Goal: Information Seeking & Learning: Learn about a topic

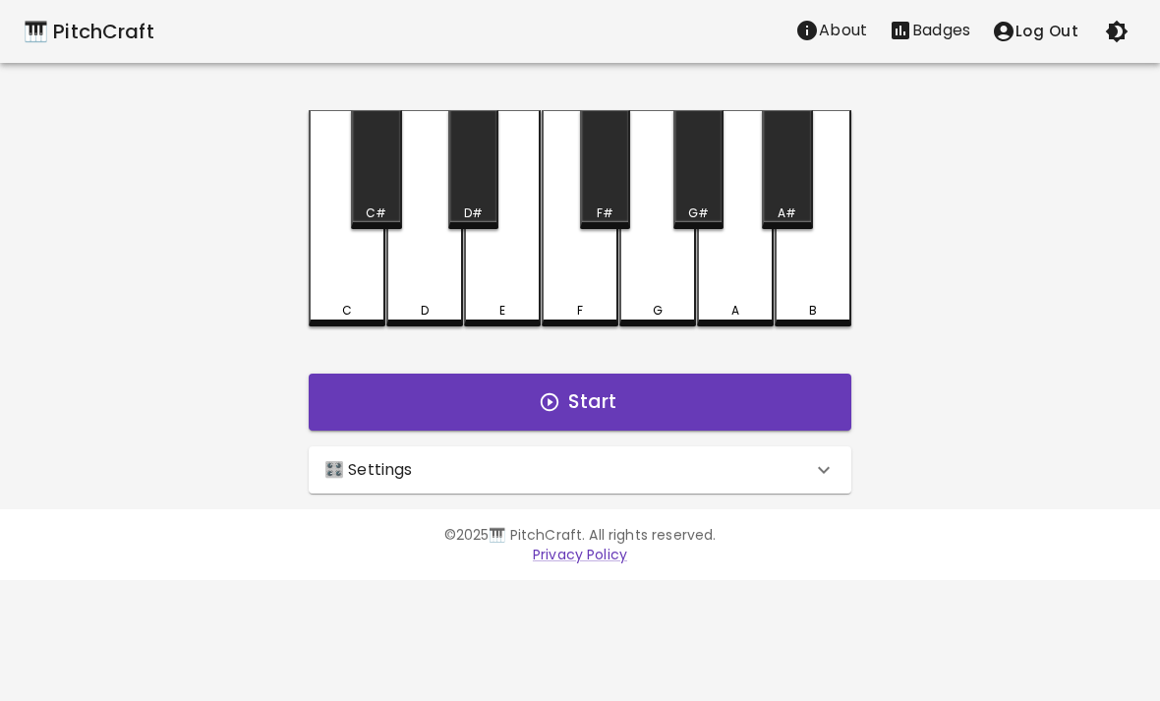
click at [792, 441] on div "🎛️ Settings Level 11 | C, D, E, F, G, A, B, F#, C#, G#, D#, A# 21 Level Mode Se…" at bounding box center [580, 469] width 558 height 63
click at [794, 465] on div "🎛️ Settings" at bounding box center [568, 470] width 488 height 24
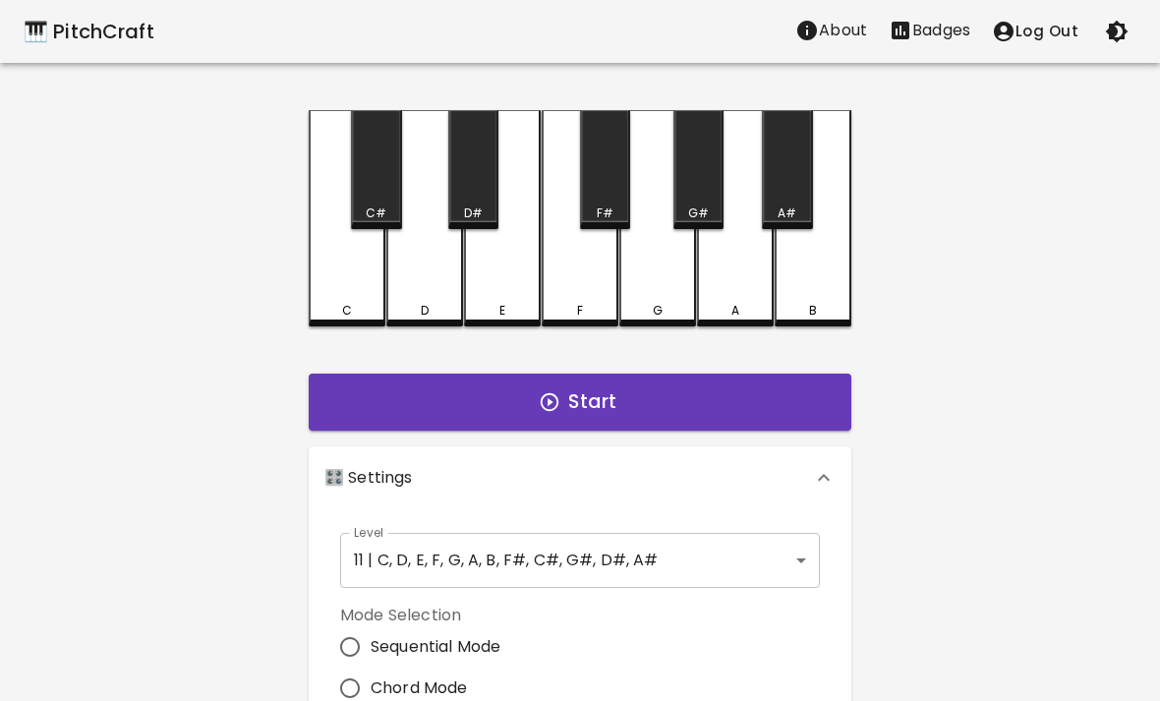
click at [799, 547] on body "🎹 PitchCraft About Badges Log Out C C# D D# E F F# G G# A A# B Start 🎛️ Setting…" at bounding box center [580, 595] width 1160 height 1190
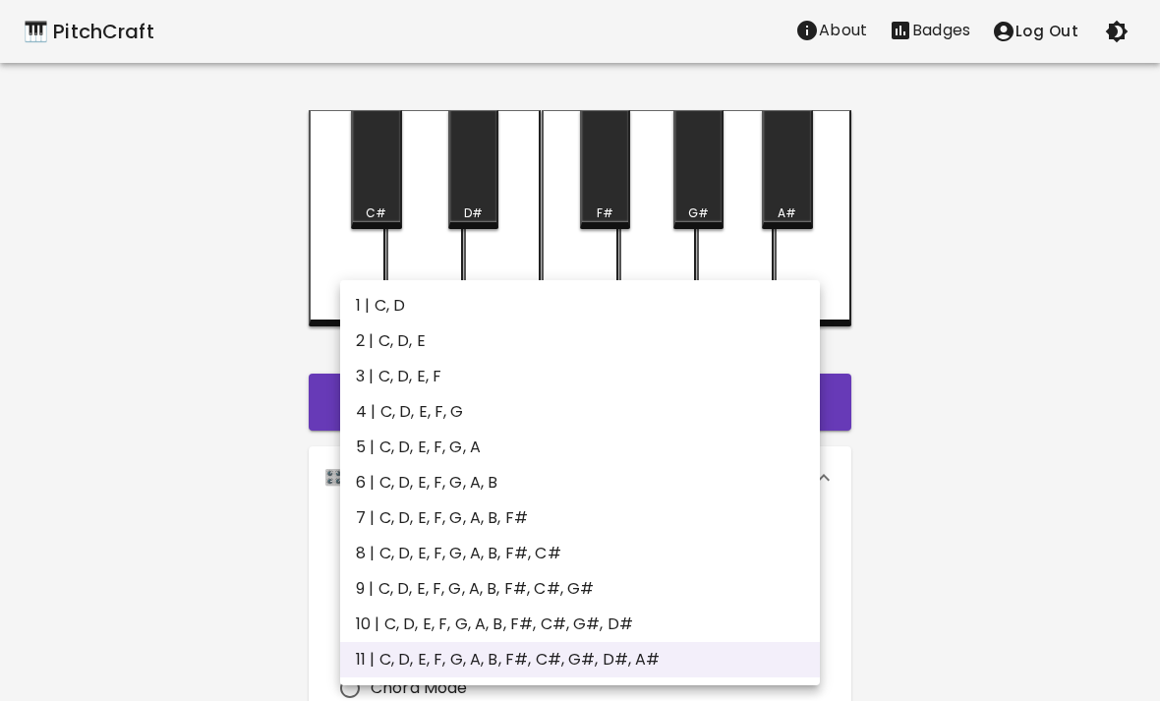
click at [697, 438] on li "5 | C, D, E, F, G, A" at bounding box center [580, 447] width 480 height 35
type input "9"
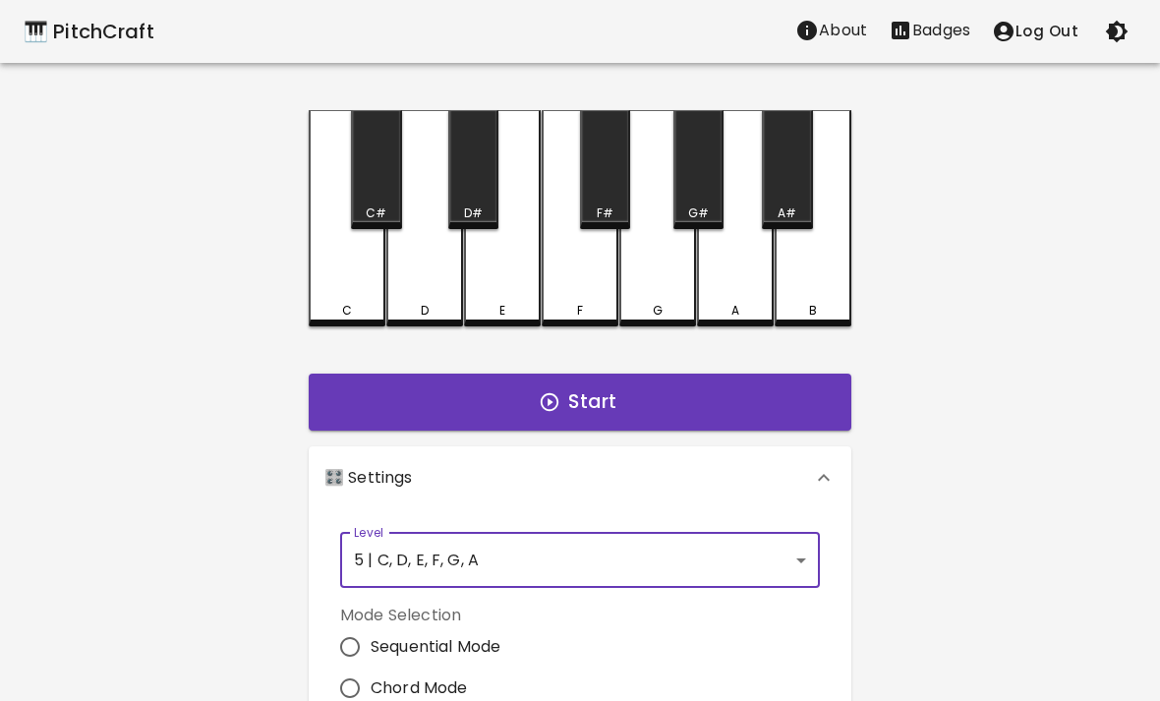
click at [662, 383] on button "Start" at bounding box center [580, 401] width 543 height 57
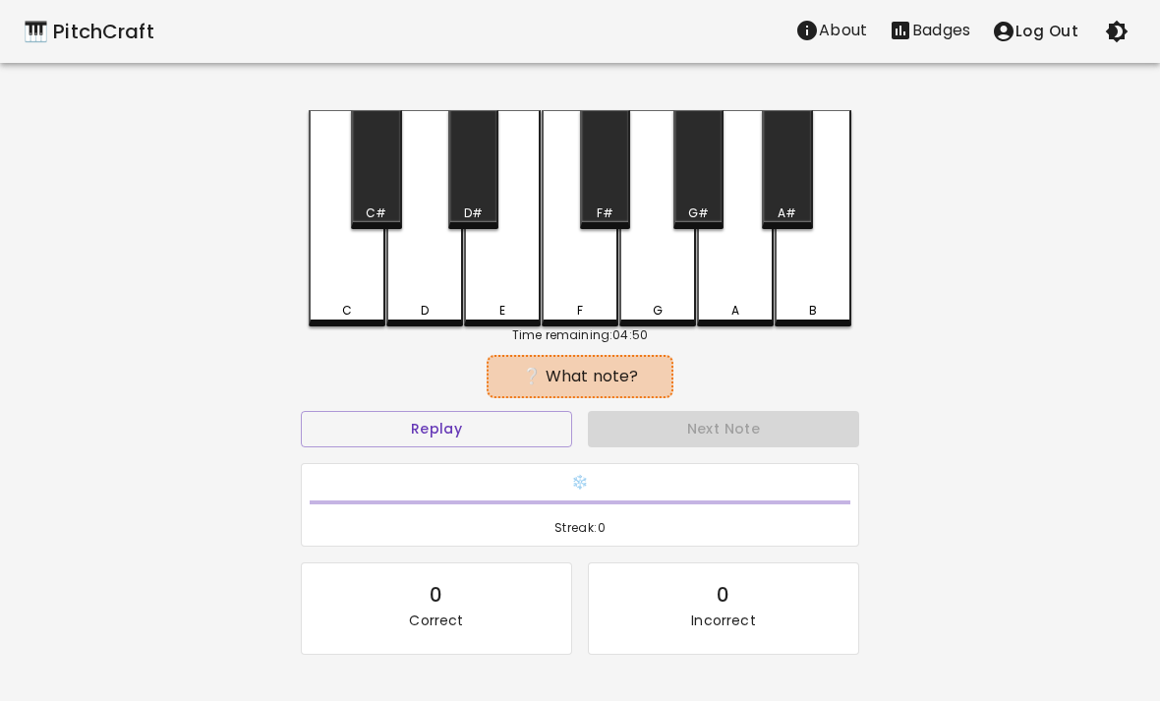
click at [1050, 213] on div "🎹 PitchCraft About Badges Log Out C C# D D# E F F# G G# A A# B Time remaining: …" at bounding box center [580, 390] width 1160 height 781
click at [379, 267] on div "C" at bounding box center [347, 218] width 77 height 216
click at [427, 252] on div "D" at bounding box center [424, 218] width 77 height 216
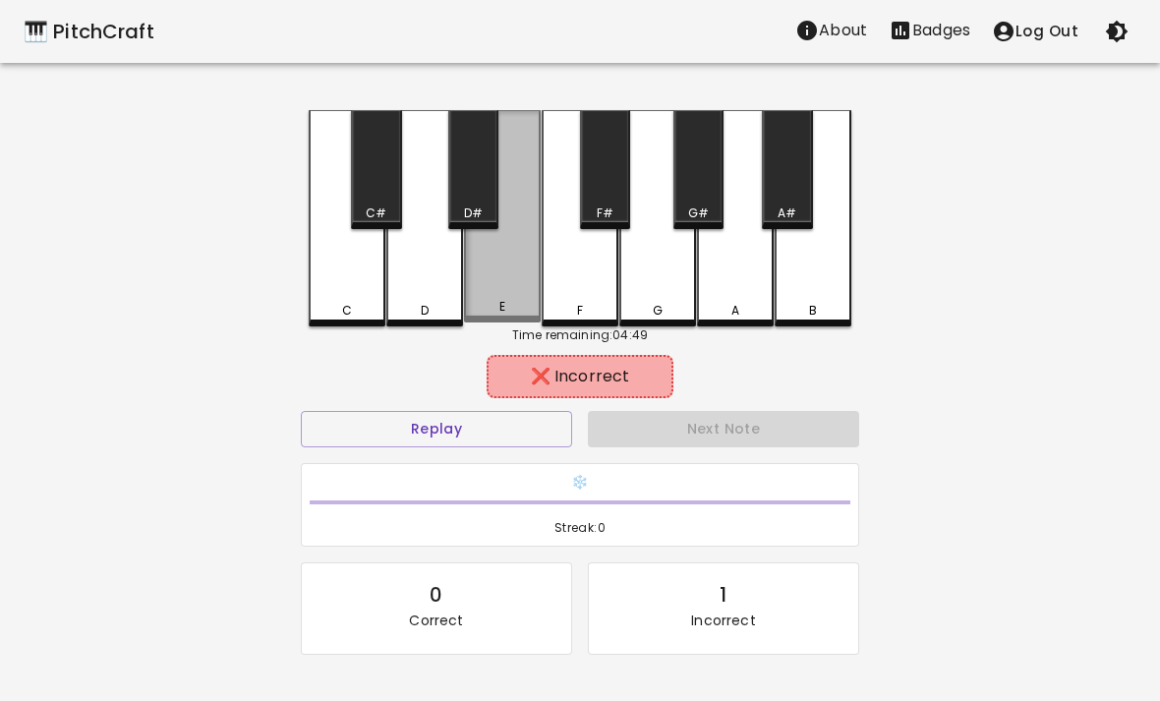
click at [509, 259] on div "E" at bounding box center [502, 216] width 77 height 212
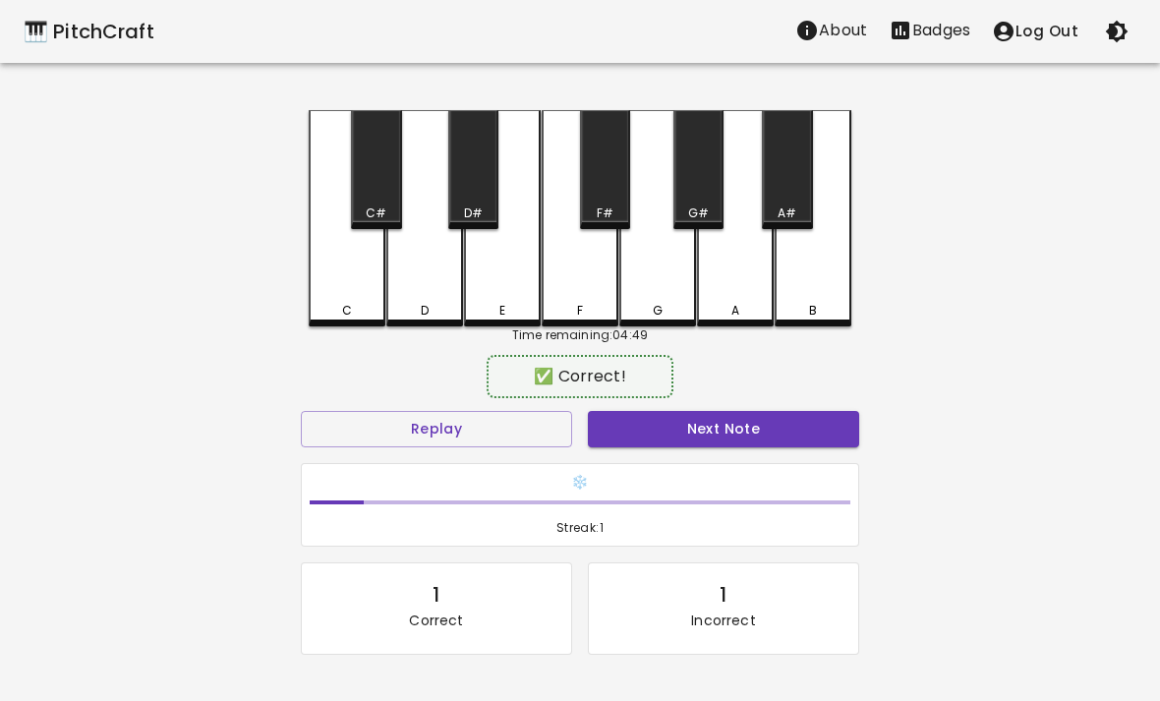
click at [557, 239] on div "F" at bounding box center [580, 218] width 77 height 216
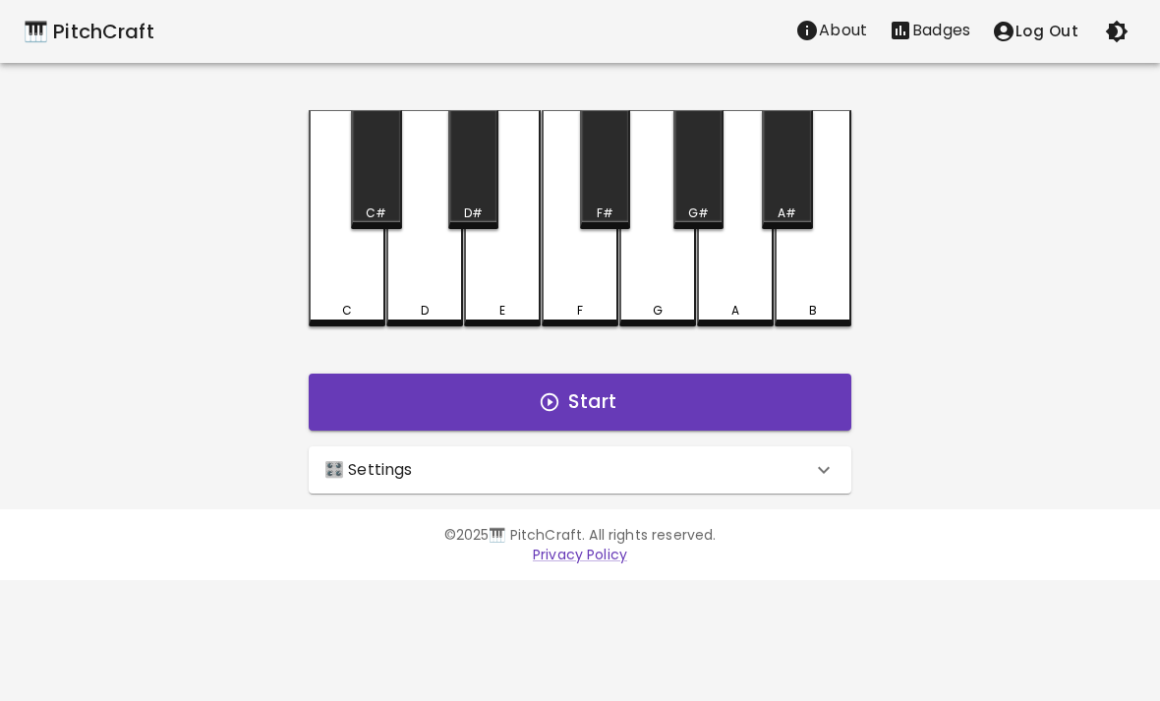
click at [812, 480] on icon at bounding box center [824, 470] width 24 height 24
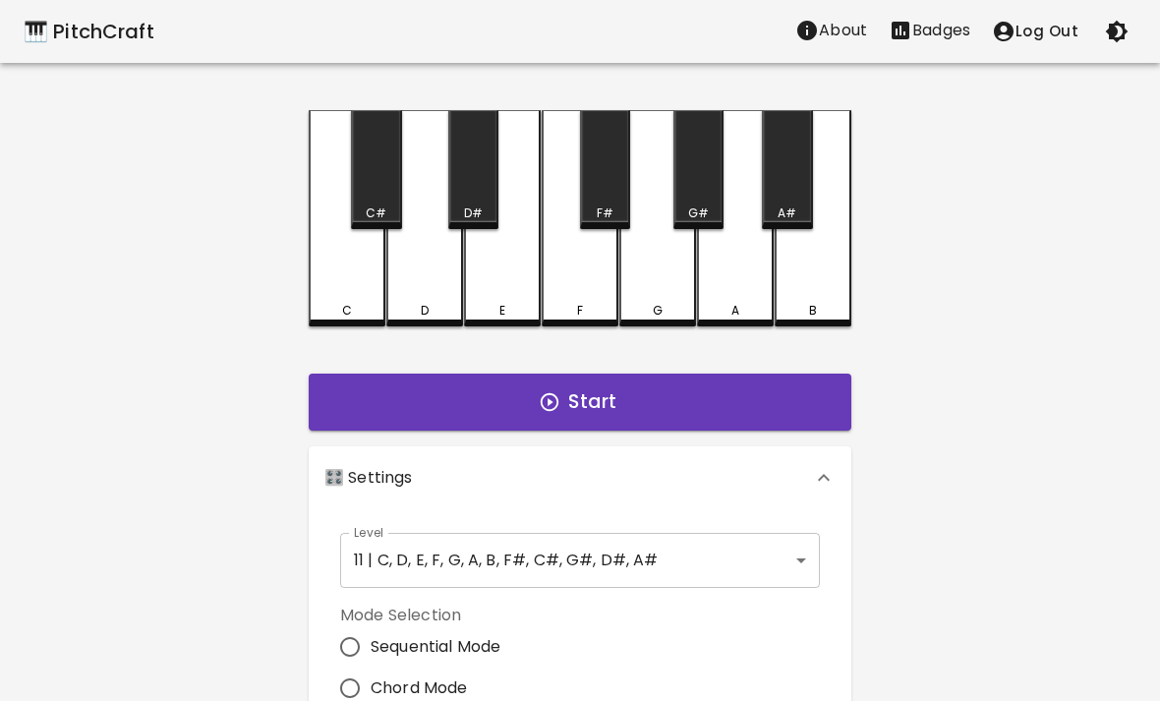
click at [772, 574] on body "🎹 PitchCraft About Badges Log Out C C# D D# E F F# G G# A A# B Start 🎛️ Setting…" at bounding box center [580, 595] width 1160 height 1190
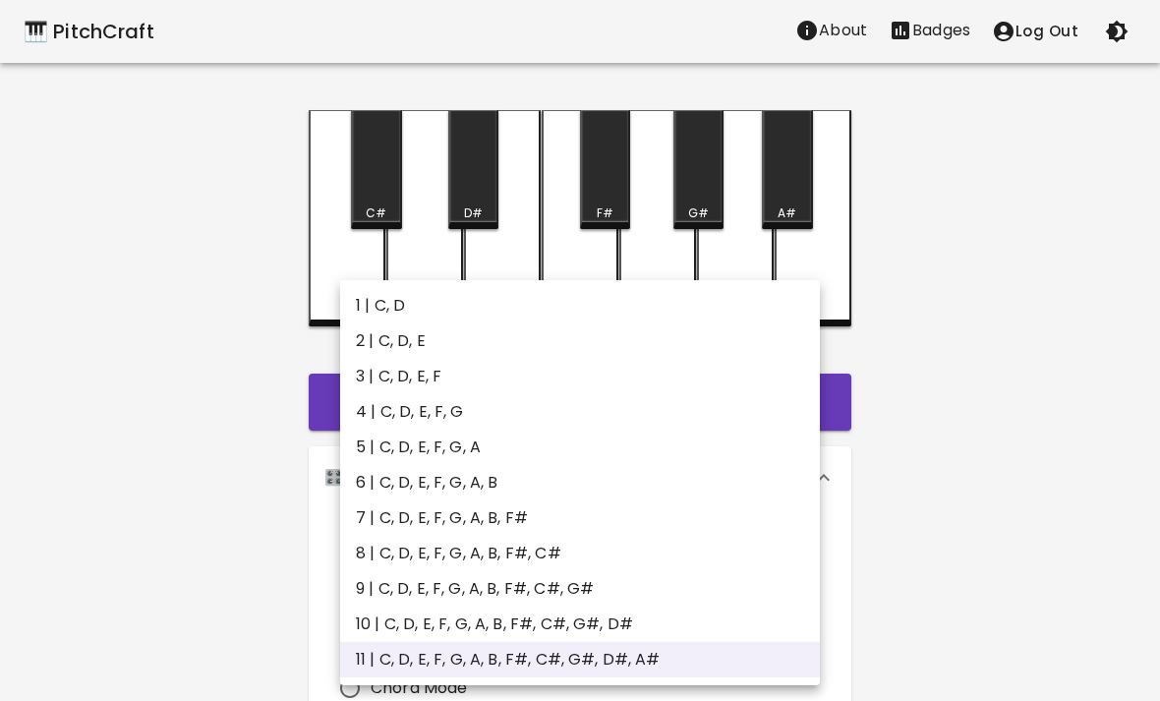
click at [484, 465] on li "6 | C, D, E, F, G, A, B" at bounding box center [580, 482] width 480 height 35
type input "11"
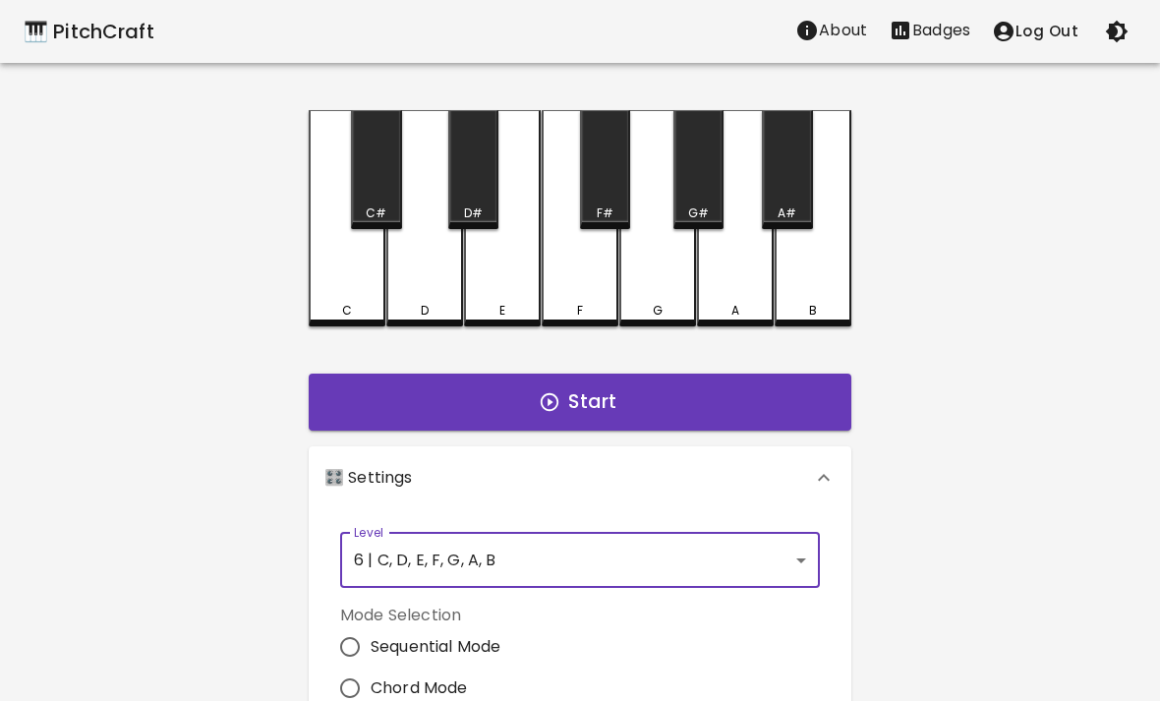
click at [721, 379] on button "Start" at bounding box center [580, 401] width 543 height 57
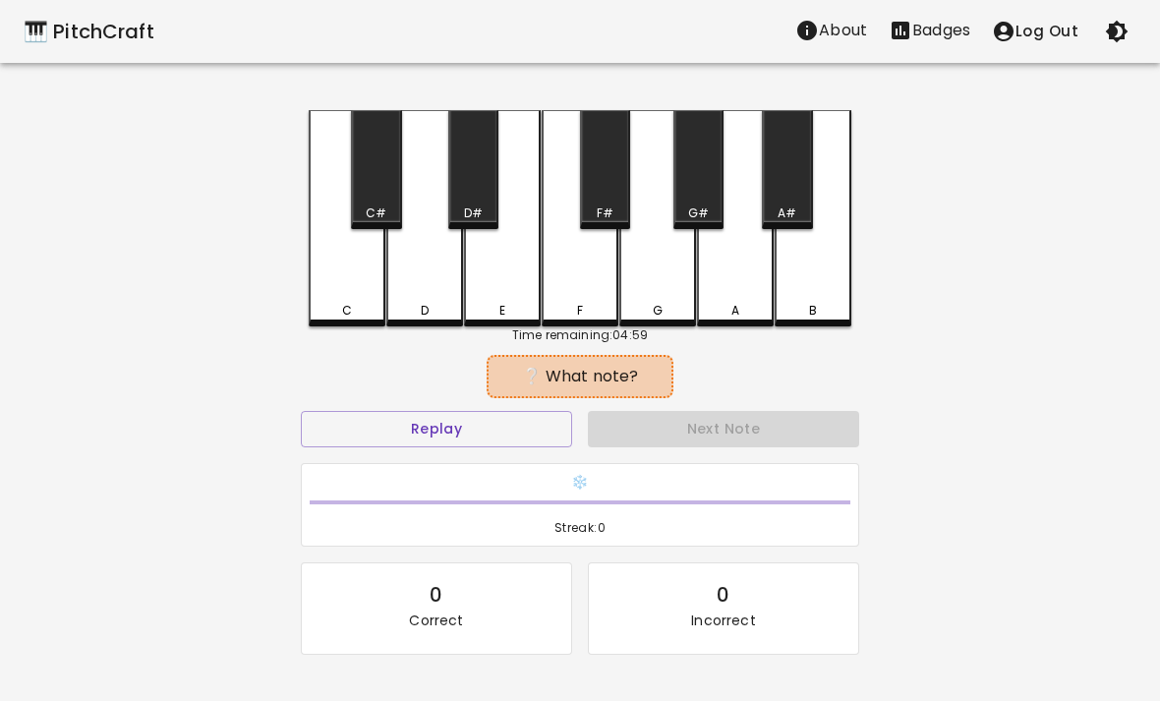
click at [340, 276] on div "C" at bounding box center [347, 218] width 77 height 216
click at [339, 276] on div "C" at bounding box center [347, 218] width 77 height 216
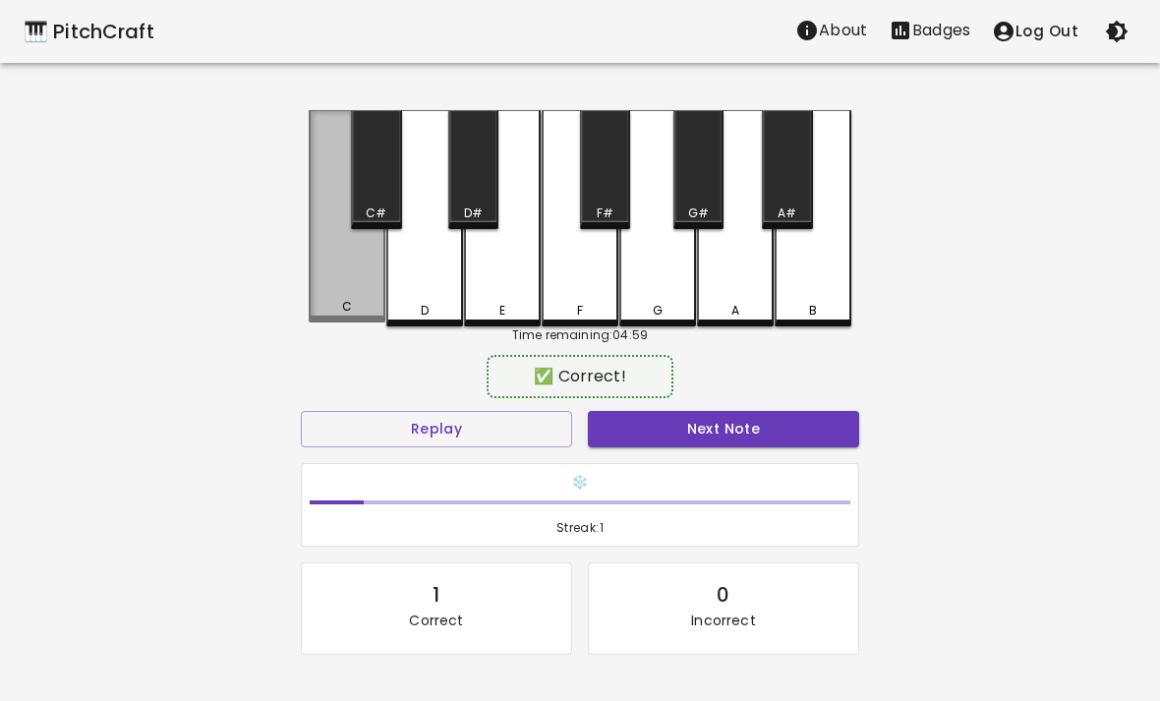
click at [339, 289] on div "C" at bounding box center [347, 216] width 77 height 212
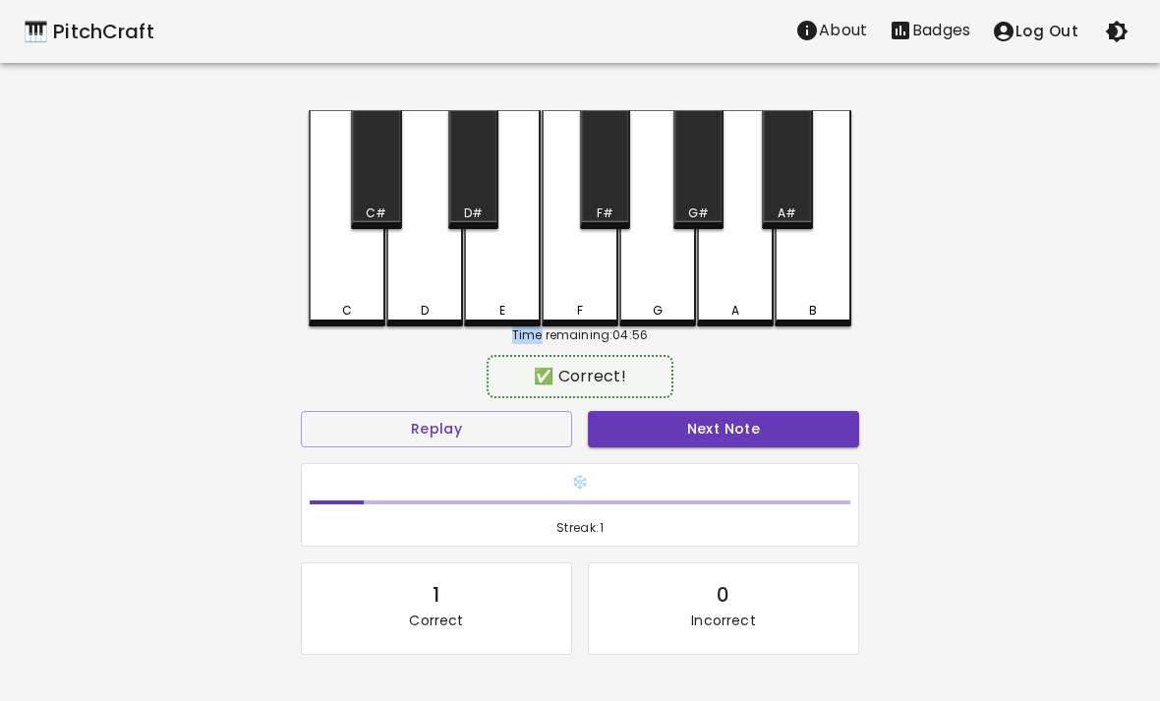
click at [786, 443] on button "Next Note" at bounding box center [723, 429] width 271 height 36
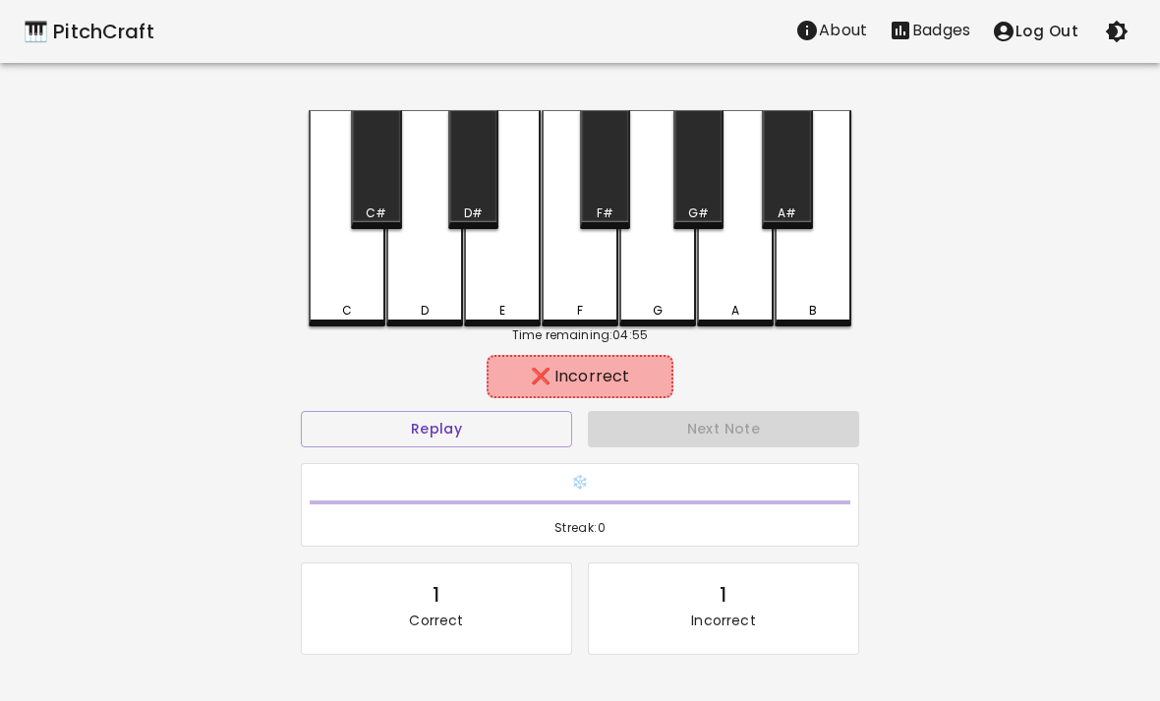
click at [508, 302] on div "E" at bounding box center [502, 311] width 73 height 18
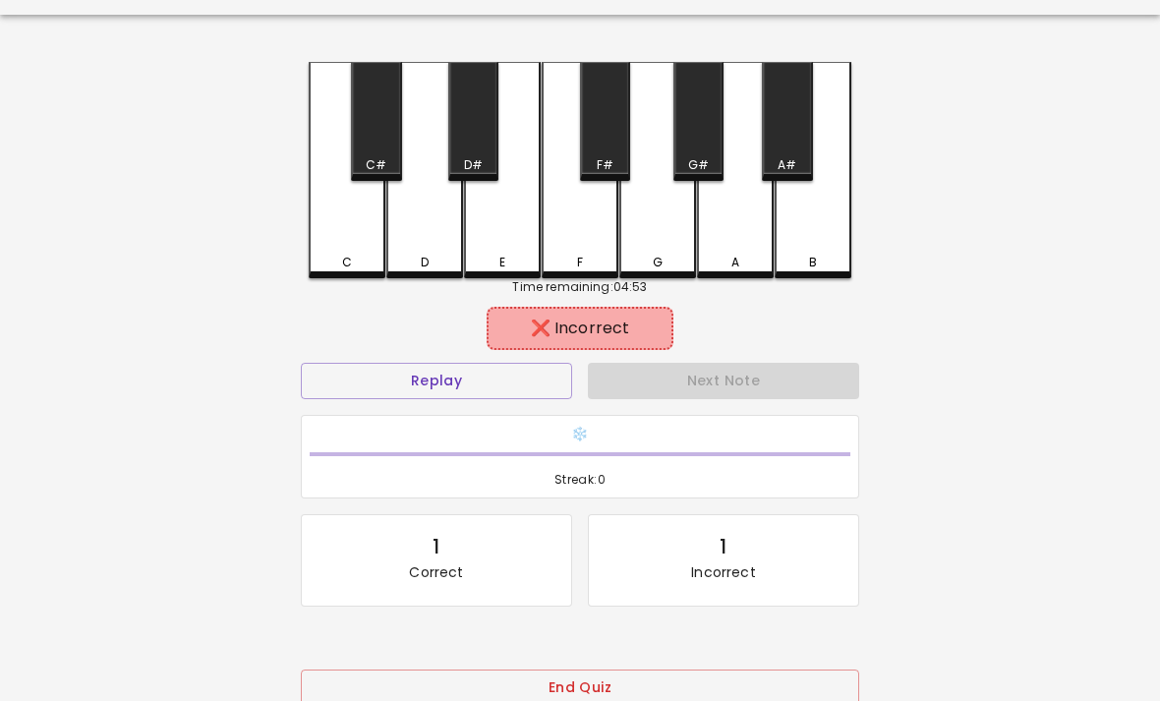
scroll to position [61, 0]
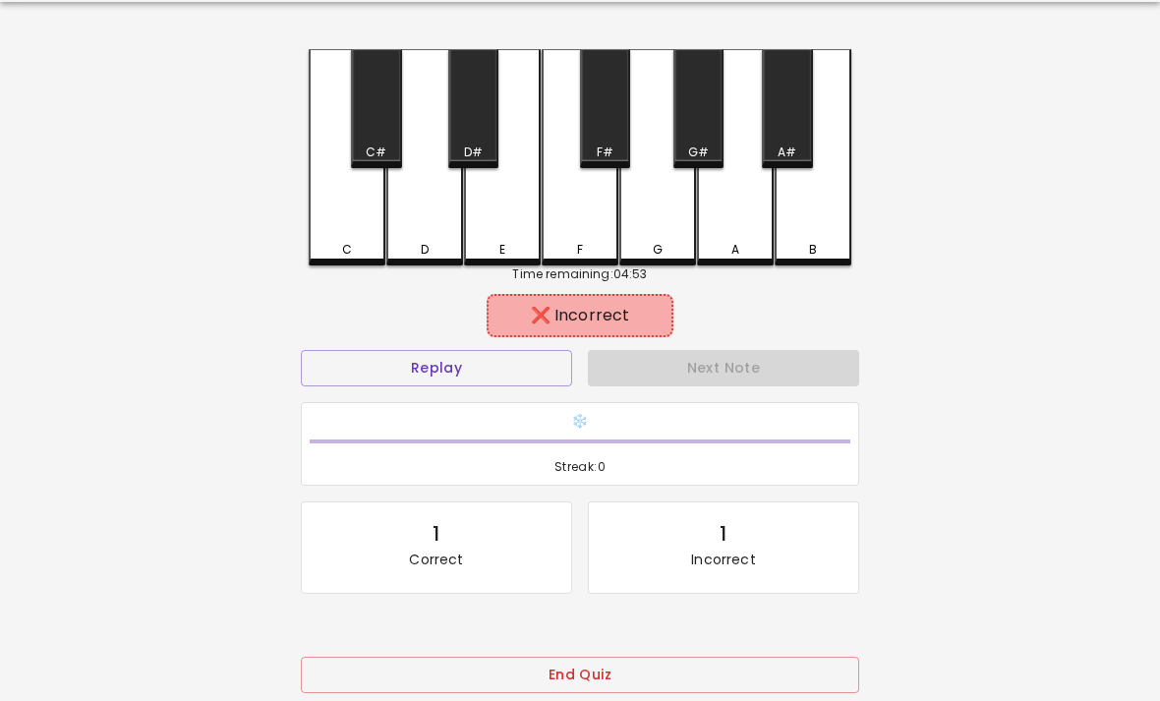
click at [653, 687] on button "End Quiz" at bounding box center [580, 675] width 558 height 36
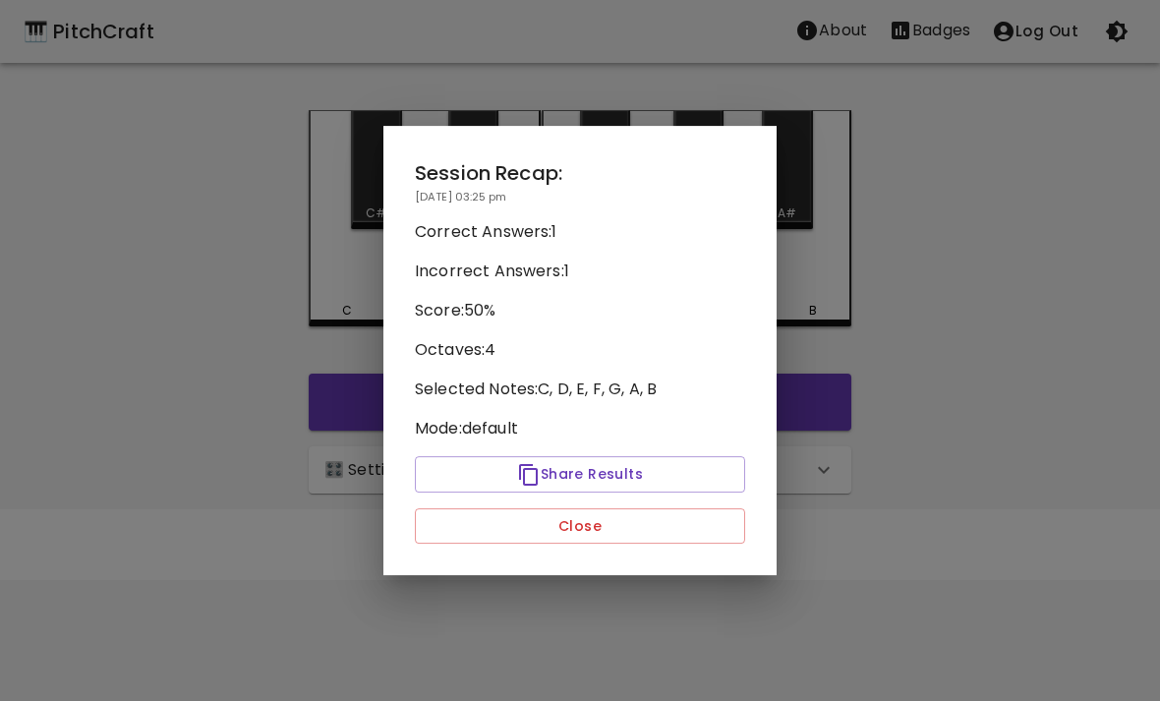
click at [628, 542] on button "Close" at bounding box center [580, 526] width 330 height 36
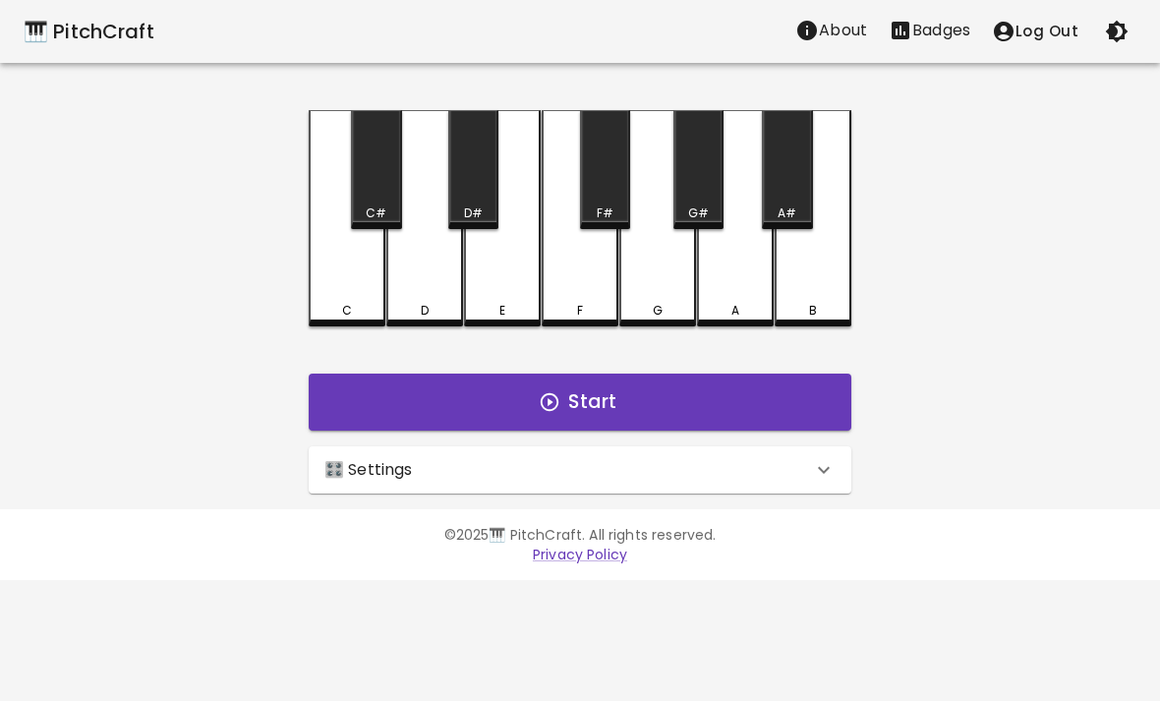
click at [585, 390] on button "Start" at bounding box center [580, 401] width 543 height 57
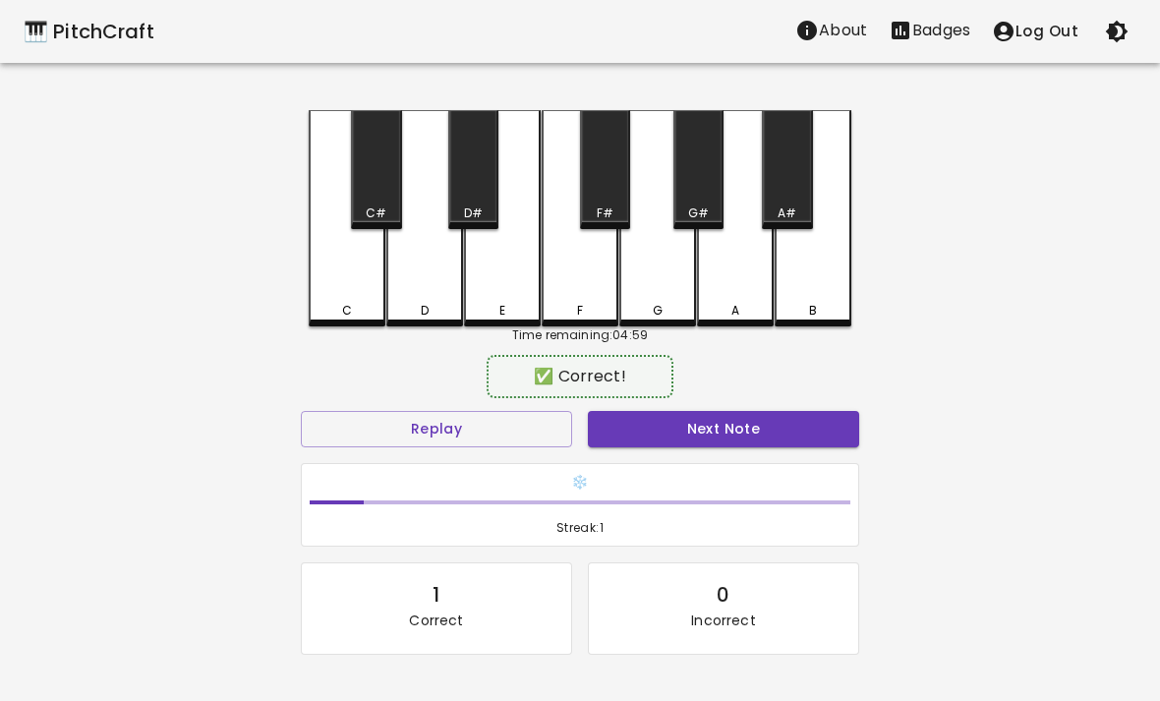
click at [431, 305] on div "D" at bounding box center [424, 311] width 73 height 18
click at [813, 441] on button "Next Note" at bounding box center [723, 429] width 271 height 36
click at [502, 287] on div "E" at bounding box center [502, 218] width 77 height 216
click at [737, 439] on button "Next Note" at bounding box center [723, 429] width 271 height 36
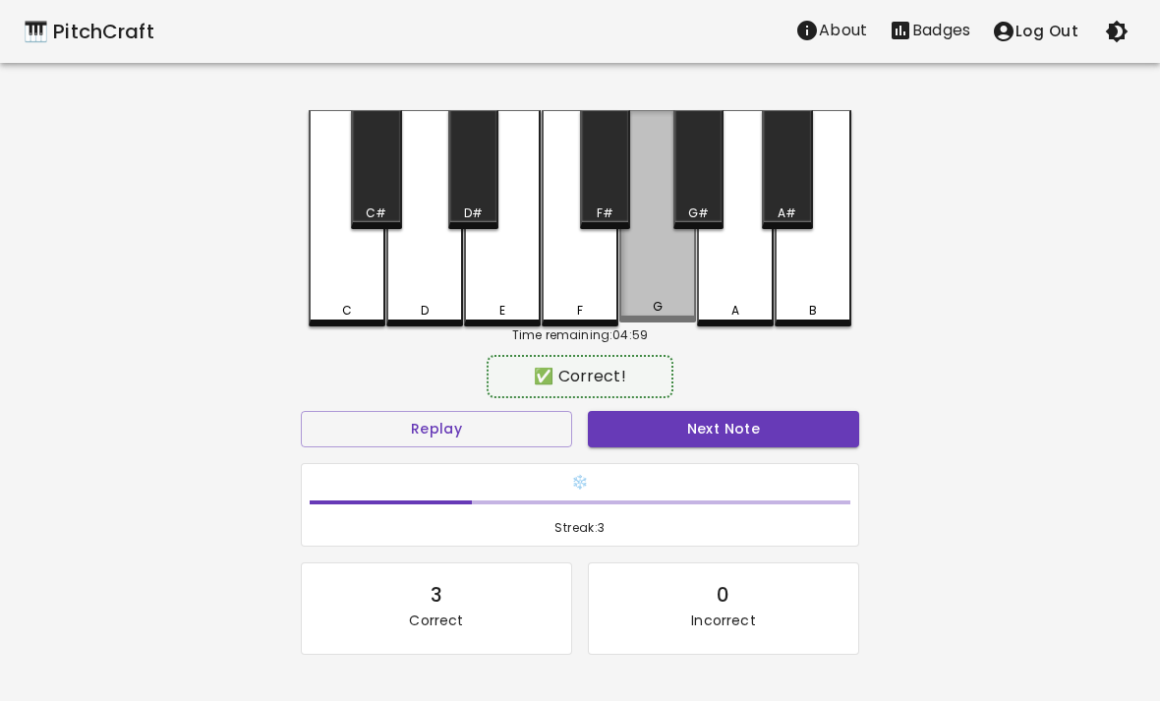
click at [661, 286] on div "G" at bounding box center [657, 216] width 77 height 212
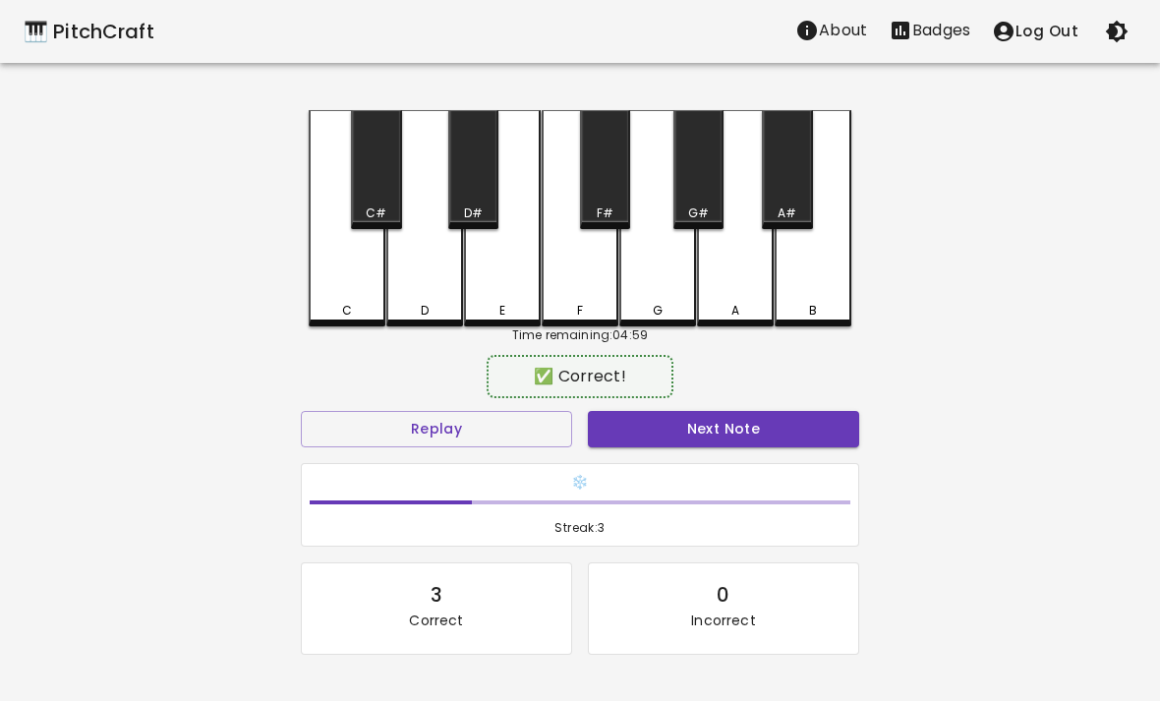
click at [705, 456] on div "❄️ Streak: 3" at bounding box center [580, 505] width 574 height 100
click at [711, 436] on button "Next Note" at bounding box center [723, 429] width 271 height 36
click at [499, 305] on div "E" at bounding box center [502, 311] width 6 height 18
click at [687, 475] on h6 "❄️" at bounding box center [580, 483] width 541 height 22
click at [712, 415] on button "Next Note" at bounding box center [723, 429] width 271 height 36
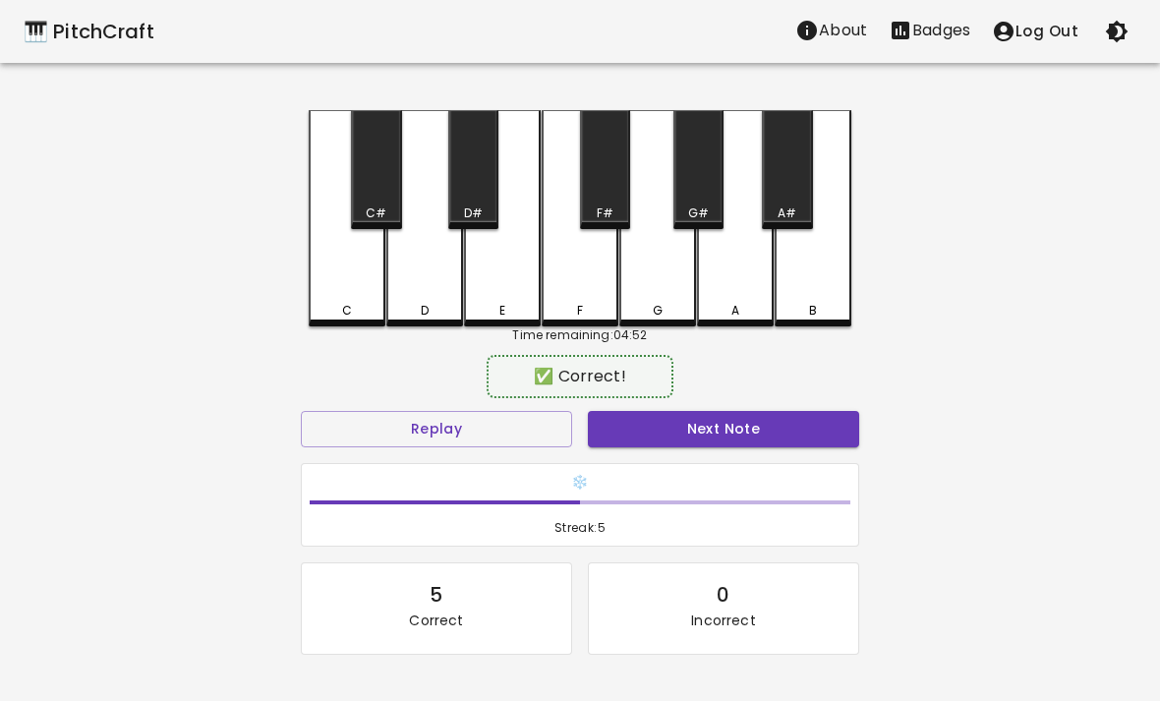
click at [656, 294] on div "G" at bounding box center [657, 218] width 77 height 216
click at [705, 431] on button "Next Note" at bounding box center [723, 429] width 271 height 36
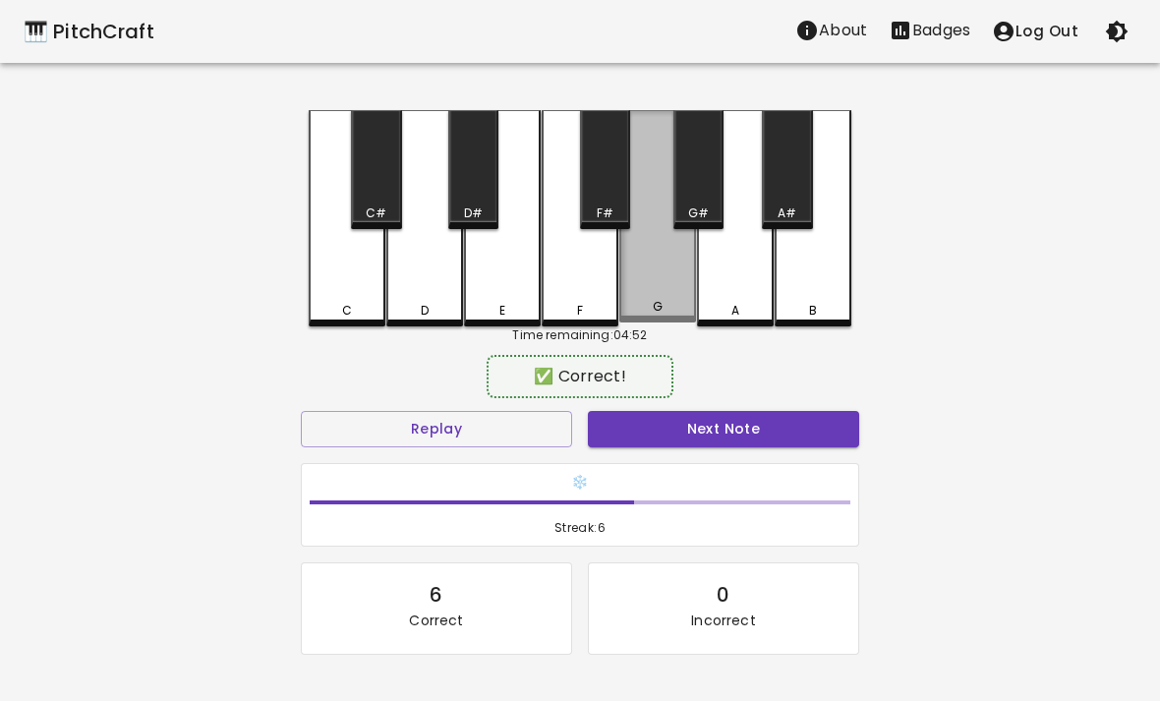
click at [648, 288] on div "G" at bounding box center [657, 216] width 77 height 212
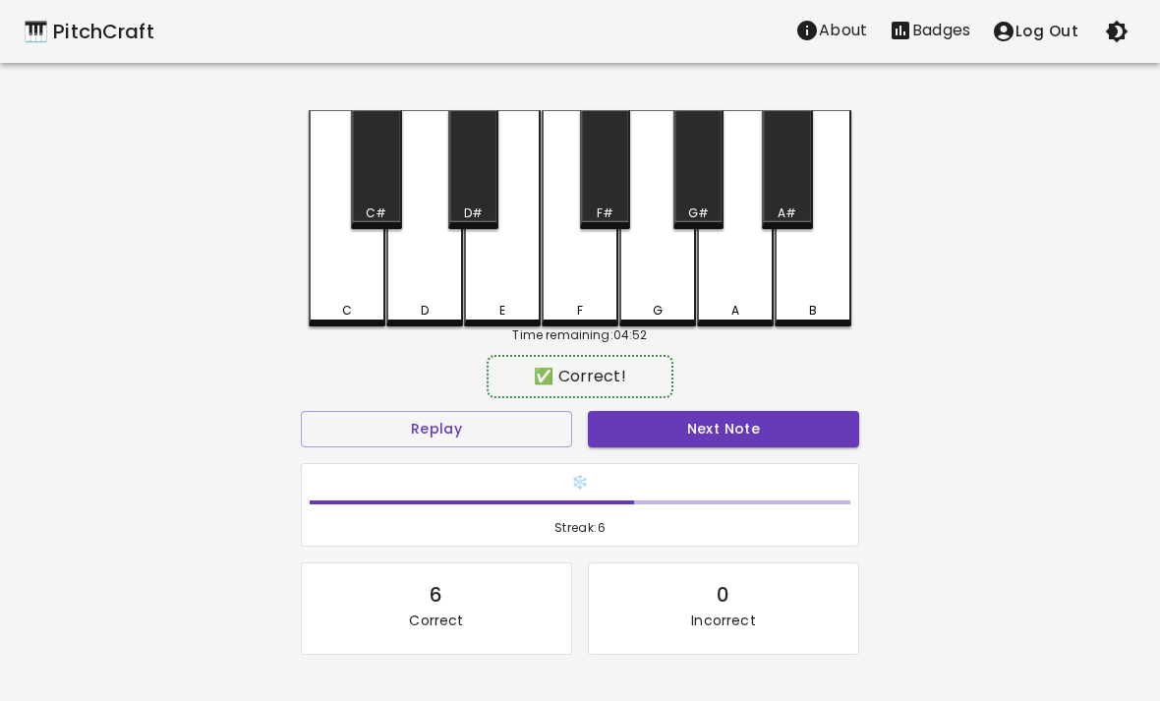
click at [668, 436] on button "Next Note" at bounding box center [723, 429] width 271 height 36
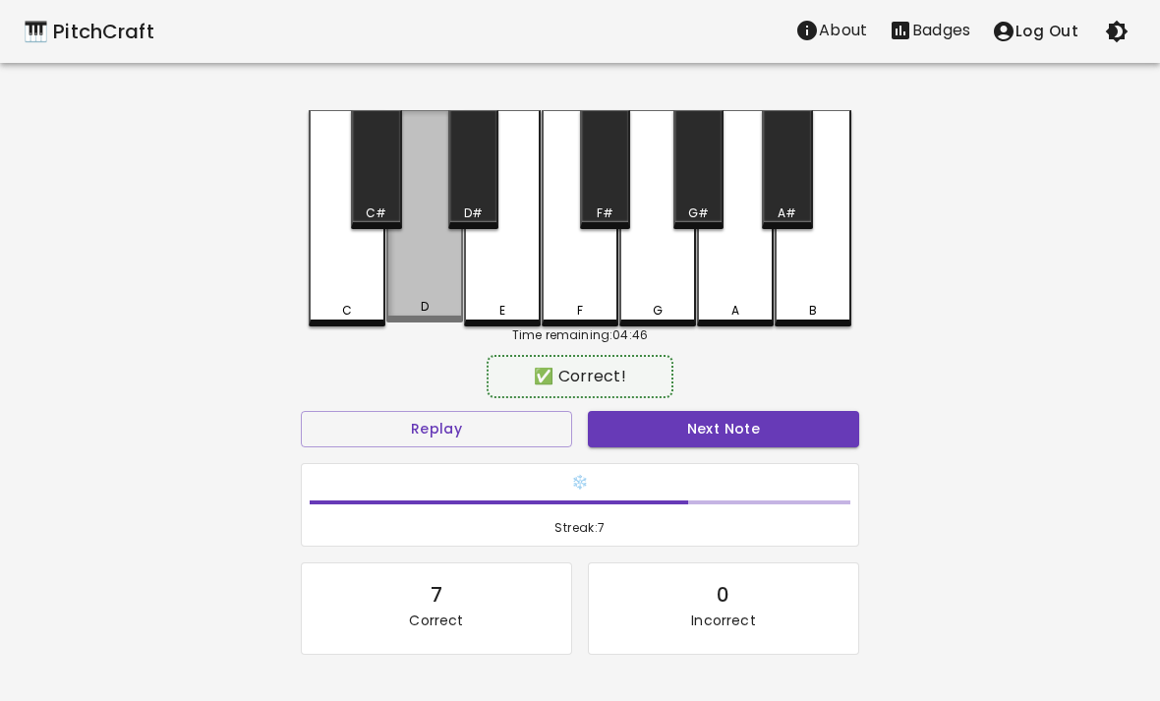
click at [430, 295] on div "D" at bounding box center [424, 216] width 77 height 212
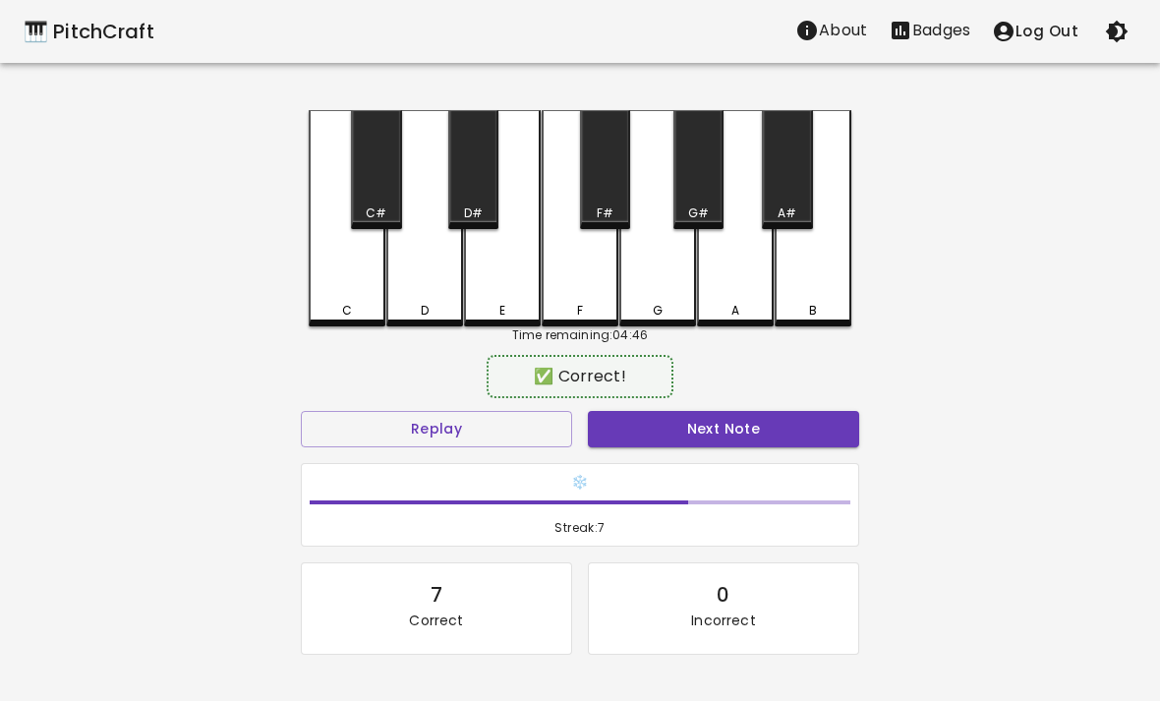
click at [795, 445] on button "Next Note" at bounding box center [723, 429] width 271 height 36
click at [656, 291] on div "G" at bounding box center [657, 218] width 77 height 216
click at [642, 430] on button "Next Note" at bounding box center [723, 429] width 271 height 36
click at [813, 291] on div "B" at bounding box center [813, 218] width 77 height 216
click at [772, 432] on button "Next Note" at bounding box center [723, 429] width 271 height 36
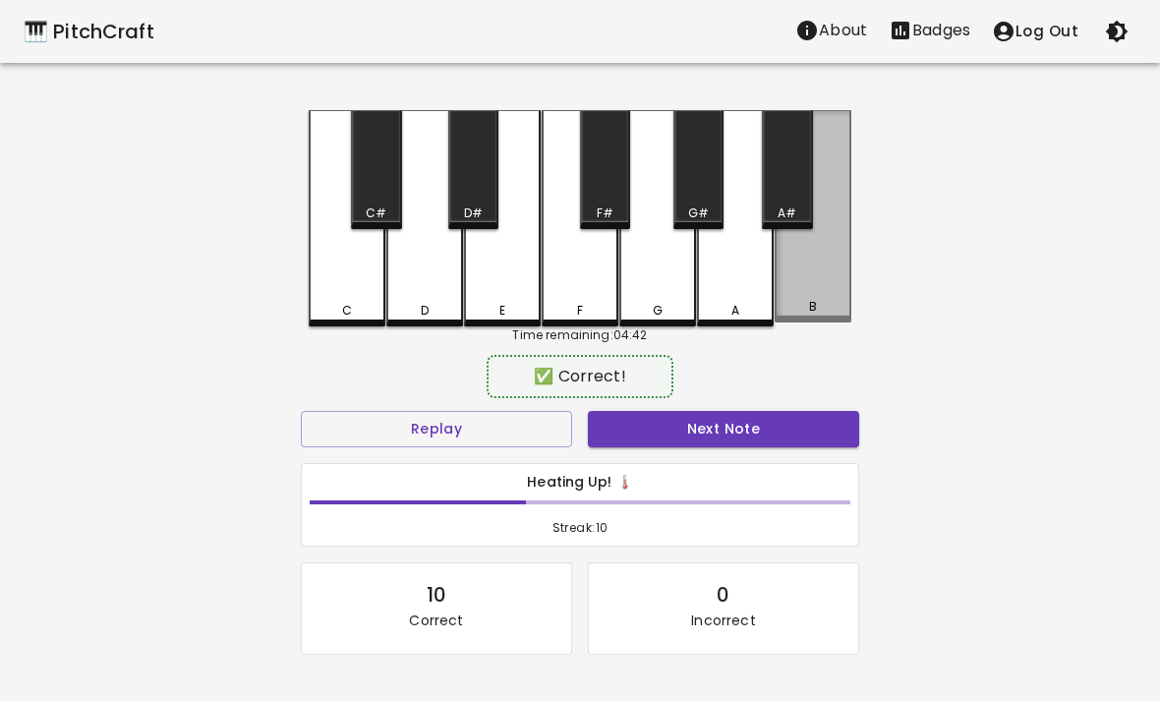
click at [816, 259] on div "B" at bounding box center [813, 216] width 77 height 212
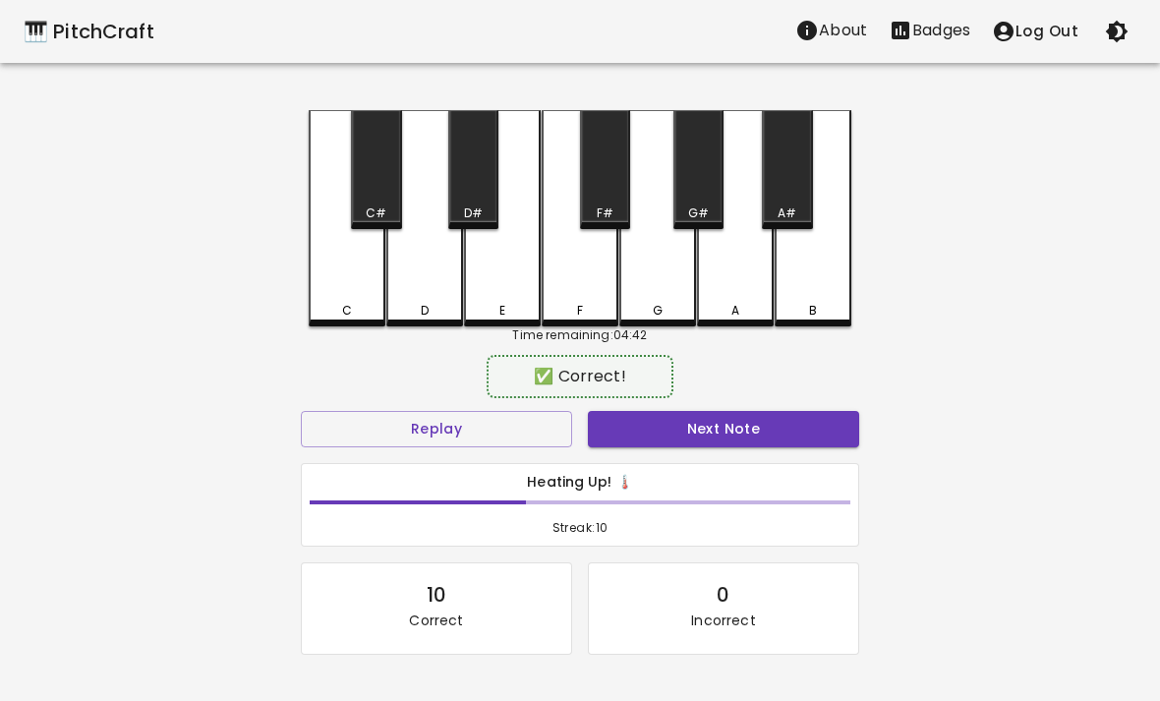
click at [770, 438] on button "Next Note" at bounding box center [723, 429] width 271 height 36
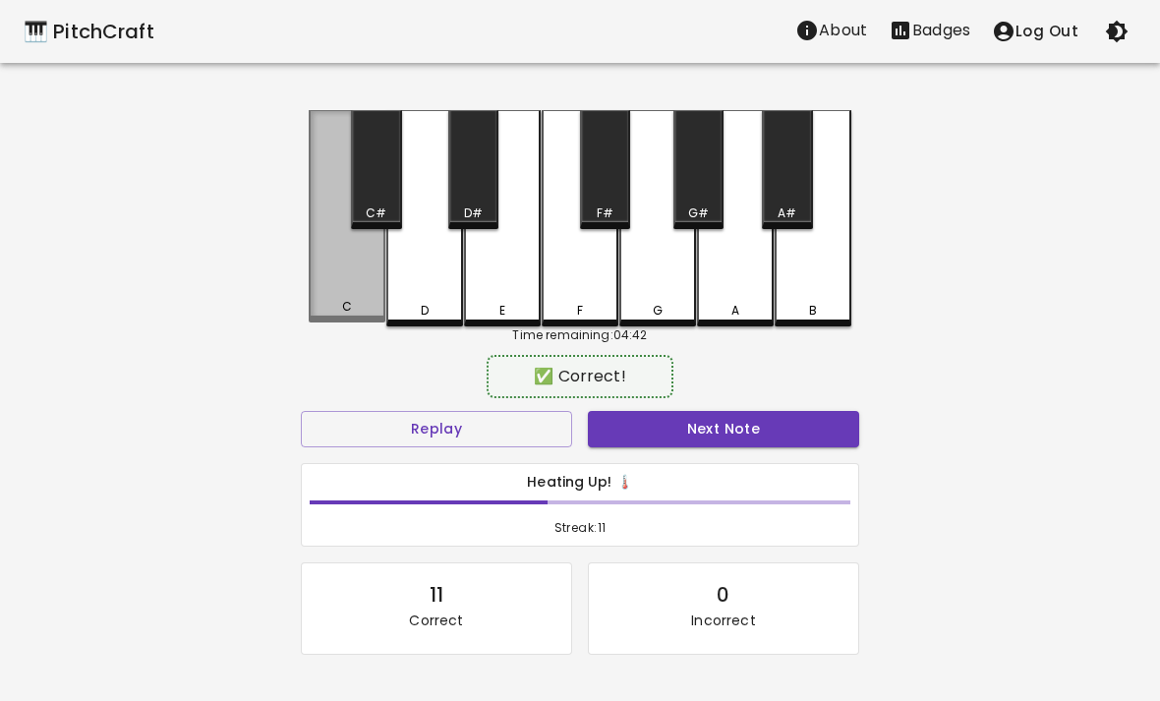
click at [334, 298] on div "C" at bounding box center [347, 216] width 77 height 212
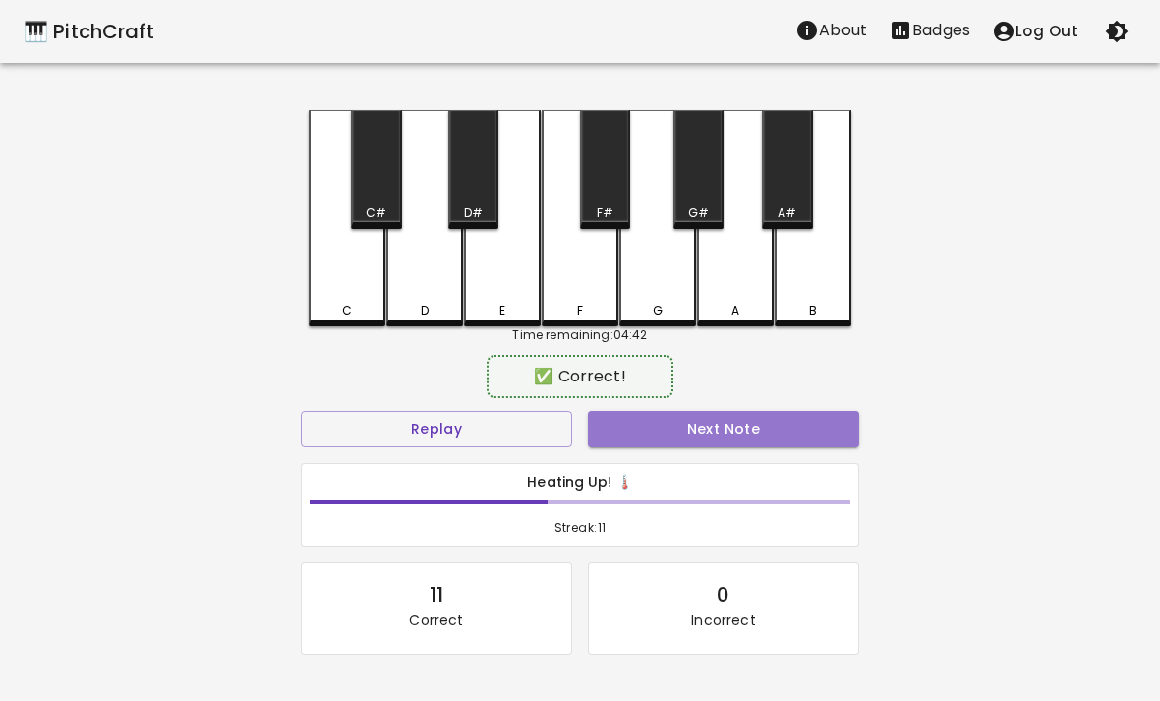
click at [702, 423] on button "Next Note" at bounding box center [723, 429] width 271 height 36
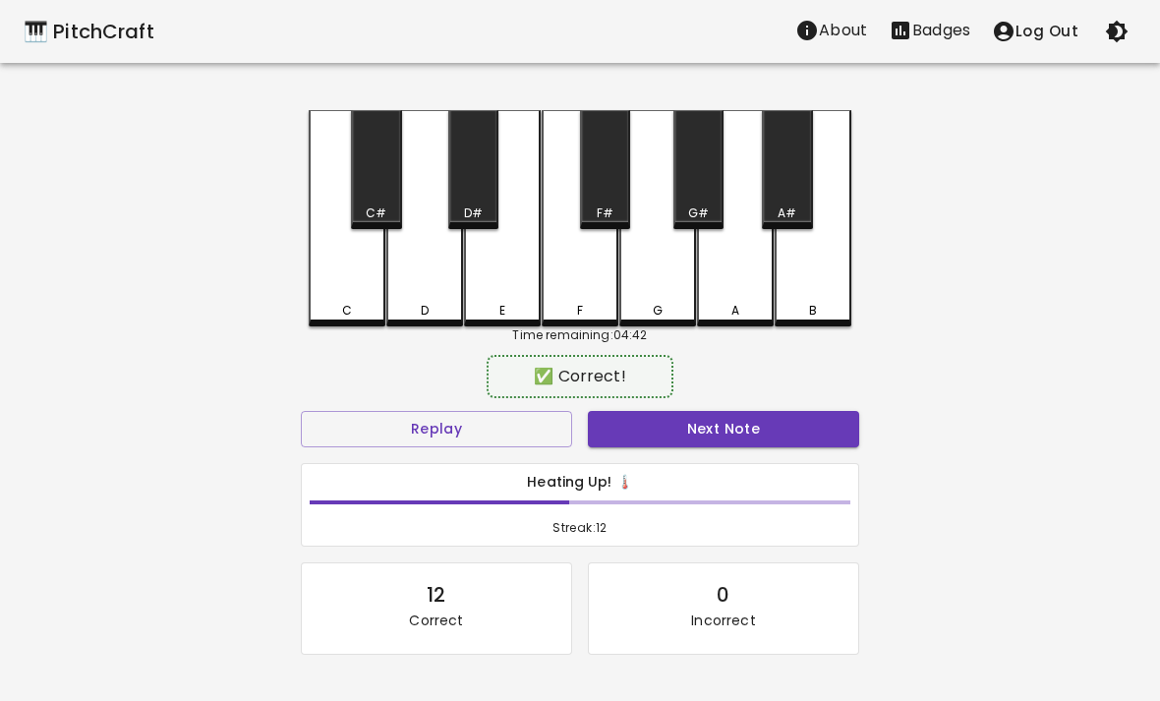
click at [419, 294] on div "D" at bounding box center [424, 218] width 77 height 216
click at [722, 444] on button "Next Note" at bounding box center [723, 429] width 271 height 36
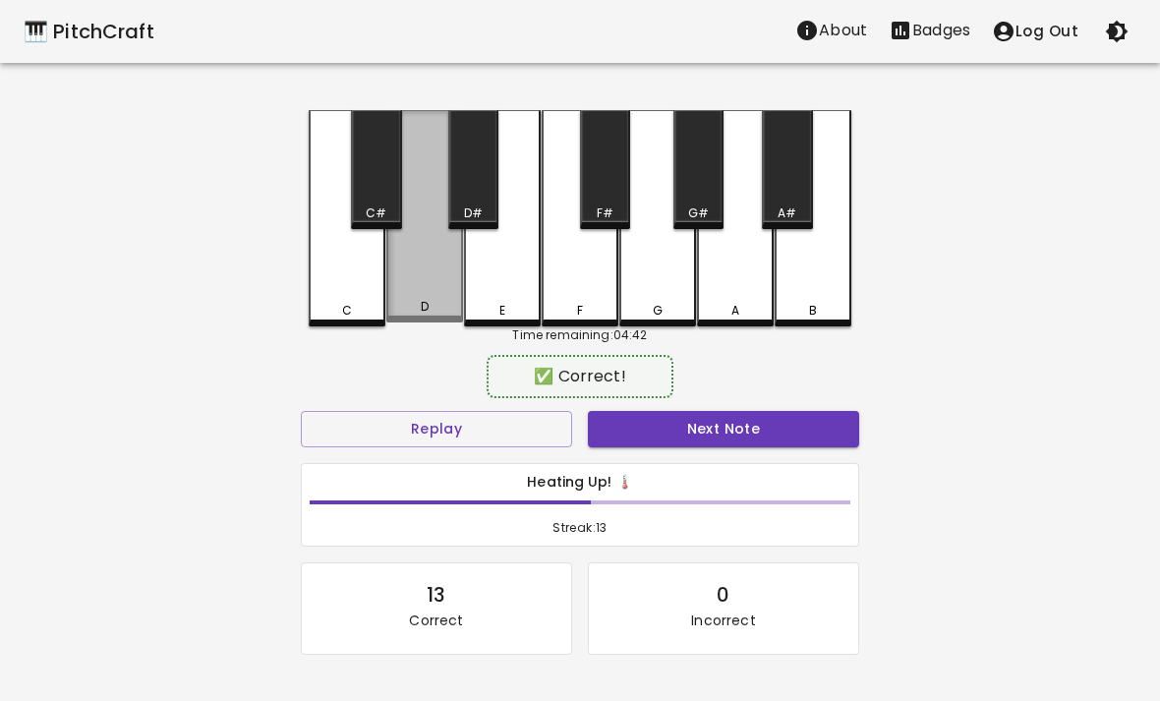
click at [416, 313] on div "D" at bounding box center [424, 307] width 73 height 18
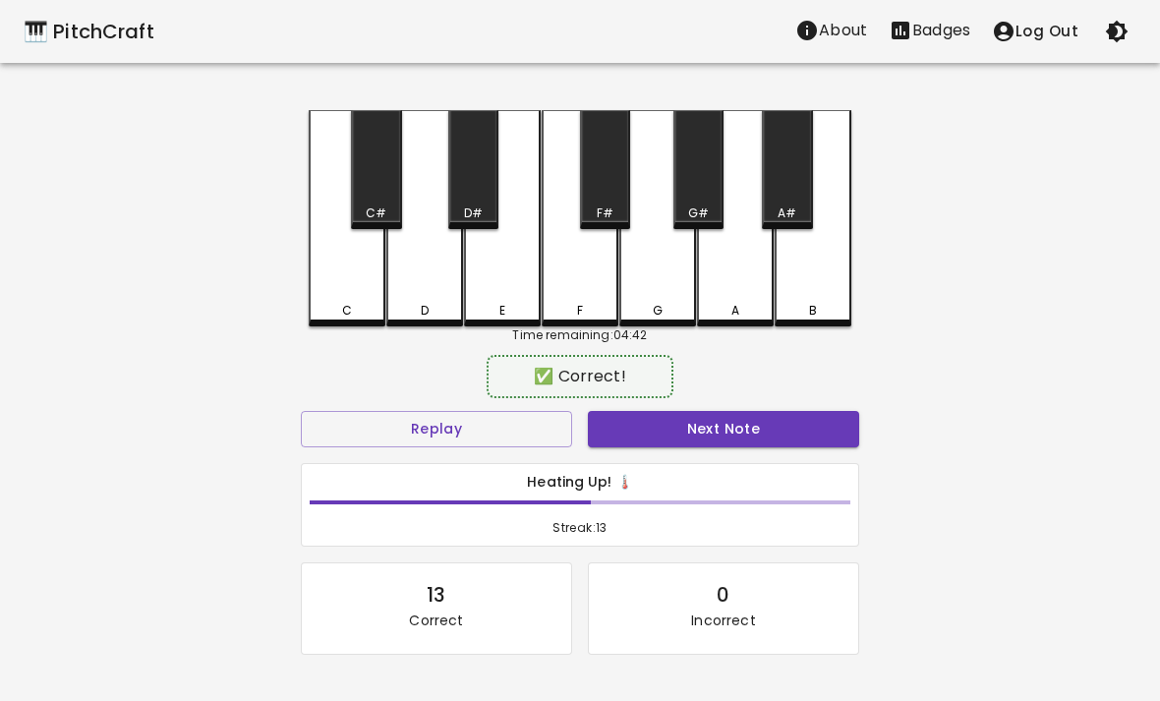
click at [748, 437] on button "Next Note" at bounding box center [723, 429] width 271 height 36
click at [733, 291] on div "A" at bounding box center [735, 218] width 77 height 216
click at [756, 445] on button "Next Note" at bounding box center [723, 429] width 271 height 36
click at [663, 273] on div "G" at bounding box center [657, 218] width 77 height 216
click at [714, 440] on button "Next Note" at bounding box center [723, 429] width 271 height 36
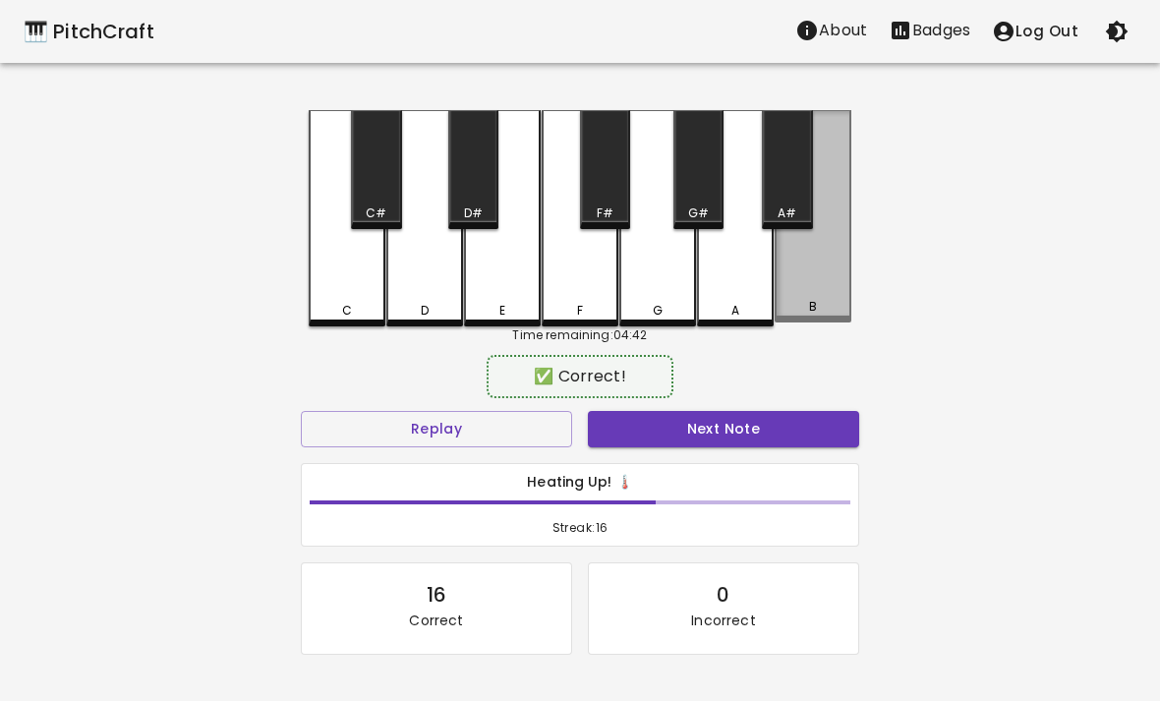
click at [811, 277] on div "B" at bounding box center [813, 216] width 77 height 212
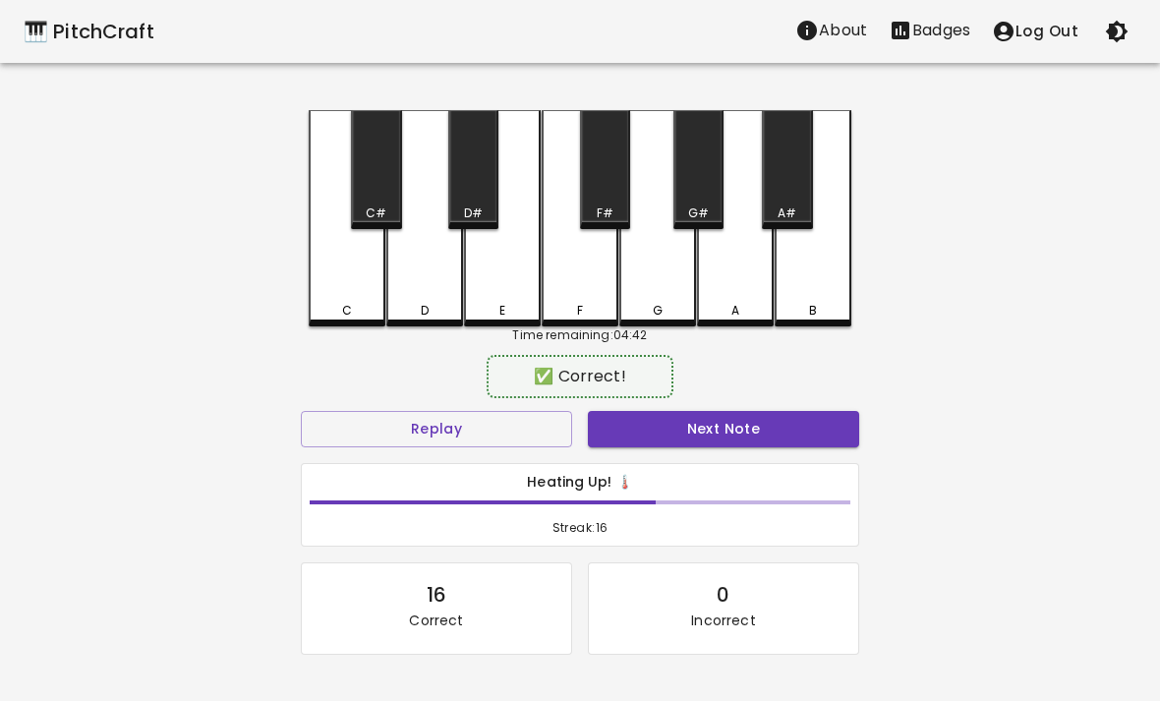
click at [766, 443] on button "Next Note" at bounding box center [723, 429] width 271 height 36
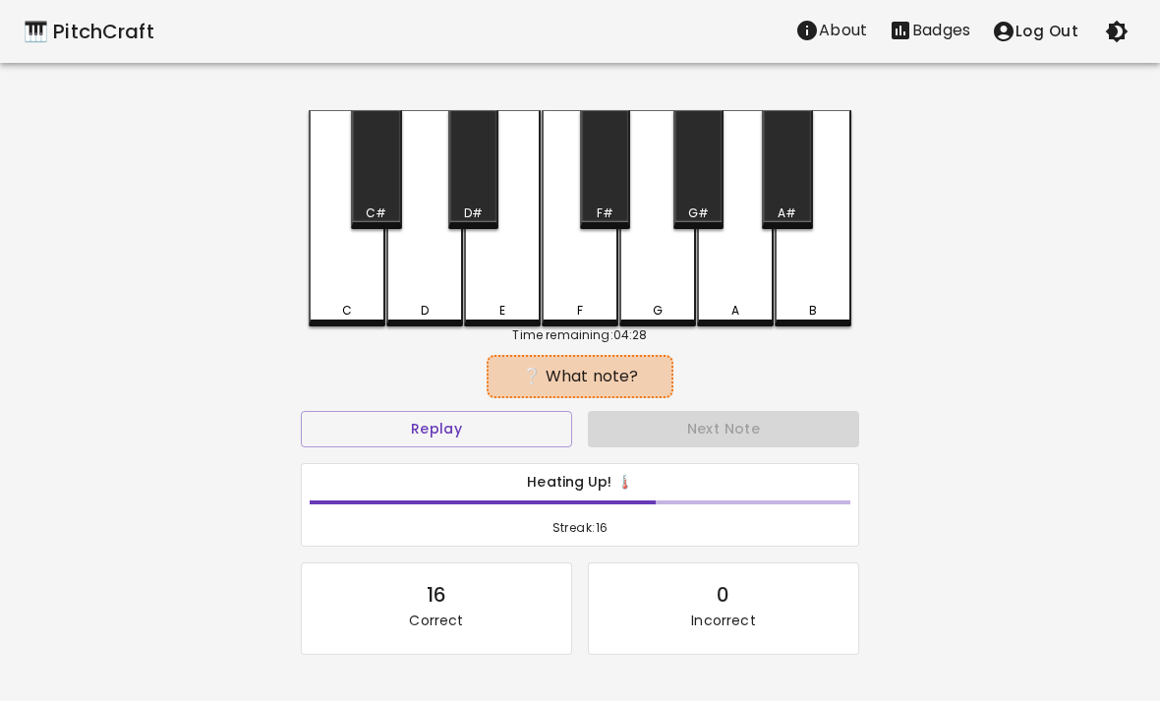
click at [437, 438] on button "Replay" at bounding box center [436, 429] width 271 height 36
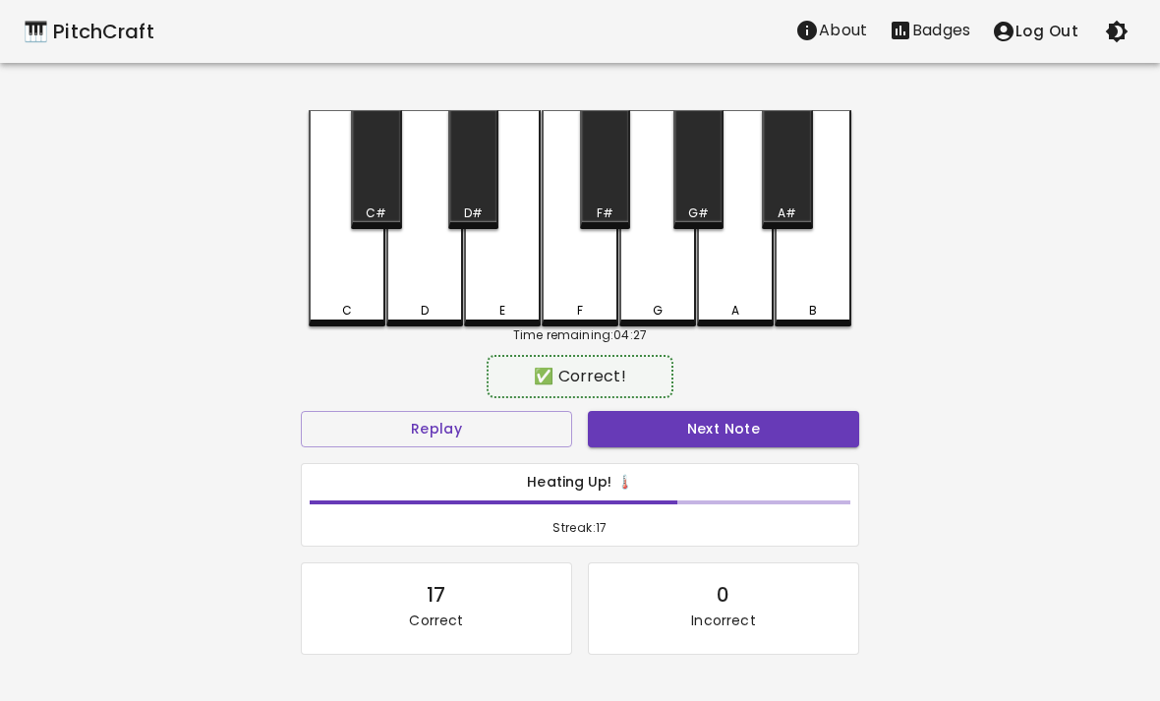
click at [737, 293] on div "A" at bounding box center [735, 218] width 77 height 216
click at [754, 443] on button "Next Note" at bounding box center [723, 429] width 271 height 36
click at [430, 301] on div "D" at bounding box center [424, 218] width 77 height 216
click at [766, 445] on button "Next Note" at bounding box center [723, 429] width 271 height 36
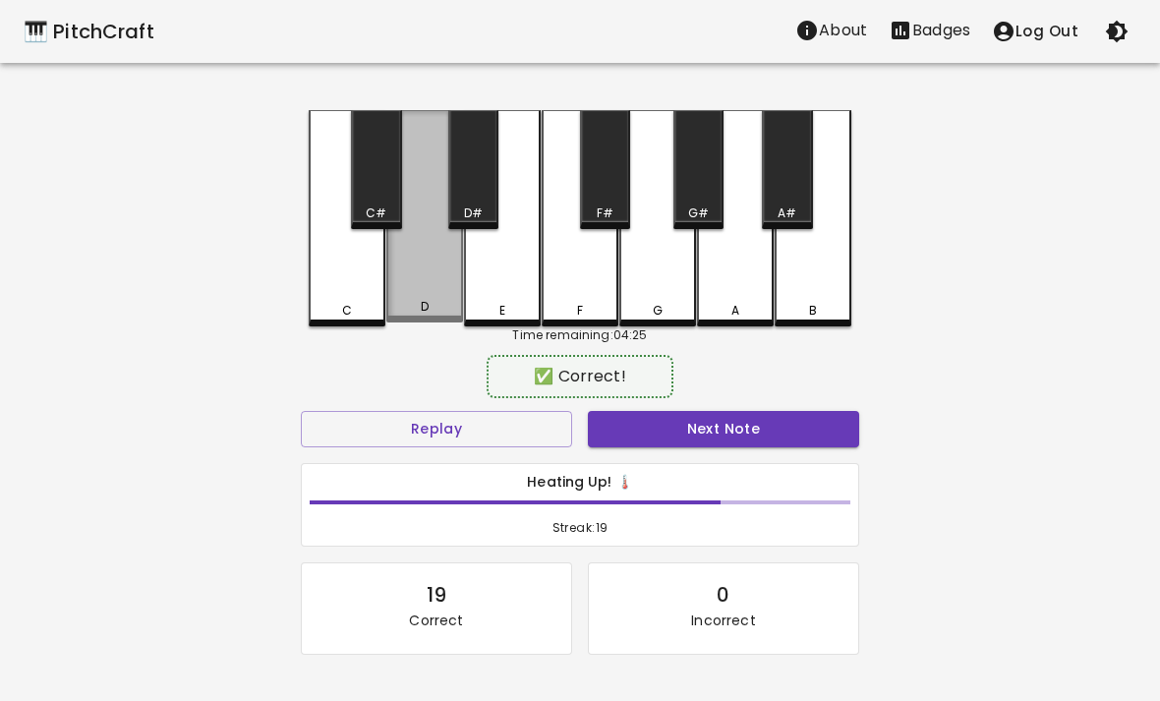
click at [406, 292] on div "D" at bounding box center [424, 216] width 77 height 212
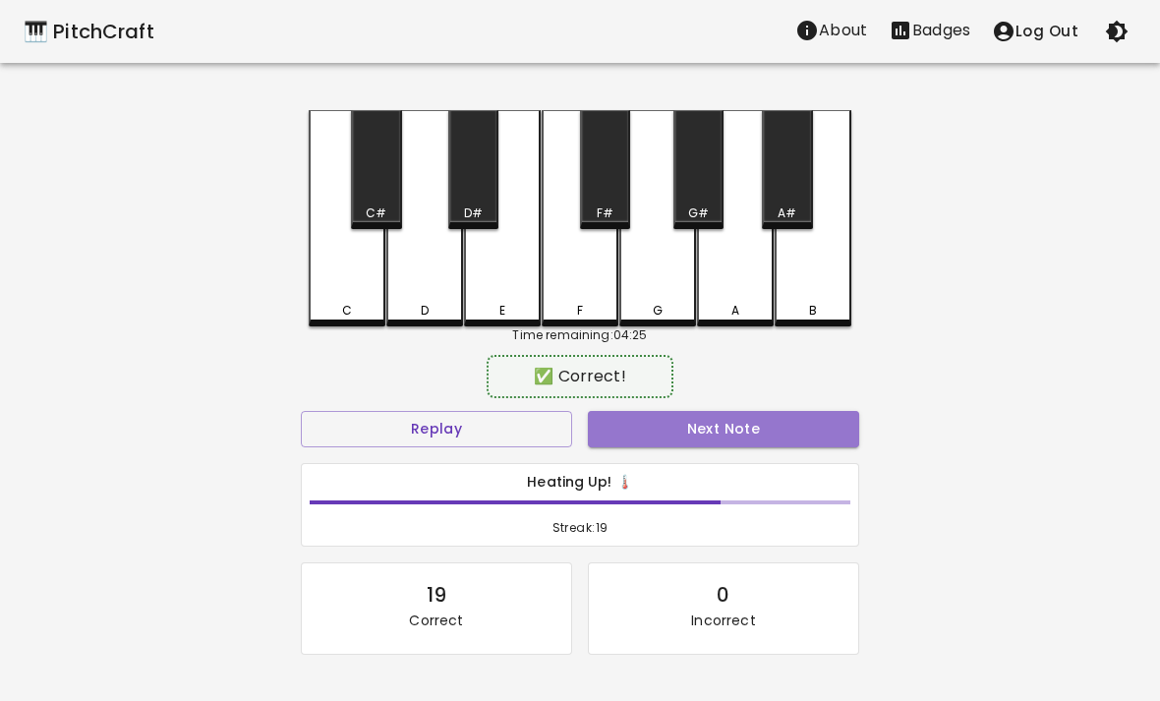
click at [742, 424] on button "Next Note" at bounding box center [723, 429] width 271 height 36
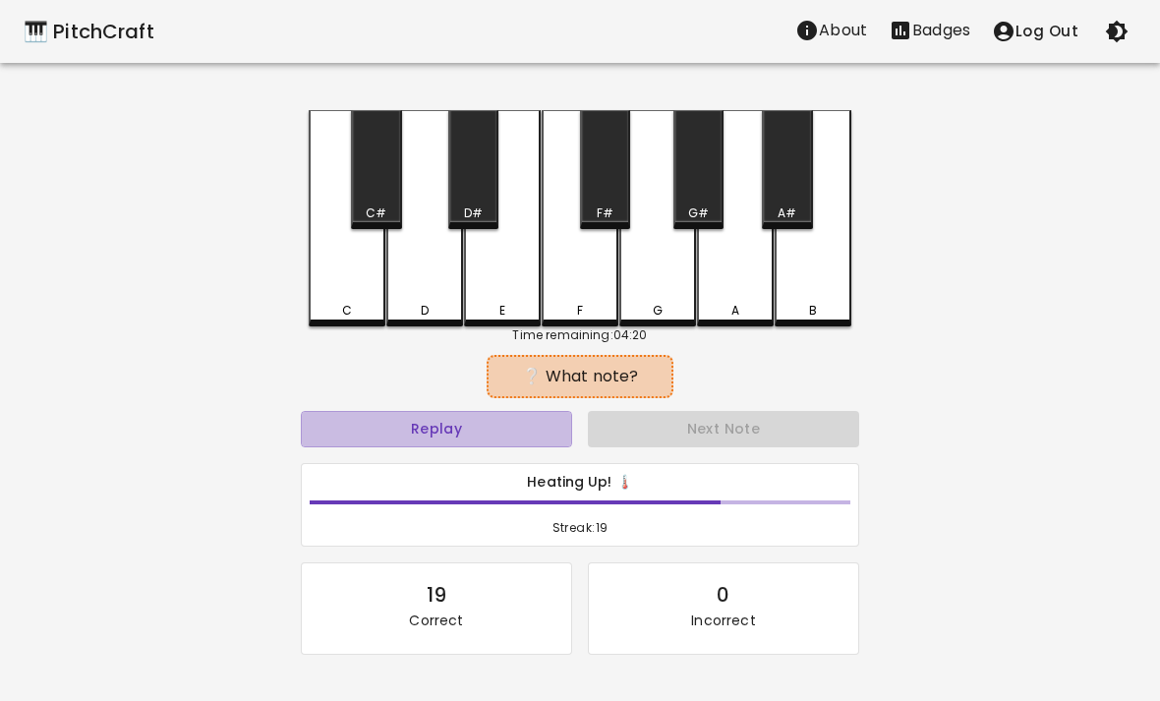
click at [519, 437] on button "Replay" at bounding box center [436, 429] width 271 height 36
click at [471, 460] on div "Heating Up! 🌡️ Streak: 19" at bounding box center [580, 505] width 574 height 100
click at [496, 419] on button "Replay" at bounding box center [436, 429] width 271 height 36
click at [361, 422] on button "Replay" at bounding box center [436, 429] width 271 height 36
click at [345, 469] on div "Heating Up! 🌡️ Streak: 19" at bounding box center [580, 505] width 556 height 83
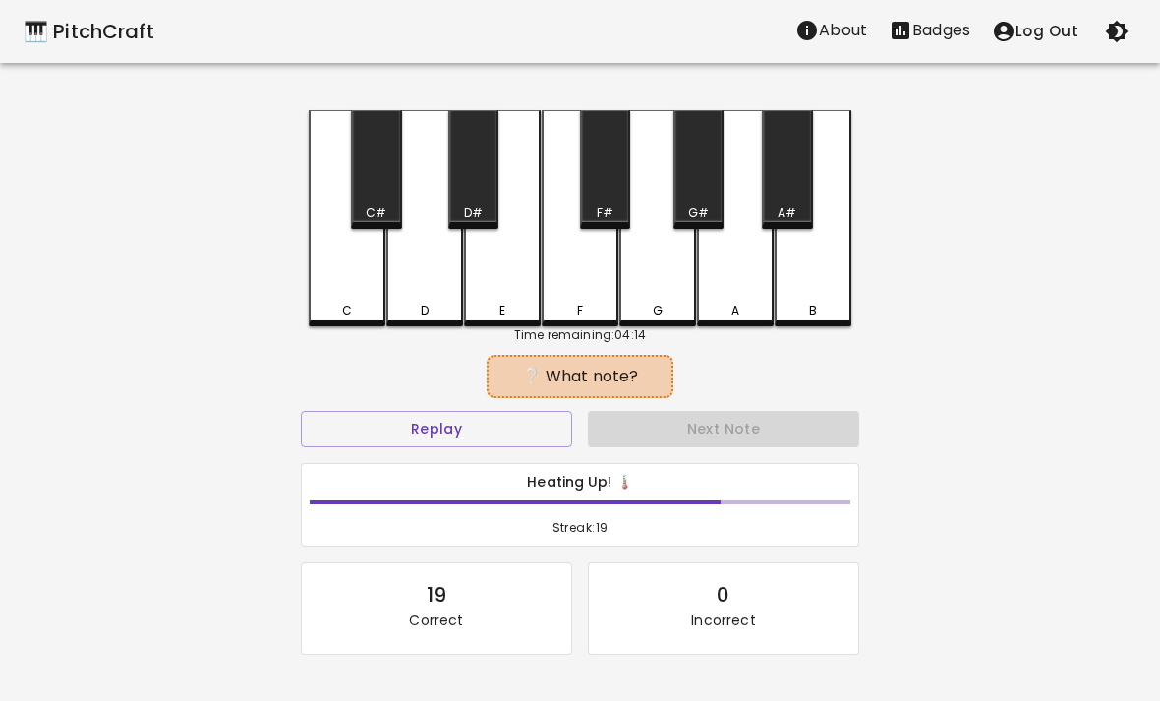
click at [358, 480] on h6 "Heating Up! 🌡️" at bounding box center [580, 483] width 541 height 22
click at [358, 444] on button "Replay" at bounding box center [436, 429] width 271 height 36
click at [463, 443] on button "Replay" at bounding box center [436, 429] width 271 height 36
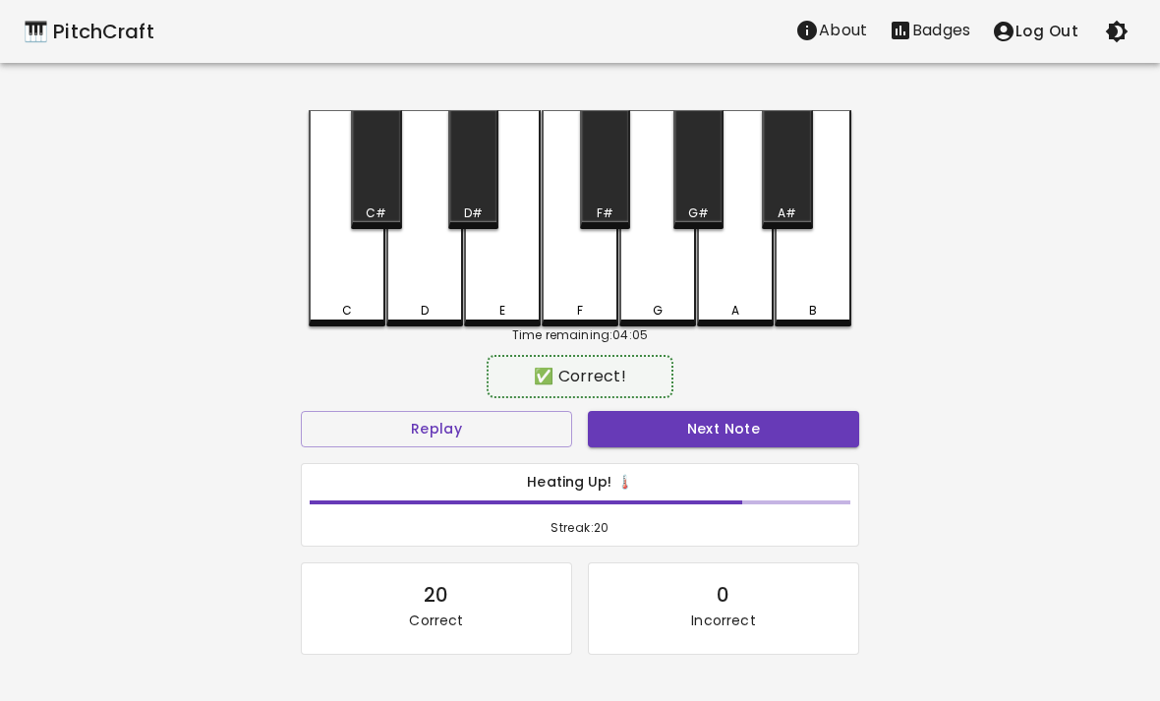
click at [652, 282] on div "G" at bounding box center [657, 218] width 77 height 216
click at [731, 429] on button "Next Note" at bounding box center [723, 429] width 271 height 36
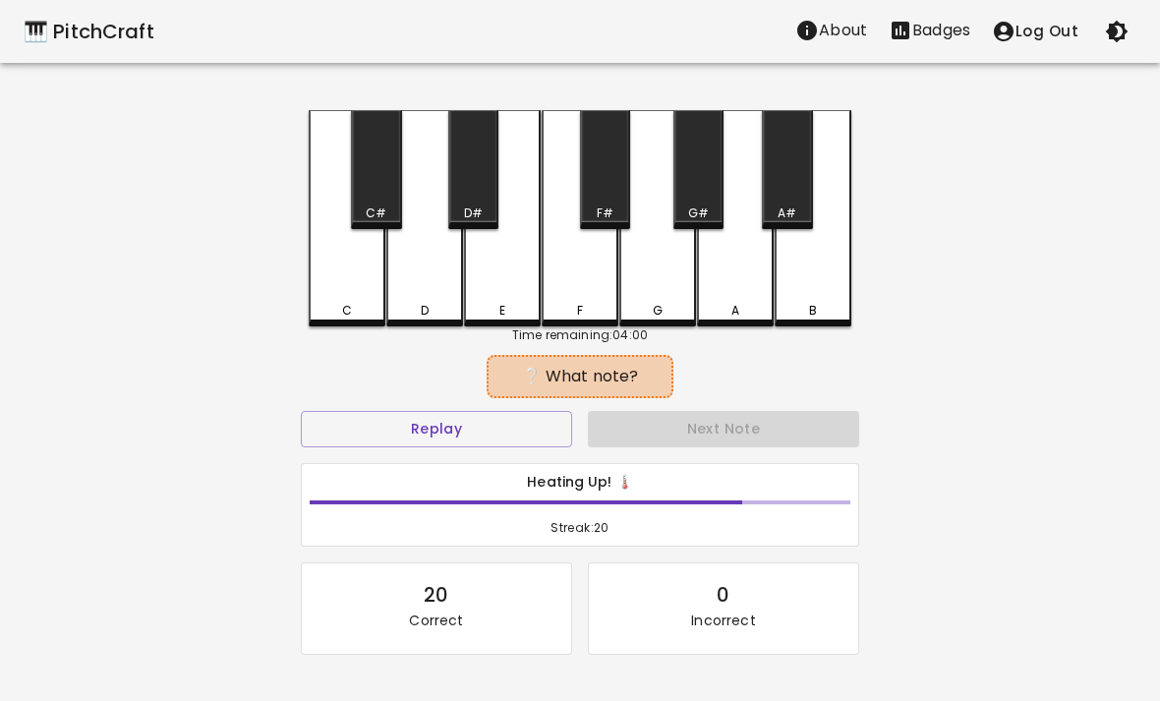
click at [389, 423] on button "Replay" at bounding box center [436, 429] width 271 height 36
click at [449, 376] on div "❔ What note?" at bounding box center [580, 376] width 558 height 49
click at [436, 434] on button "Replay" at bounding box center [436, 429] width 271 height 36
click at [394, 433] on button "Replay" at bounding box center [436, 429] width 271 height 36
click at [485, 420] on button "Replay" at bounding box center [436, 429] width 271 height 36
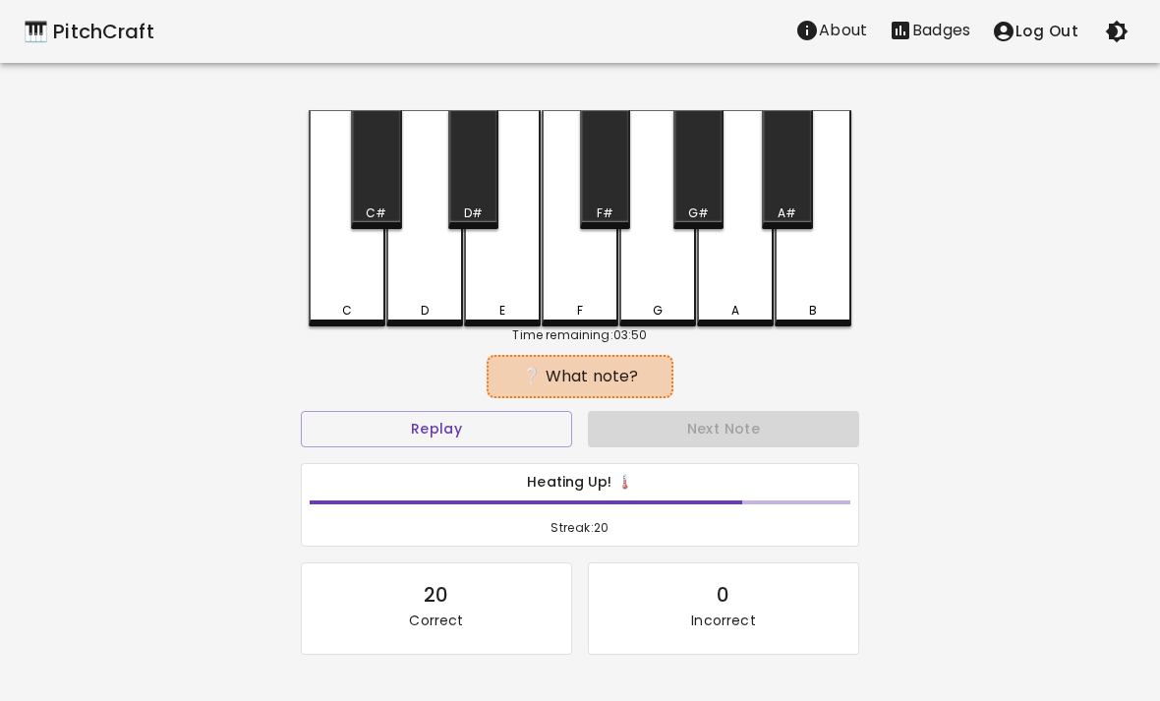
click at [535, 427] on button "Replay" at bounding box center [436, 429] width 271 height 36
click at [534, 427] on button "Replay" at bounding box center [436, 429] width 271 height 36
click at [407, 393] on div "❔ What note?" at bounding box center [580, 376] width 558 height 49
click at [412, 415] on button "Replay" at bounding box center [436, 429] width 271 height 36
click at [380, 426] on button "Replay" at bounding box center [436, 429] width 271 height 36
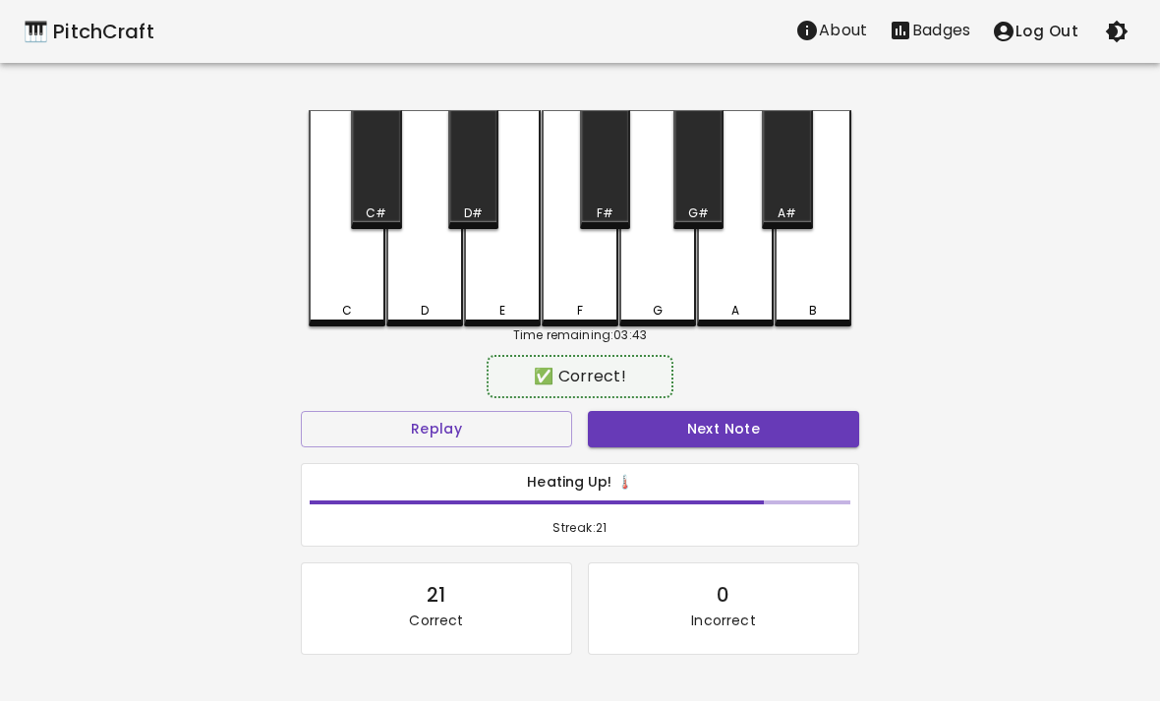
click at [593, 278] on div "F" at bounding box center [580, 218] width 77 height 216
click at [713, 444] on button "Next Note" at bounding box center [723, 429] width 271 height 36
click at [600, 285] on div "F" at bounding box center [580, 218] width 77 height 216
click at [734, 435] on button "Next Note" at bounding box center [723, 429] width 271 height 36
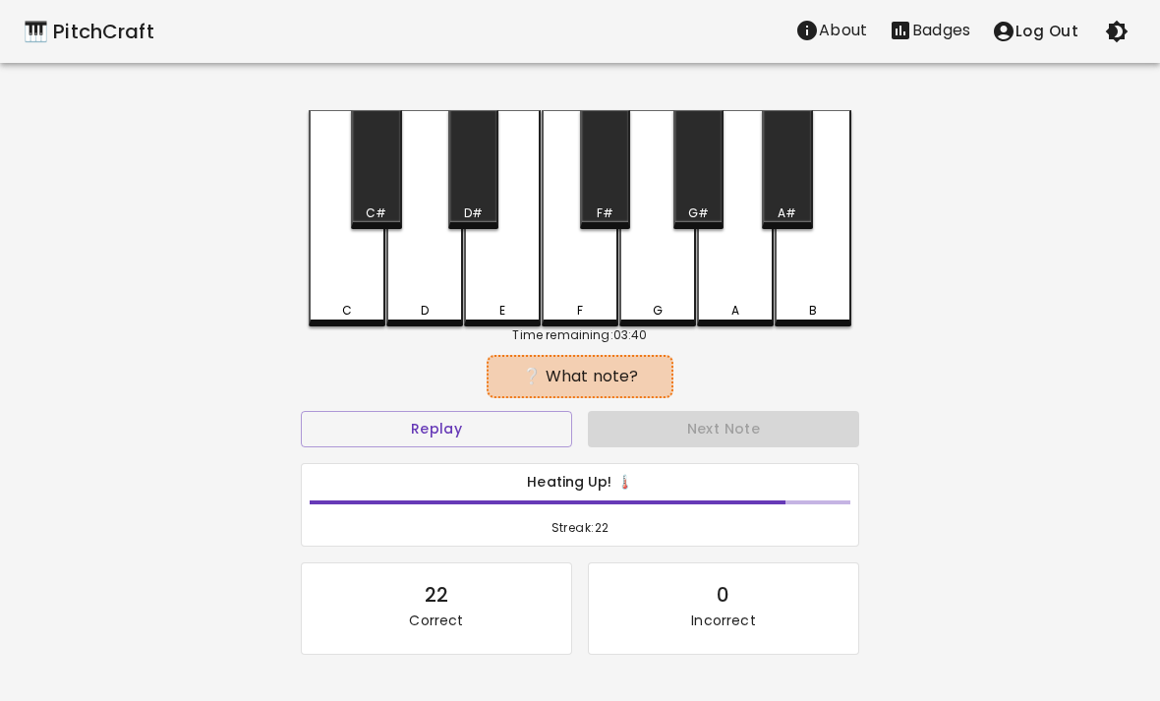
click at [399, 421] on button "Replay" at bounding box center [436, 429] width 271 height 36
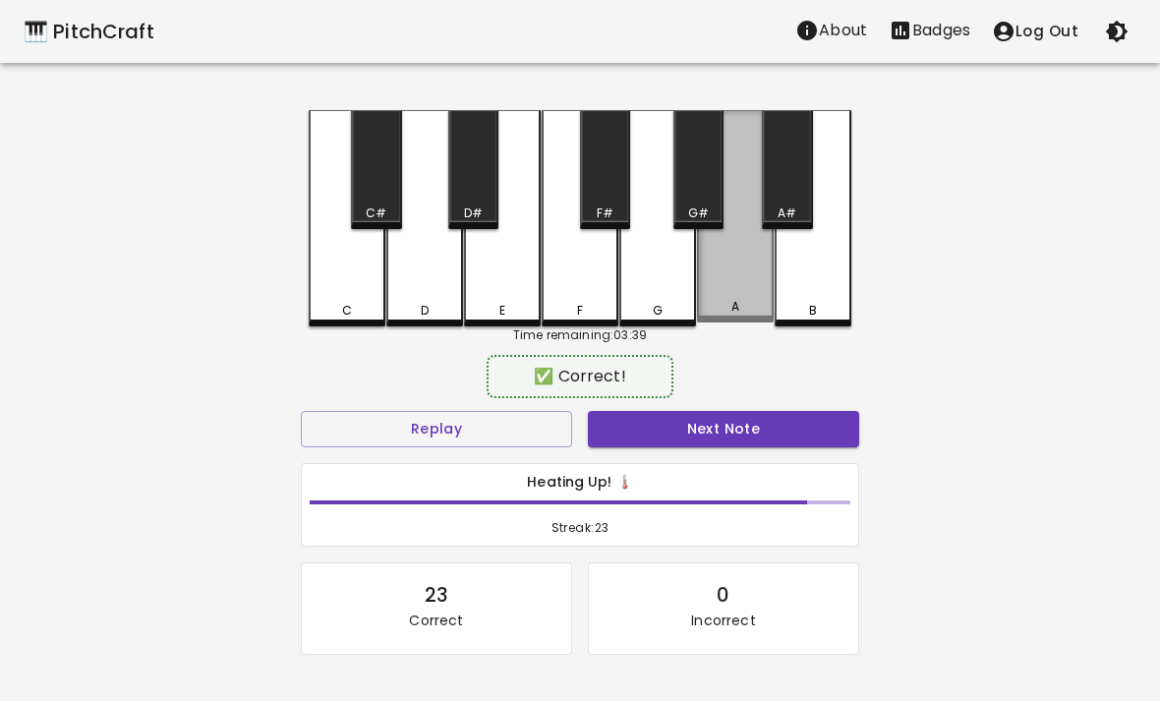
click at [737, 273] on div "A" at bounding box center [735, 216] width 77 height 212
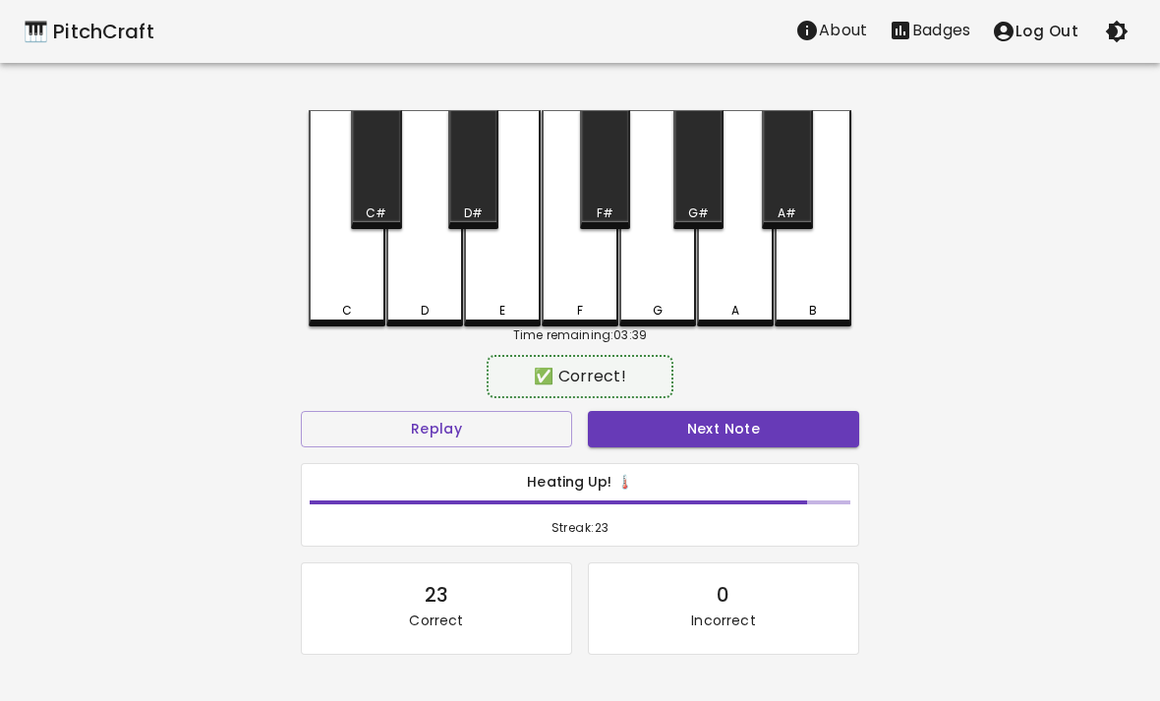
click at [792, 430] on button "Next Note" at bounding box center [723, 429] width 271 height 36
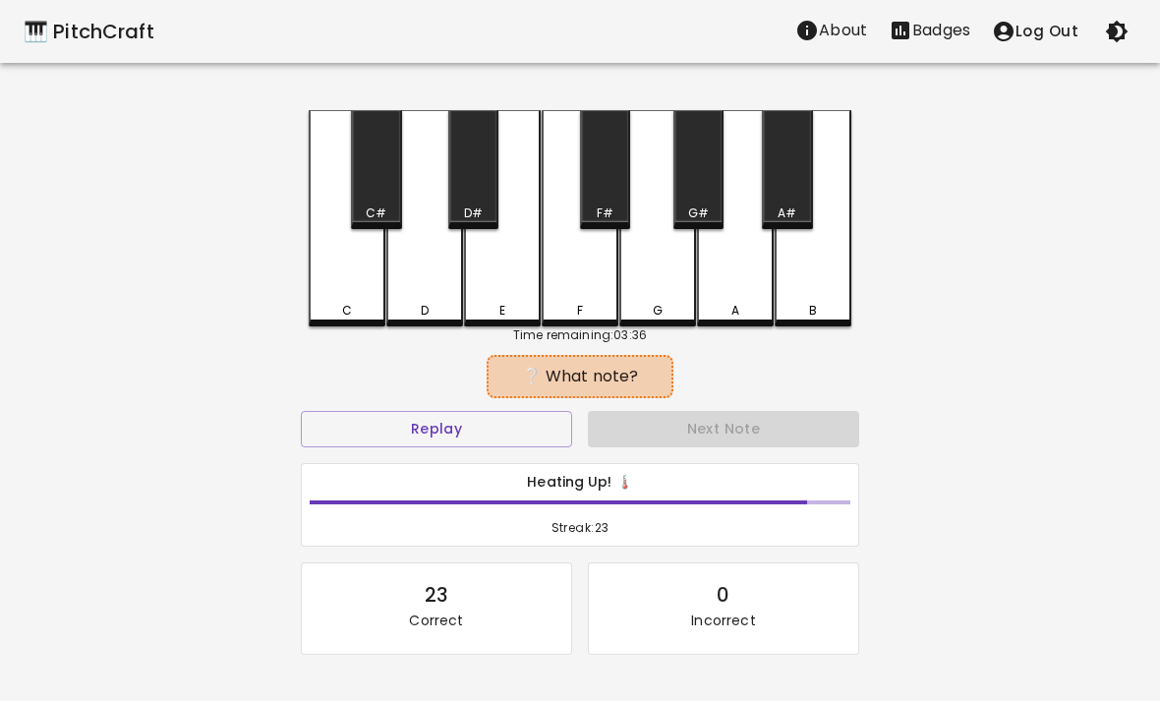
click at [376, 466] on div "Heating Up! 🌡️ Streak: 23" at bounding box center [580, 505] width 556 height 83
click at [379, 416] on button "Replay" at bounding box center [436, 429] width 271 height 36
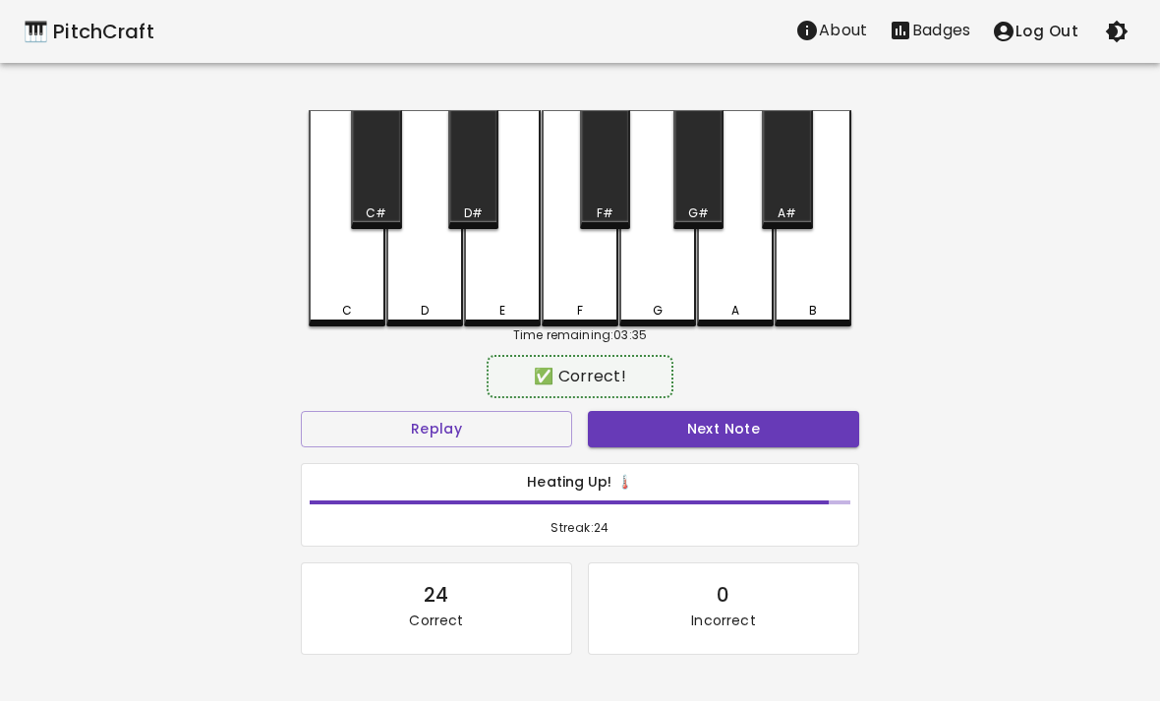
click at [652, 292] on div "G" at bounding box center [657, 218] width 77 height 216
click at [768, 416] on button "Next Note" at bounding box center [723, 429] width 271 height 36
click at [827, 278] on div "B" at bounding box center [813, 218] width 77 height 216
click at [791, 430] on button "Next Note" at bounding box center [723, 429] width 271 height 36
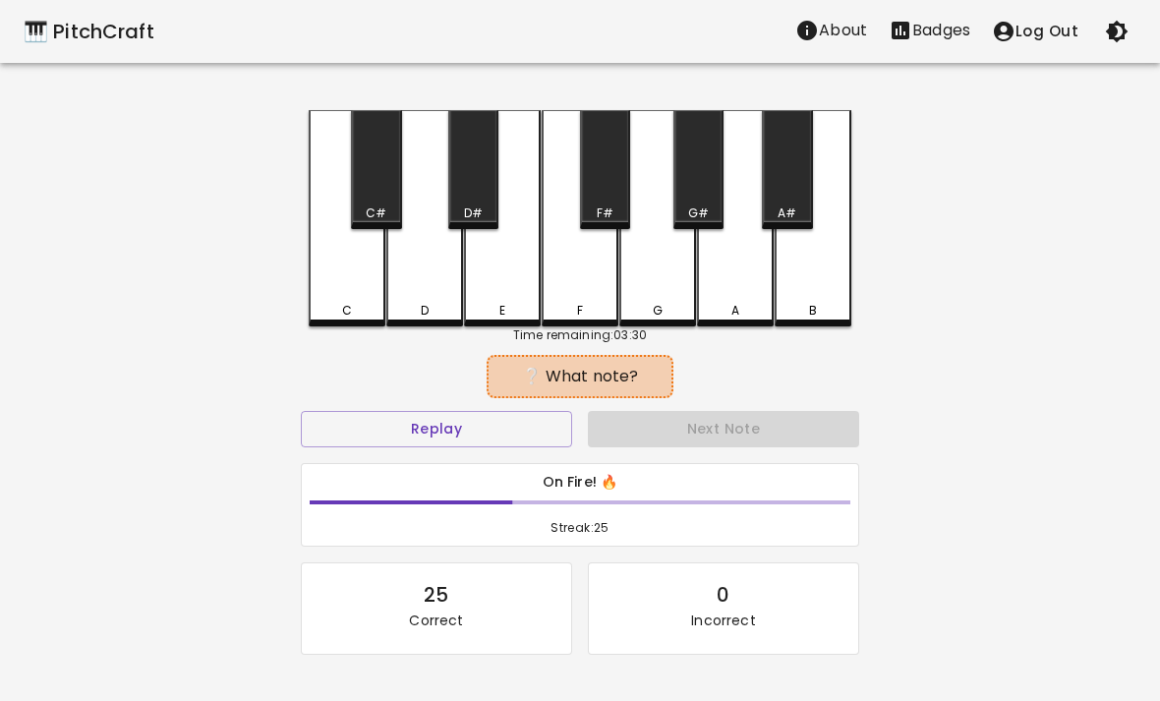
click at [425, 434] on button "Replay" at bounding box center [436, 429] width 271 height 36
click at [461, 430] on button "Replay" at bounding box center [436, 429] width 271 height 36
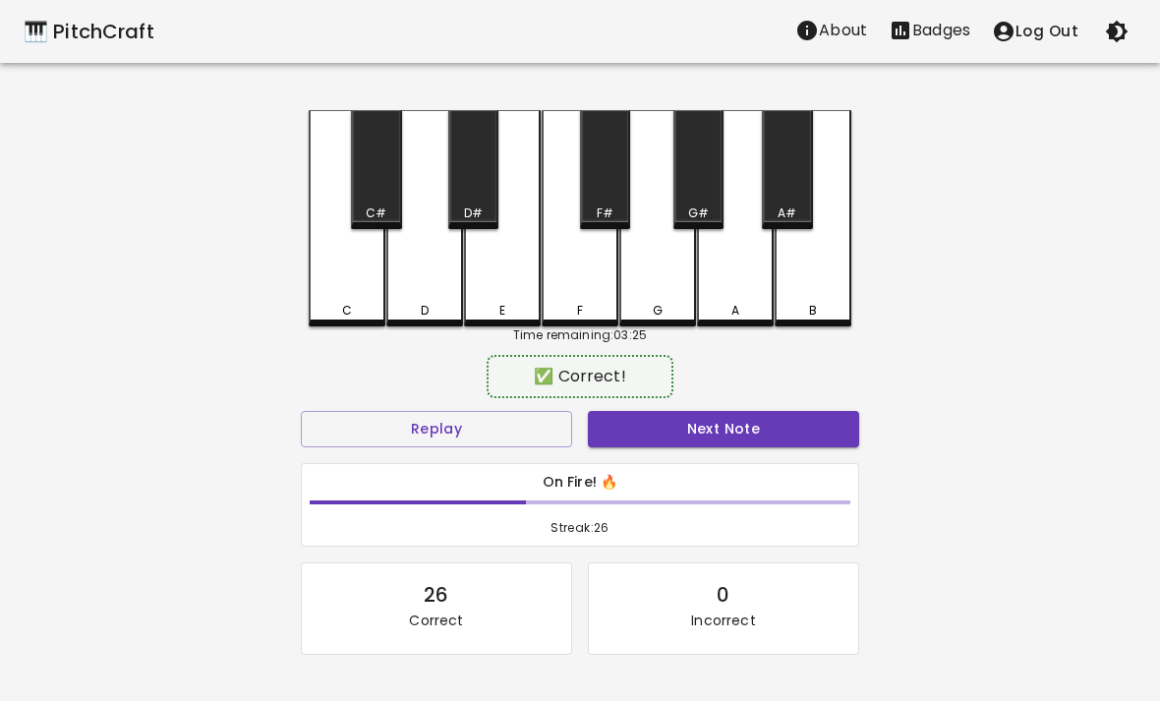
click at [502, 298] on div "E" at bounding box center [502, 218] width 77 height 216
click at [718, 415] on button "Next Note" at bounding box center [723, 429] width 271 height 36
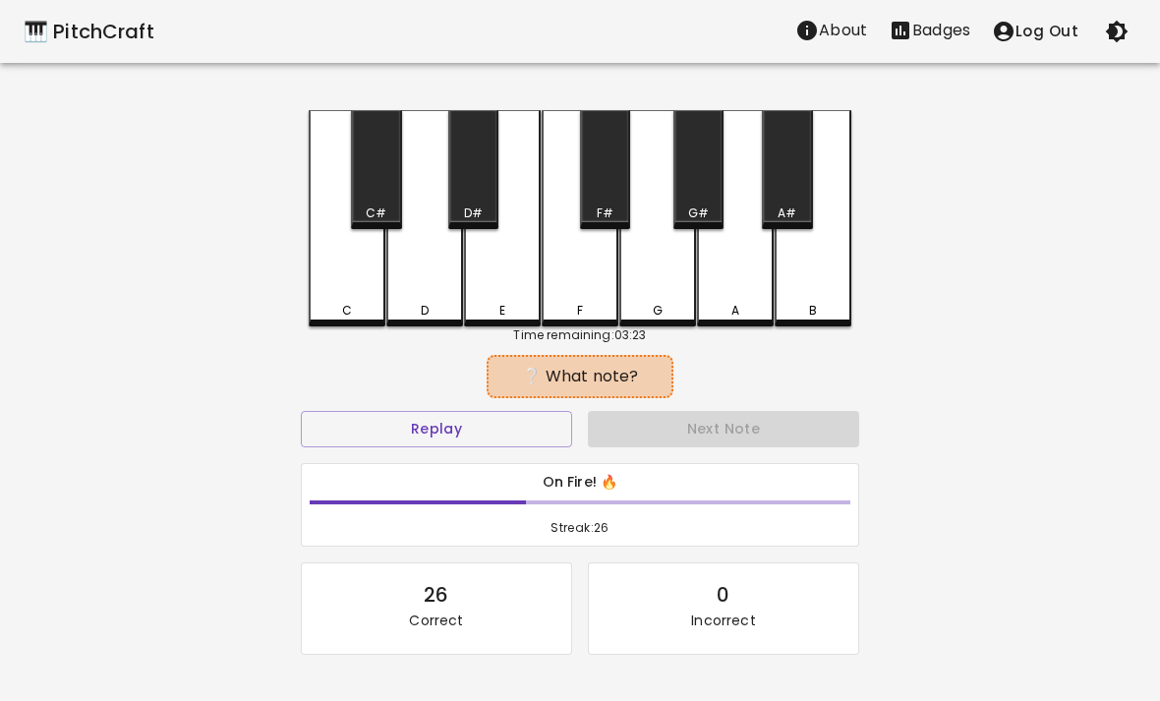
click at [537, 458] on div "On Fire! 🔥 Streak: 26" at bounding box center [580, 505] width 574 height 100
click at [537, 457] on div "On Fire! 🔥 Streak: 26" at bounding box center [580, 505] width 574 height 100
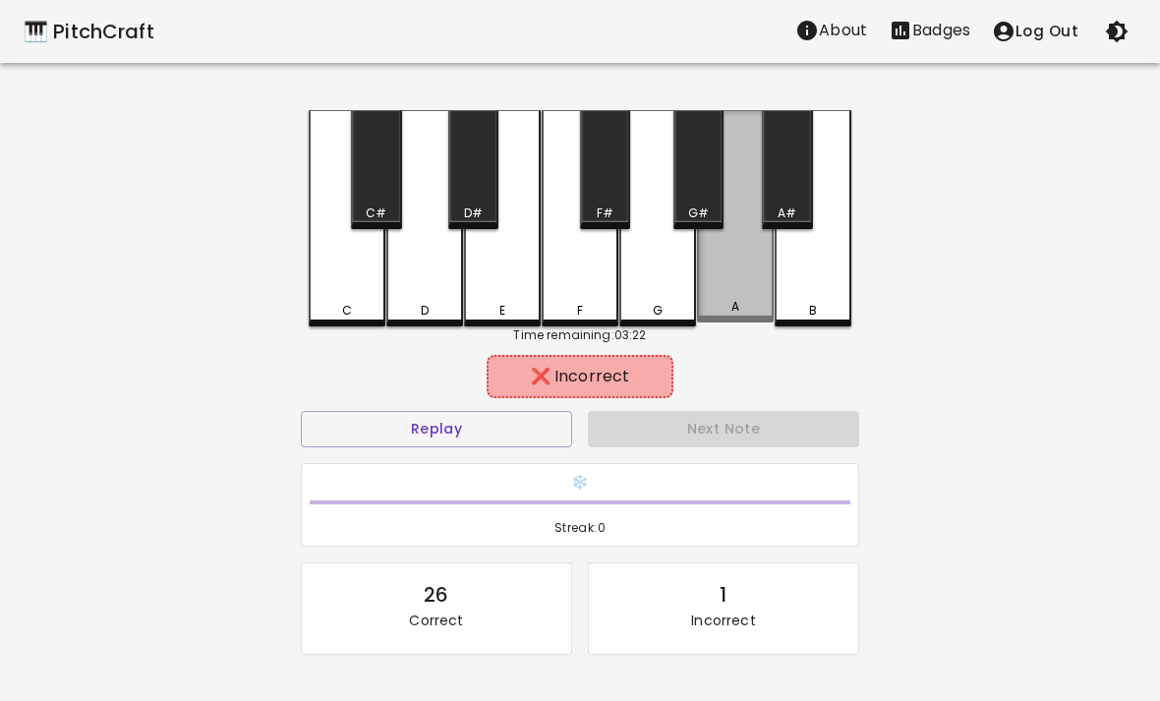
click at [733, 276] on div "A" at bounding box center [735, 216] width 77 height 212
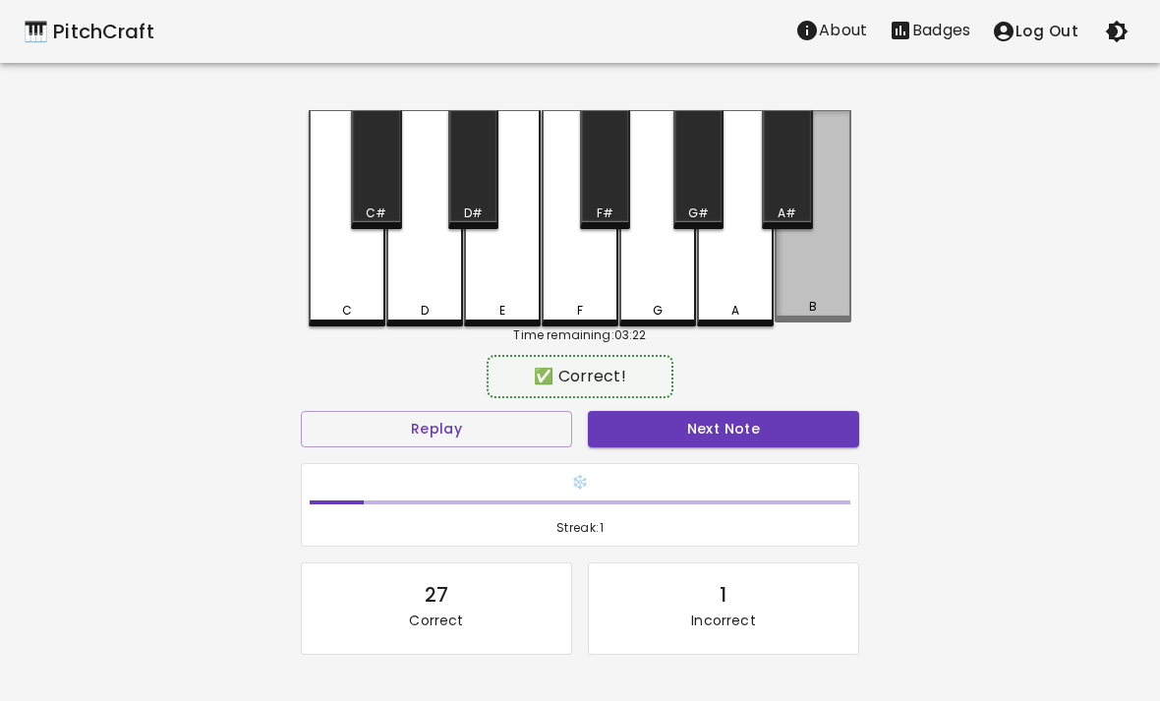
click at [816, 245] on div "B" at bounding box center [813, 216] width 77 height 212
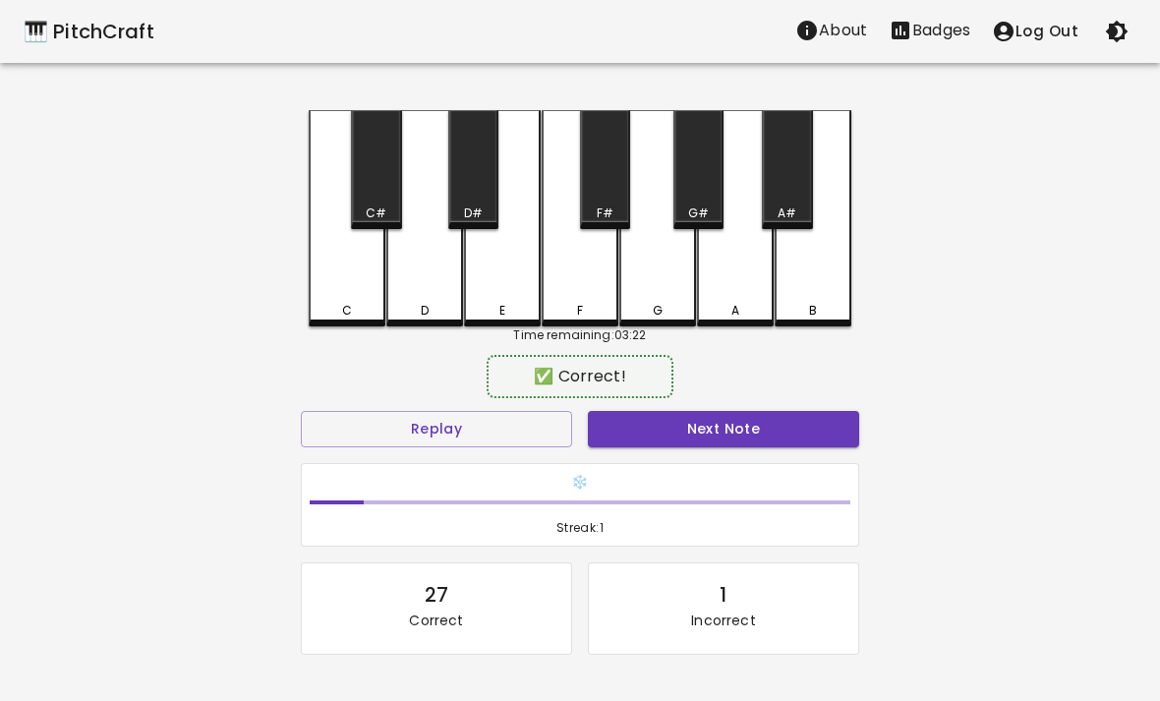
click at [704, 431] on button "Next Note" at bounding box center [723, 429] width 271 height 36
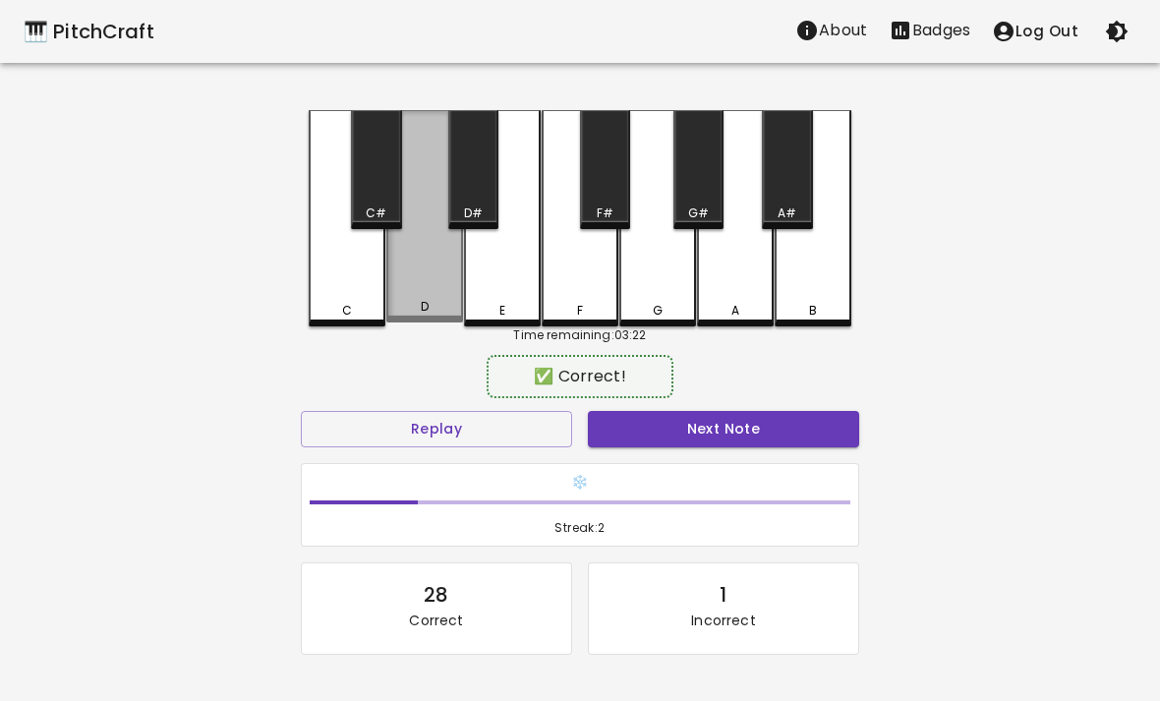
click at [417, 290] on div "D" at bounding box center [424, 216] width 77 height 212
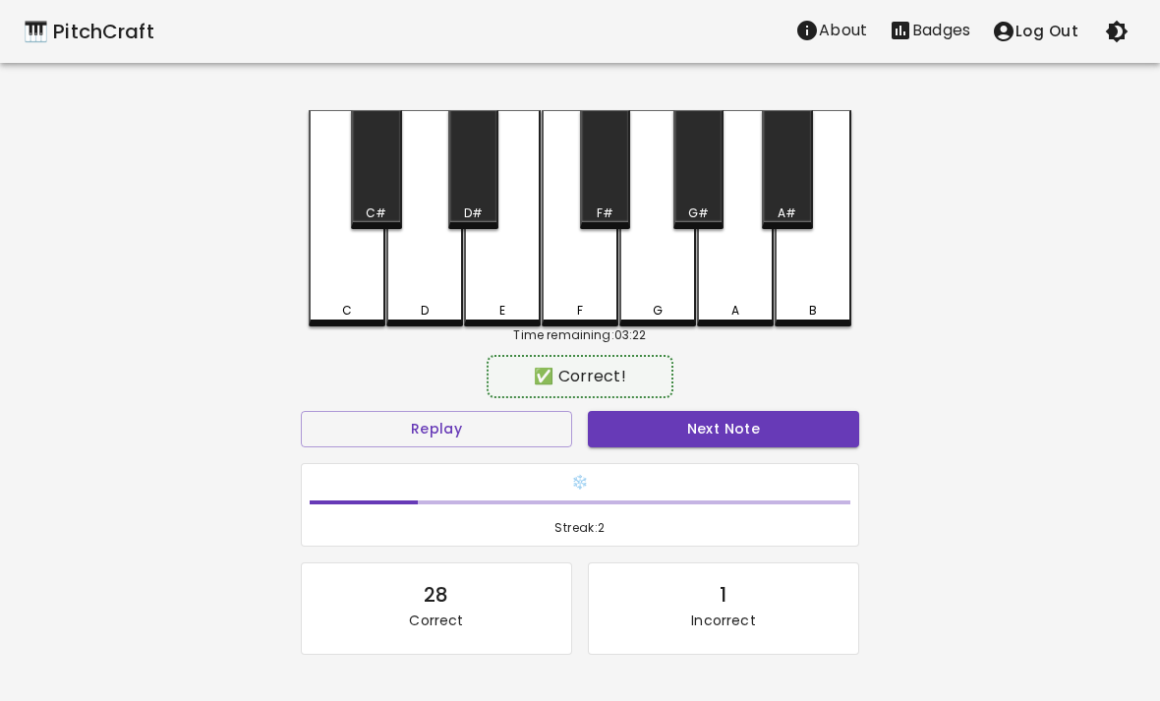
click at [731, 426] on button "Next Note" at bounding box center [723, 429] width 271 height 36
click at [583, 304] on div "F" at bounding box center [580, 311] width 6 height 18
click at [652, 424] on button "Next Note" at bounding box center [723, 429] width 271 height 36
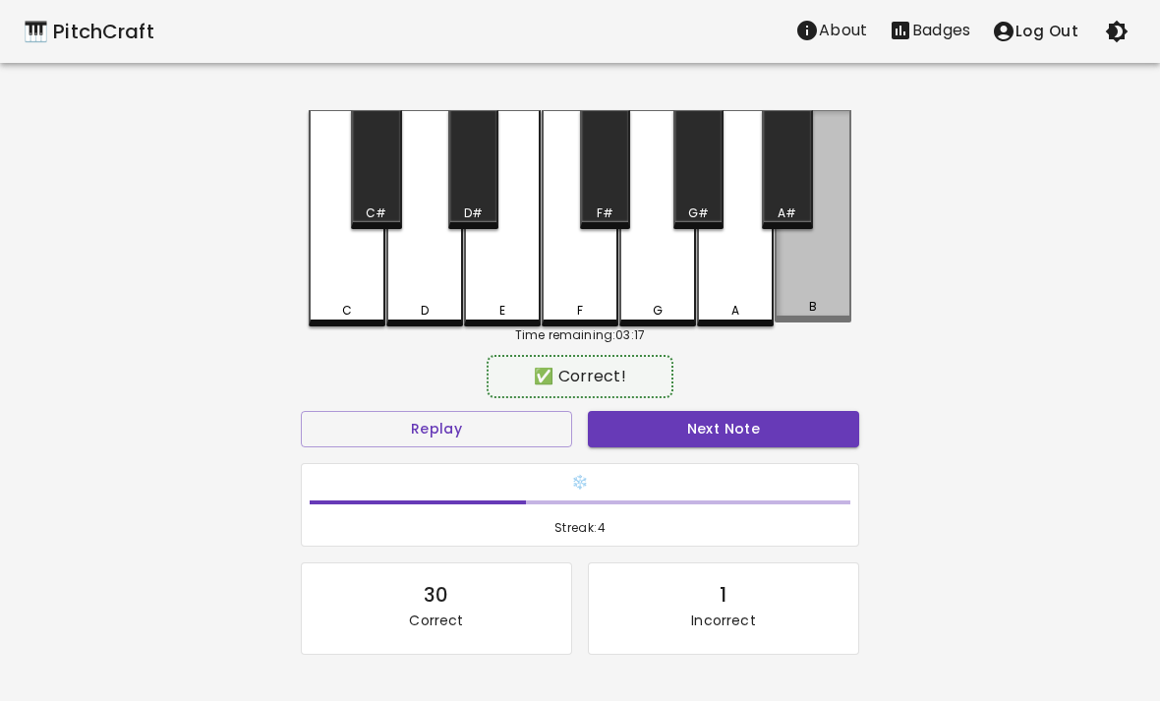
click at [828, 286] on div "B" at bounding box center [813, 216] width 77 height 212
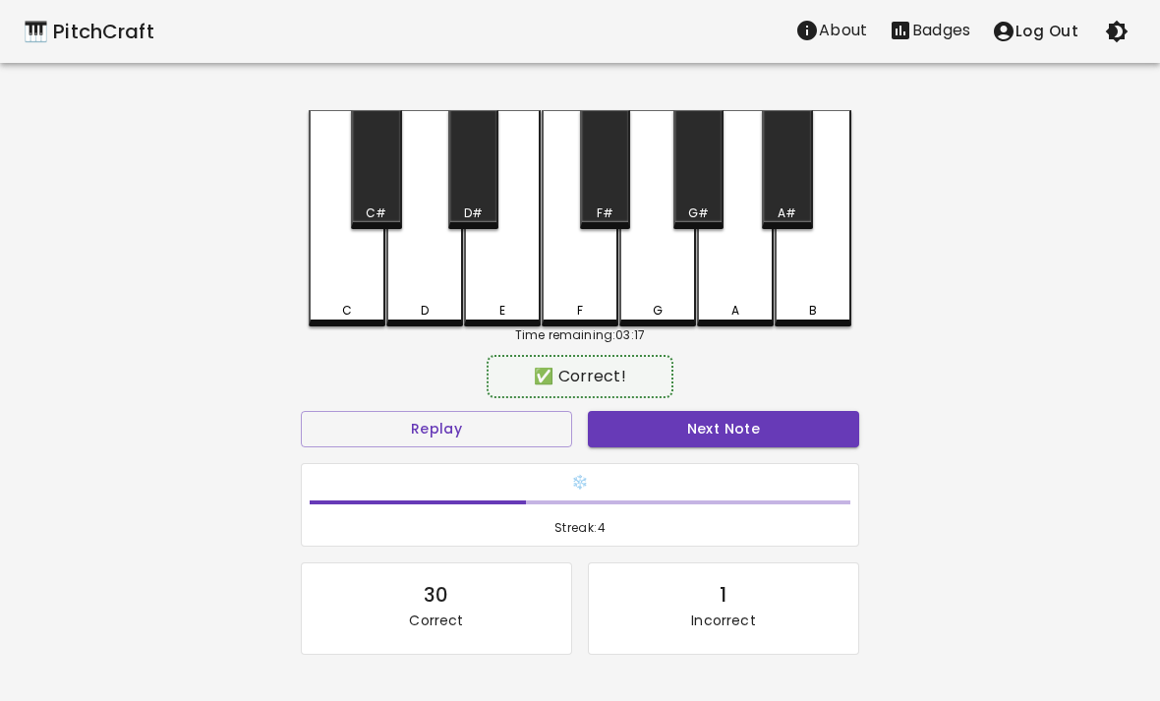
click at [737, 413] on button "Next Note" at bounding box center [723, 429] width 271 height 36
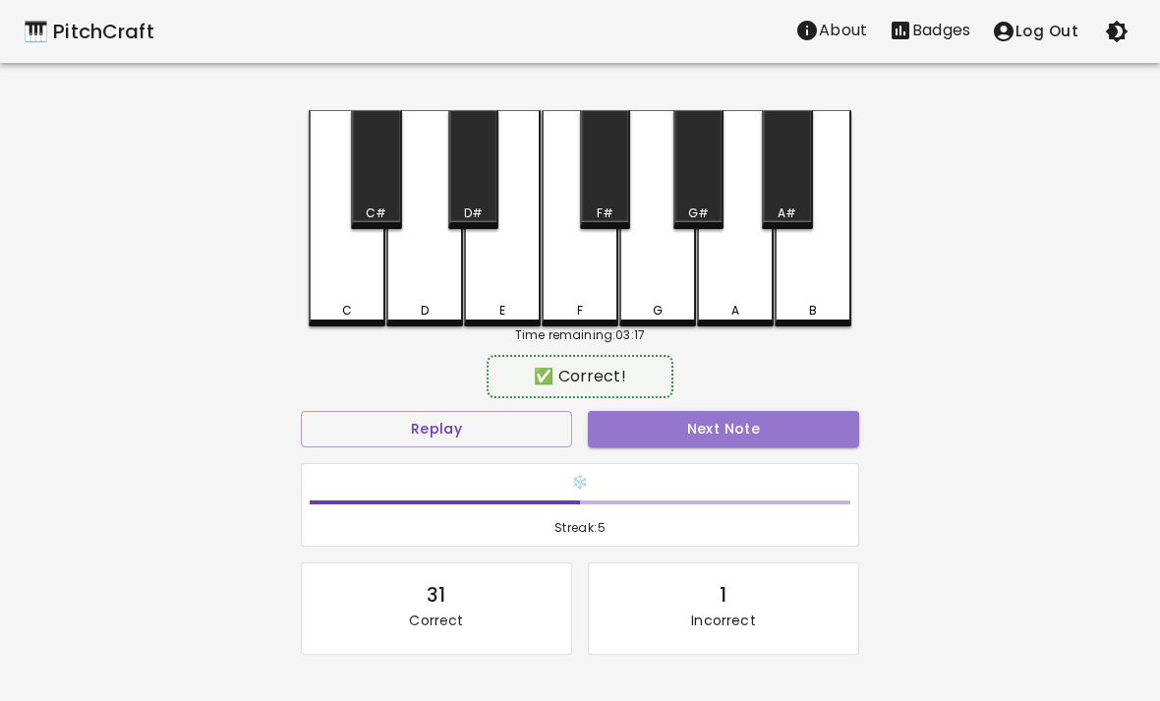
click at [741, 430] on button "Next Note" at bounding box center [723, 429] width 271 height 36
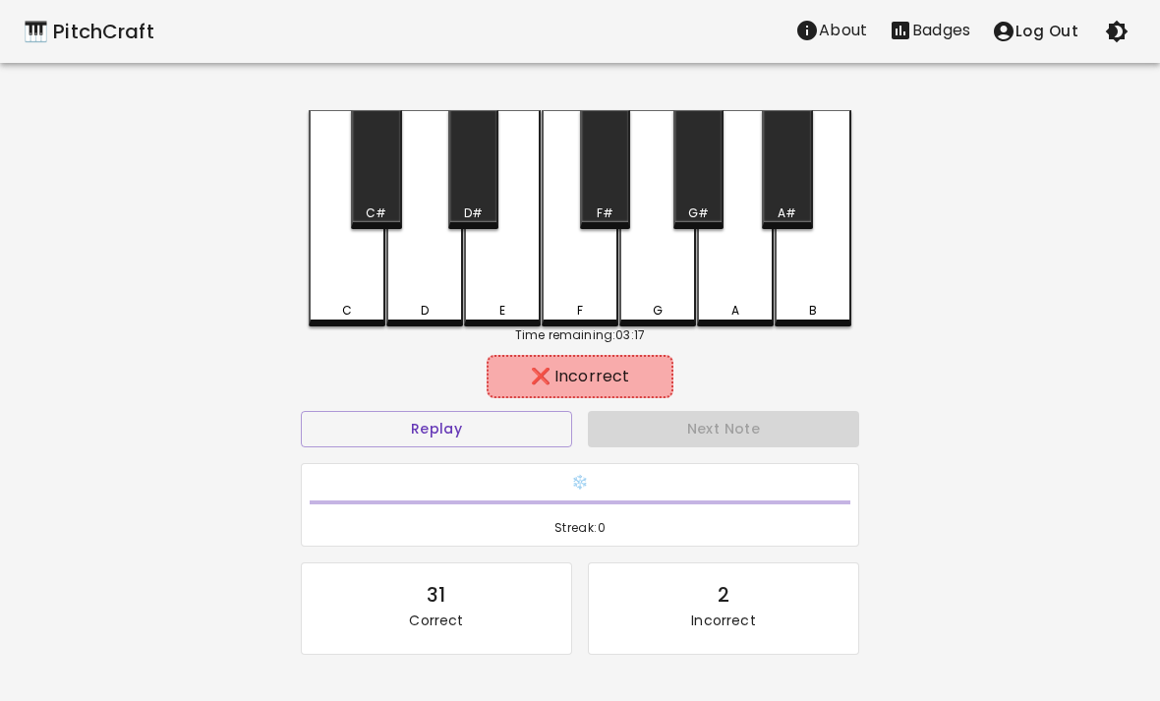
click at [499, 284] on div "E" at bounding box center [502, 218] width 77 height 216
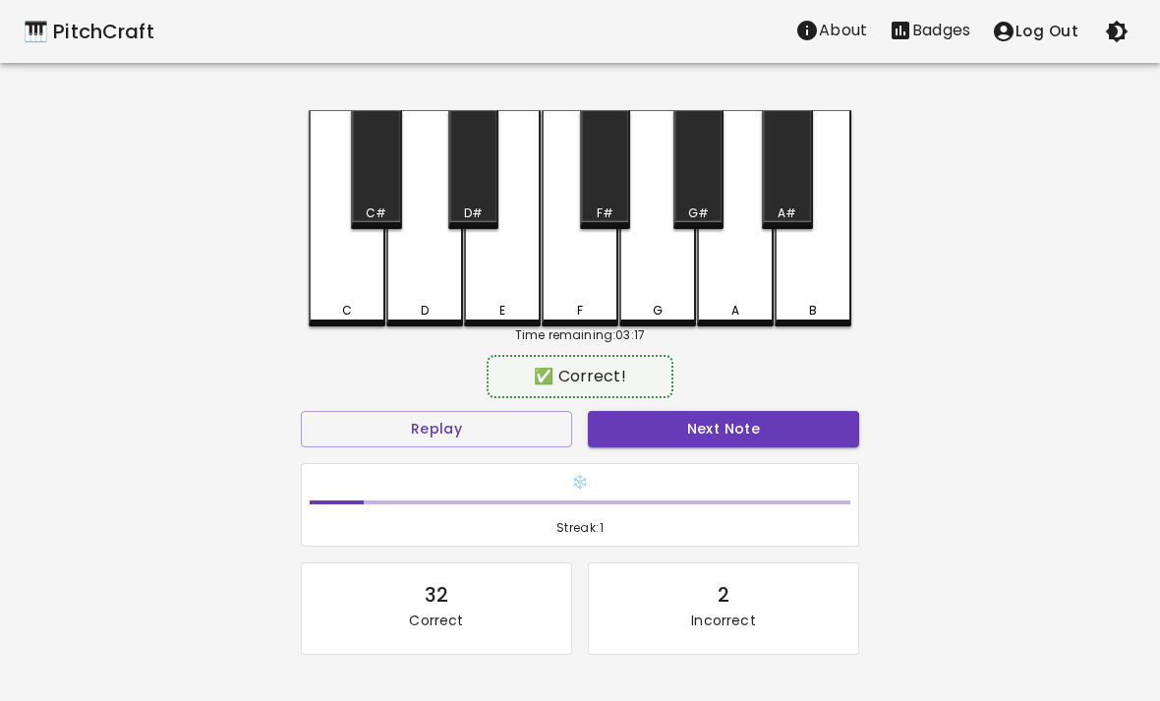
click at [565, 292] on div "F" at bounding box center [580, 218] width 77 height 216
click at [740, 416] on button "Next Note" at bounding box center [723, 429] width 271 height 36
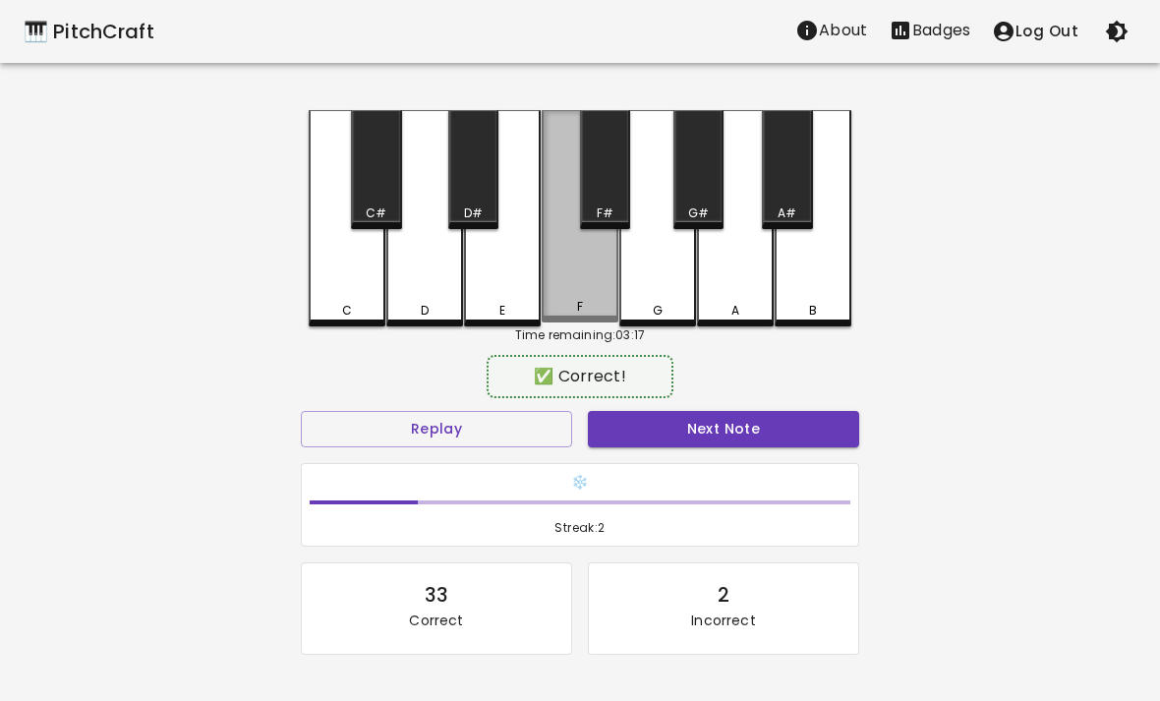
click at [583, 291] on div "F" at bounding box center [580, 216] width 77 height 212
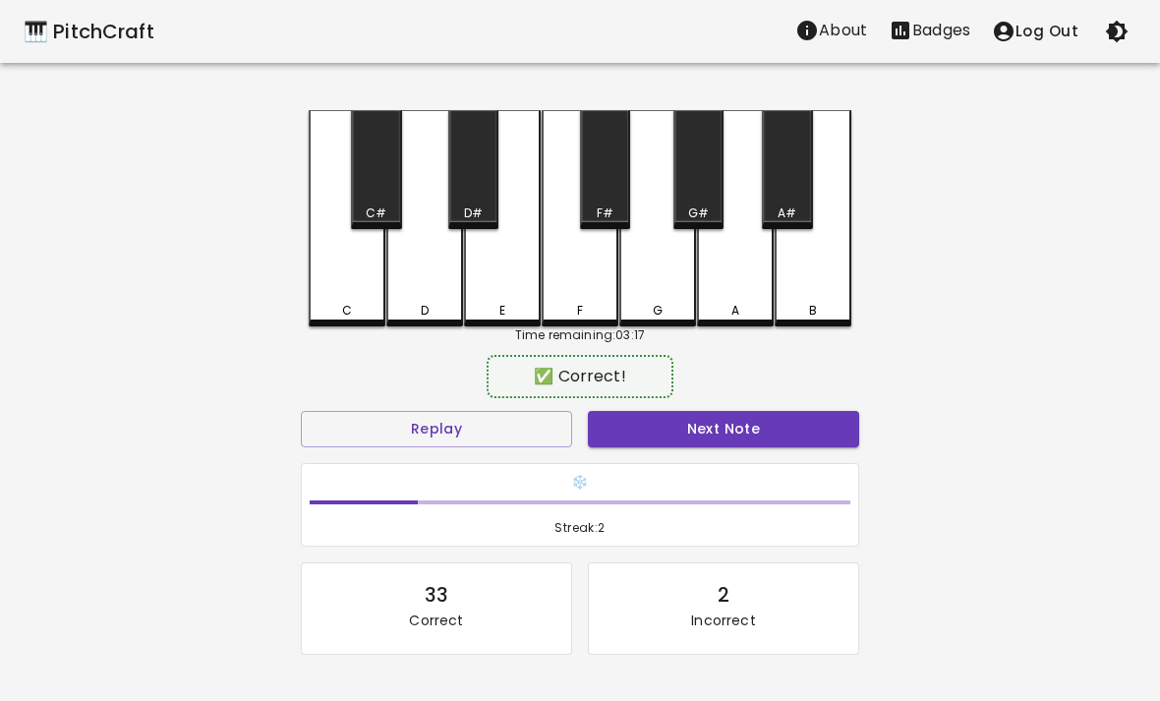
click at [674, 425] on button "Next Note" at bounding box center [723, 429] width 271 height 36
click at [676, 442] on button "Next Note" at bounding box center [723, 429] width 271 height 36
click at [746, 288] on div "A" at bounding box center [735, 218] width 77 height 216
click at [763, 422] on button "Next Note" at bounding box center [723, 429] width 271 height 36
click at [755, 436] on button "Next Note" at bounding box center [723, 429] width 271 height 36
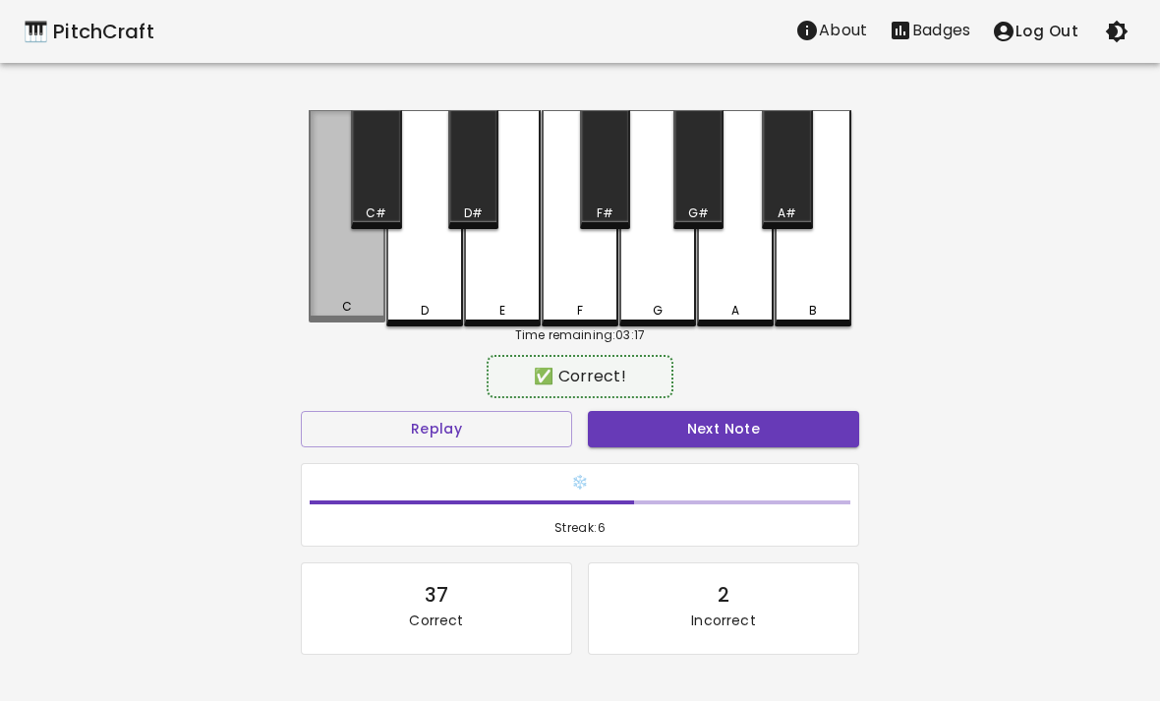
click at [331, 284] on div "C" at bounding box center [347, 216] width 77 height 212
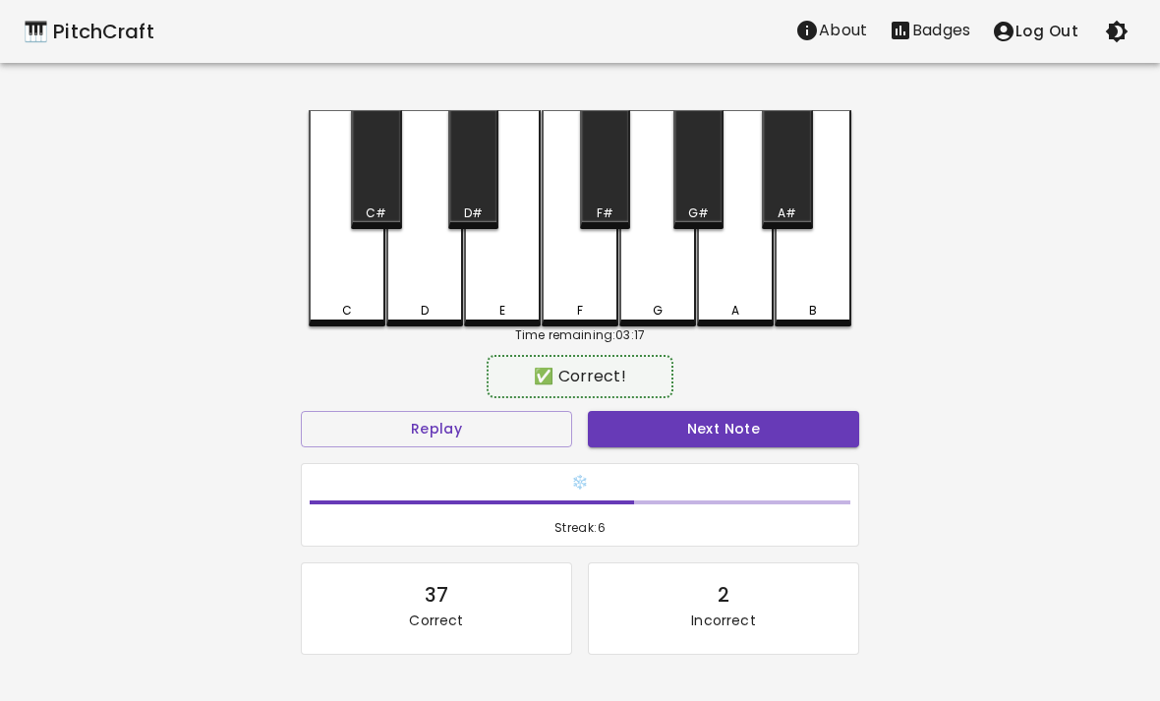
click at [773, 418] on button "Next Note" at bounding box center [723, 429] width 271 height 36
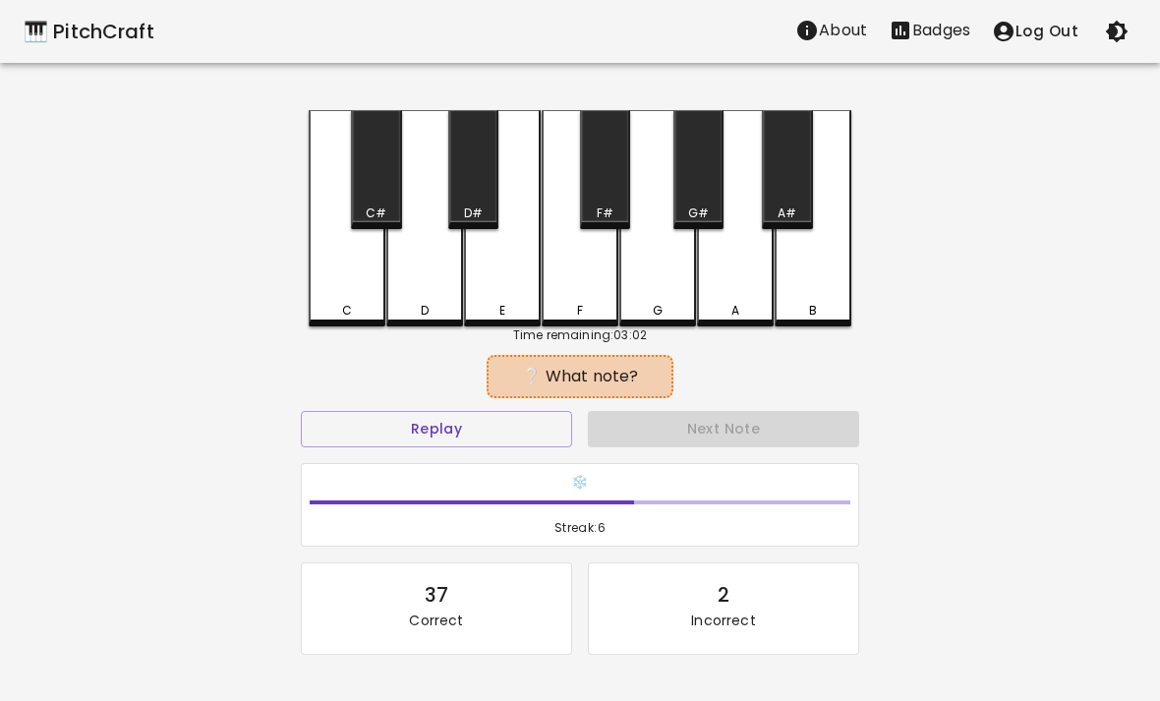
click at [499, 411] on button "Replay" at bounding box center [436, 429] width 271 height 36
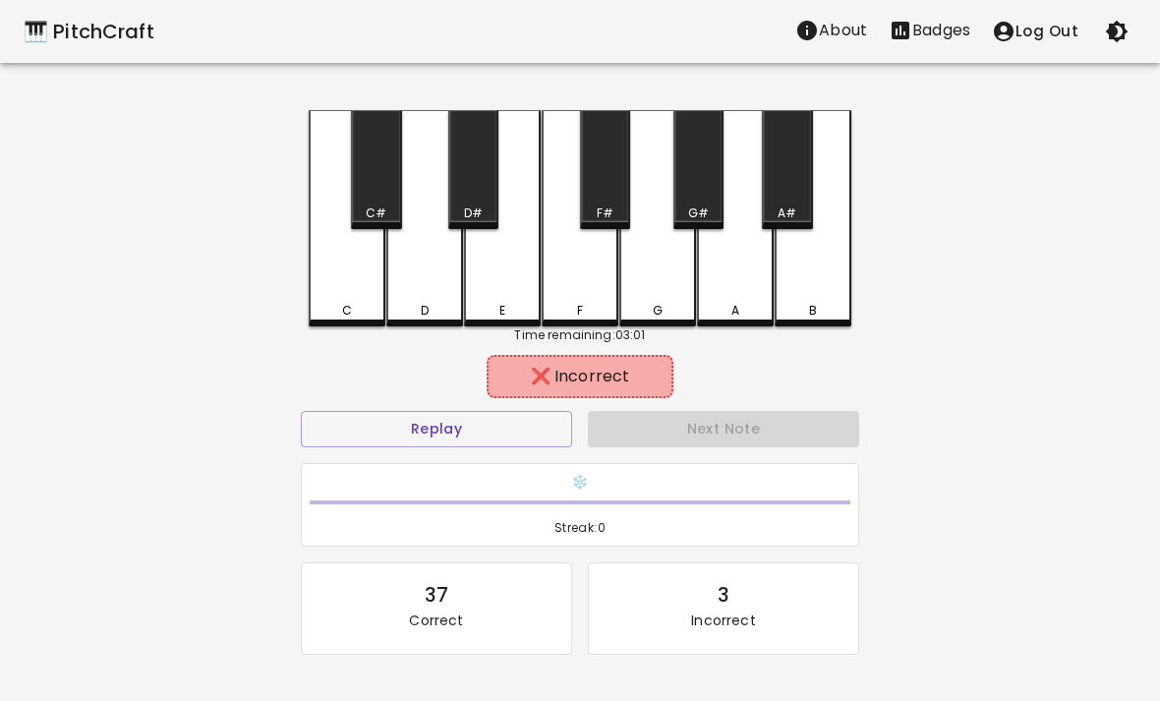
click at [590, 281] on div "F" at bounding box center [580, 218] width 77 height 216
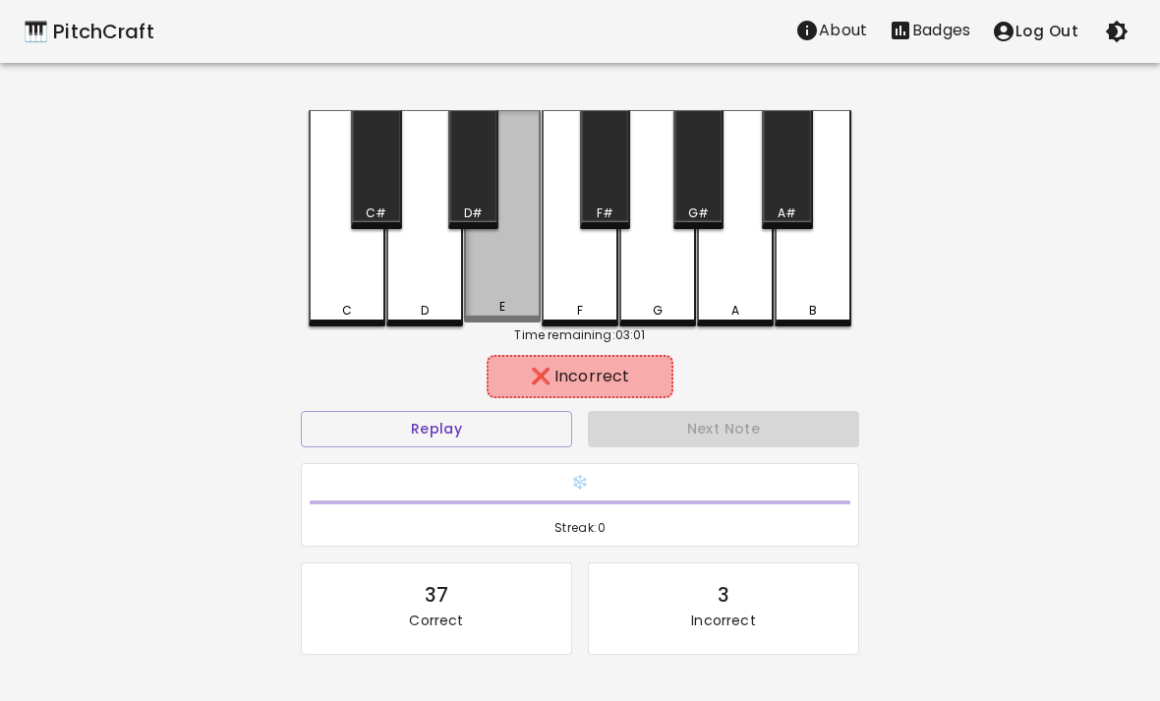
click at [523, 290] on div "E" at bounding box center [502, 216] width 77 height 212
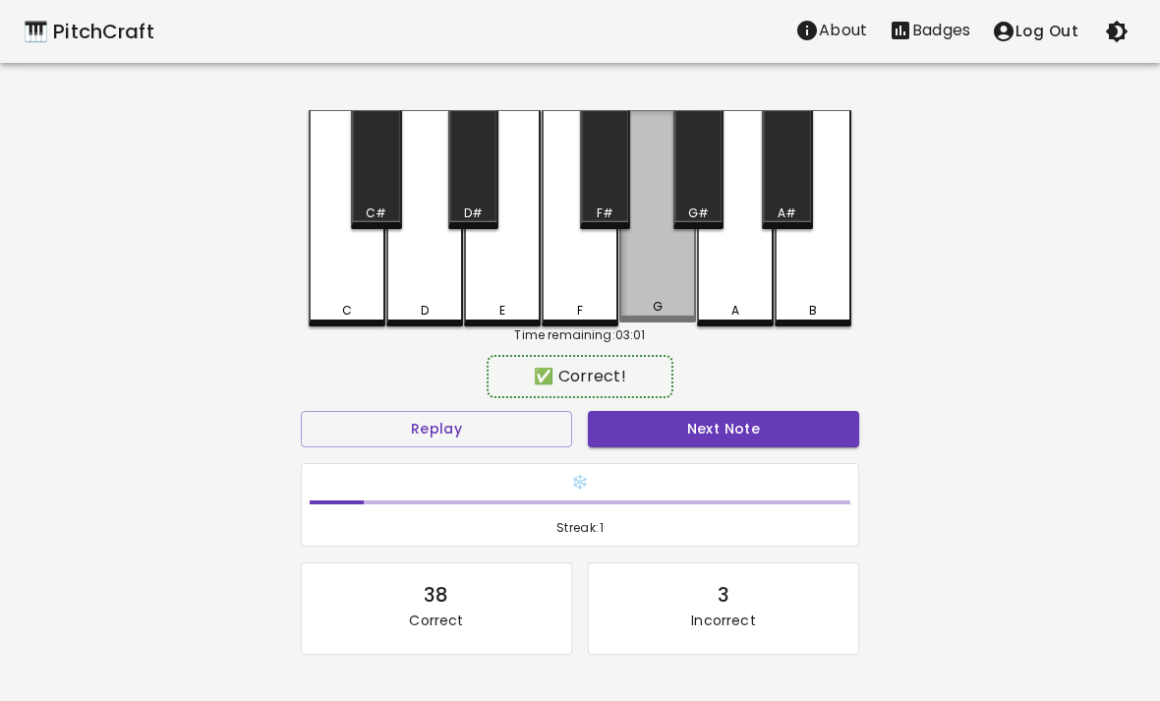
click at [672, 277] on div "G" at bounding box center [657, 216] width 77 height 212
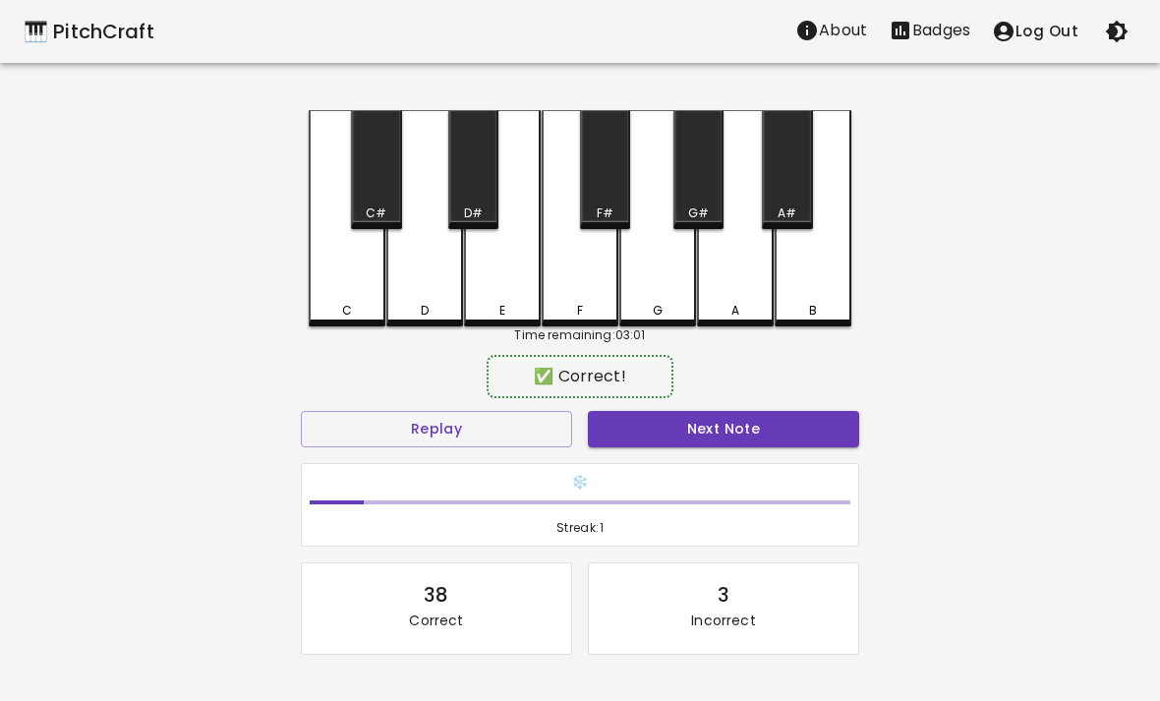
click at [675, 411] on button "Next Note" at bounding box center [723, 429] width 271 height 36
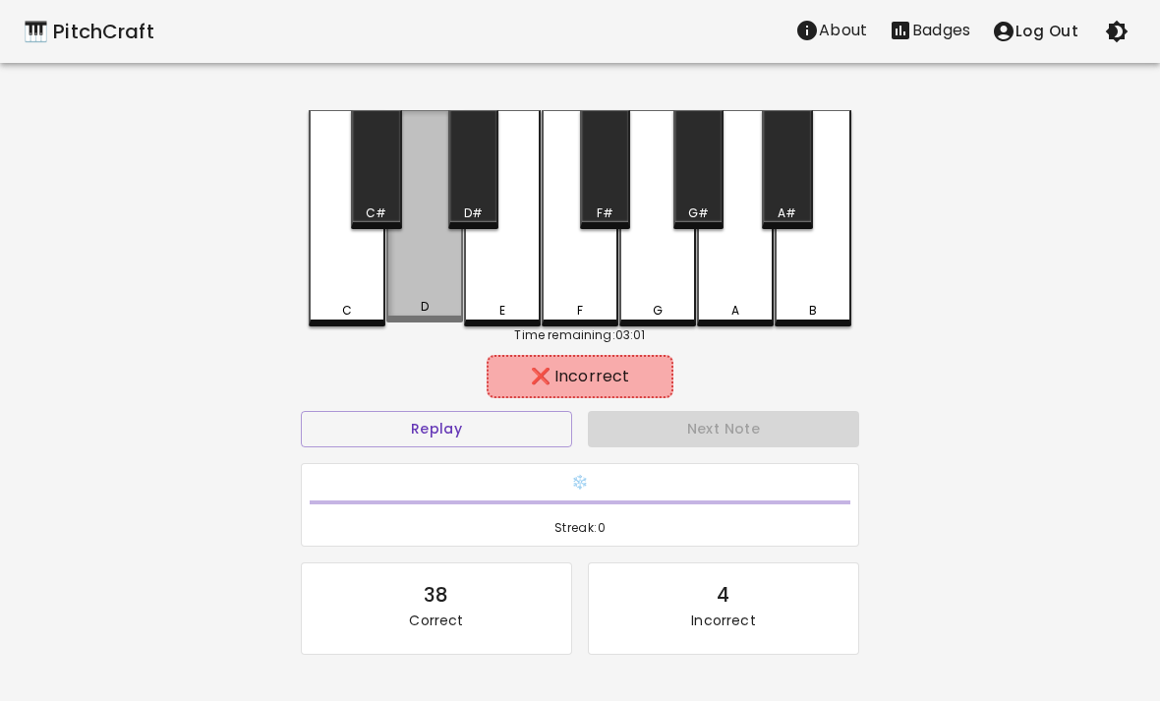
click at [421, 281] on div "D" at bounding box center [424, 216] width 77 height 212
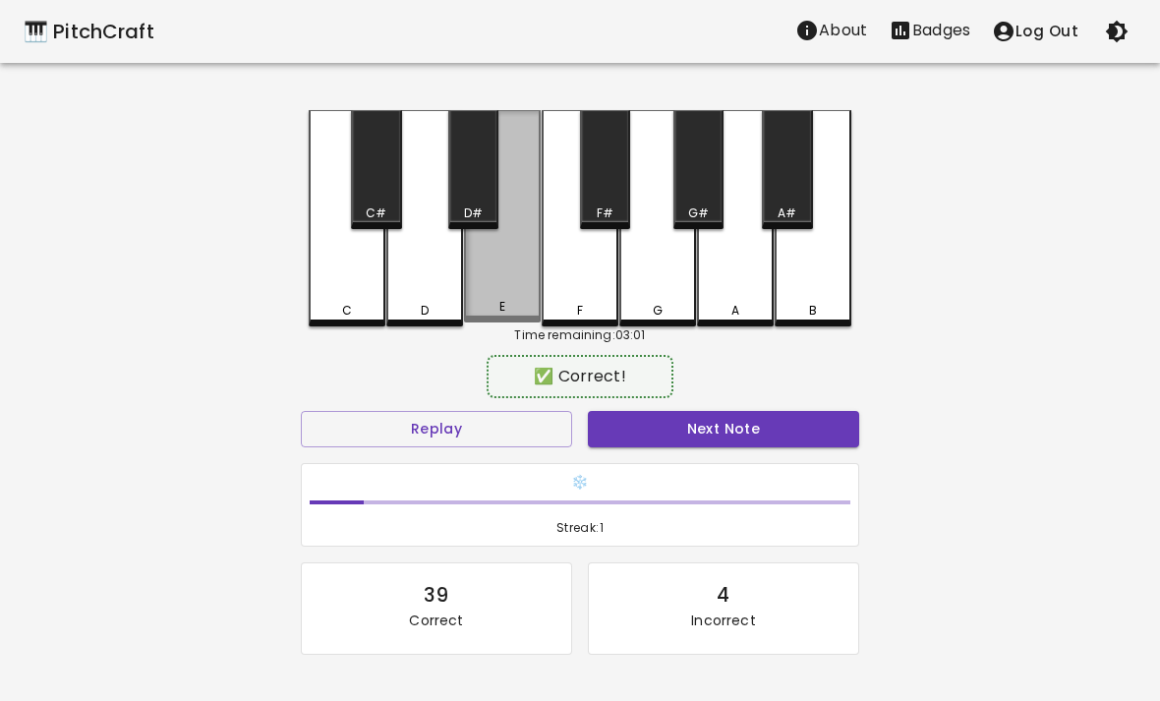
click at [512, 288] on div "E" at bounding box center [502, 216] width 77 height 212
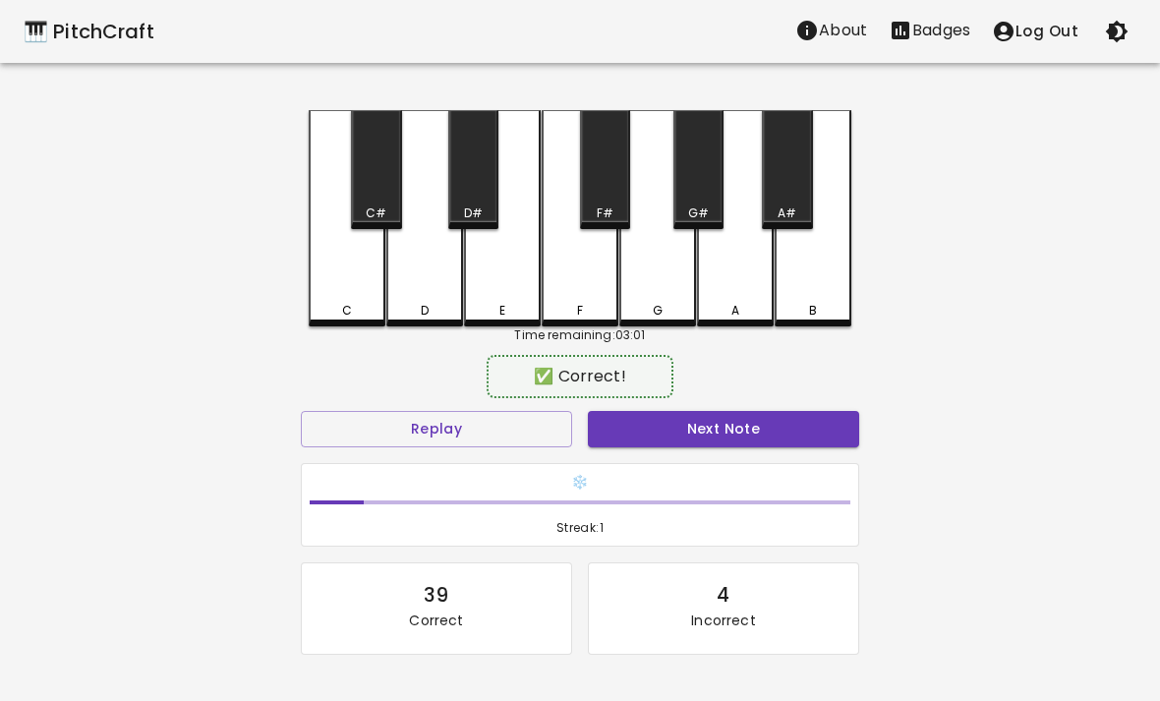
click at [749, 451] on div "Next Note" at bounding box center [723, 429] width 287 height 52
click at [774, 413] on button "Next Note" at bounding box center [723, 429] width 271 height 36
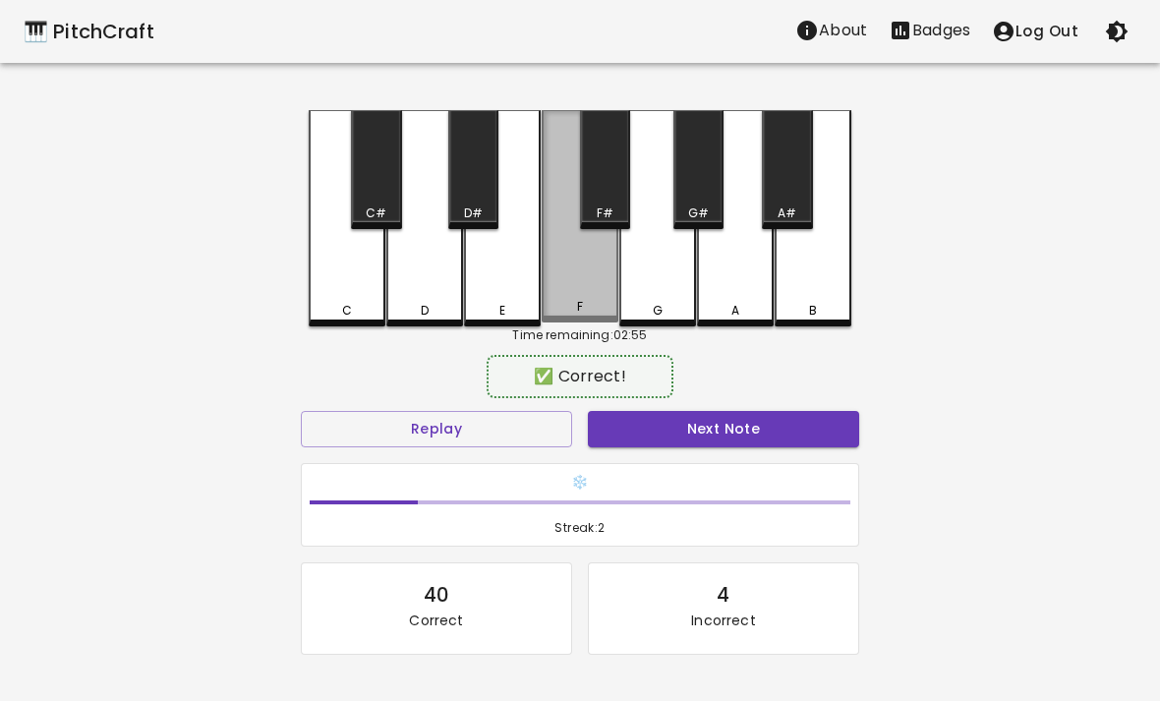
click at [574, 279] on div "F" at bounding box center [580, 216] width 77 height 212
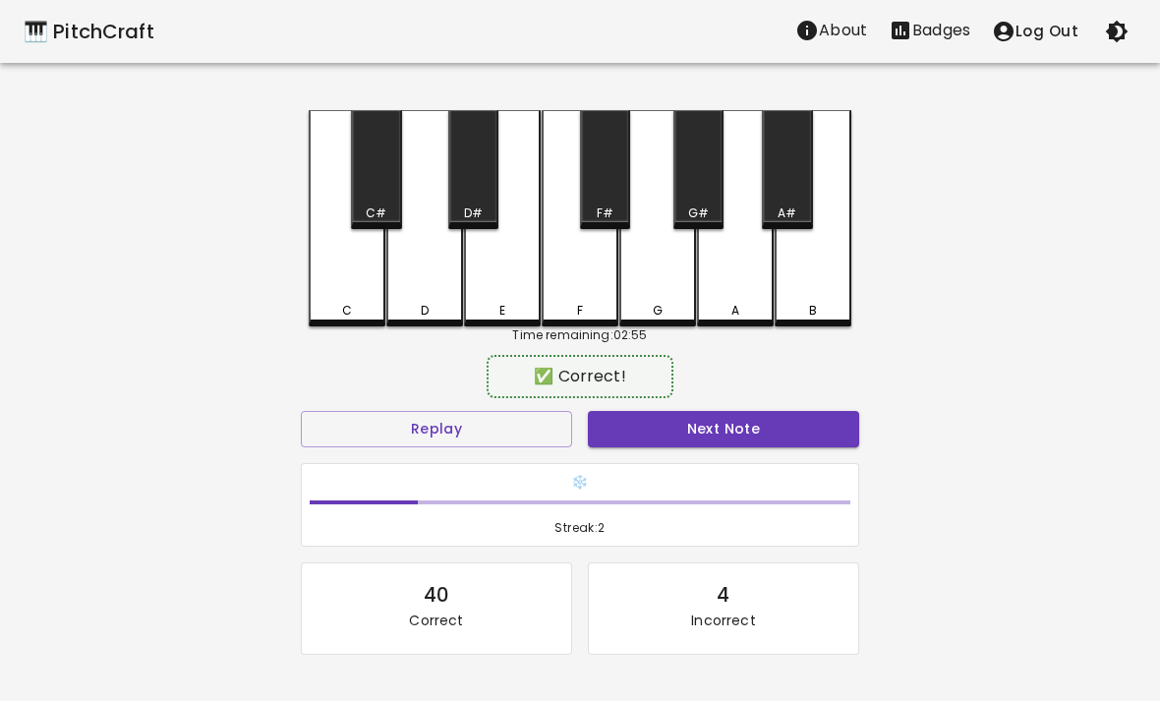
click at [759, 415] on button "Next Note" at bounding box center [723, 429] width 271 height 36
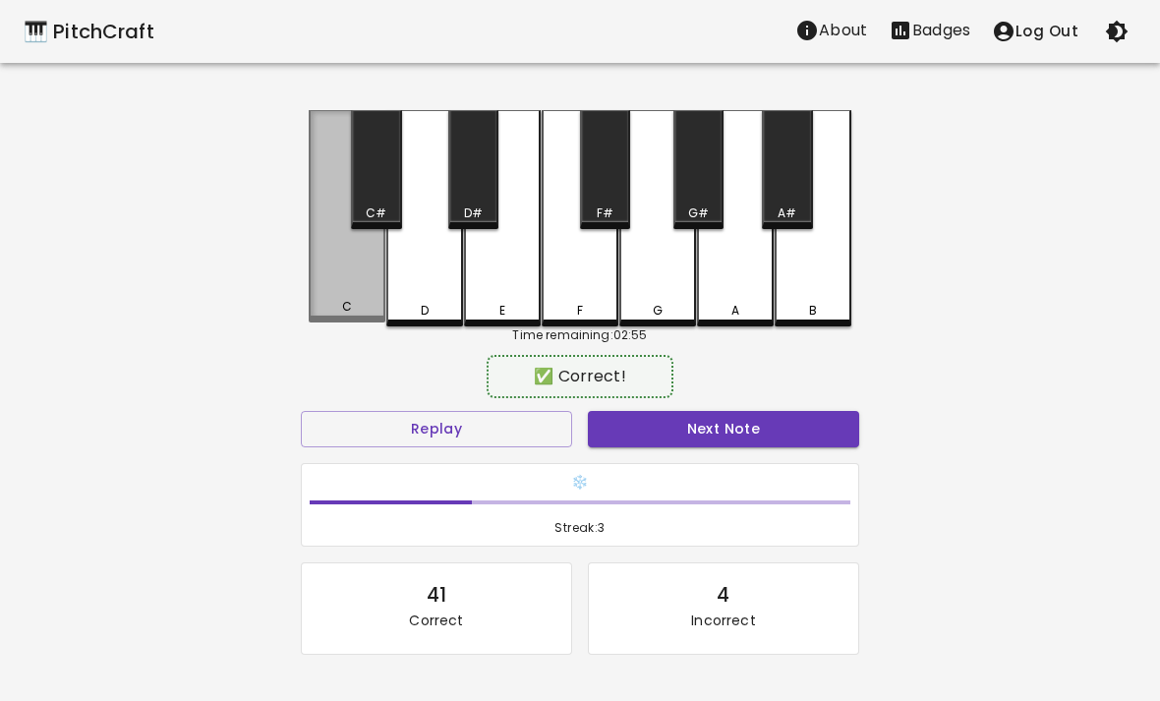
click at [771, 421] on button "Next Note" at bounding box center [723, 429] width 271 height 36
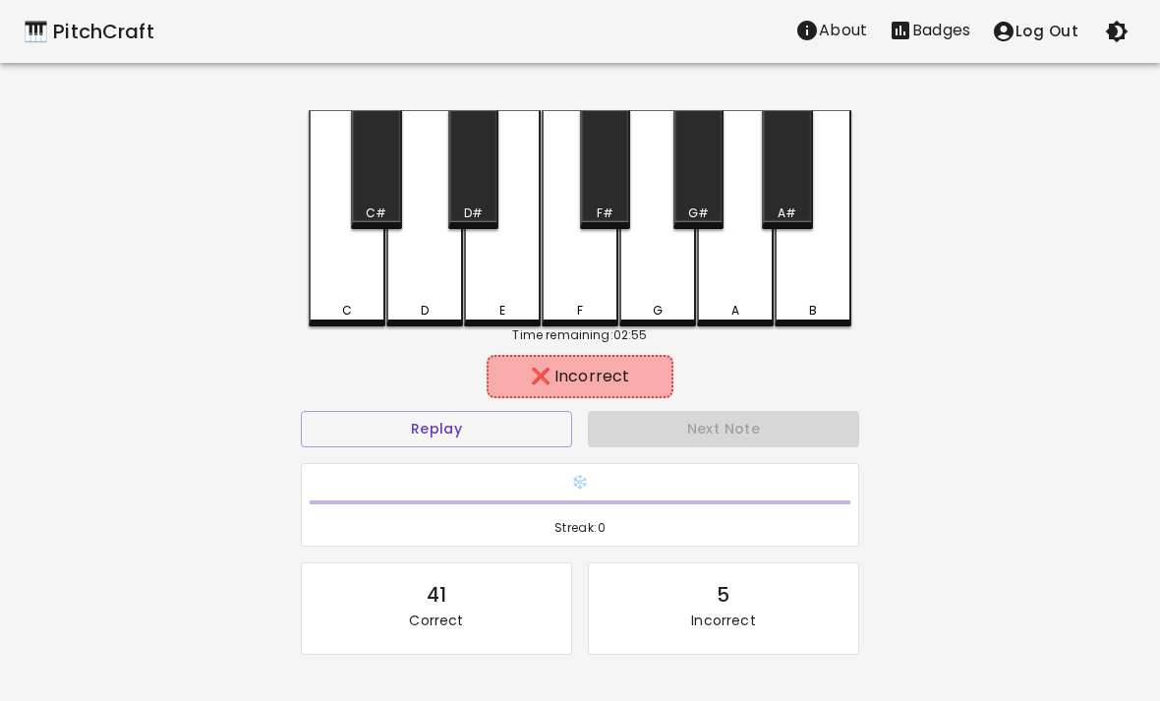
click at [747, 293] on div "A" at bounding box center [735, 218] width 77 height 216
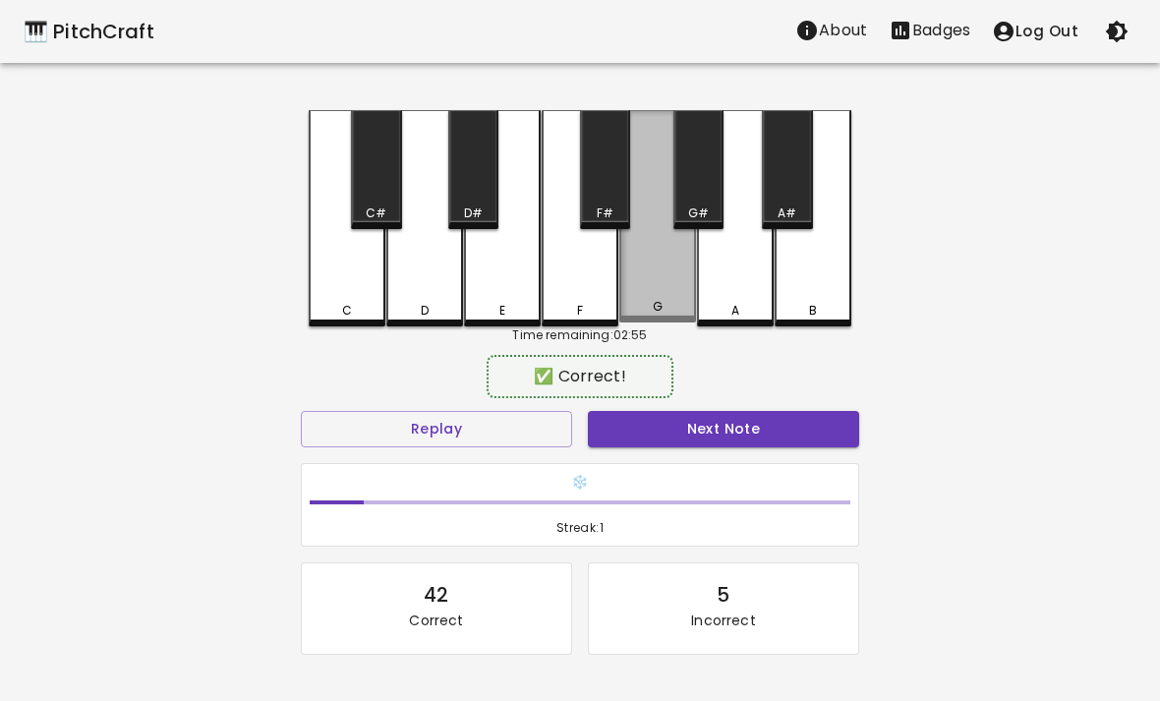
click at [669, 284] on div "G" at bounding box center [657, 216] width 77 height 212
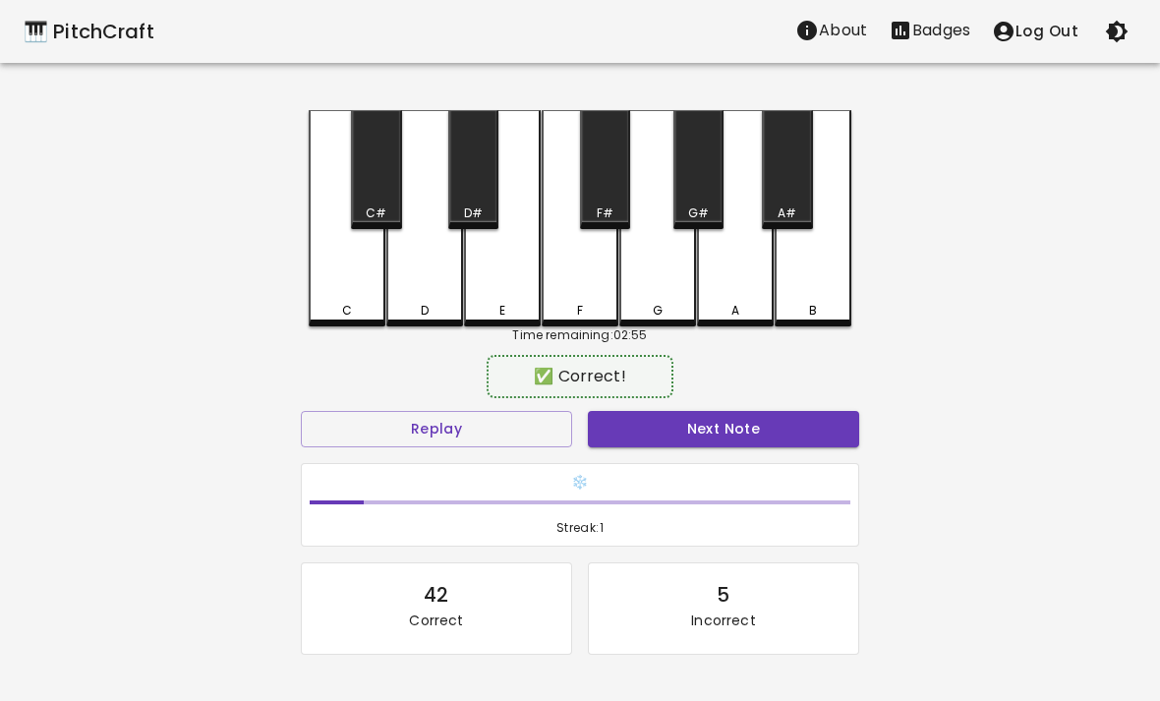
click at [677, 421] on button "Next Note" at bounding box center [723, 429] width 271 height 36
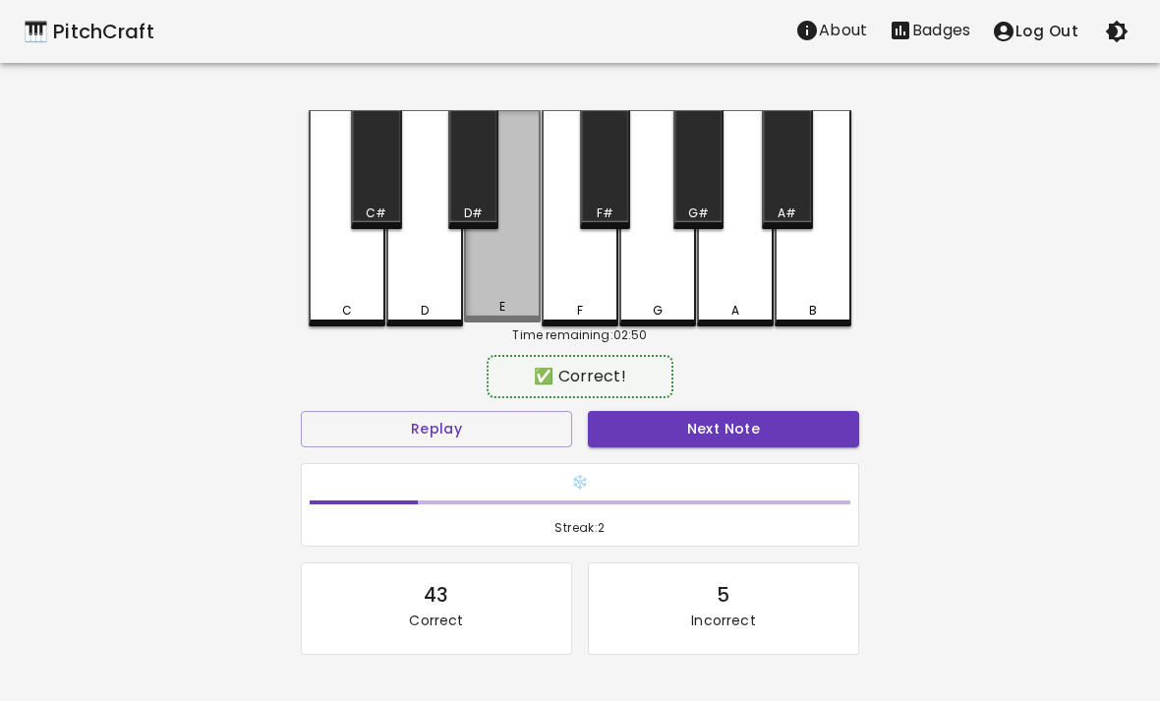
click at [501, 308] on div "E" at bounding box center [502, 307] width 6 height 18
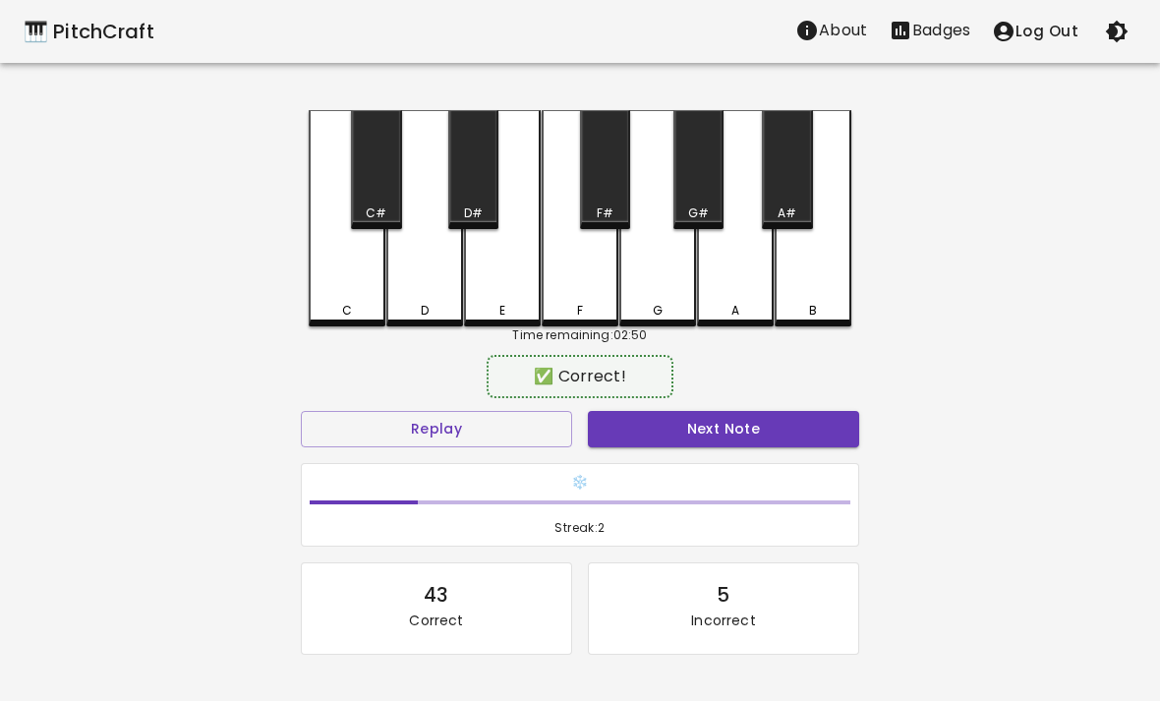
click at [631, 412] on button "Next Note" at bounding box center [723, 429] width 271 height 36
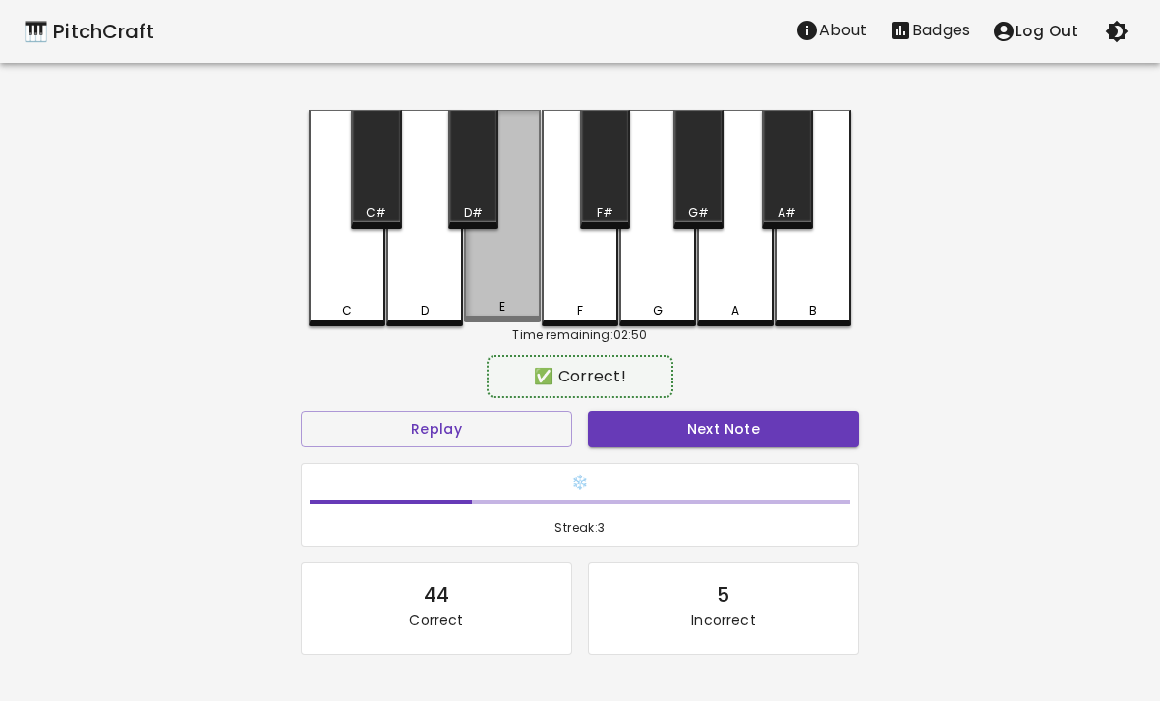
click at [779, 433] on button "Next Note" at bounding box center [723, 429] width 271 height 36
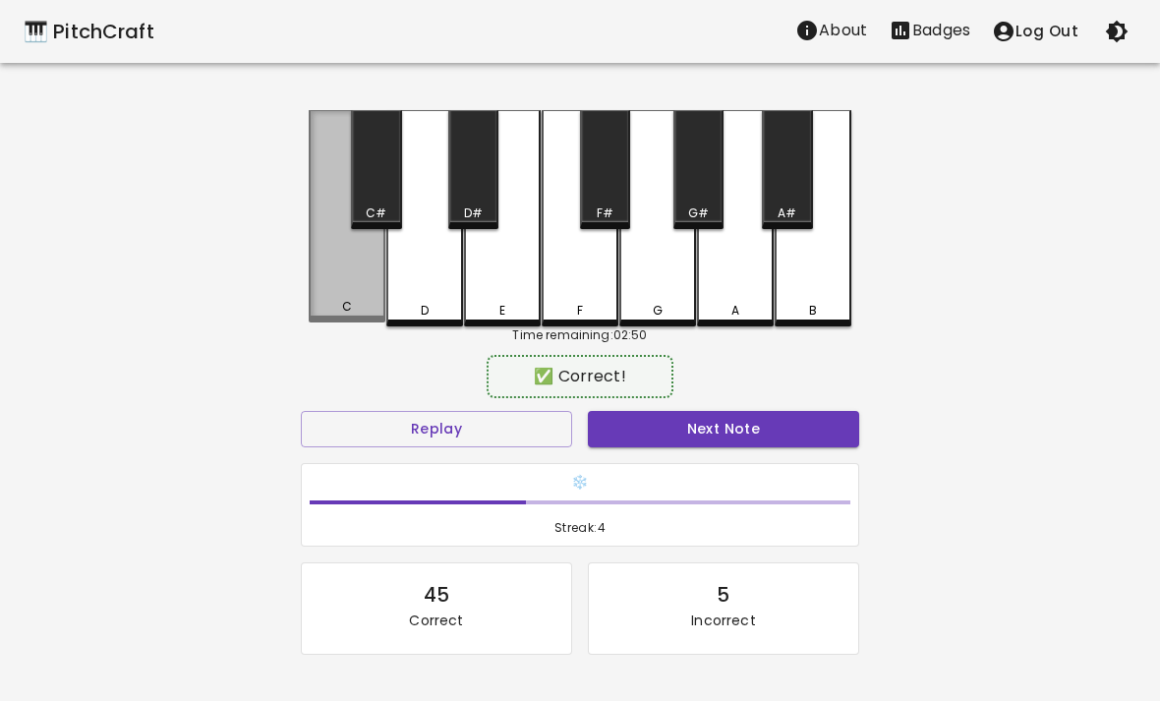
click at [334, 283] on div "C" at bounding box center [347, 216] width 77 height 212
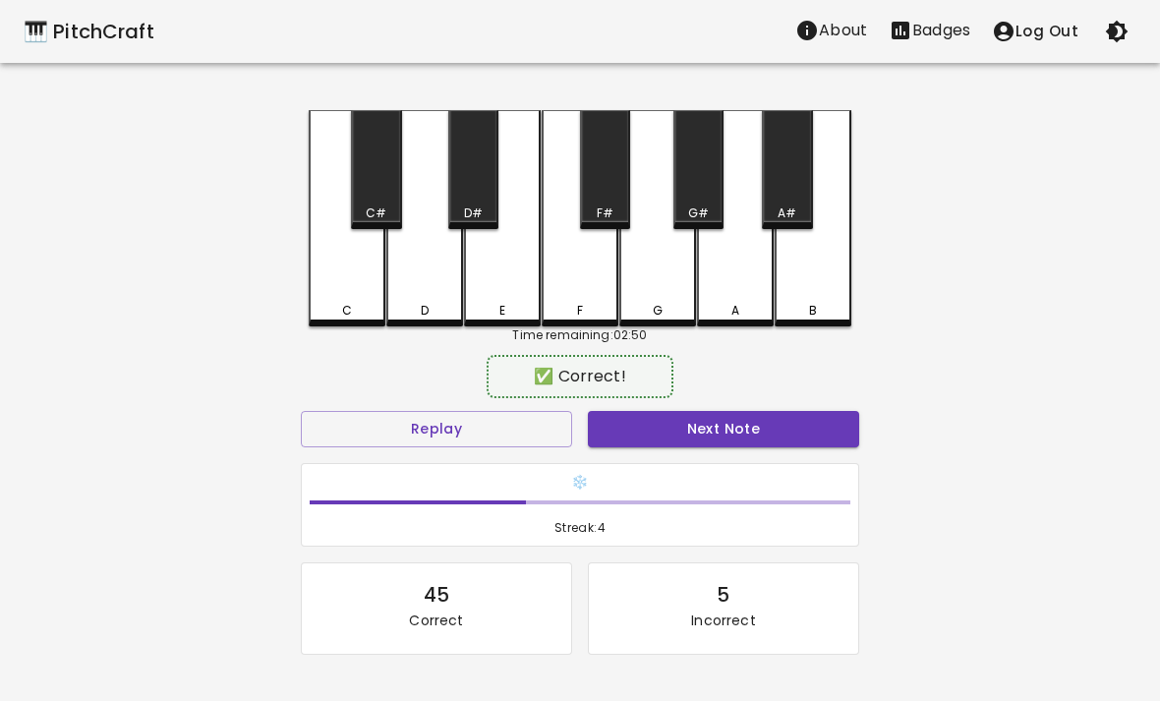
click at [832, 445] on button "Next Note" at bounding box center [723, 429] width 271 height 36
click at [812, 424] on button "Next Note" at bounding box center [723, 429] width 271 height 36
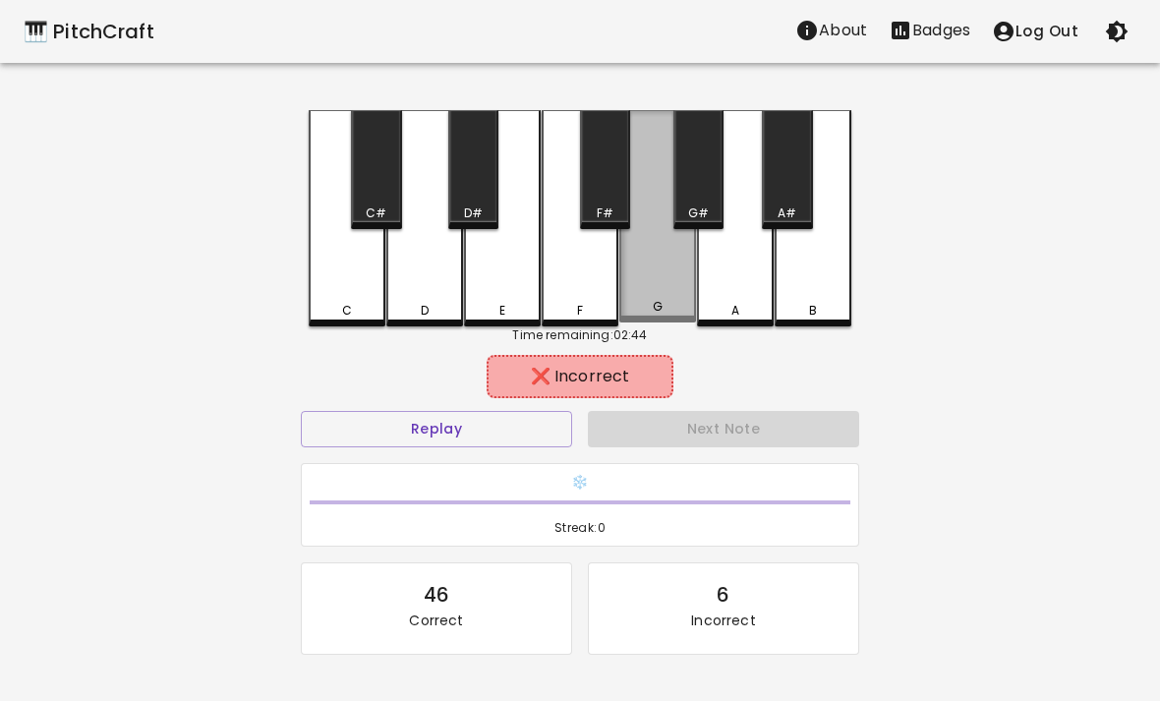
click at [649, 298] on div "G" at bounding box center [657, 216] width 77 height 212
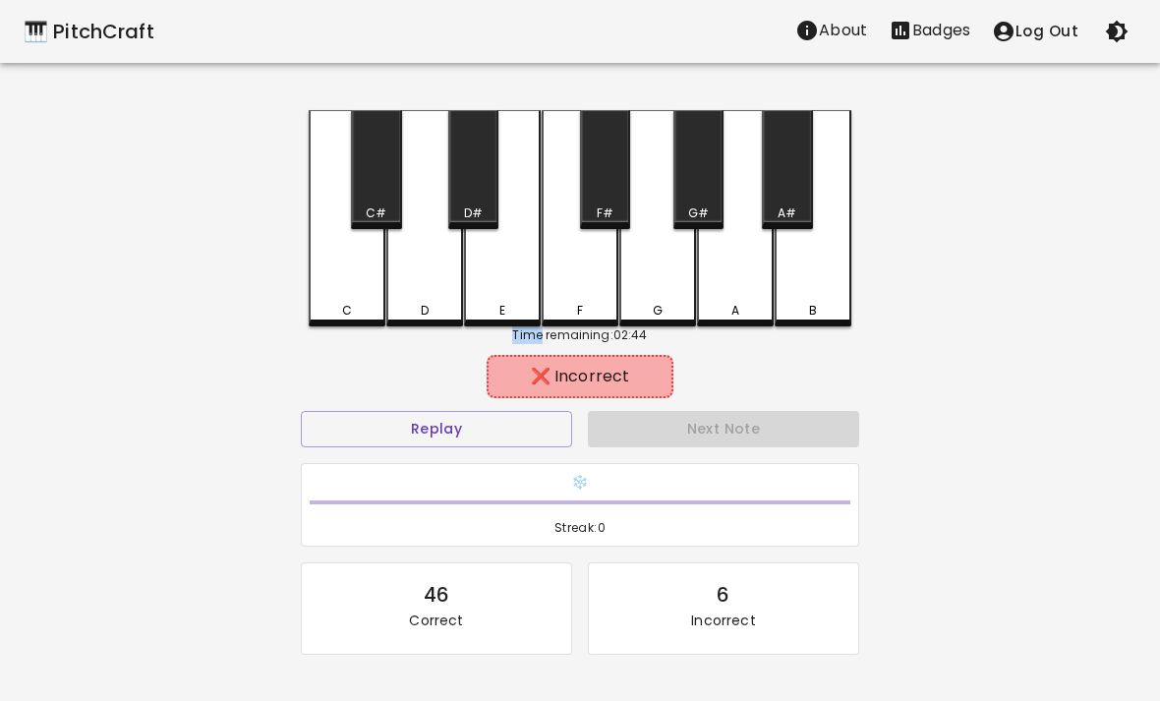
click at [963, 278] on div "🎹 PitchCraft About Badges Log Out C C# D D# E F F# G G# A A# B Time remaining: …" at bounding box center [580, 390] width 1160 height 781
click at [467, 219] on div "D#" at bounding box center [473, 213] width 19 height 18
click at [536, 284] on div "E" at bounding box center [502, 218] width 77 height 216
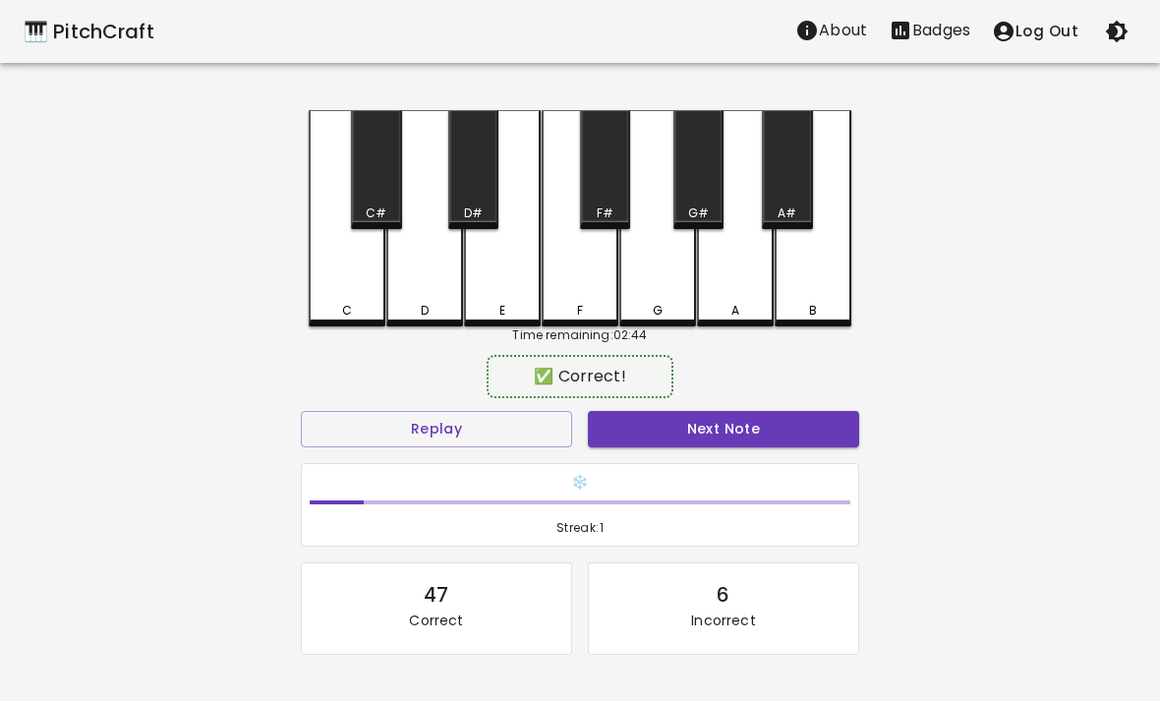
click at [791, 395] on div "✅ Correct!" at bounding box center [580, 376] width 558 height 49
click at [782, 445] on button "Next Note" at bounding box center [723, 429] width 271 height 36
click at [828, 298] on div "B" at bounding box center [813, 218] width 77 height 216
click at [754, 434] on button "Next Note" at bounding box center [723, 429] width 271 height 36
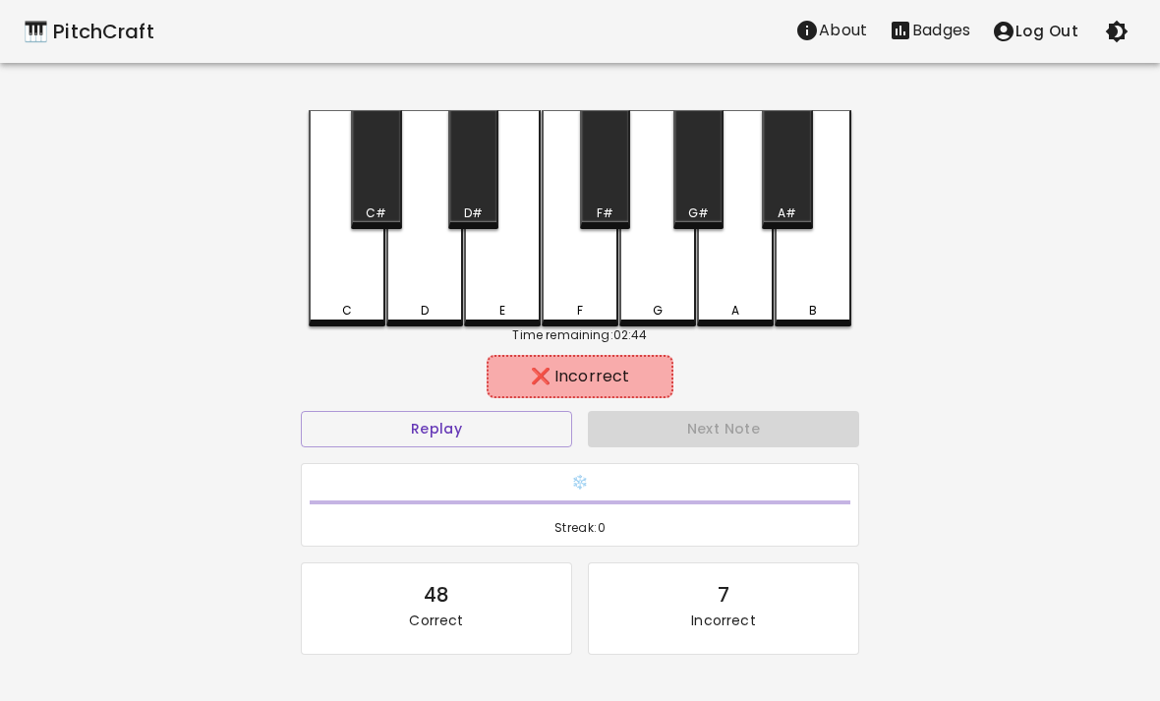
click at [580, 291] on div "F" at bounding box center [580, 218] width 77 height 216
click at [713, 342] on div "Time remaining: 02:44" at bounding box center [580, 335] width 543 height 18
click at [775, 281] on div "B" at bounding box center [813, 218] width 77 height 216
click at [342, 271] on div "C" at bounding box center [347, 218] width 77 height 216
click at [480, 484] on h6 "❄️" at bounding box center [580, 483] width 541 height 22
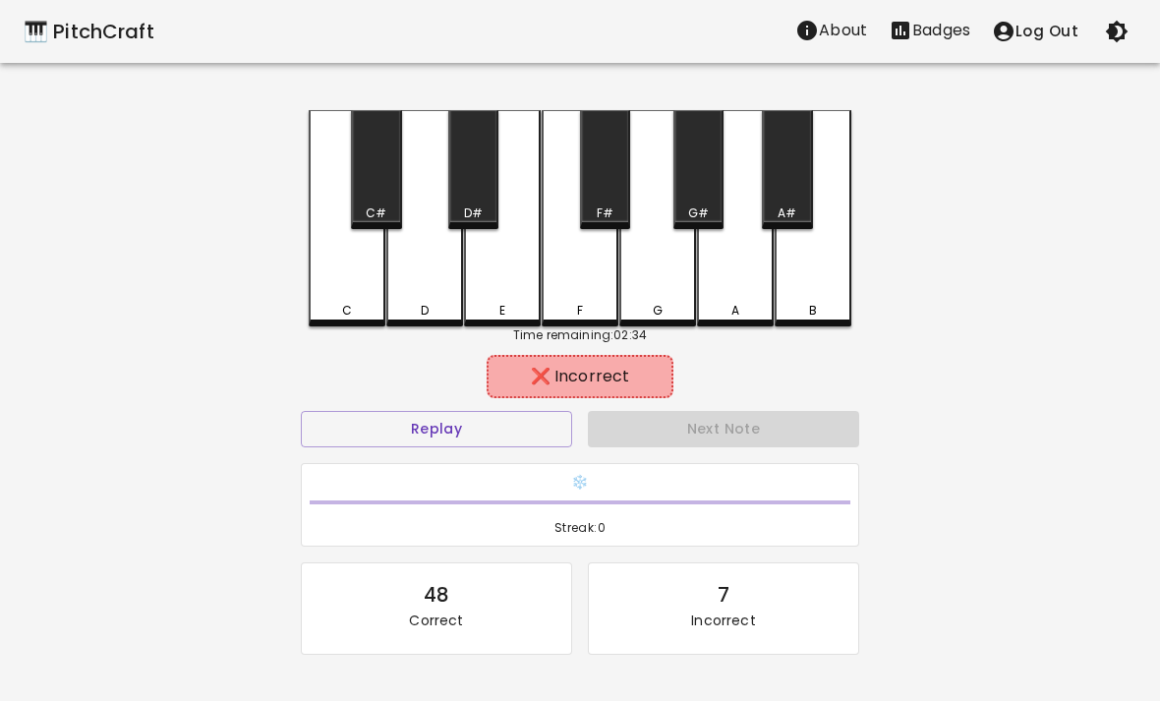
click at [476, 420] on button "Replay" at bounding box center [436, 429] width 271 height 36
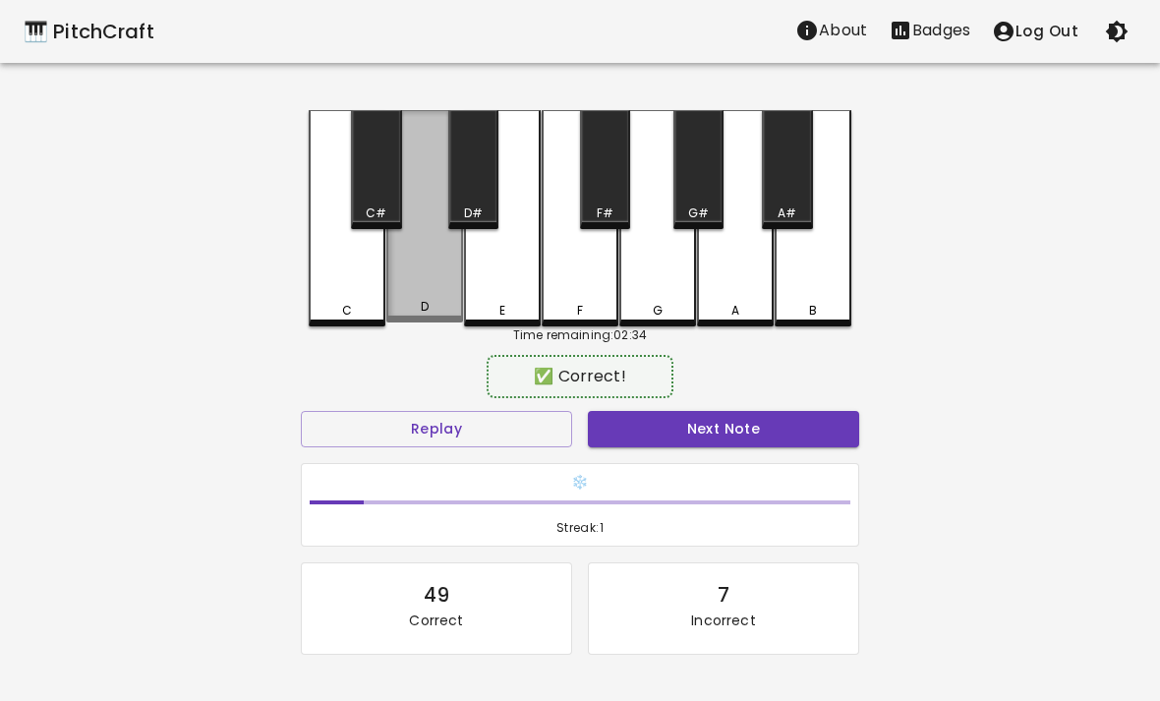
click at [451, 288] on div "D" at bounding box center [424, 216] width 77 height 212
click at [385, 306] on div "C C# D D# E F F# G G# A A# B" at bounding box center [580, 218] width 543 height 216
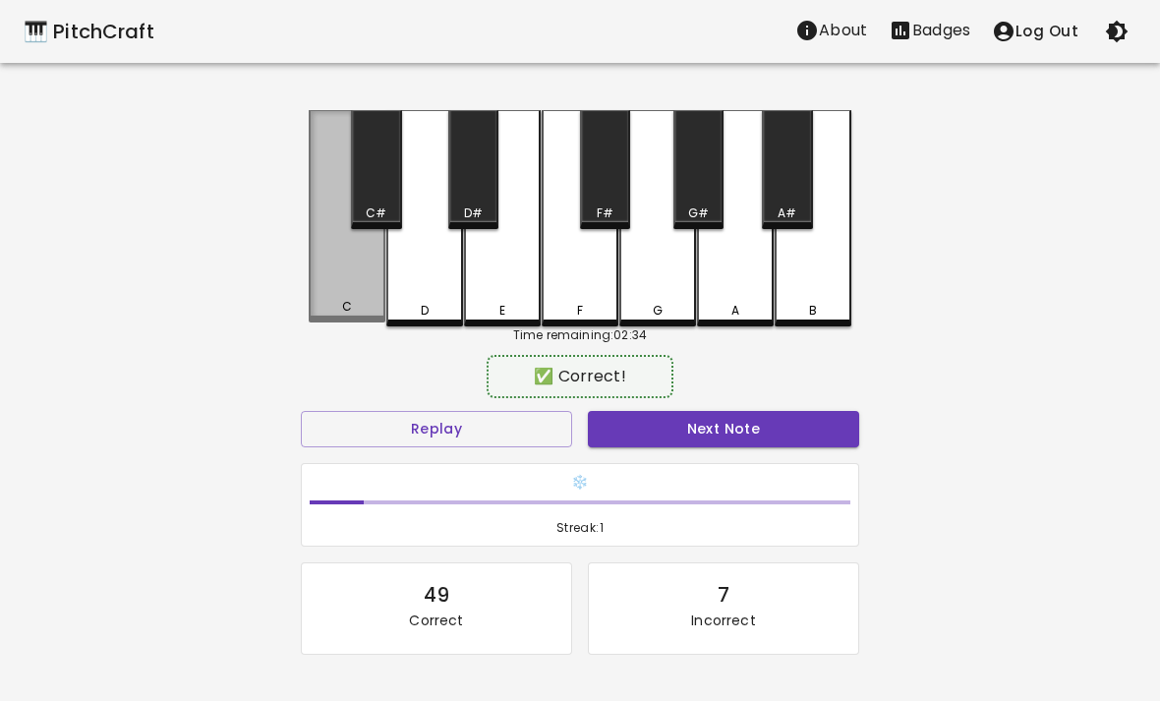
click at [328, 313] on div "C" at bounding box center [347, 307] width 73 height 18
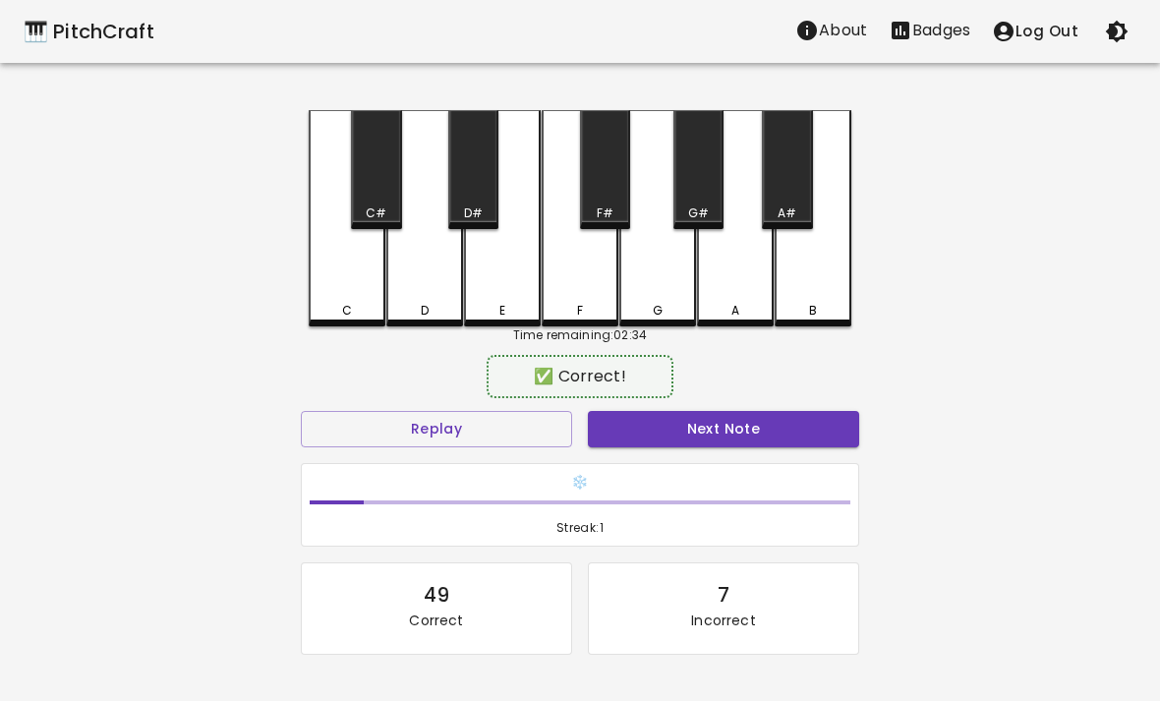
click at [603, 268] on div "F" at bounding box center [580, 218] width 77 height 216
click at [709, 443] on button "Next Note" at bounding box center [723, 429] width 271 height 36
click at [763, 445] on button "Next Note" at bounding box center [723, 429] width 271 height 36
click at [815, 282] on div "B" at bounding box center [813, 218] width 77 height 216
click at [794, 413] on button "Next Note" at bounding box center [723, 429] width 271 height 36
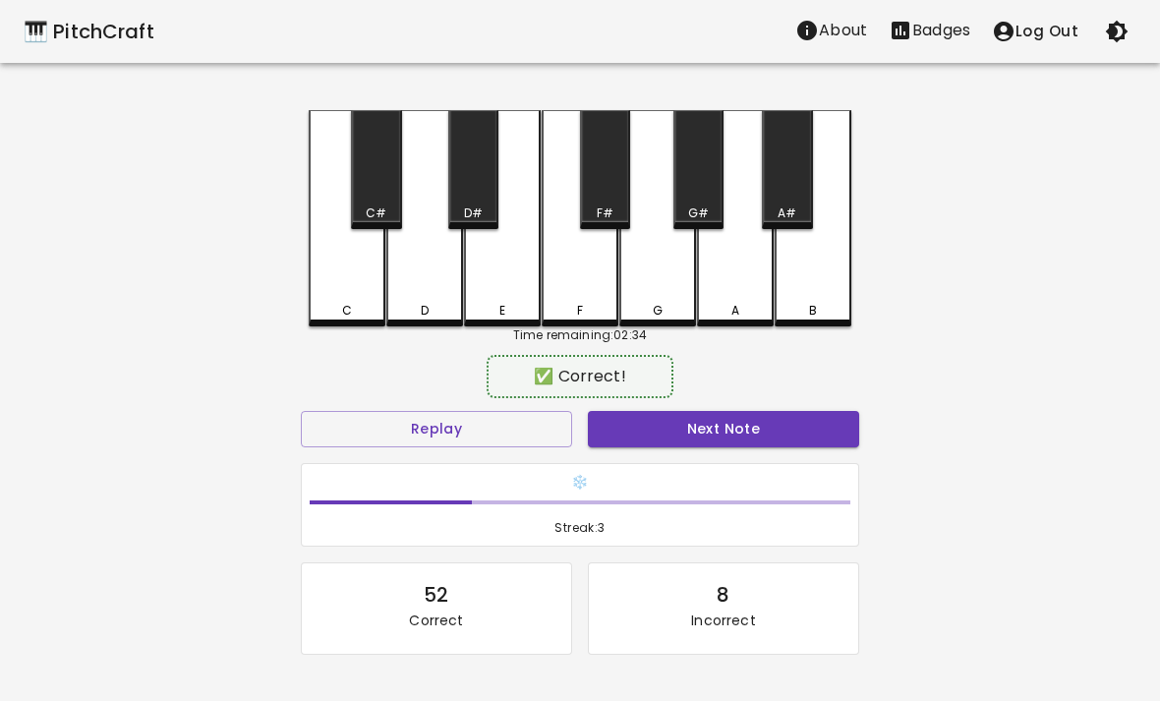
click at [813, 276] on div "B" at bounding box center [813, 218] width 77 height 216
click at [792, 444] on button "Next Note" at bounding box center [723, 429] width 271 height 36
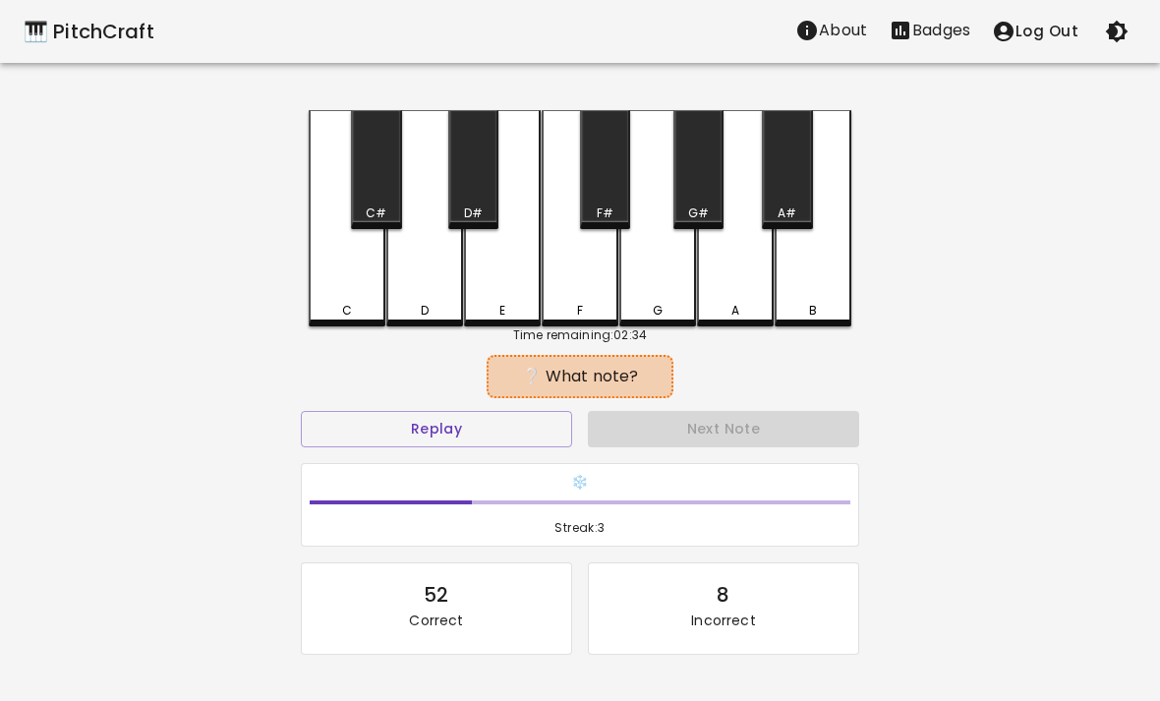
click at [347, 283] on div "C" at bounding box center [347, 218] width 77 height 216
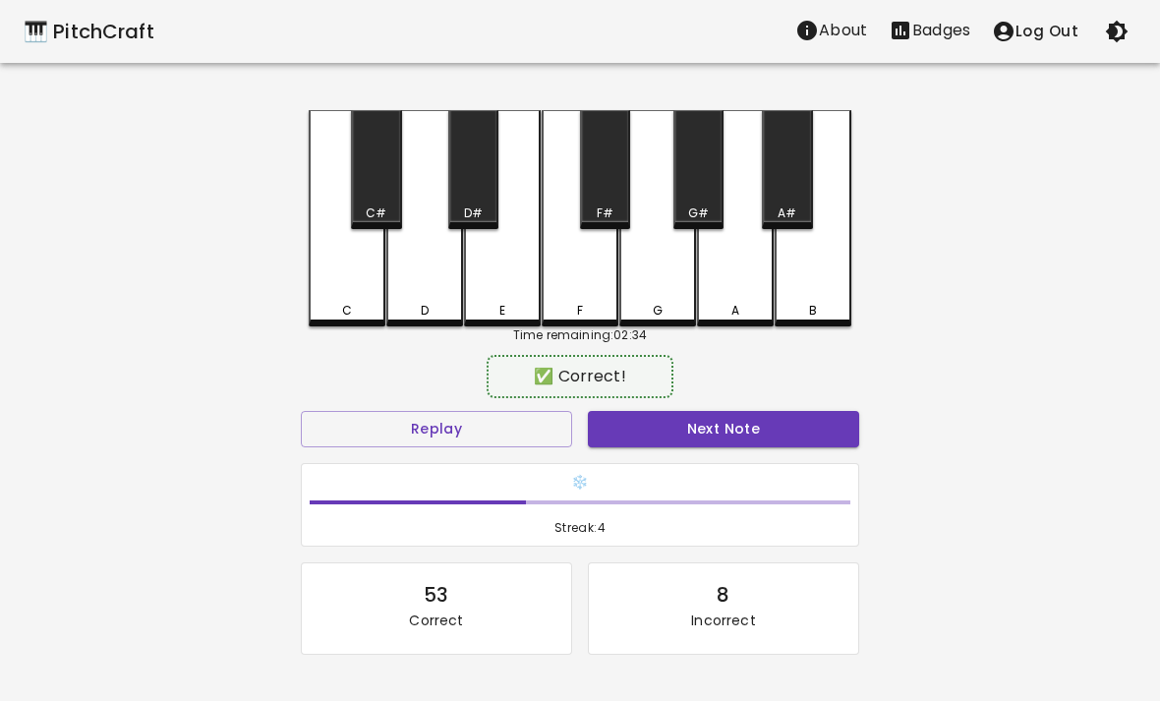
click at [740, 484] on h6 "❄️" at bounding box center [580, 483] width 541 height 22
click at [766, 431] on button "Next Note" at bounding box center [723, 429] width 271 height 36
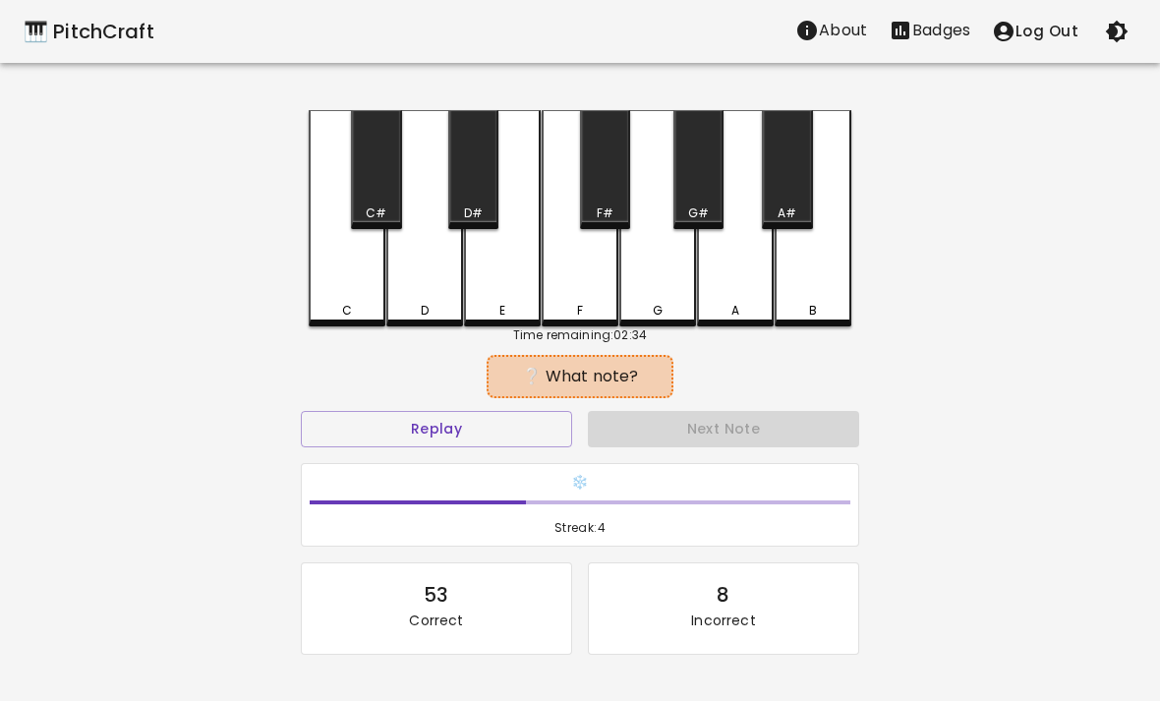
click at [818, 264] on div "B" at bounding box center [813, 218] width 77 height 216
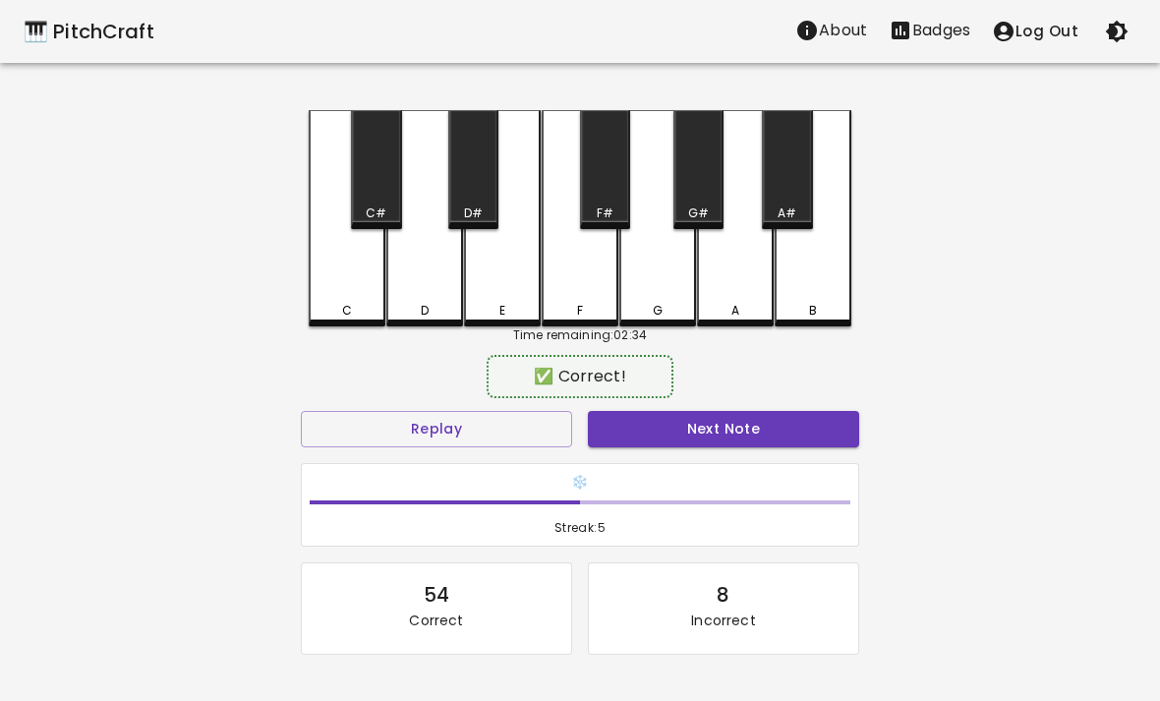
click at [753, 443] on button "Next Note" at bounding box center [723, 429] width 271 height 36
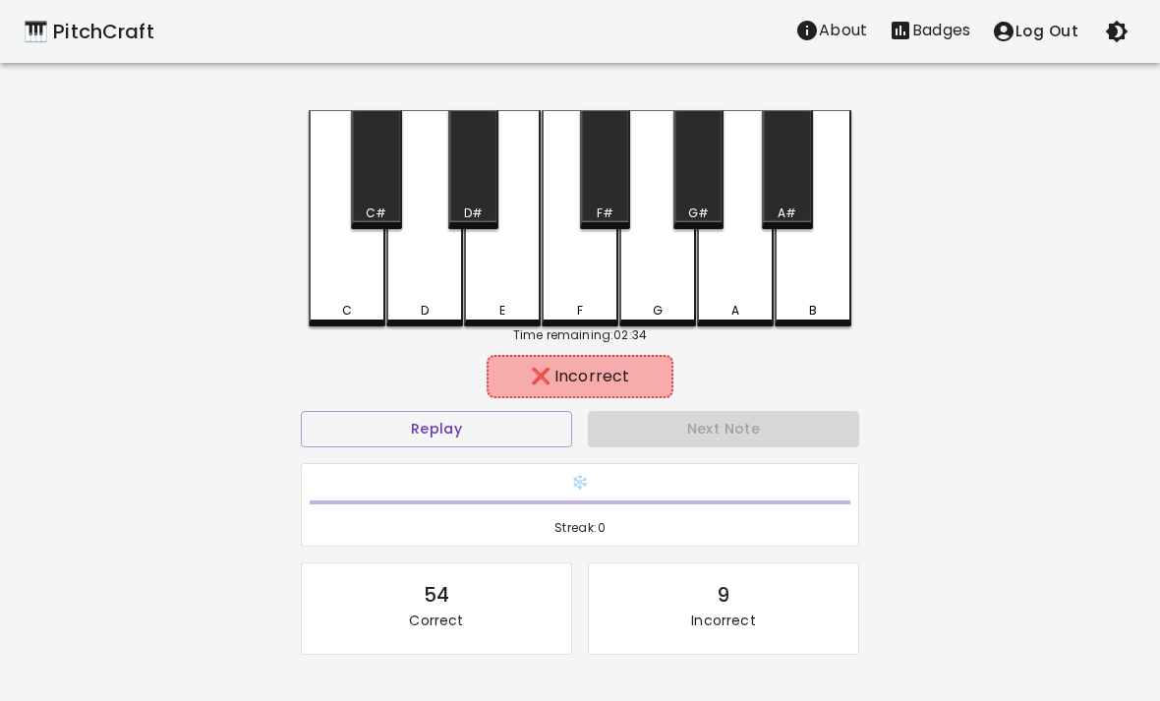
click at [722, 300] on div "A" at bounding box center [735, 218] width 77 height 216
click at [585, 271] on div "F" at bounding box center [580, 218] width 77 height 216
click at [862, 295] on div "C C# D D# E F F# G G# A A# B Time remaining: 02:34 ❌ Incorrect Replay Next Note…" at bounding box center [580, 445] width 590 height 671
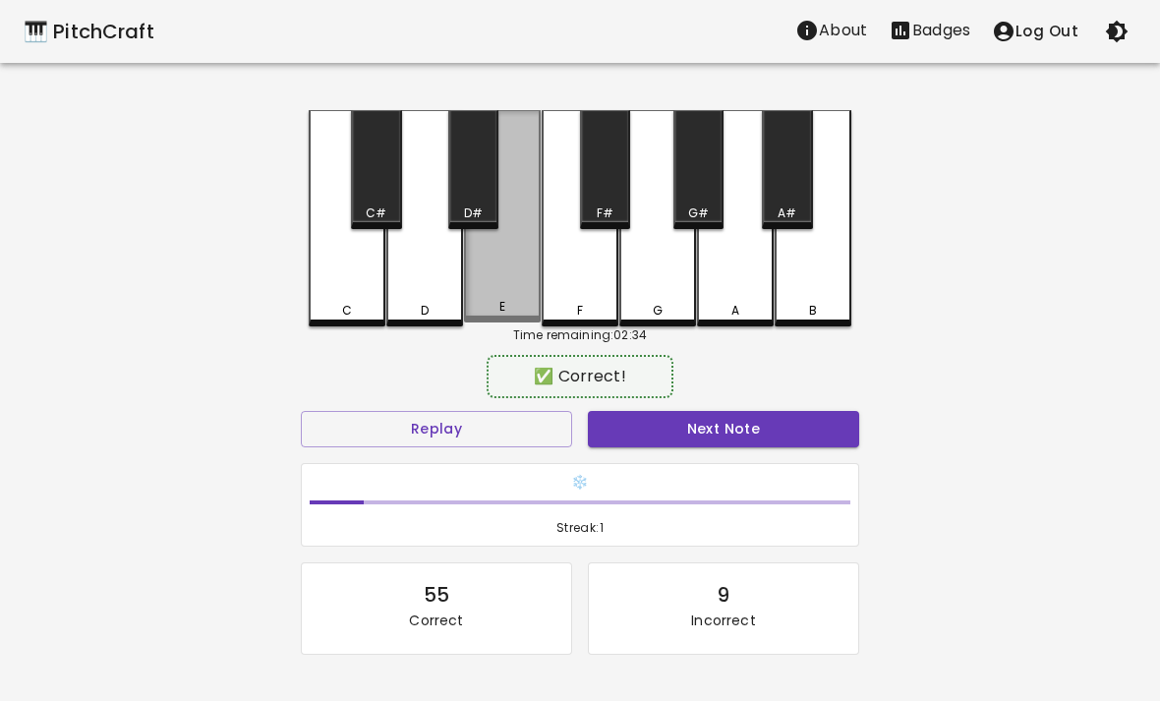
click at [479, 306] on div "E" at bounding box center [502, 307] width 73 height 18
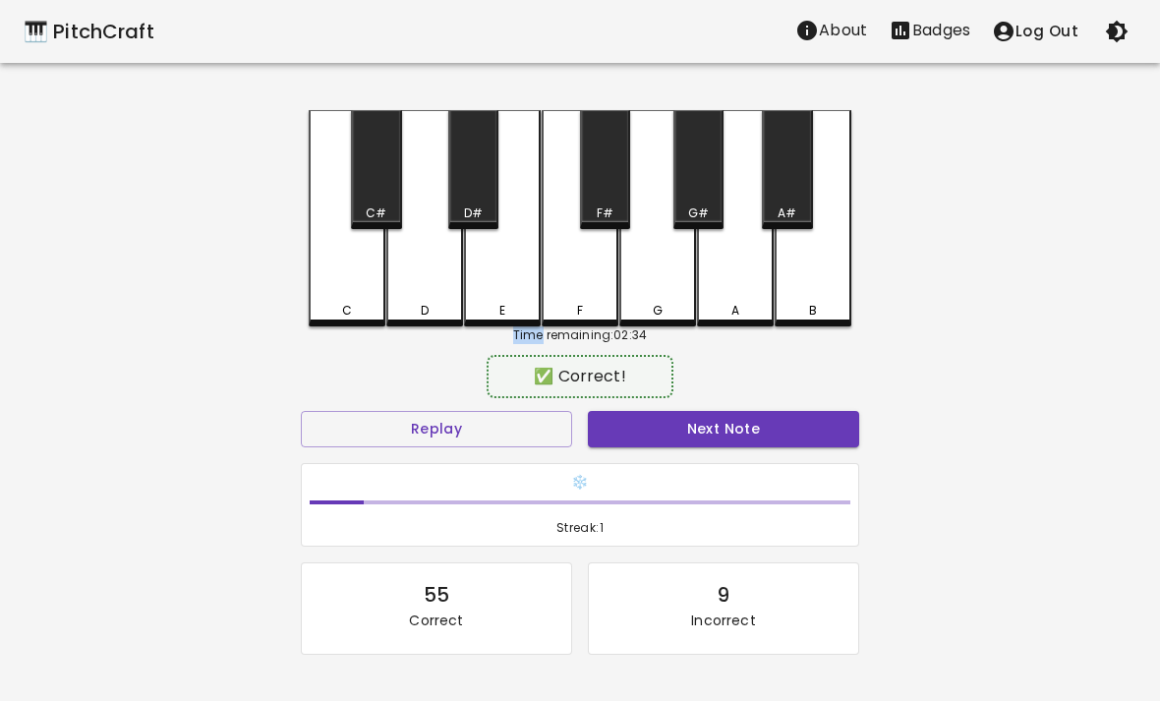
click at [813, 443] on button "Next Note" at bounding box center [723, 429] width 271 height 36
click at [677, 440] on button "Next Note" at bounding box center [723, 429] width 271 height 36
click at [737, 274] on div "A" at bounding box center [735, 218] width 77 height 216
click at [716, 441] on button "Next Note" at bounding box center [723, 429] width 271 height 36
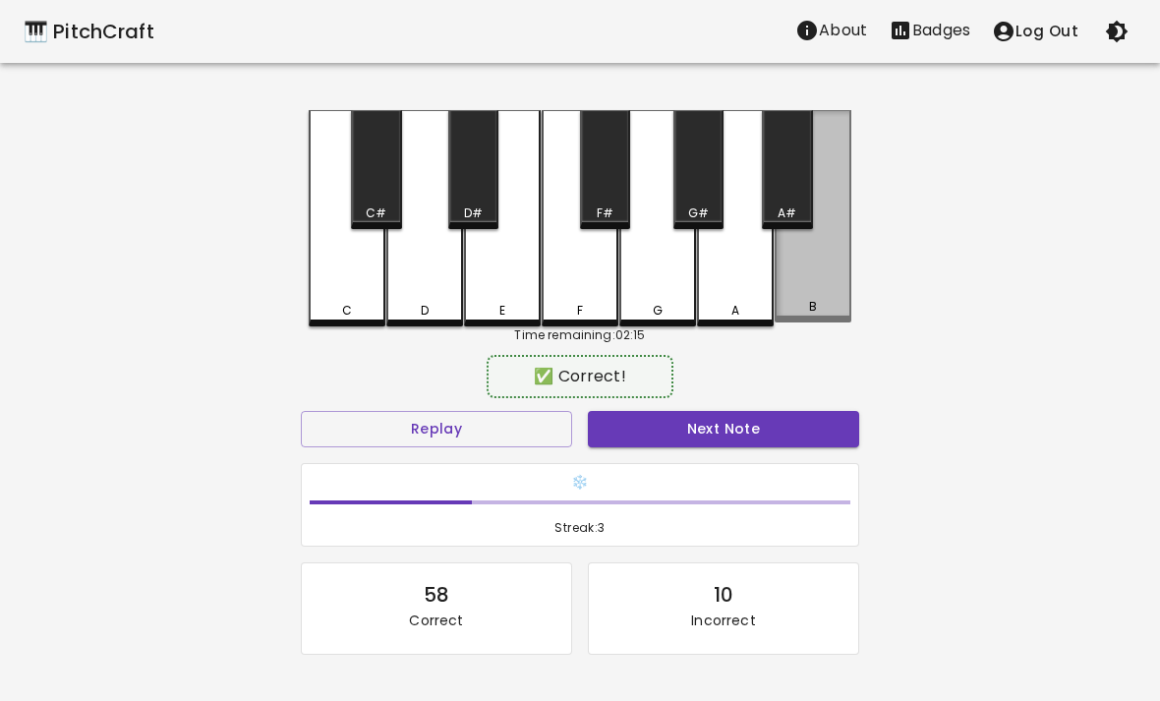
click at [824, 274] on div "B" at bounding box center [813, 216] width 77 height 212
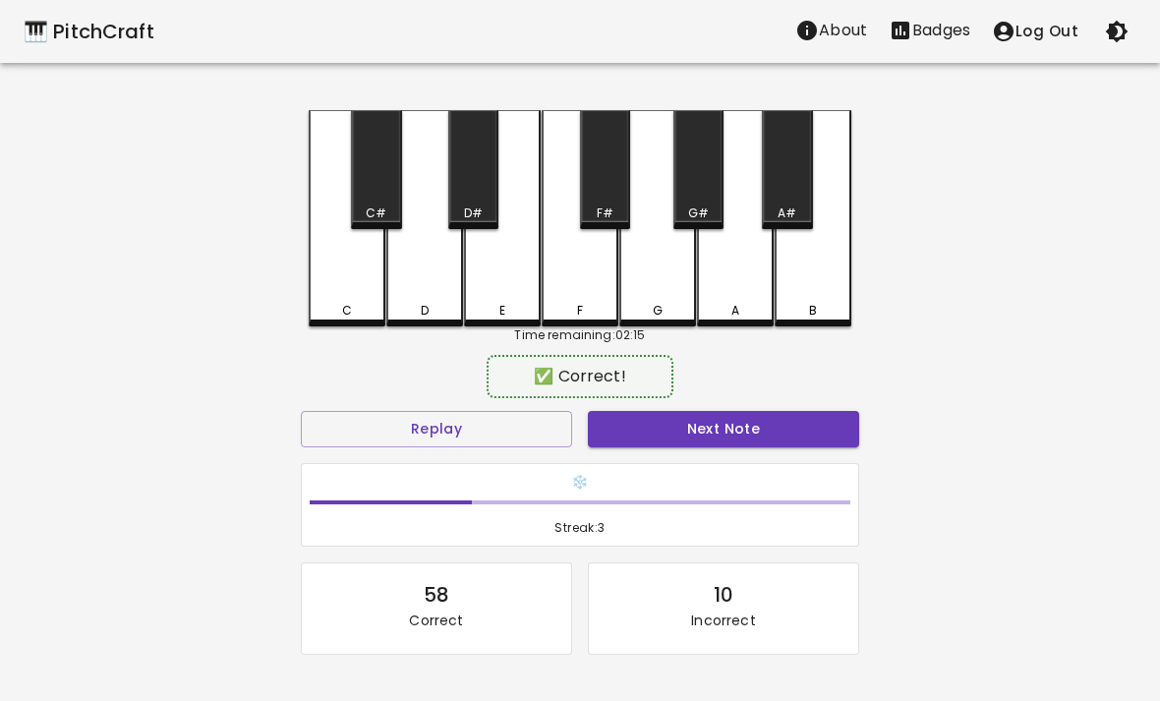
click at [760, 458] on div "❄️ Streak: 3" at bounding box center [580, 505] width 574 height 100
click at [784, 420] on button "Next Note" at bounding box center [723, 429] width 271 height 36
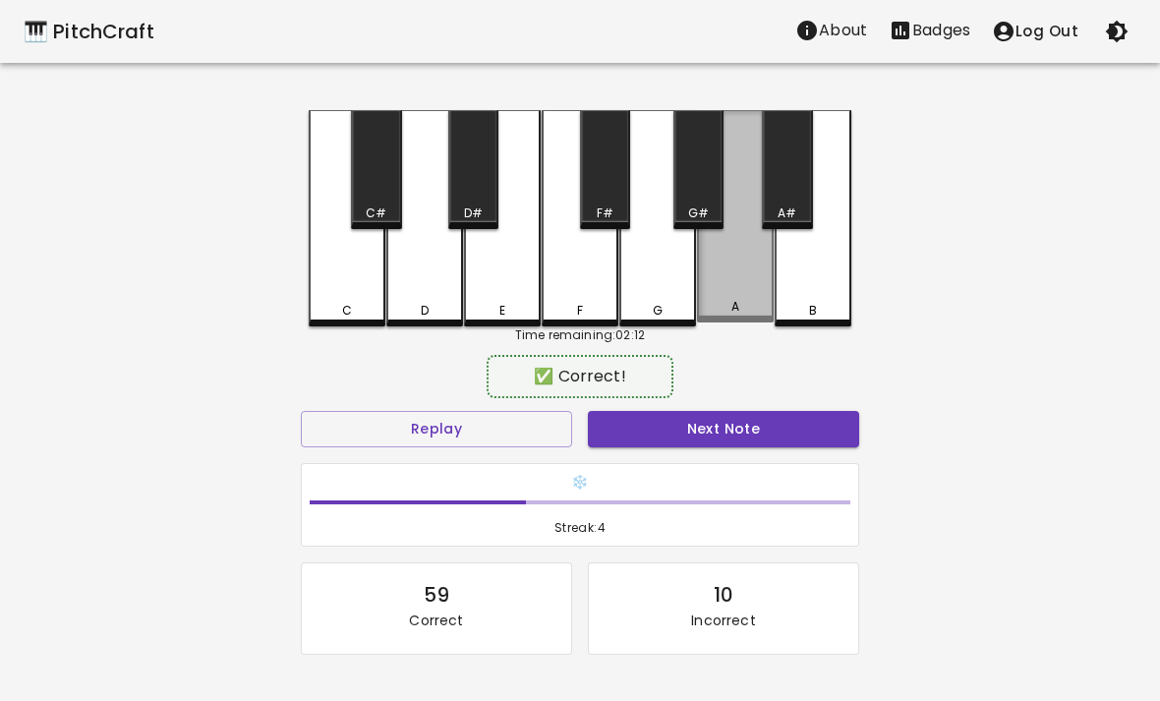
click at [749, 274] on div "A" at bounding box center [735, 216] width 77 height 212
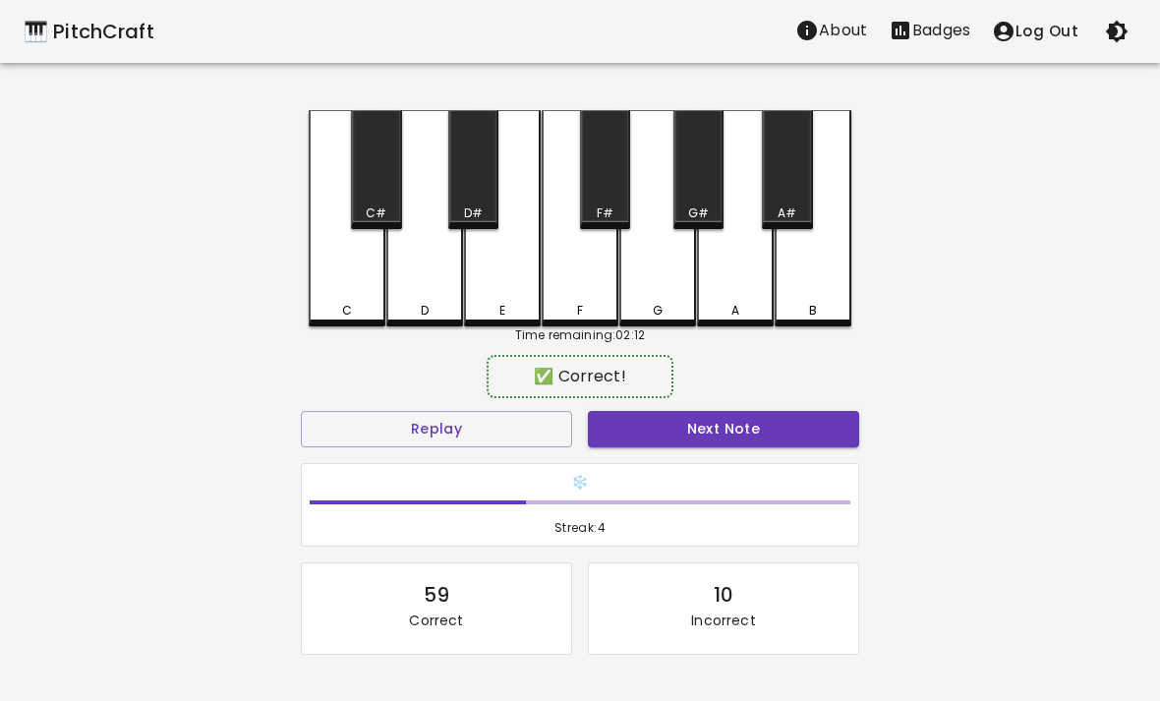
click at [758, 440] on button "Next Note" at bounding box center [723, 429] width 271 height 36
click at [814, 287] on div "B" at bounding box center [813, 218] width 77 height 216
click at [760, 430] on button "Next Note" at bounding box center [723, 429] width 271 height 36
click at [425, 283] on div "D" at bounding box center [424, 218] width 77 height 216
click at [706, 443] on button "Next Note" at bounding box center [723, 429] width 271 height 36
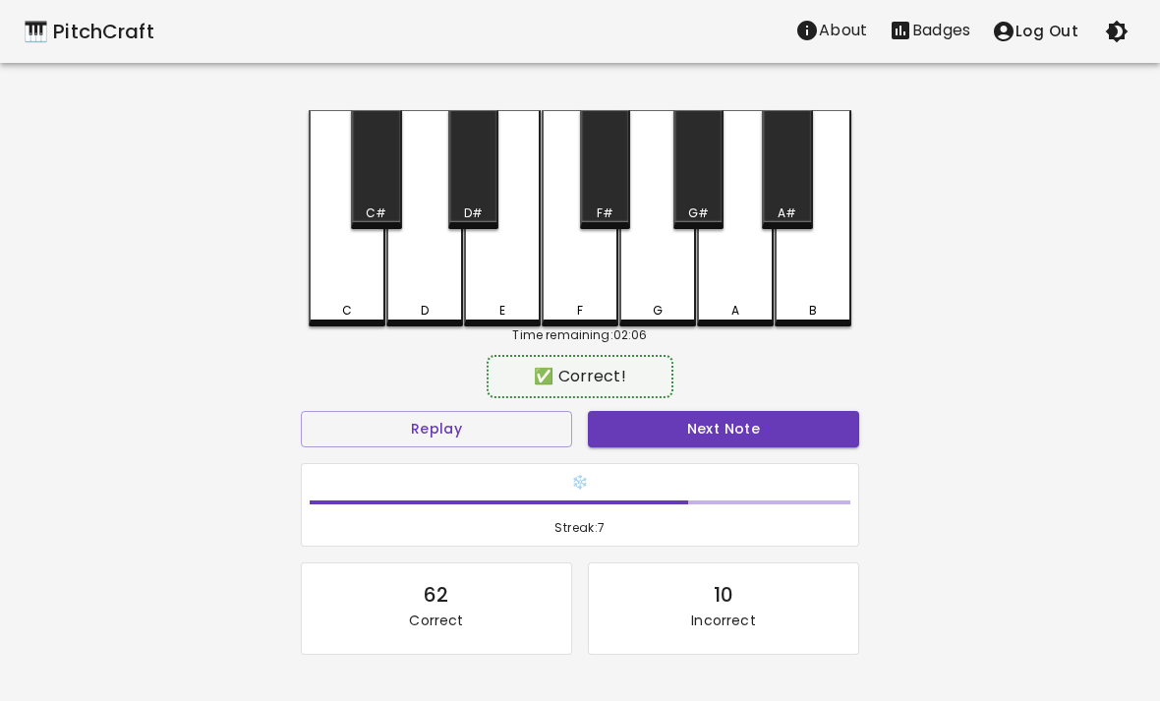
click at [515, 315] on div "E" at bounding box center [502, 311] width 73 height 18
click at [725, 426] on button "Next Note" at bounding box center [723, 429] width 271 height 36
click at [426, 289] on div "D" at bounding box center [424, 218] width 77 height 216
click at [773, 438] on button "Next Note" at bounding box center [723, 429] width 271 height 36
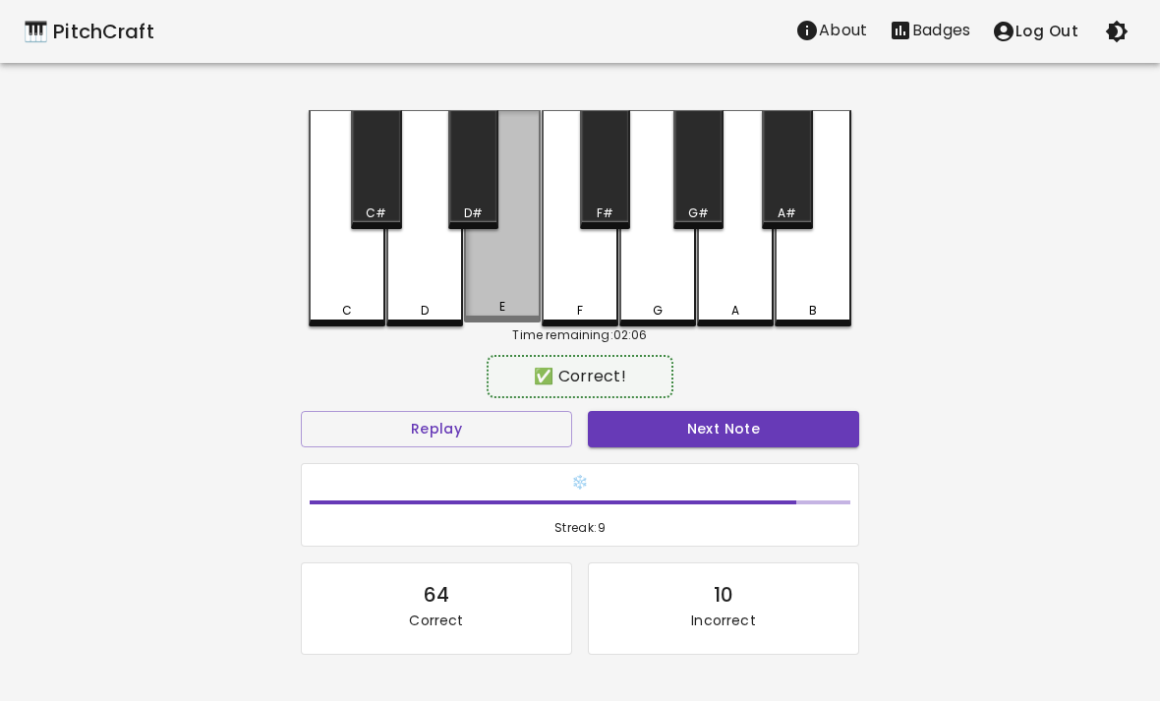
click at [514, 294] on div "E" at bounding box center [502, 216] width 77 height 212
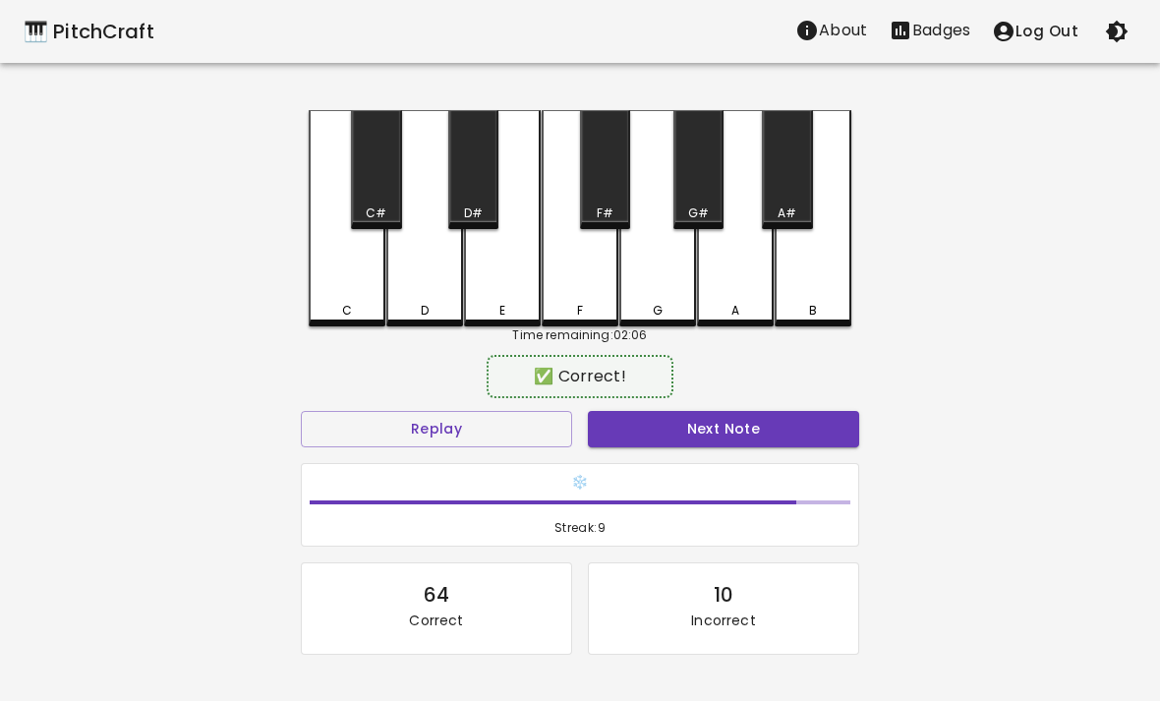
click at [725, 407] on div "Next Note" at bounding box center [723, 429] width 287 height 52
click at [743, 445] on button "Next Note" at bounding box center [723, 429] width 271 height 36
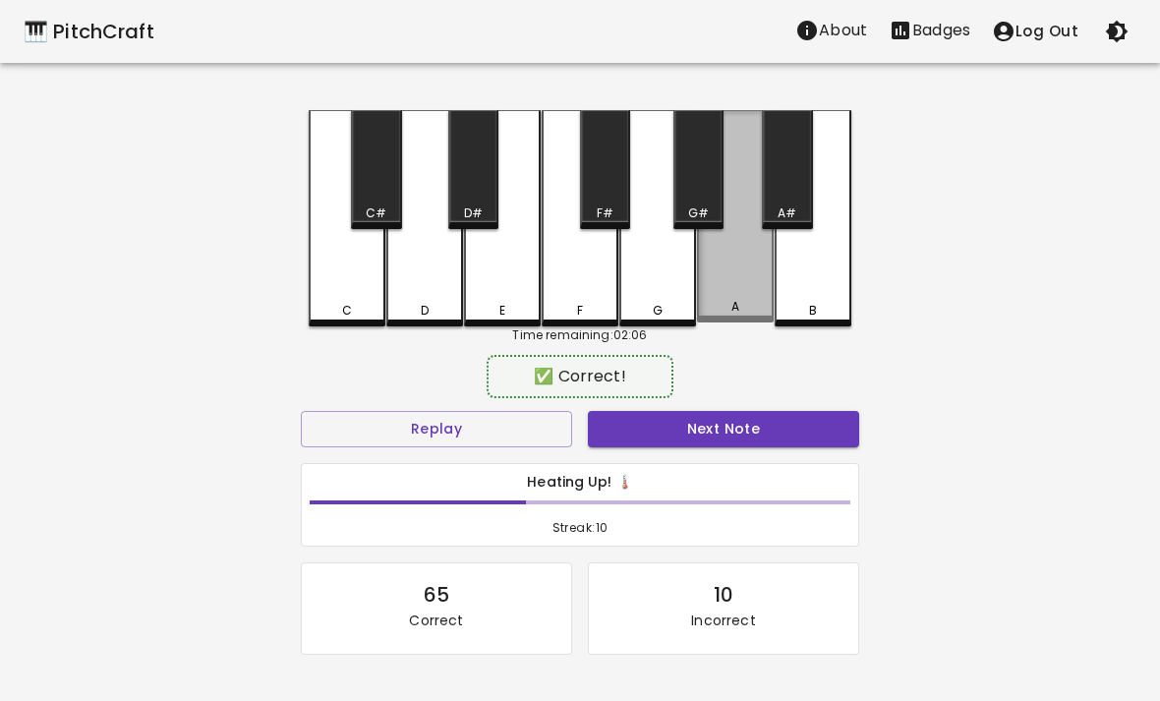
click at [731, 287] on div "A" at bounding box center [735, 216] width 77 height 212
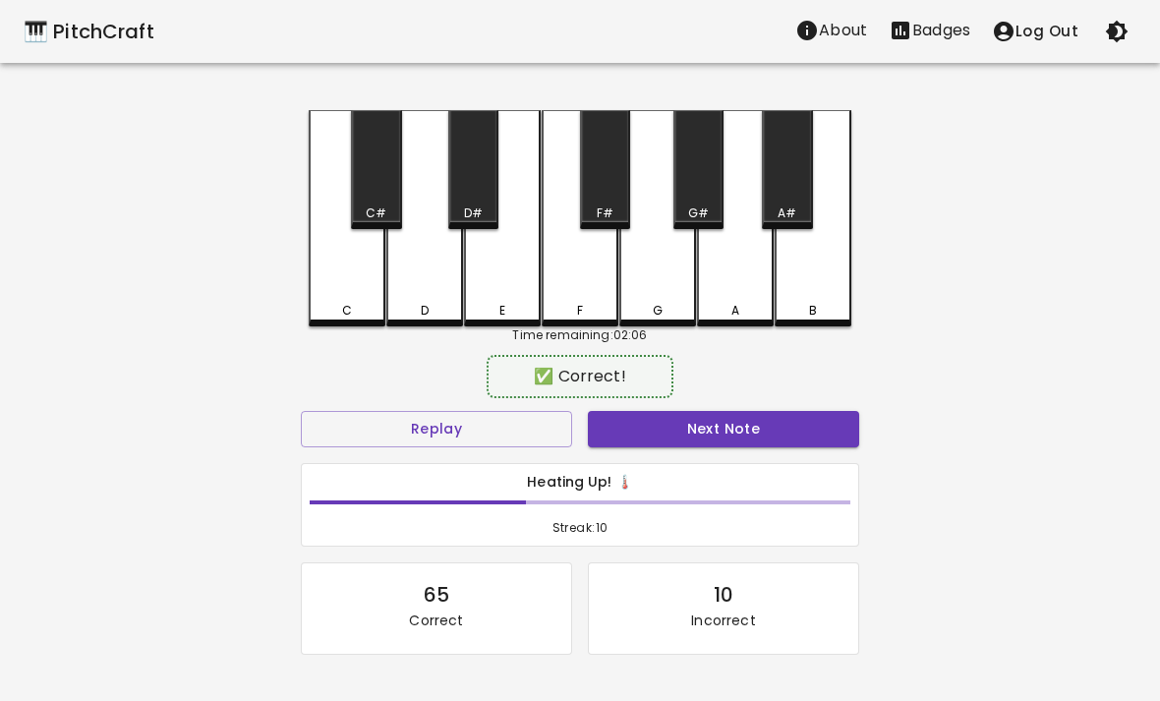
click at [742, 438] on button "Next Note" at bounding box center [723, 429] width 271 height 36
click at [831, 283] on div "B" at bounding box center [813, 218] width 77 height 216
click at [761, 461] on div "Heating Up! 🌡️ Streak: 11" at bounding box center [580, 505] width 574 height 100
click at [777, 438] on button "Next Note" at bounding box center [723, 429] width 271 height 36
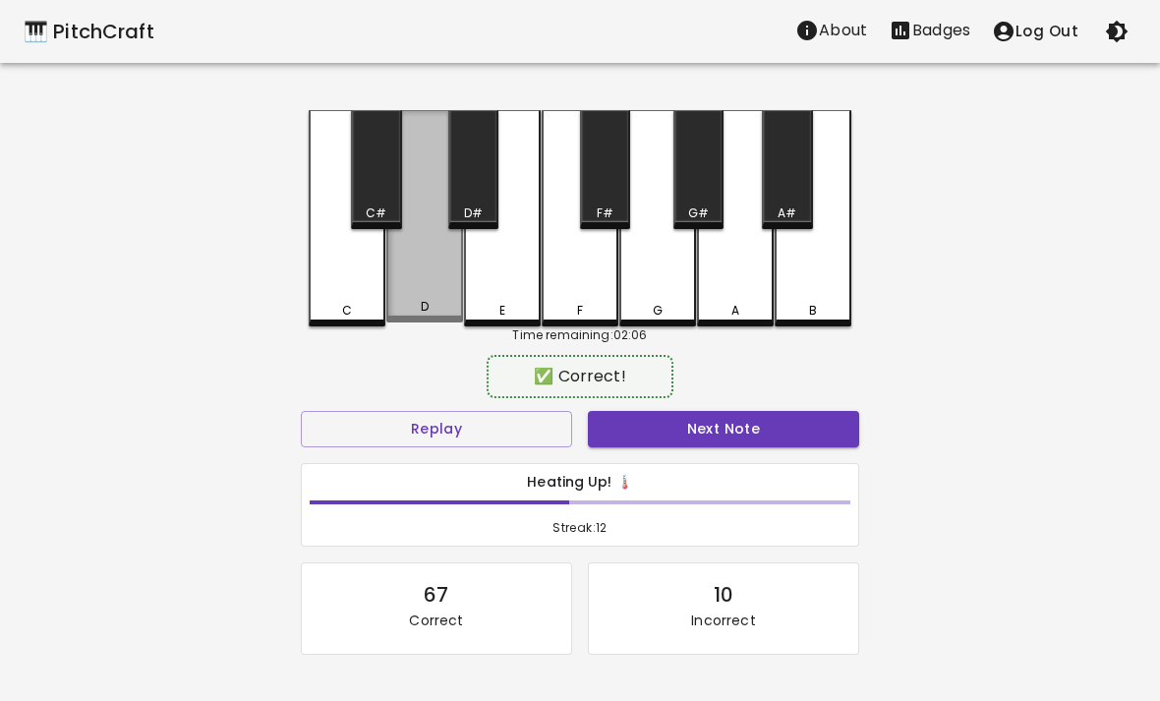
click at [406, 272] on div "D" at bounding box center [424, 216] width 77 height 212
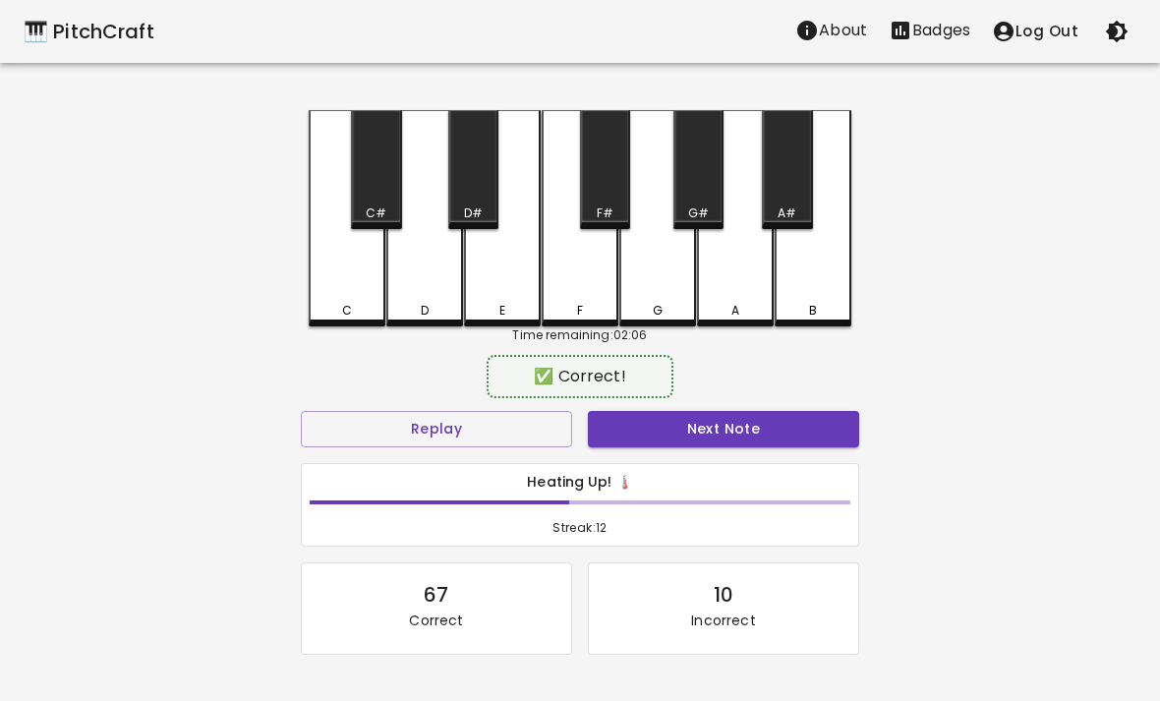
click at [724, 424] on button "Next Note" at bounding box center [723, 429] width 271 height 36
click at [323, 251] on div "C" at bounding box center [347, 218] width 77 height 216
click at [815, 460] on div "Heating Up! 🌡️ Streak: 13" at bounding box center [580, 505] width 574 height 100
click at [786, 444] on button "Next Note" at bounding box center [723, 429] width 271 height 36
click at [430, 269] on div "D" at bounding box center [424, 218] width 77 height 216
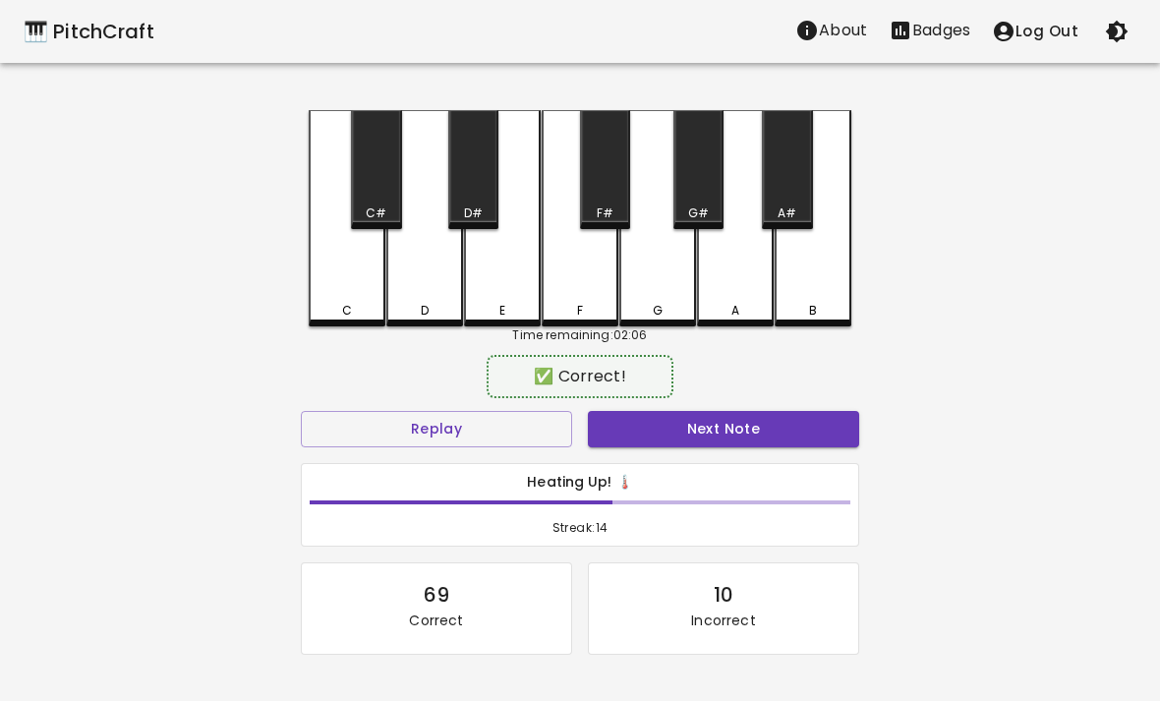
click at [782, 440] on button "Next Note" at bounding box center [723, 429] width 271 height 36
click at [592, 267] on div "F" at bounding box center [580, 218] width 77 height 216
click at [698, 412] on button "Next Note" at bounding box center [723, 429] width 271 height 36
click at [435, 259] on div "D" at bounding box center [424, 218] width 77 height 216
click at [789, 469] on div "Heating Up! 🌡️ Streak: 16" at bounding box center [580, 505] width 556 height 83
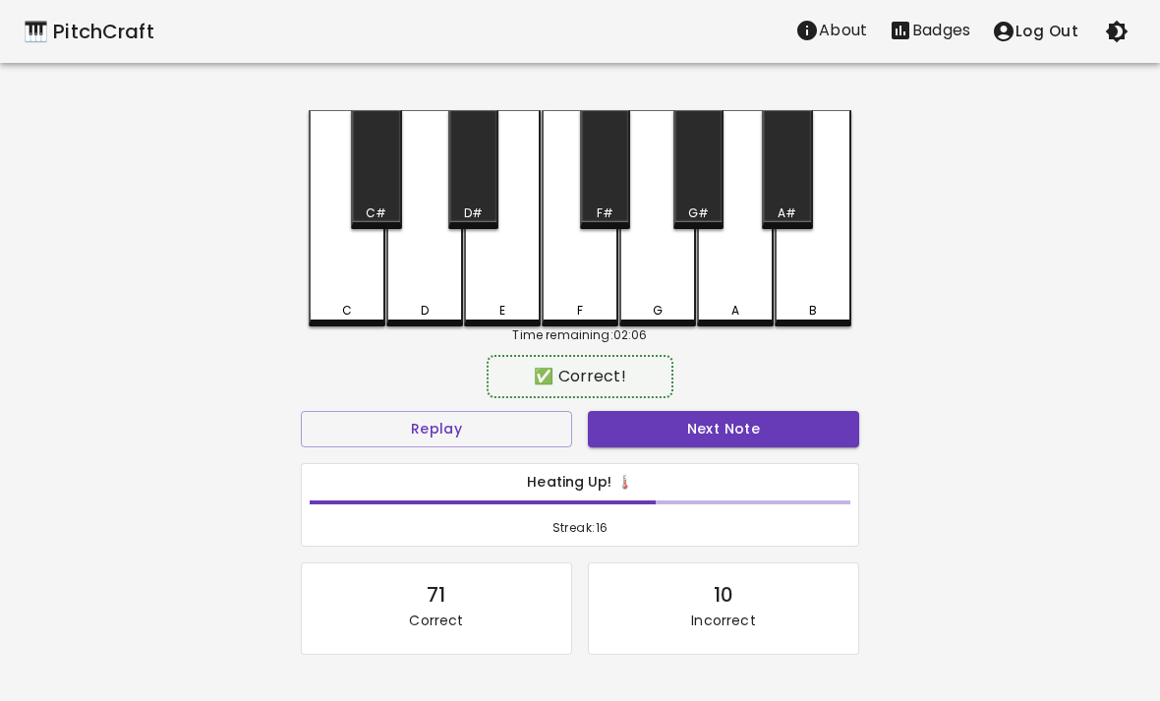
click at [785, 421] on button "Next Note" at bounding box center [723, 429] width 271 height 36
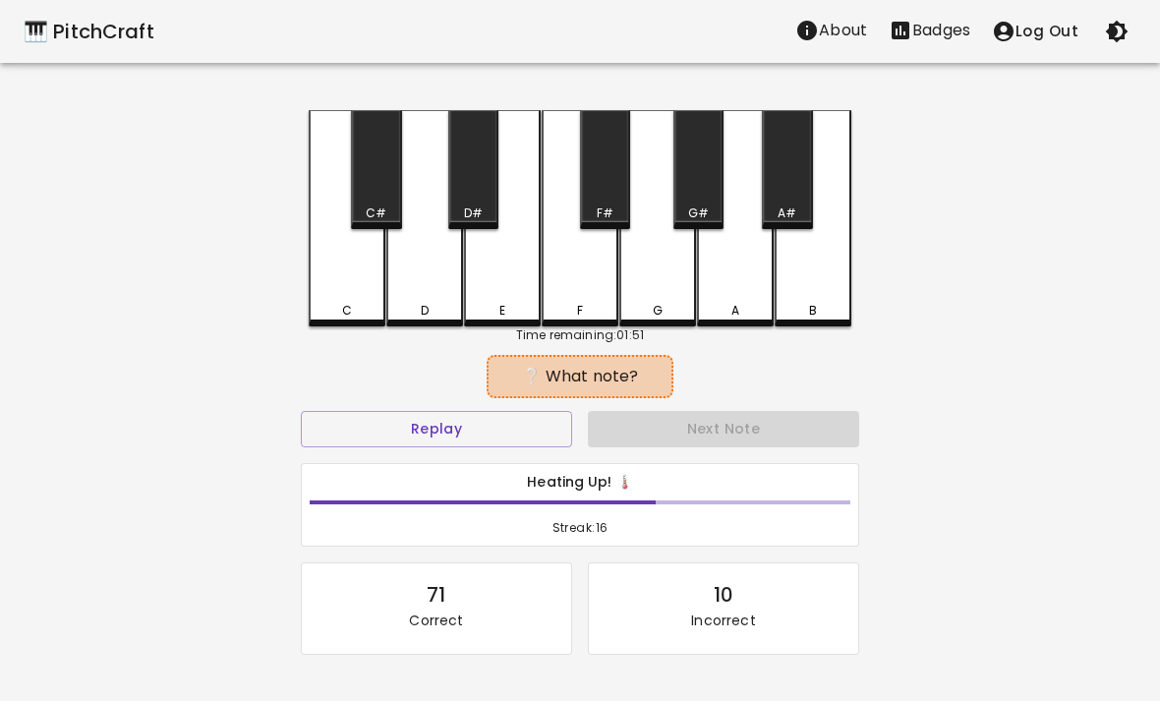
click at [557, 270] on div "F" at bounding box center [580, 218] width 77 height 216
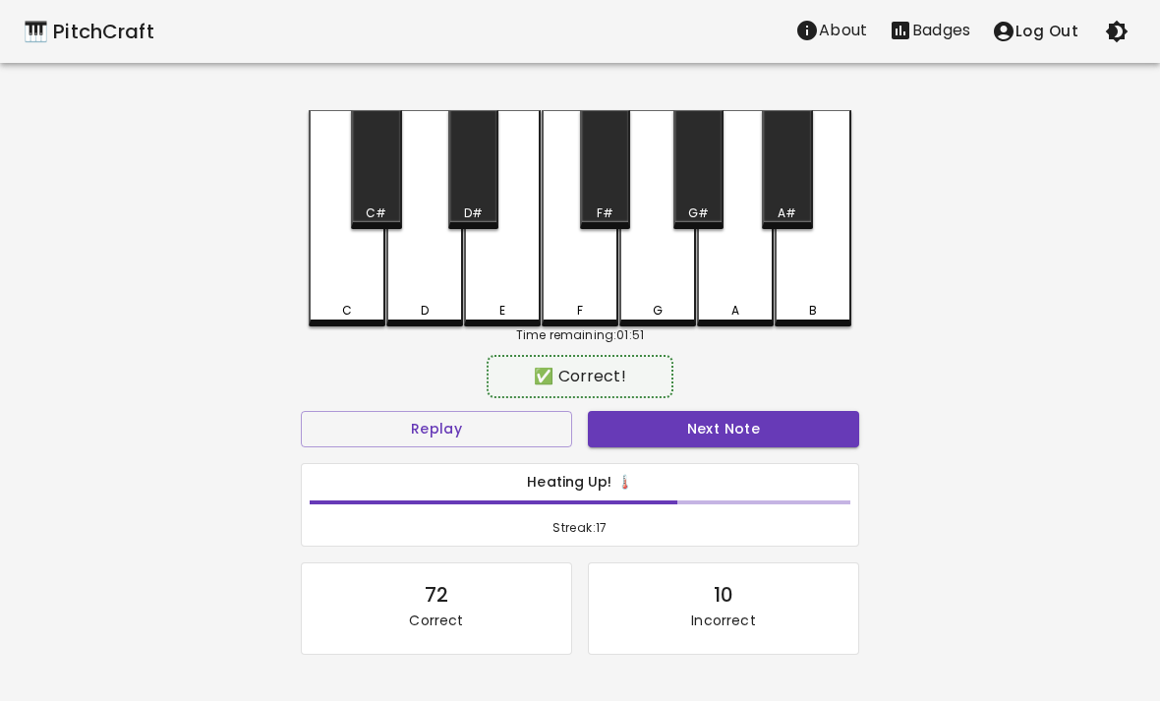
click at [764, 443] on button "Next Note" at bounding box center [723, 429] width 271 height 36
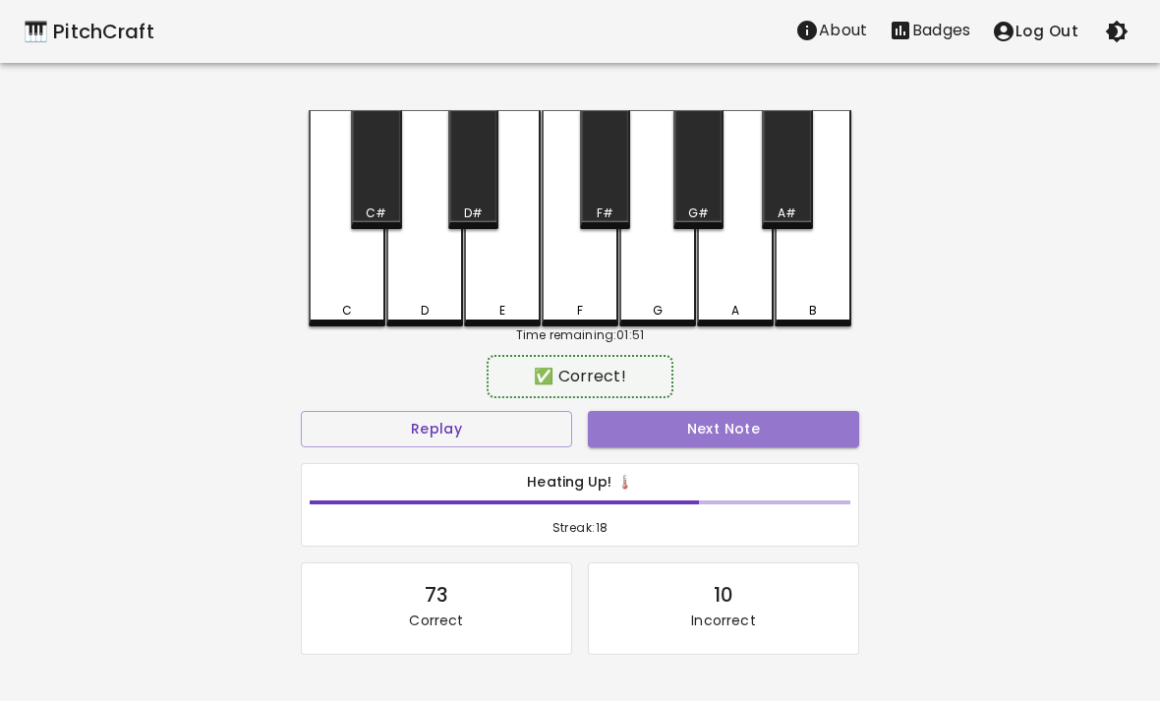
click at [756, 439] on button "Next Note" at bounding box center [723, 429] width 271 height 36
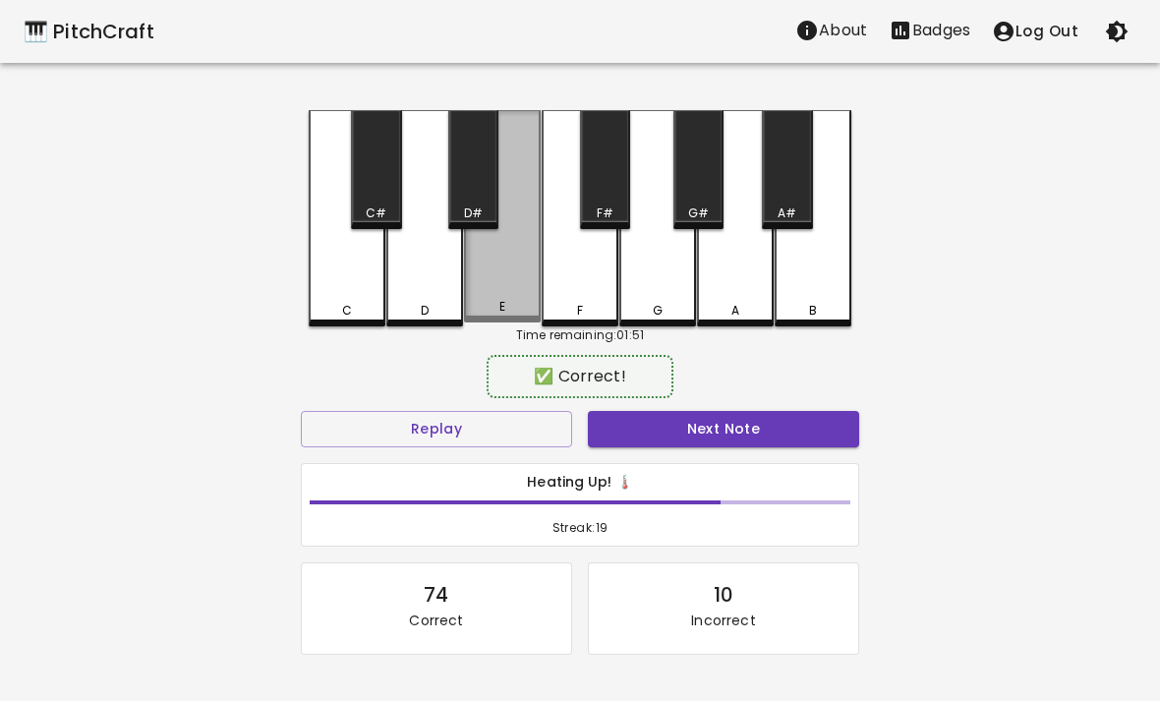
click at [492, 269] on div "E" at bounding box center [502, 216] width 77 height 212
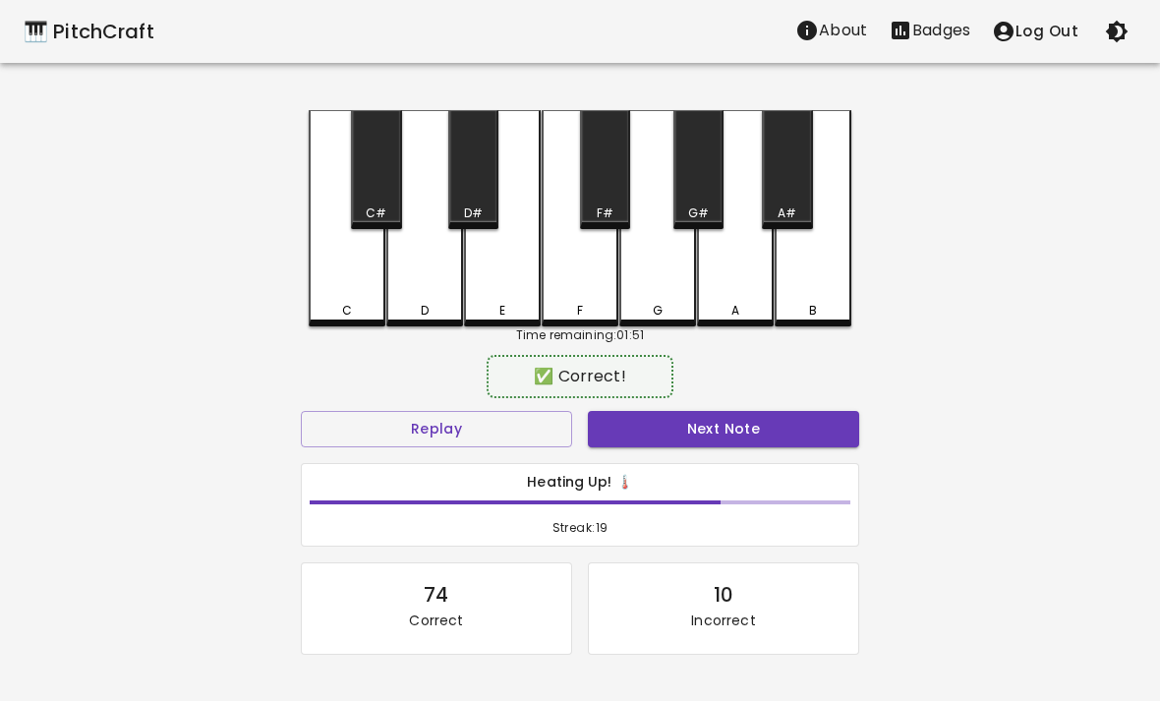
click at [750, 442] on button "Next Note" at bounding box center [723, 429] width 271 height 36
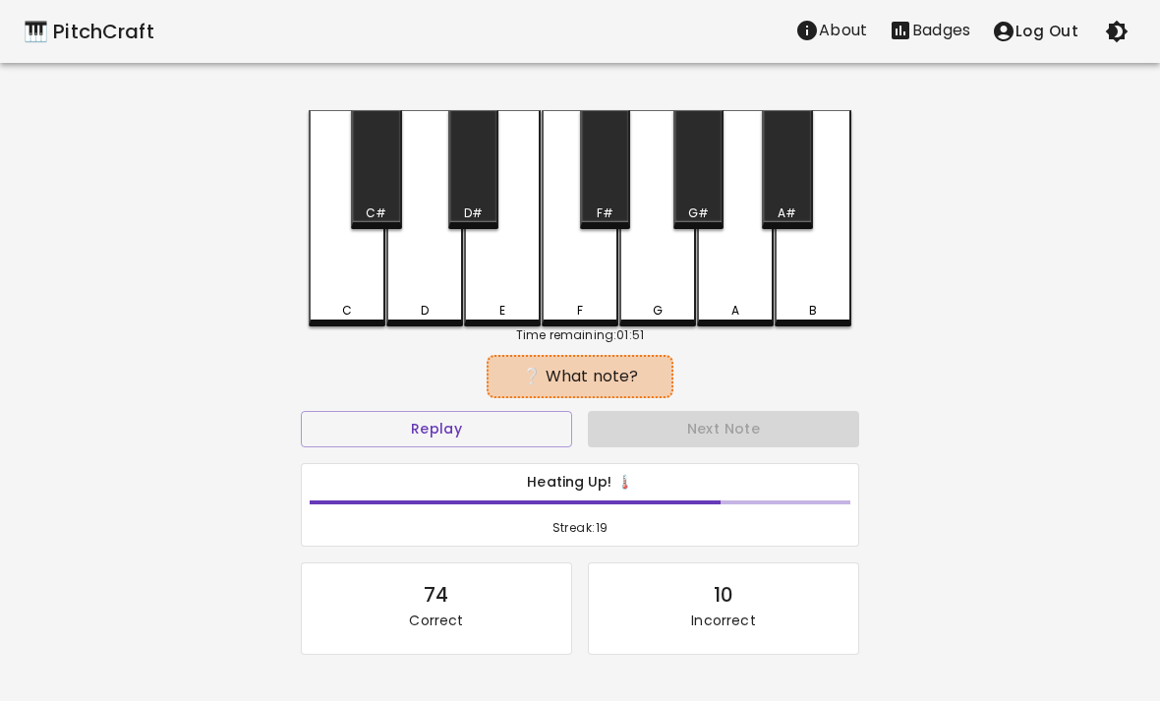
click at [352, 263] on div "C" at bounding box center [347, 218] width 77 height 216
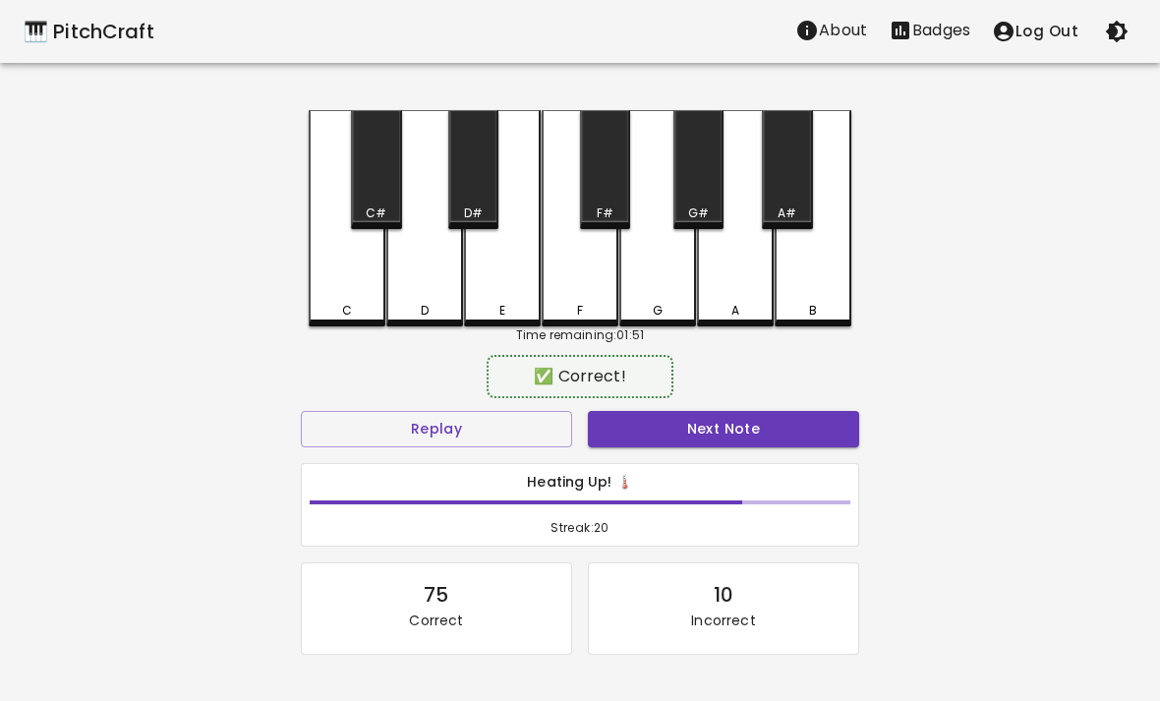
click at [768, 437] on button "Next Note" at bounding box center [723, 429] width 271 height 36
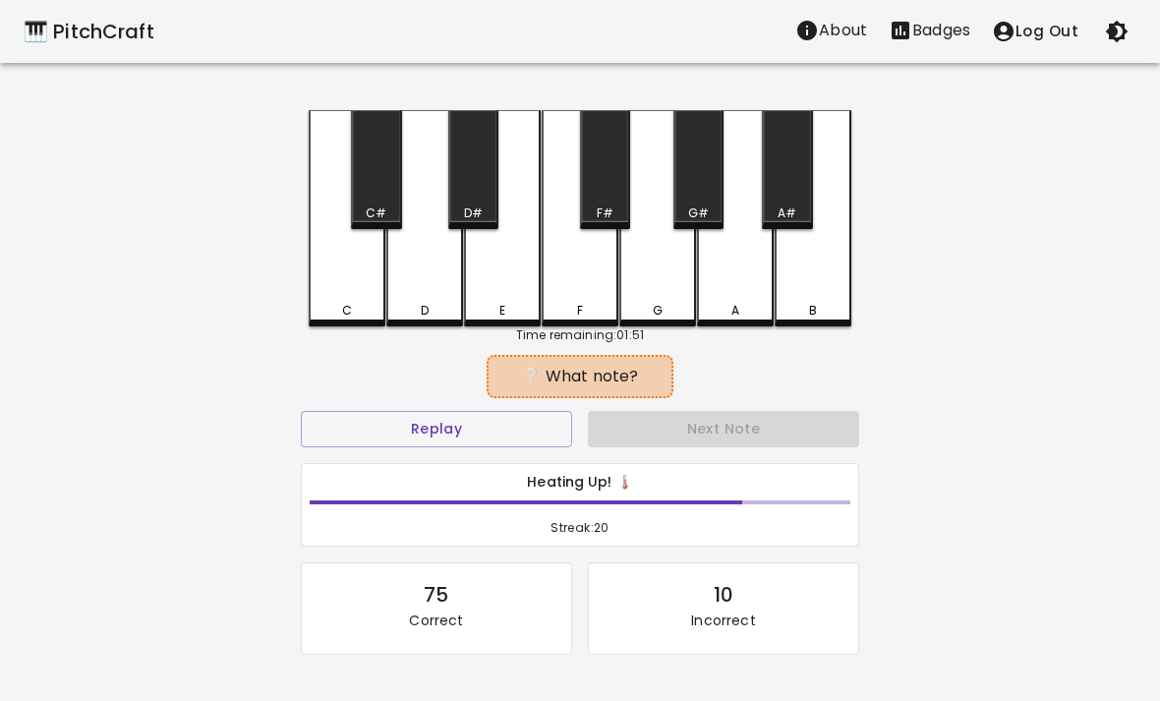
click at [443, 274] on div "D" at bounding box center [424, 218] width 77 height 216
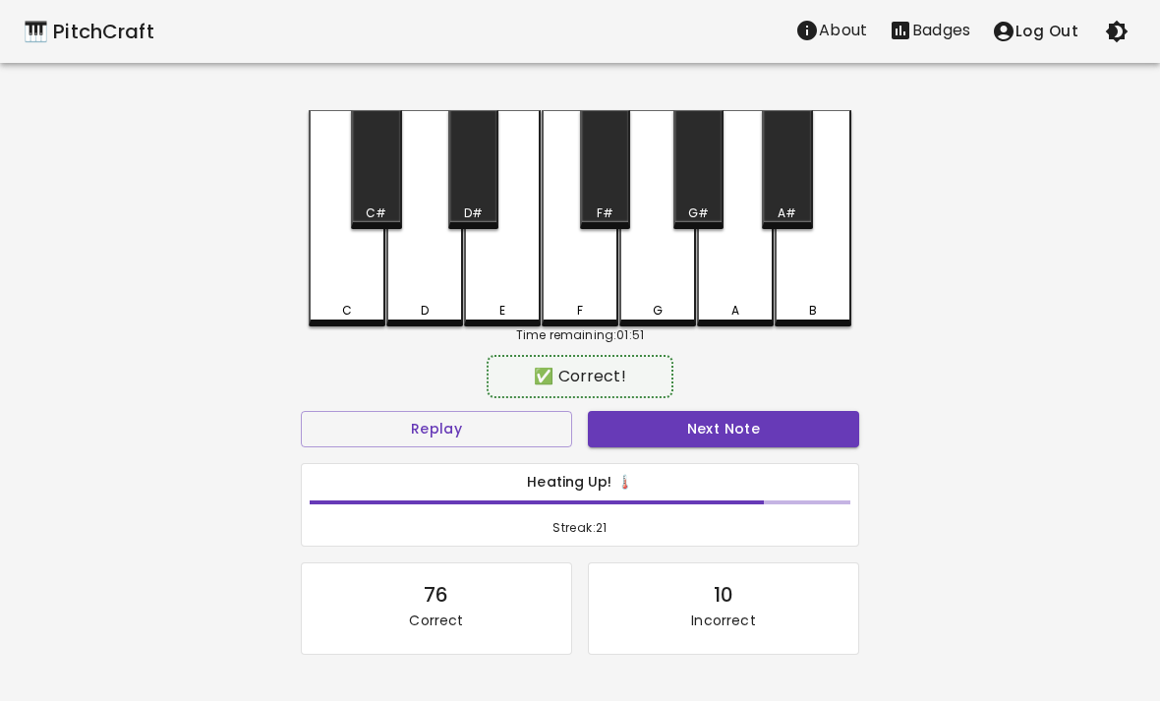
click at [773, 432] on button "Next Note" at bounding box center [723, 429] width 271 height 36
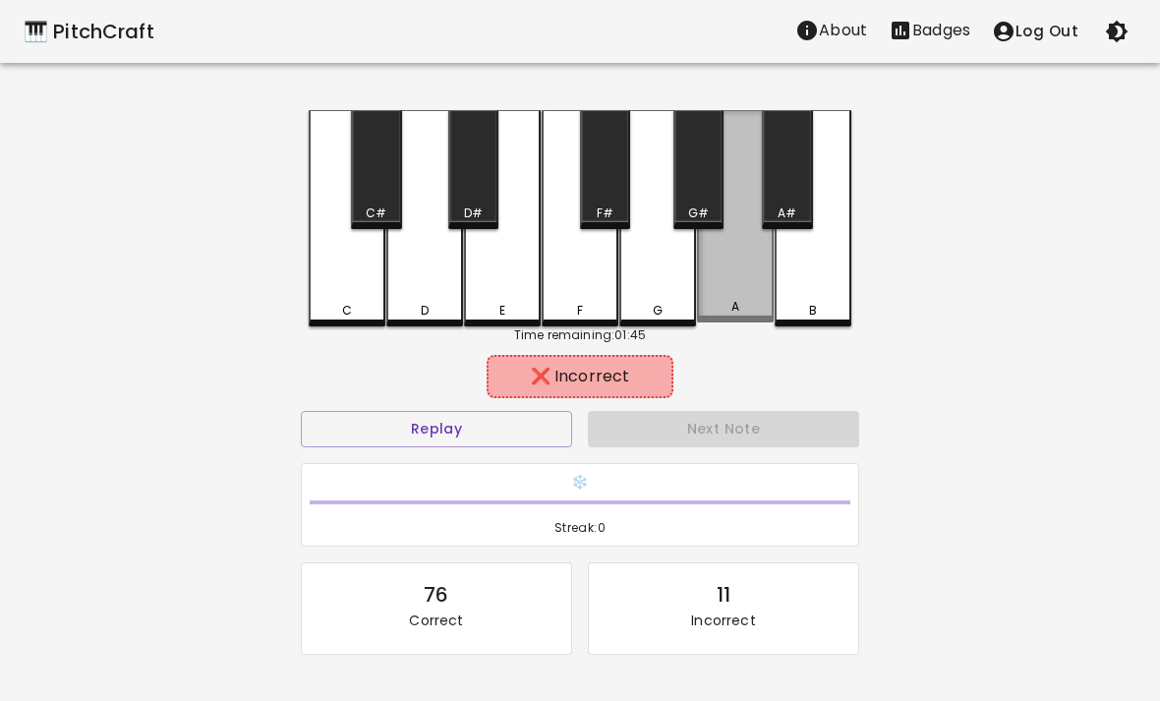
click at [751, 288] on div "A" at bounding box center [735, 216] width 77 height 212
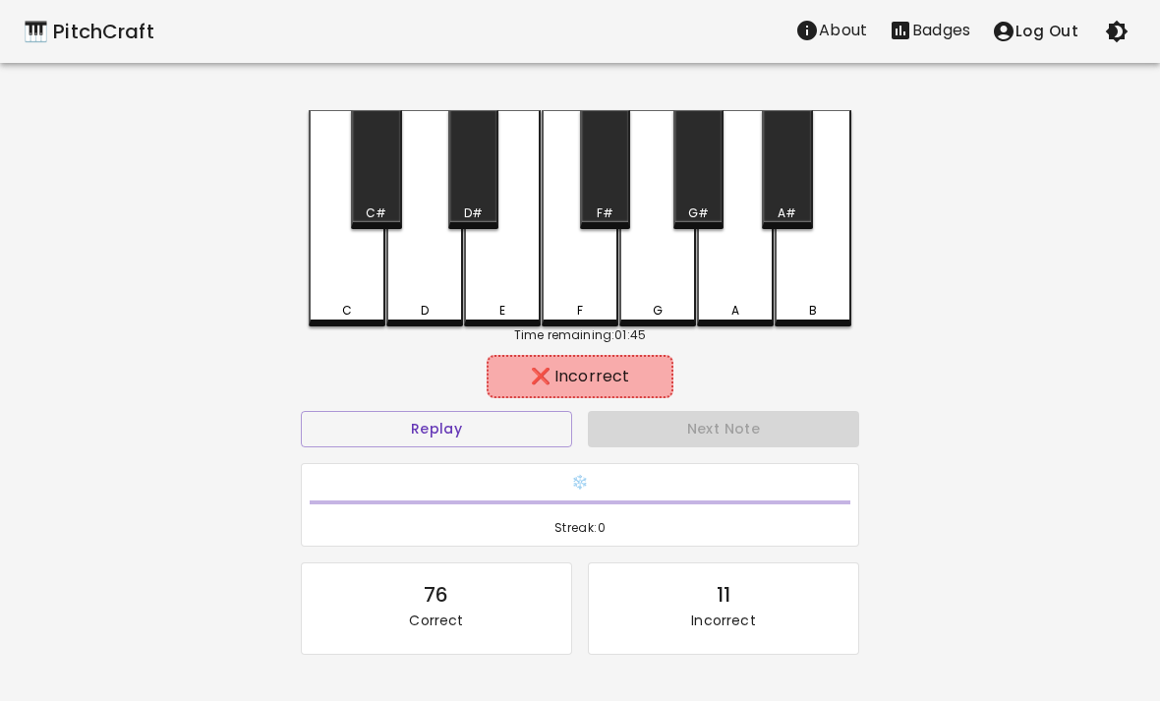
click at [849, 296] on div "B" at bounding box center [813, 218] width 77 height 216
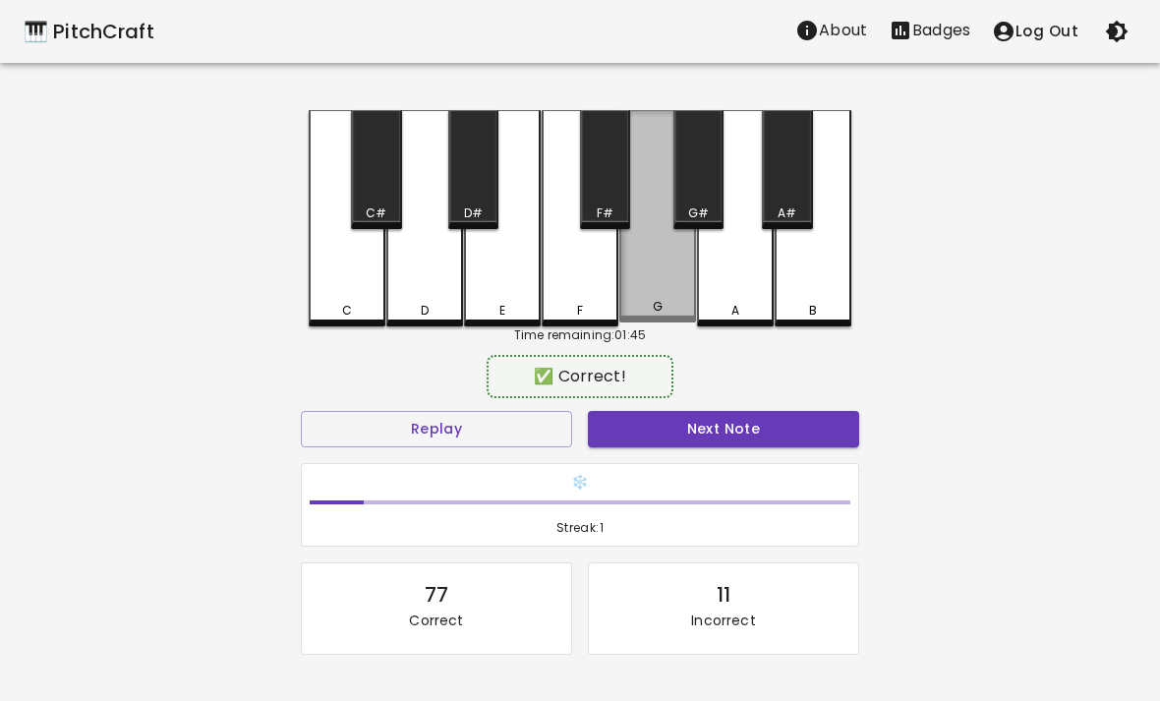
click at [652, 275] on div "G" at bounding box center [657, 216] width 77 height 212
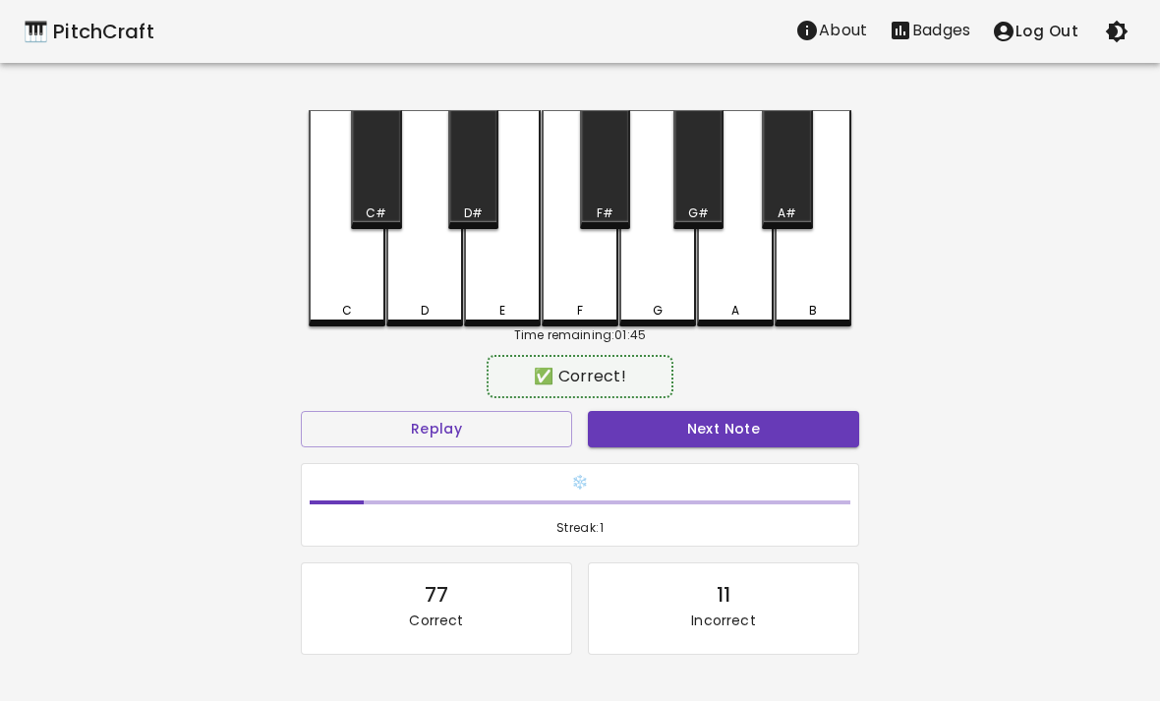
click at [655, 279] on div "G" at bounding box center [657, 218] width 77 height 216
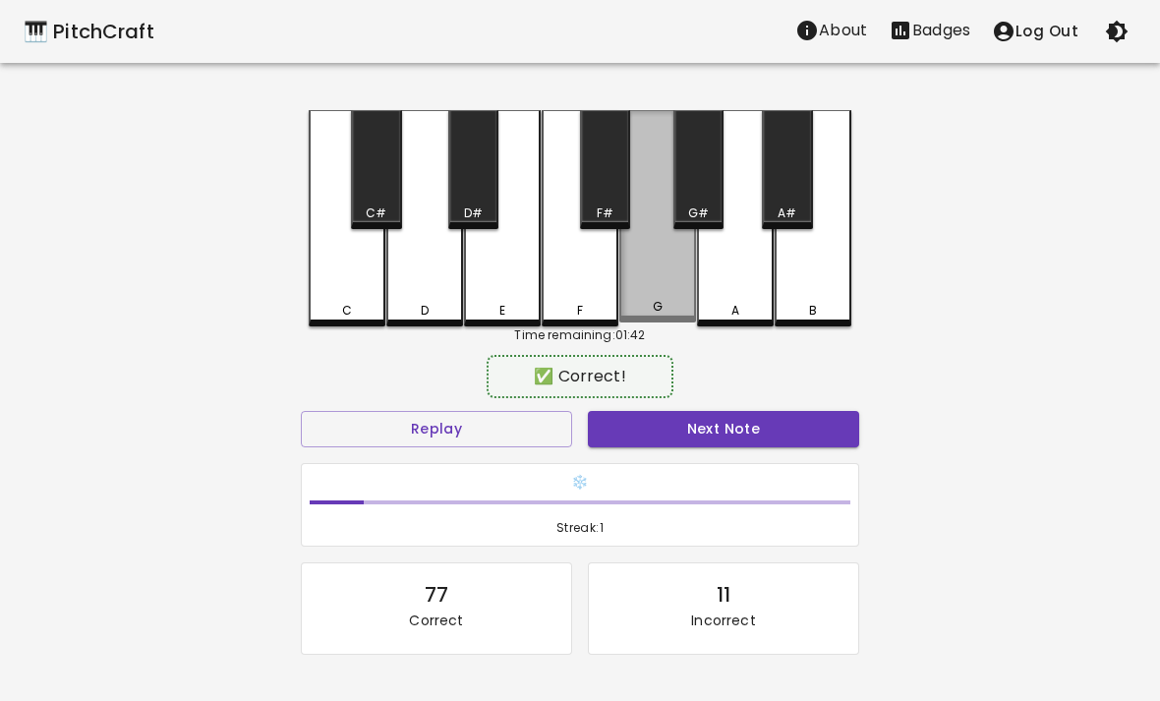
click at [654, 265] on div "G" at bounding box center [657, 216] width 77 height 212
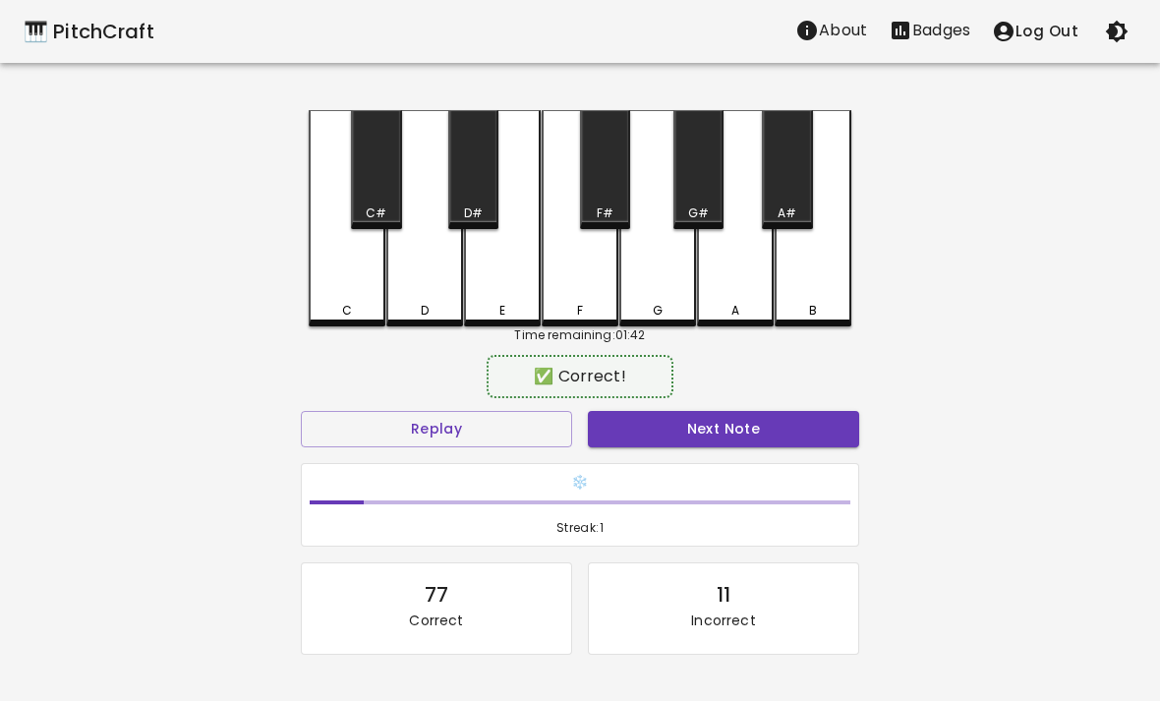
click at [580, 282] on div "F" at bounding box center [580, 218] width 77 height 216
click at [476, 264] on div "E" at bounding box center [502, 218] width 77 height 216
click at [357, 267] on div "C" at bounding box center [347, 218] width 77 height 216
click at [336, 261] on div "C" at bounding box center [347, 218] width 77 height 216
click at [634, 279] on div "G" at bounding box center [657, 218] width 77 height 216
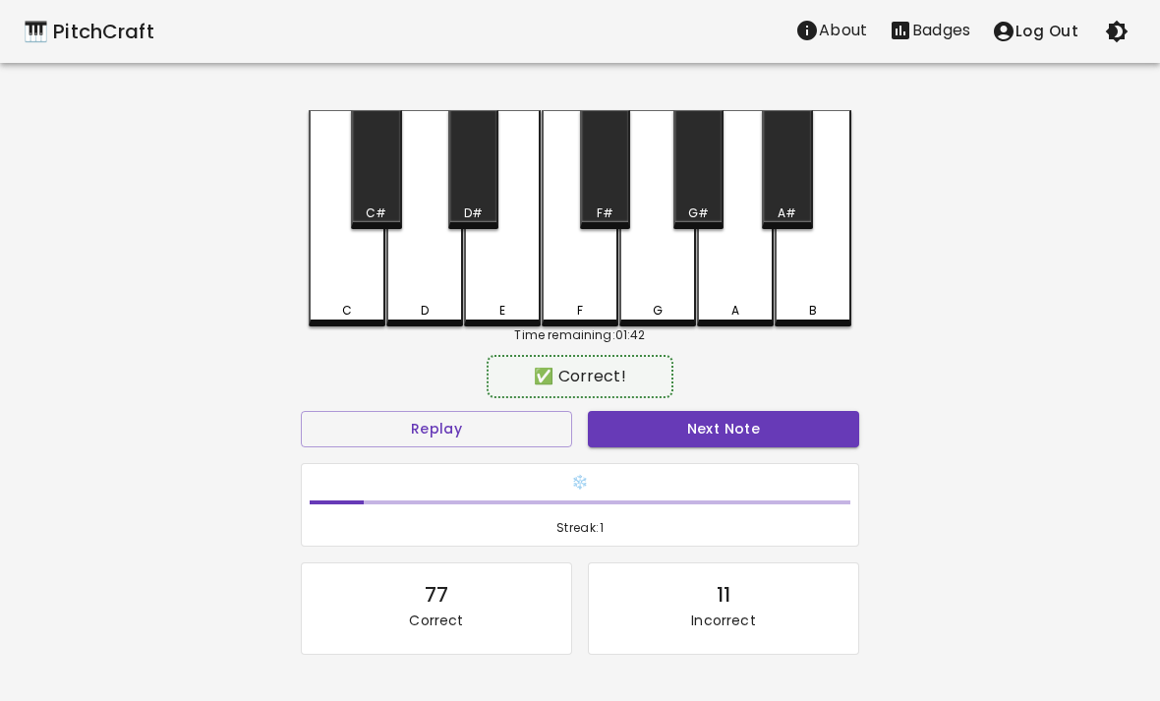
click at [634, 278] on div "G" at bounding box center [657, 218] width 77 height 216
click at [519, 254] on div "E" at bounding box center [502, 218] width 77 height 216
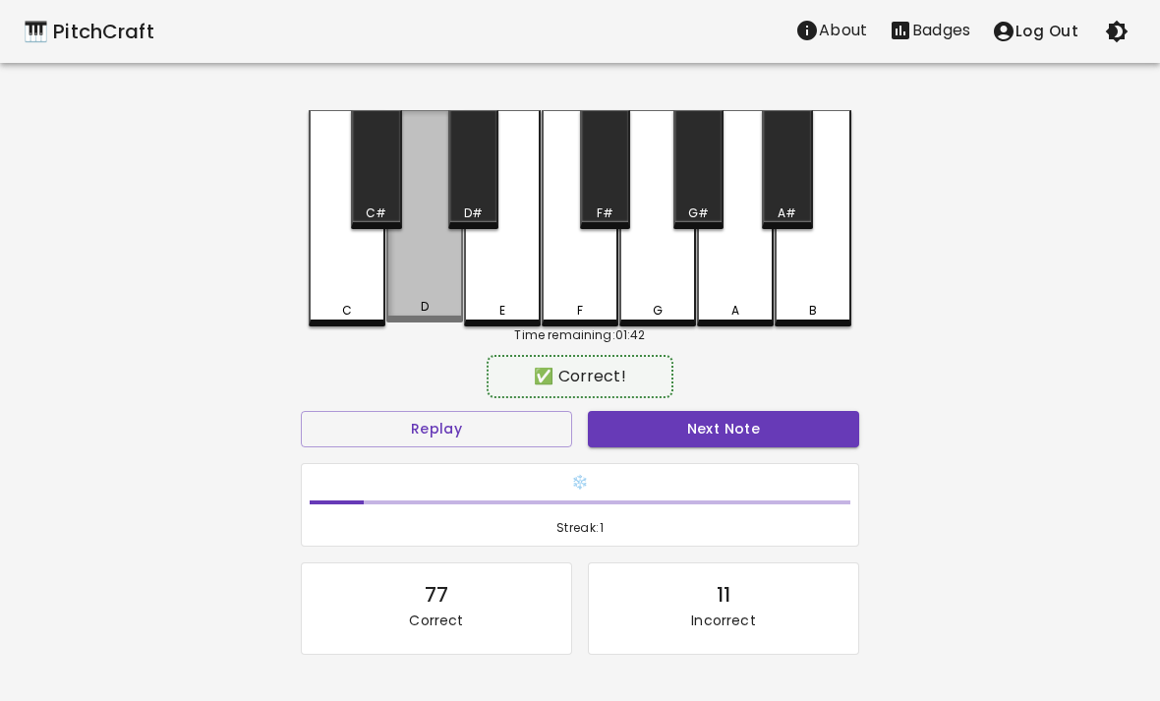
click at [388, 284] on div "D" at bounding box center [424, 216] width 77 height 212
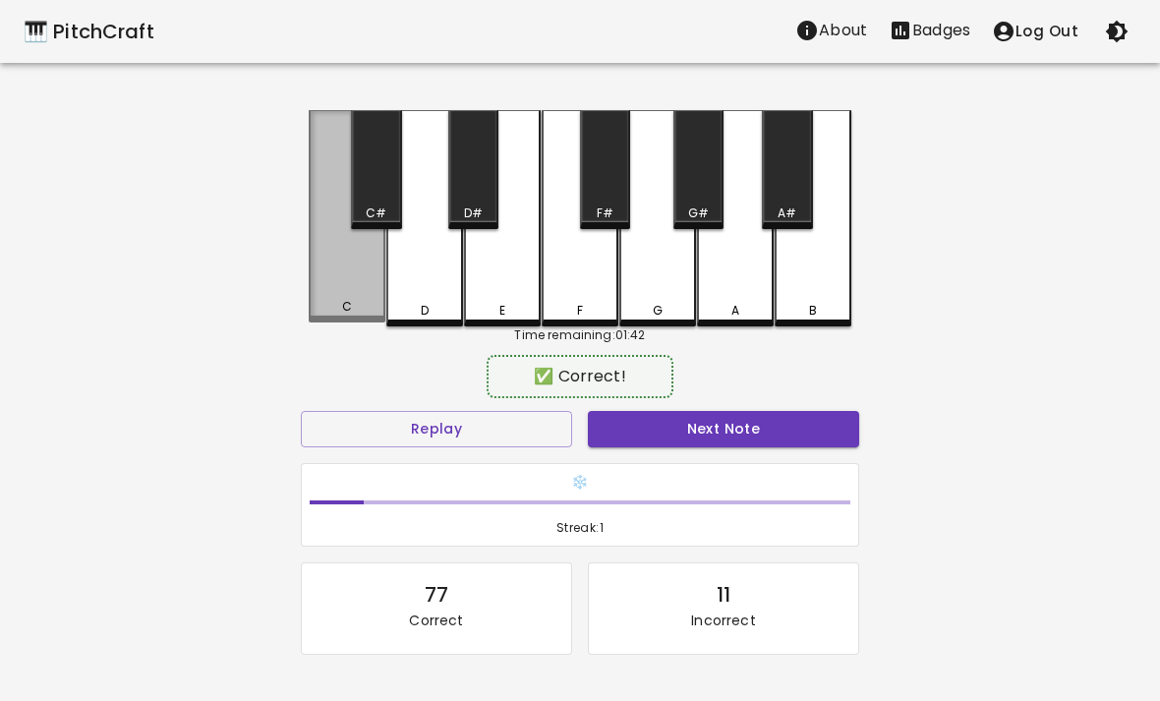
click at [343, 284] on div "C" at bounding box center [347, 216] width 77 height 212
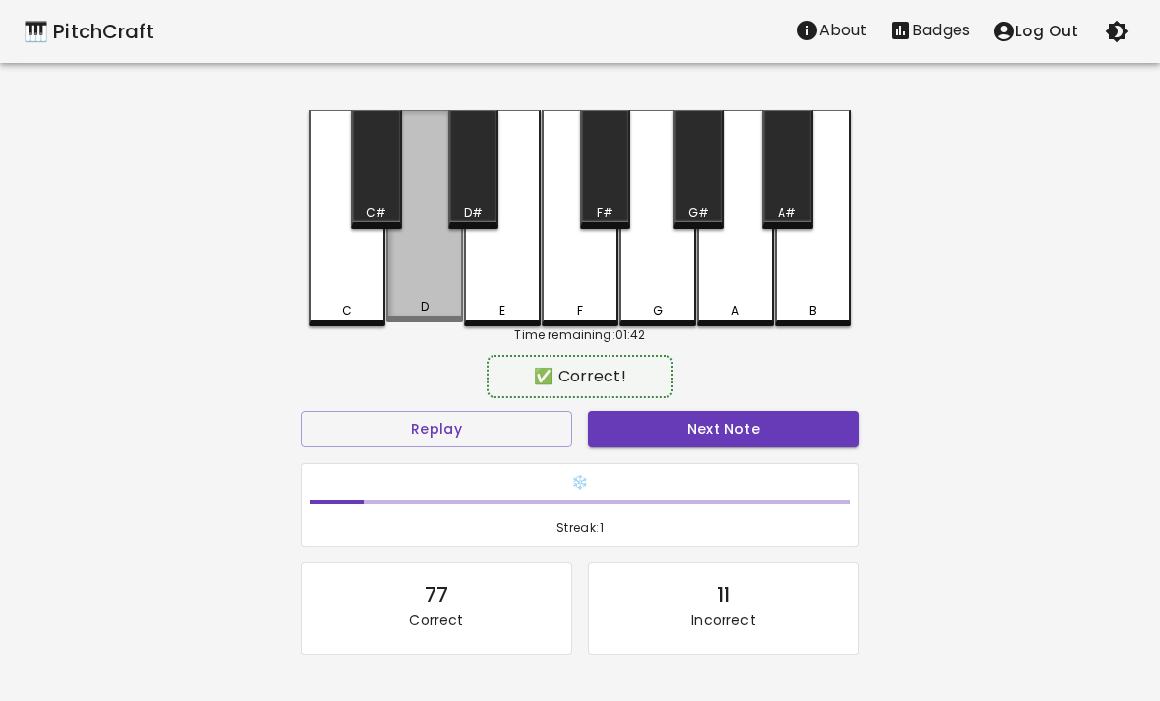
click at [420, 285] on div "D" at bounding box center [424, 216] width 77 height 212
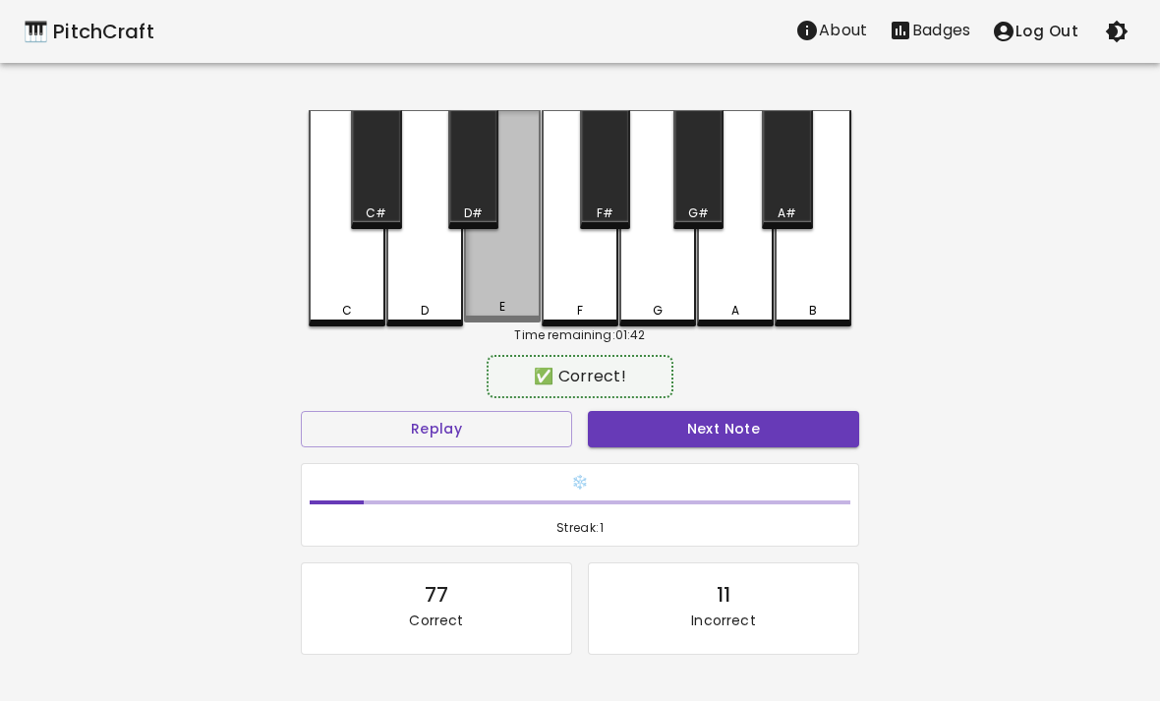
click at [507, 281] on div "E" at bounding box center [502, 216] width 77 height 212
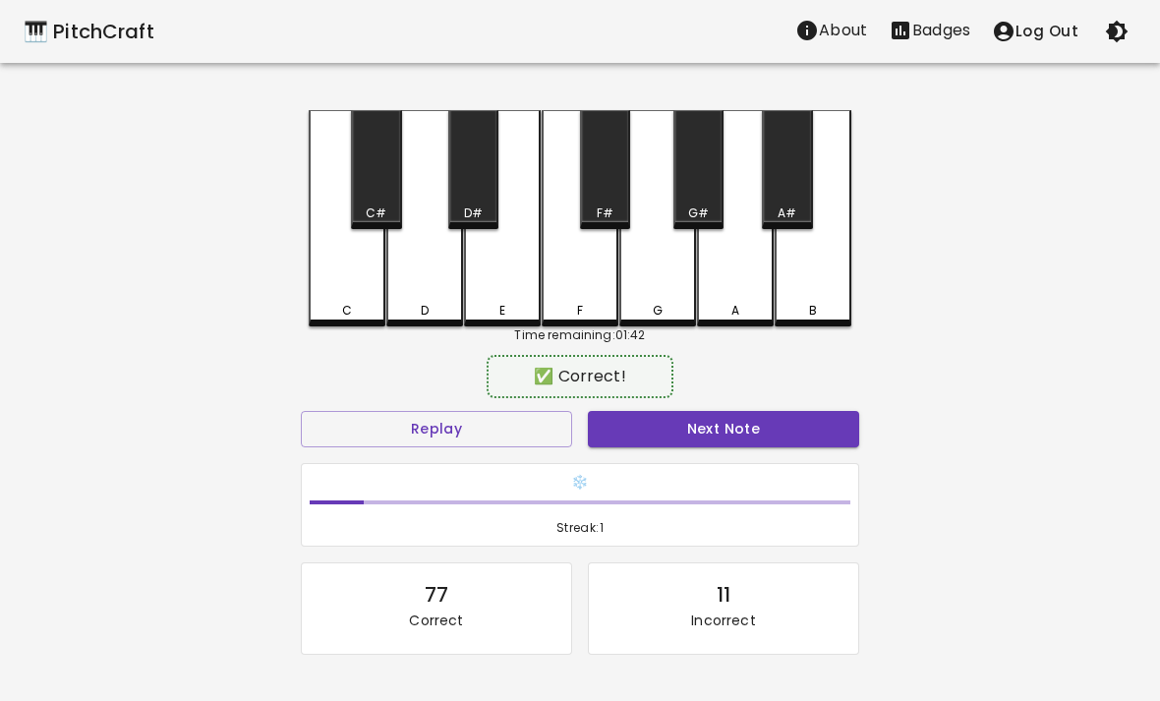
click at [373, 271] on div "C" at bounding box center [347, 218] width 77 height 216
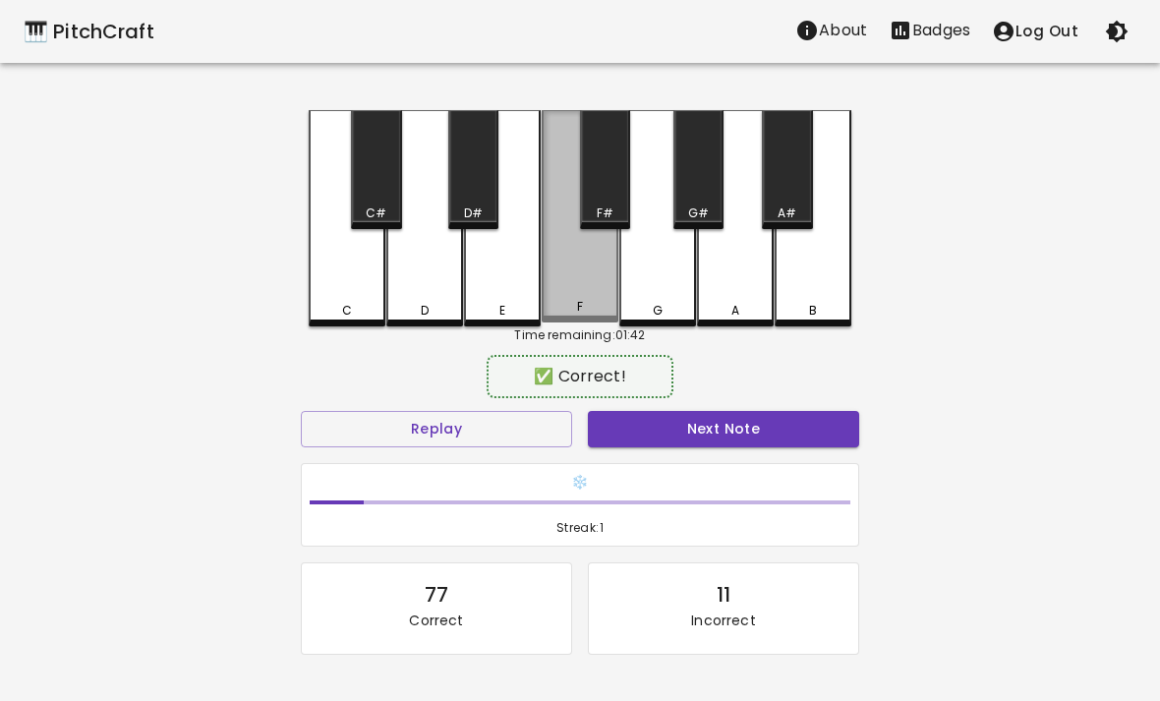
click at [545, 273] on div "F" at bounding box center [580, 216] width 77 height 212
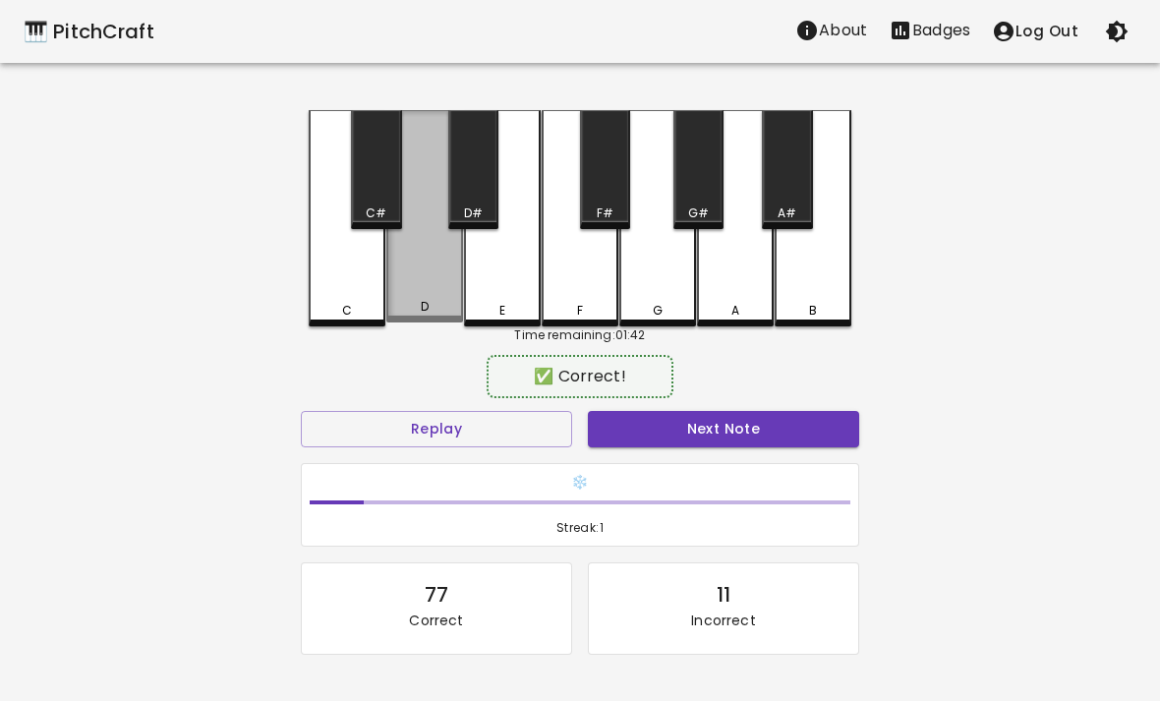
click at [426, 289] on div "D" at bounding box center [424, 216] width 77 height 212
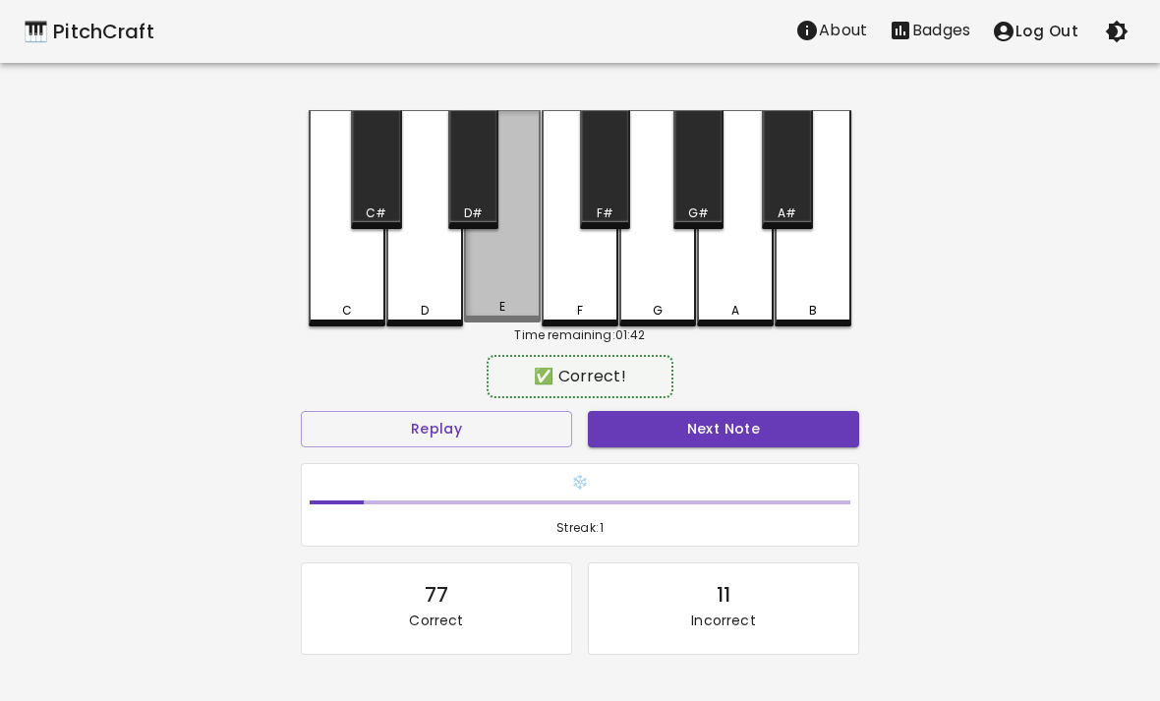
click at [511, 294] on div "E" at bounding box center [502, 216] width 77 height 212
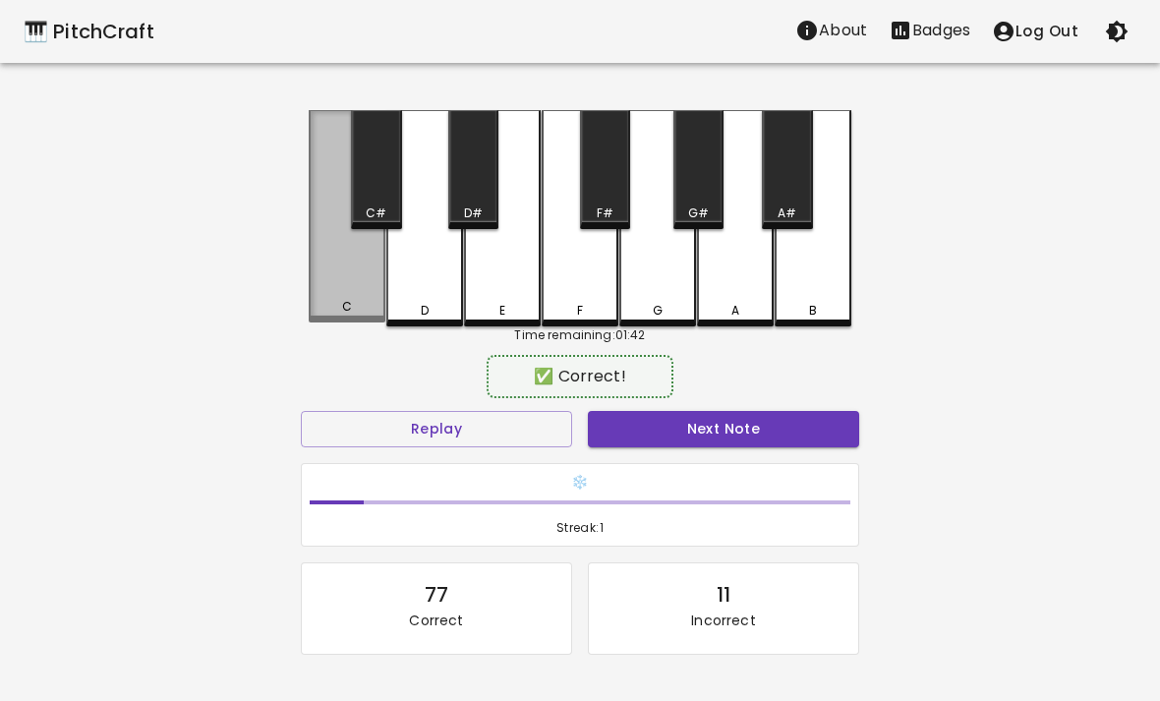
click at [354, 285] on div "C" at bounding box center [347, 216] width 77 height 212
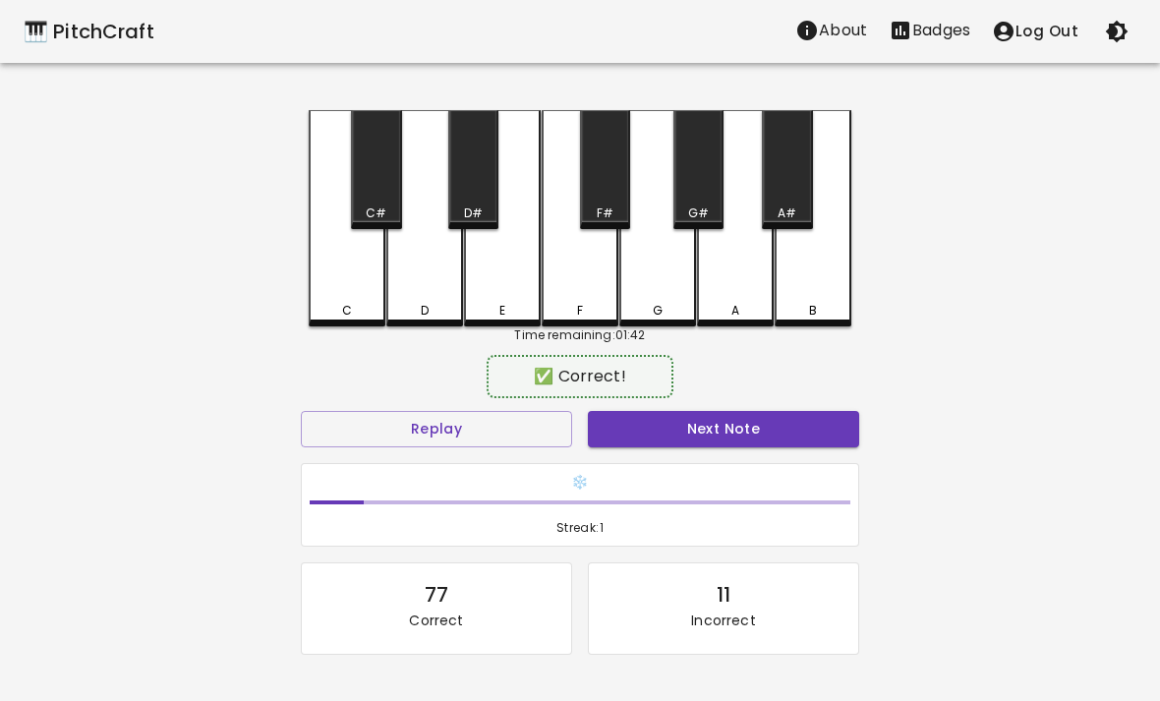
click at [334, 285] on div "C" at bounding box center [347, 218] width 77 height 216
click at [714, 438] on button "Next Note" at bounding box center [723, 429] width 271 height 36
click at [646, 284] on div "G" at bounding box center [657, 218] width 77 height 216
click at [672, 429] on button "Next Note" at bounding box center [723, 429] width 271 height 36
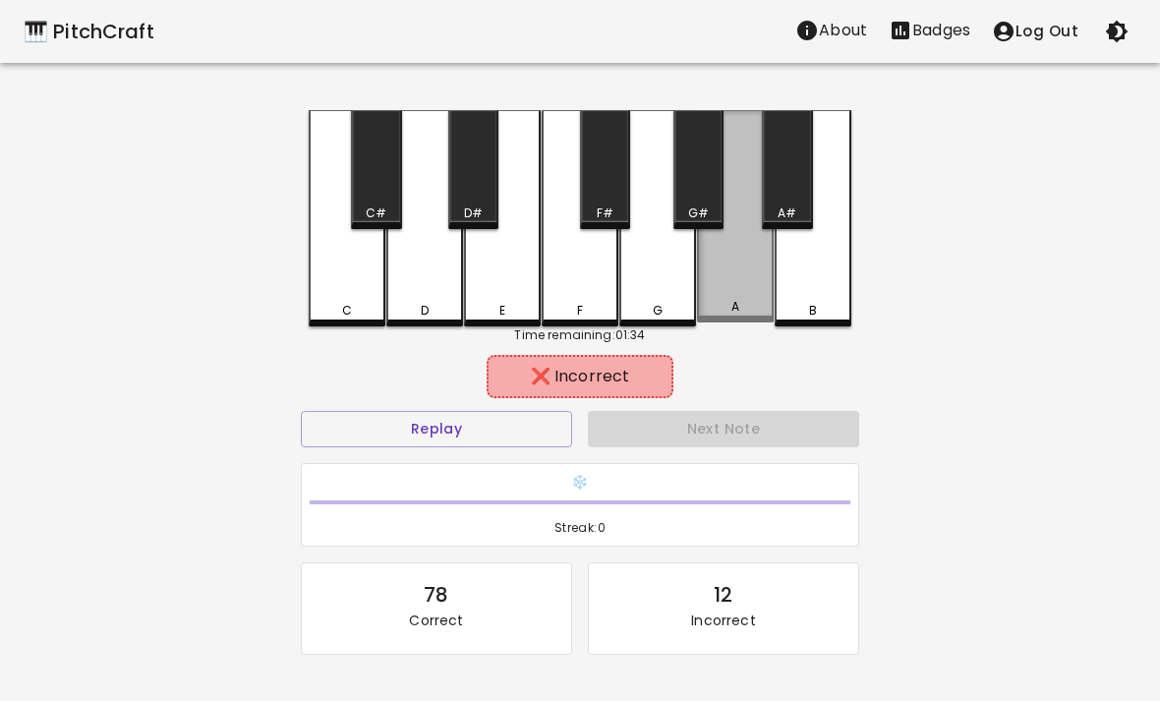
click at [732, 288] on div "A" at bounding box center [735, 216] width 77 height 212
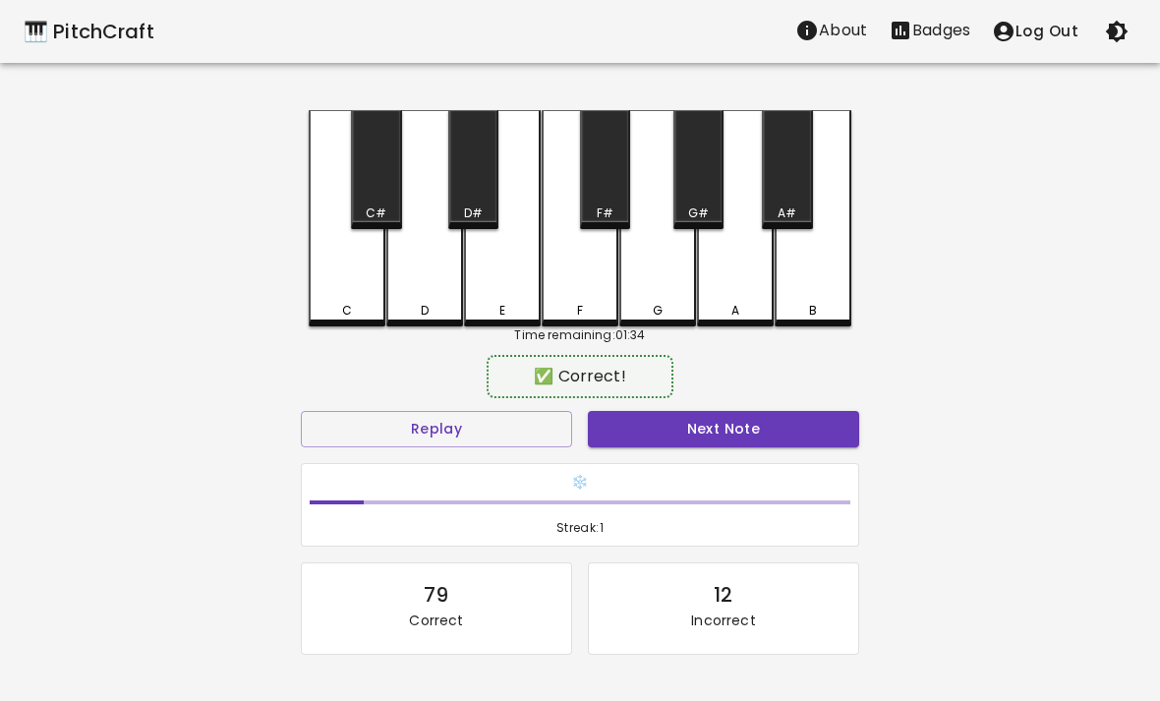
click at [841, 264] on div "B" at bounding box center [813, 218] width 77 height 216
click at [825, 280] on div "B" at bounding box center [813, 218] width 77 height 216
click at [825, 279] on div "B" at bounding box center [813, 218] width 77 height 216
click at [666, 293] on div "G" at bounding box center [657, 218] width 77 height 216
click at [665, 293] on div "G" at bounding box center [657, 218] width 77 height 216
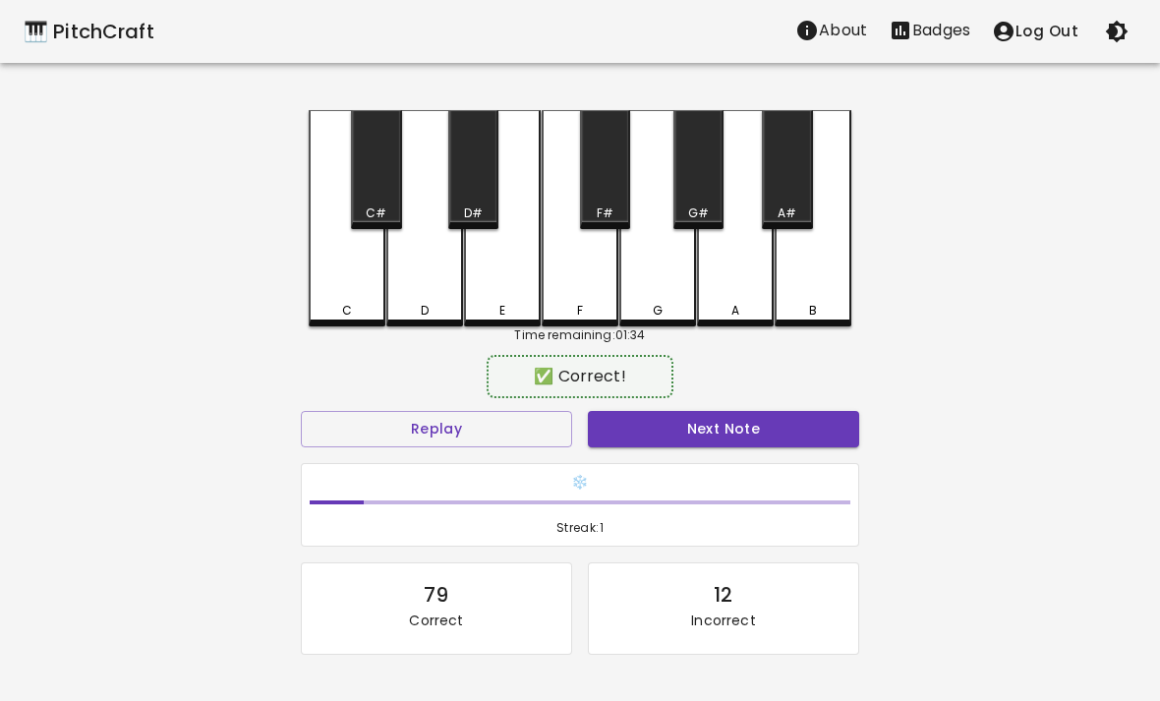
click at [674, 303] on div "G" at bounding box center [657, 311] width 73 height 18
click at [753, 249] on div "A" at bounding box center [735, 218] width 77 height 216
click at [741, 264] on div "A" at bounding box center [735, 218] width 77 height 216
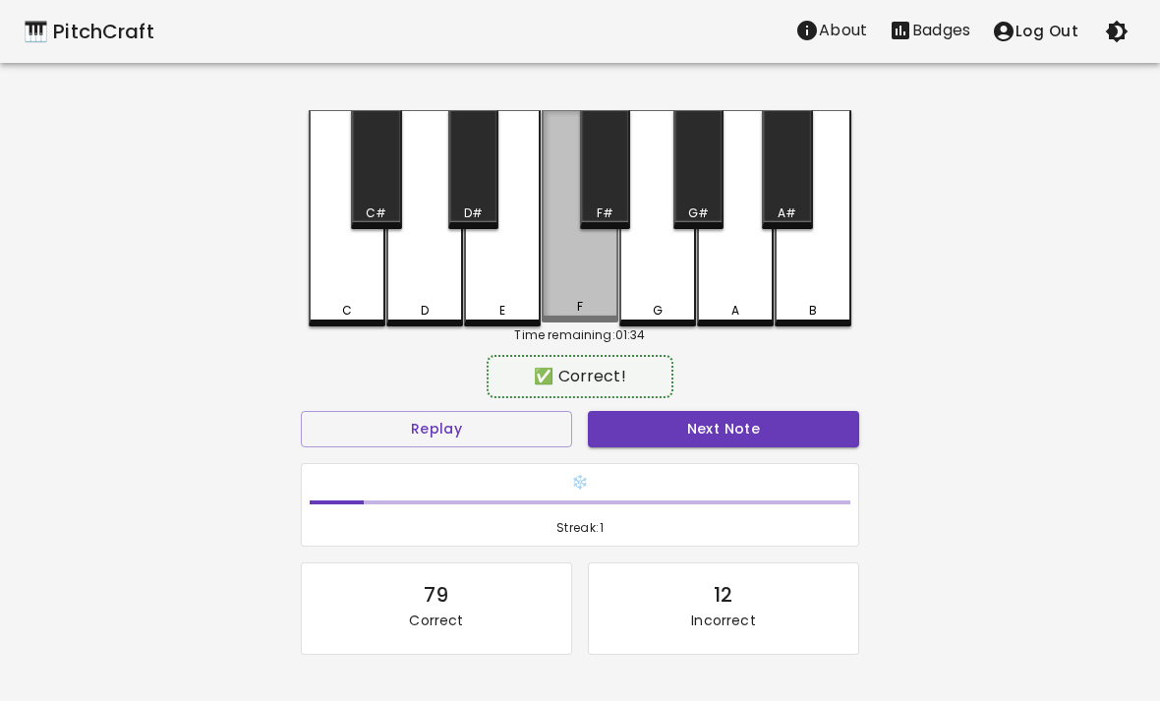
click at [570, 278] on div "F" at bounding box center [580, 216] width 77 height 212
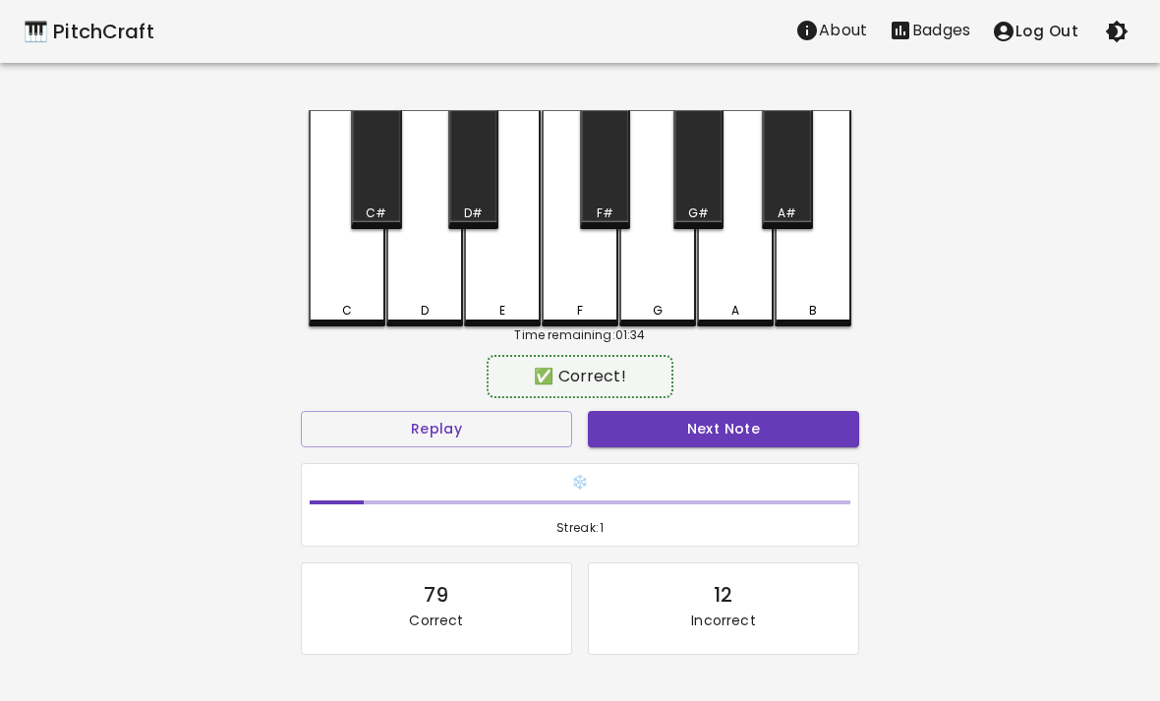
click at [518, 290] on div "E" at bounding box center [502, 218] width 77 height 216
click at [517, 290] on div "E" at bounding box center [502, 218] width 77 height 216
click at [739, 411] on button "Next Note" at bounding box center [723, 429] width 271 height 36
click at [793, 297] on div "B" at bounding box center [813, 218] width 77 height 216
click at [704, 444] on button "Next Note" at bounding box center [723, 429] width 271 height 36
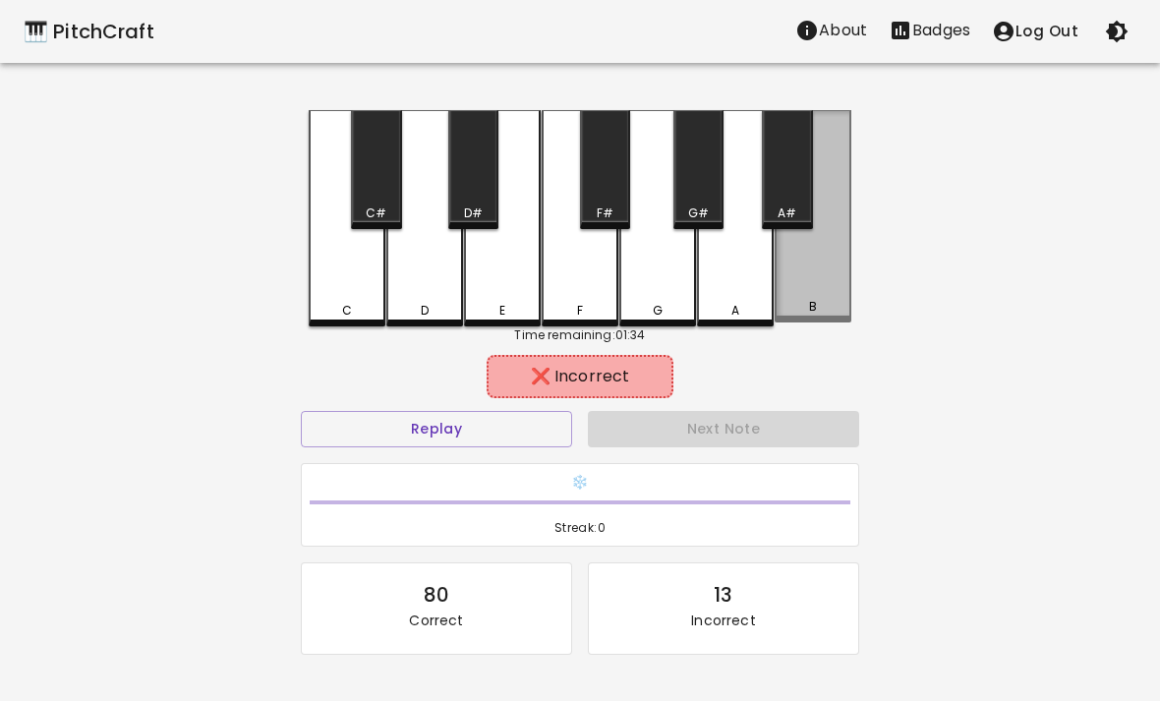
click at [826, 282] on div "B" at bounding box center [813, 216] width 77 height 212
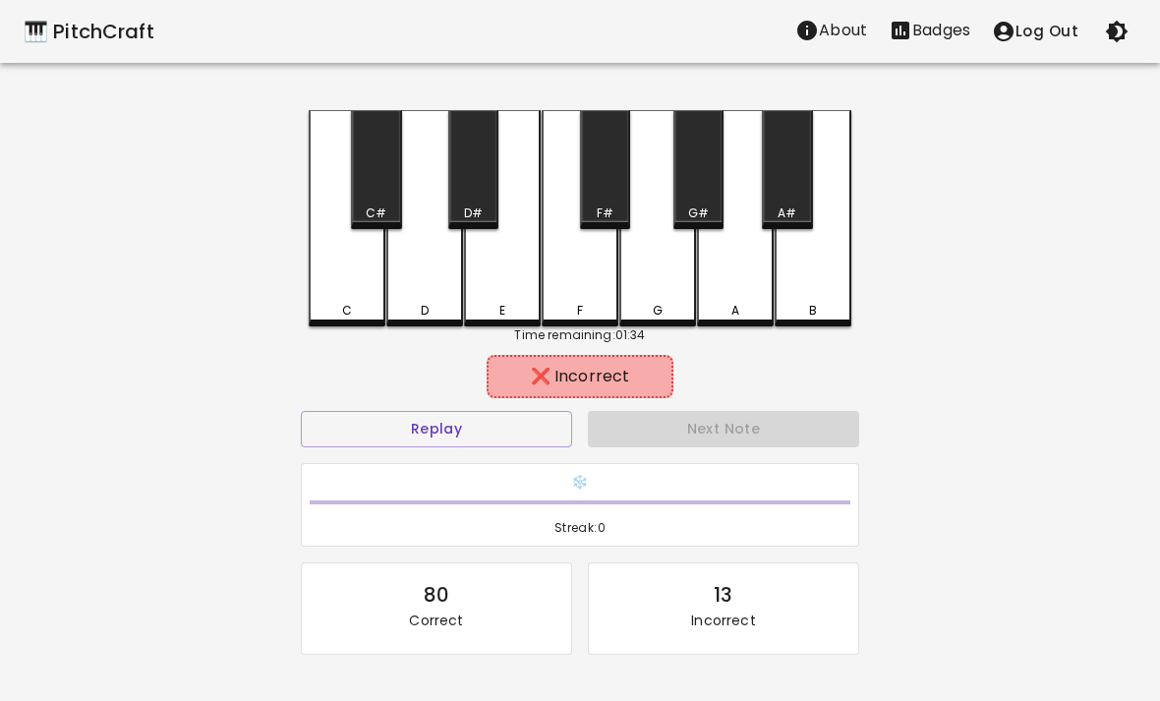
click at [731, 276] on div "A" at bounding box center [735, 218] width 77 height 216
click at [693, 183] on div "G#" at bounding box center [698, 169] width 50 height 119
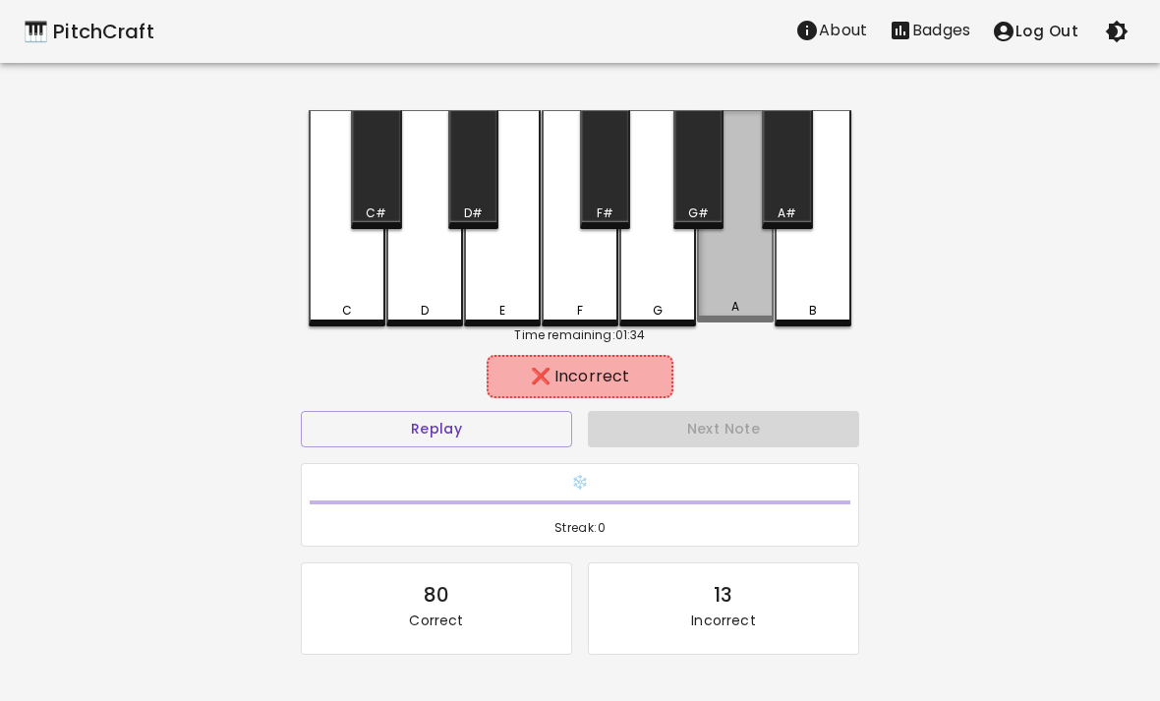
click at [718, 293] on div "A" at bounding box center [735, 216] width 77 height 212
click at [753, 292] on div "A" at bounding box center [735, 216] width 77 height 212
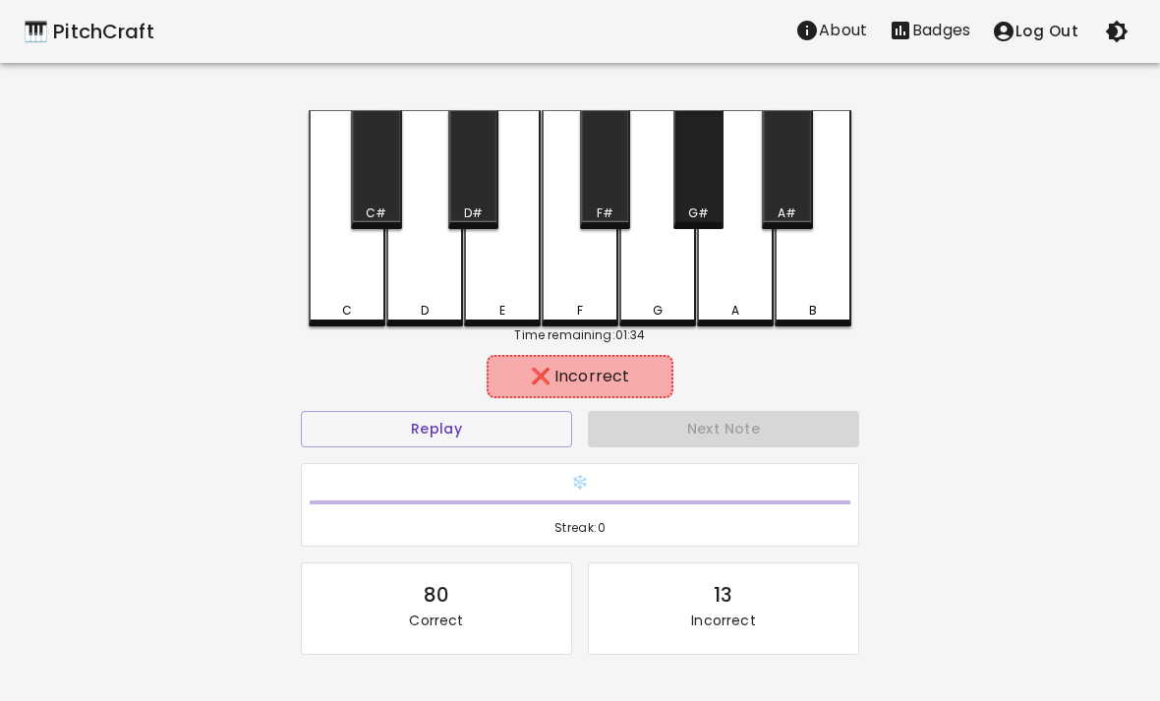
click at [685, 219] on div "G#" at bounding box center [698, 213] width 46 height 18
click at [742, 307] on div "A" at bounding box center [735, 311] width 73 height 18
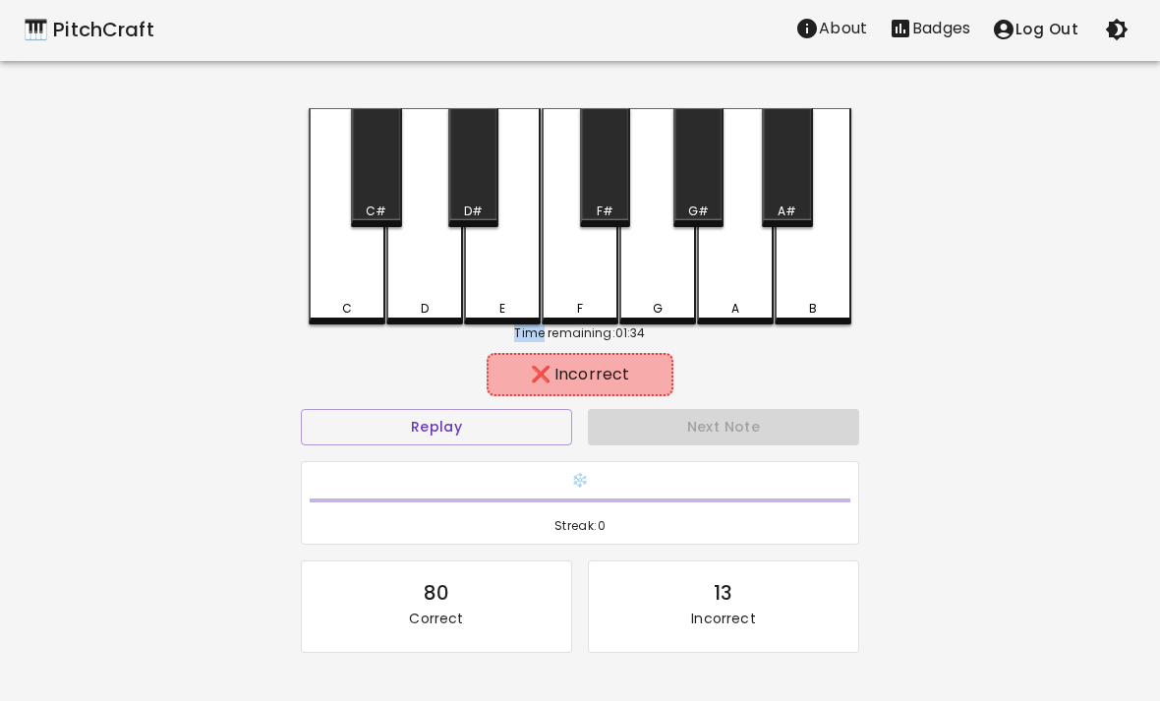
click at [718, 270] on div "A" at bounding box center [735, 216] width 77 height 216
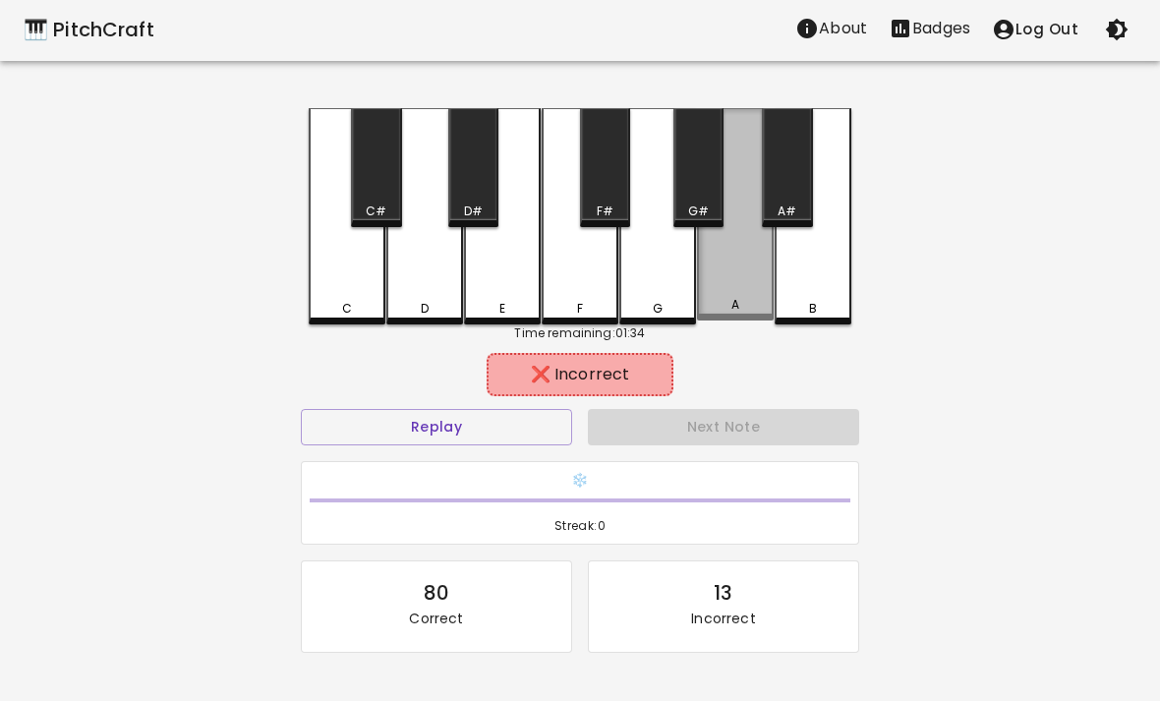
click at [717, 269] on div "A" at bounding box center [735, 214] width 77 height 212
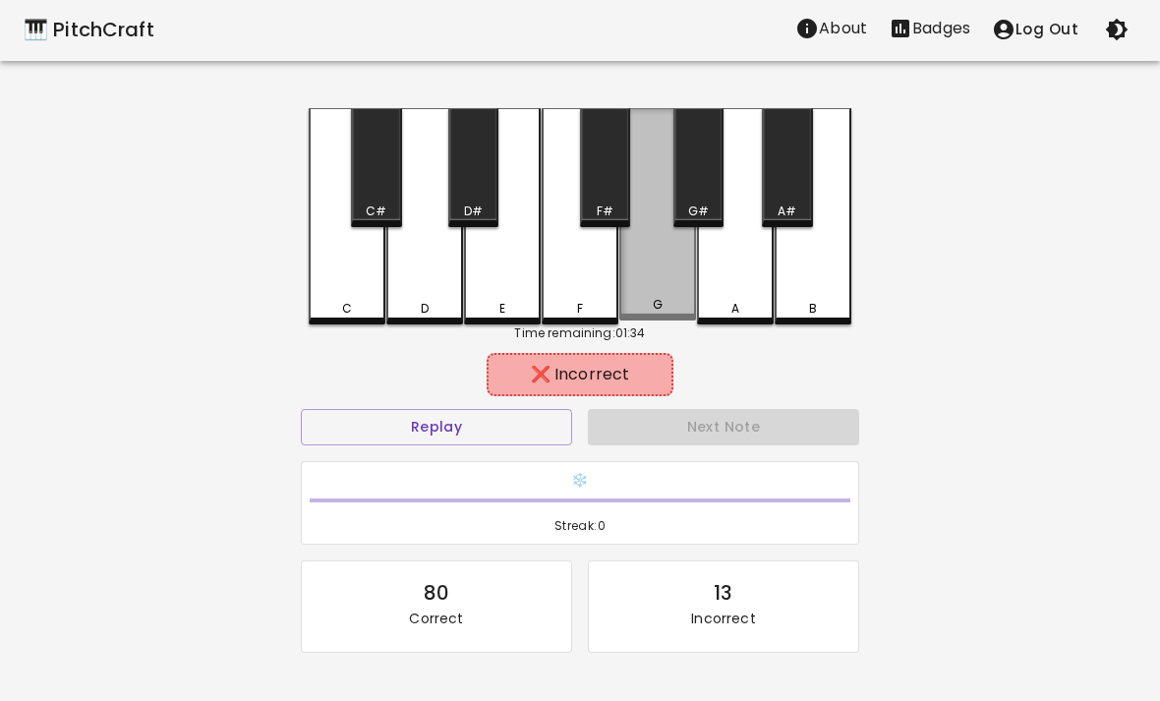
click at [661, 299] on div "G" at bounding box center [657, 214] width 77 height 212
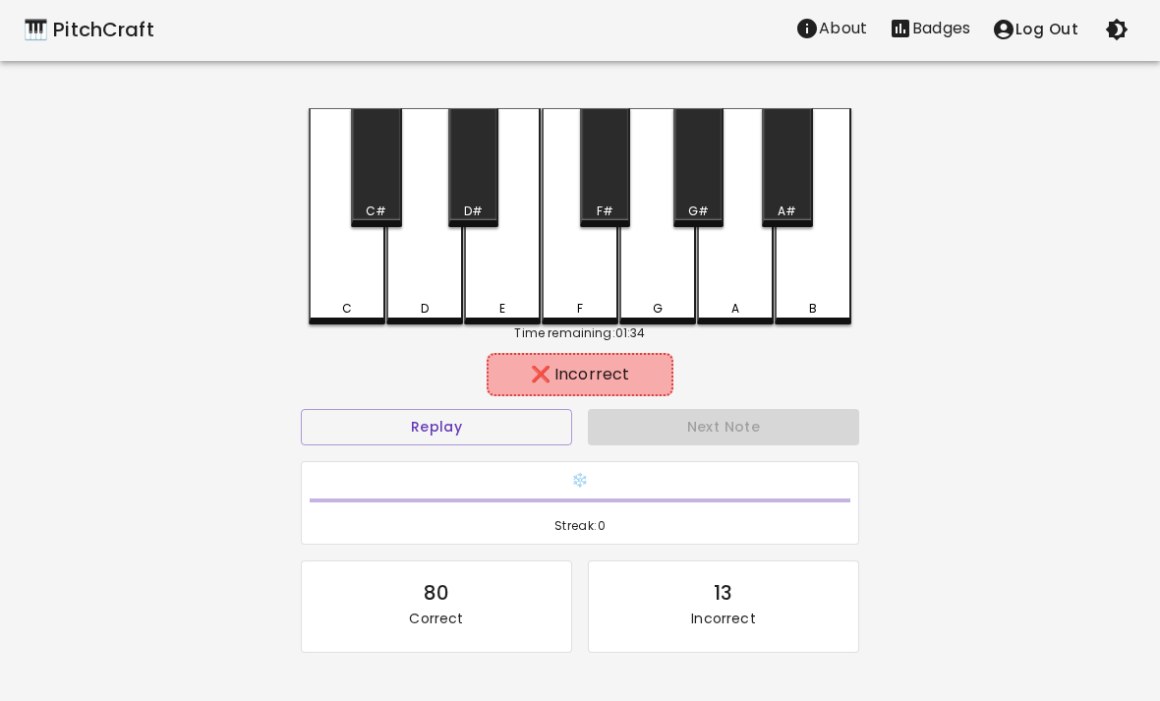
click at [686, 282] on div "G" at bounding box center [657, 216] width 77 height 216
click at [804, 272] on div "B" at bounding box center [813, 216] width 77 height 216
click at [559, 196] on div "F" at bounding box center [580, 216] width 77 height 216
click at [735, 294] on div "A" at bounding box center [735, 216] width 77 height 216
click at [547, 265] on div "F" at bounding box center [580, 216] width 77 height 216
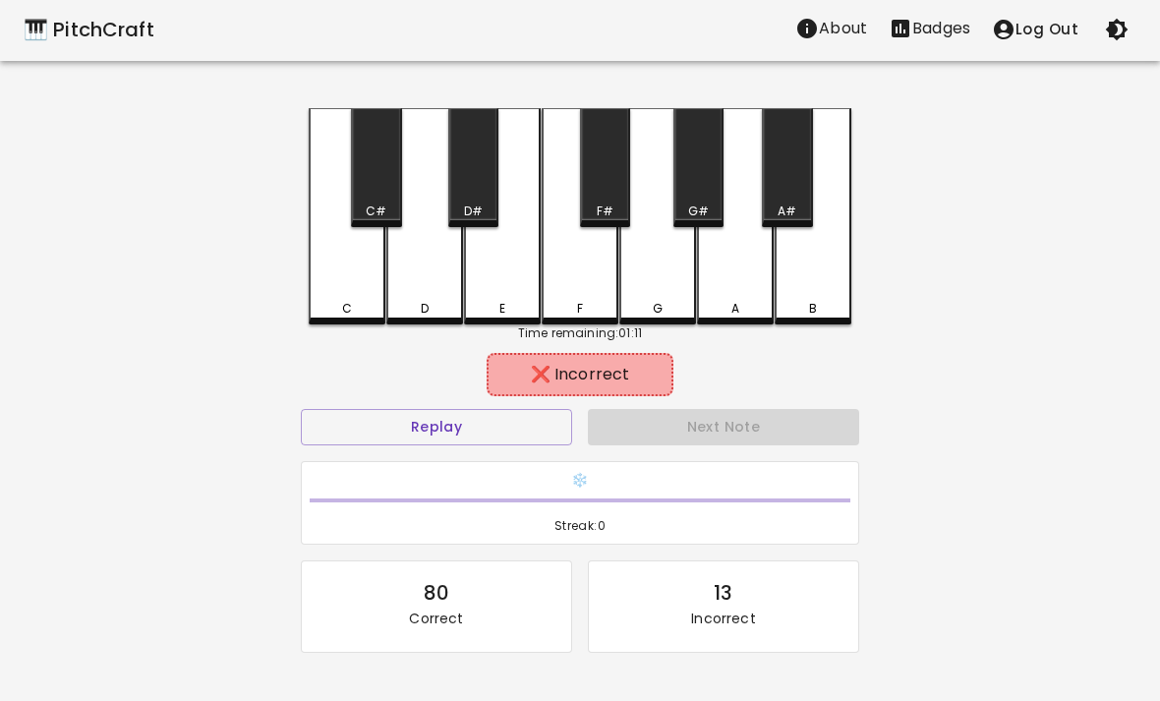
click at [694, 274] on div "G" at bounding box center [657, 216] width 77 height 216
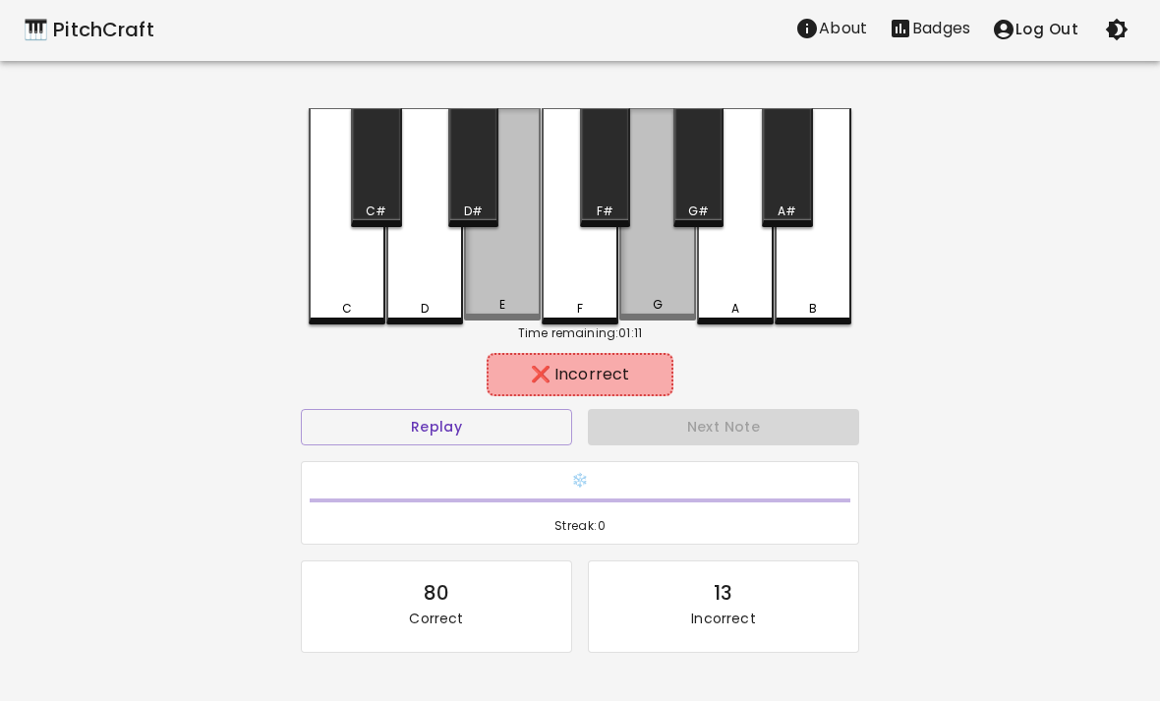
click at [578, 287] on div "F" at bounding box center [580, 216] width 77 height 216
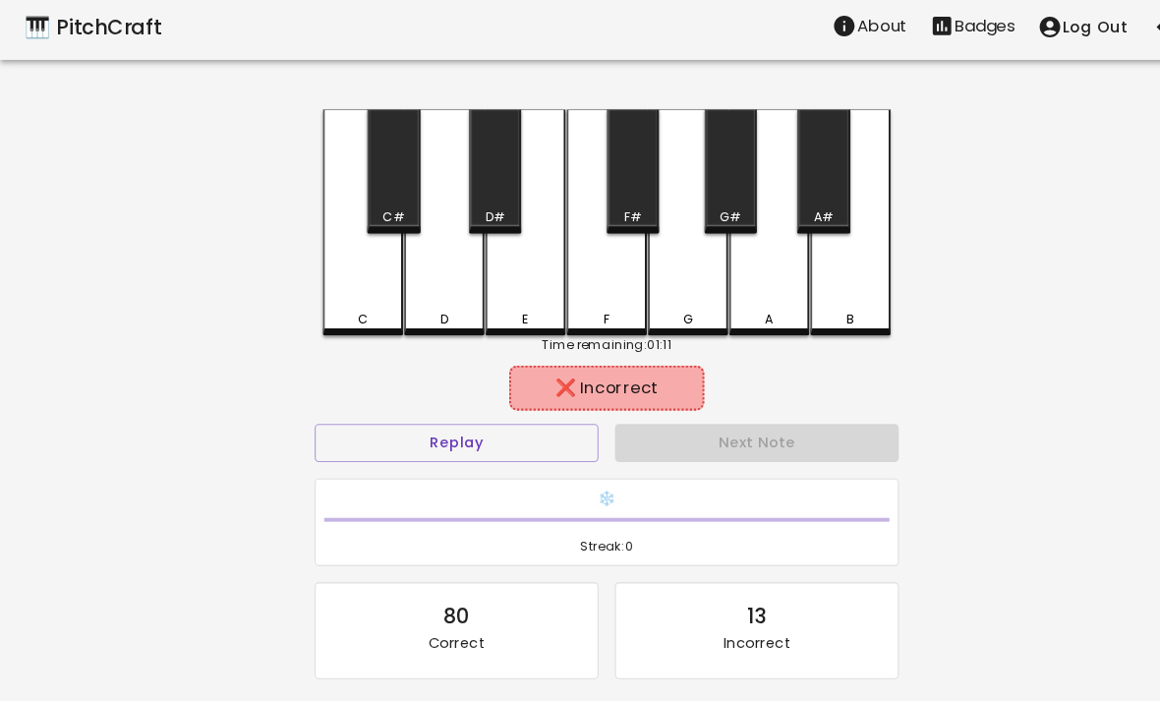
scroll to position [6, 0]
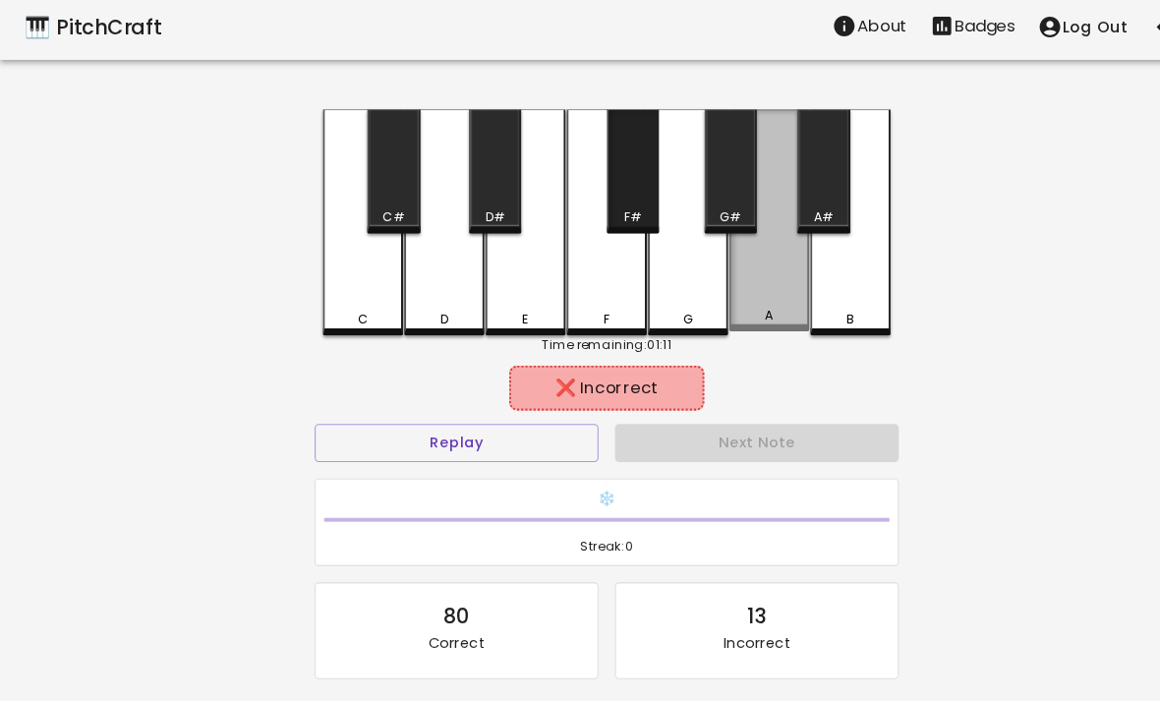
click at [671, 149] on div "G" at bounding box center [657, 212] width 77 height 216
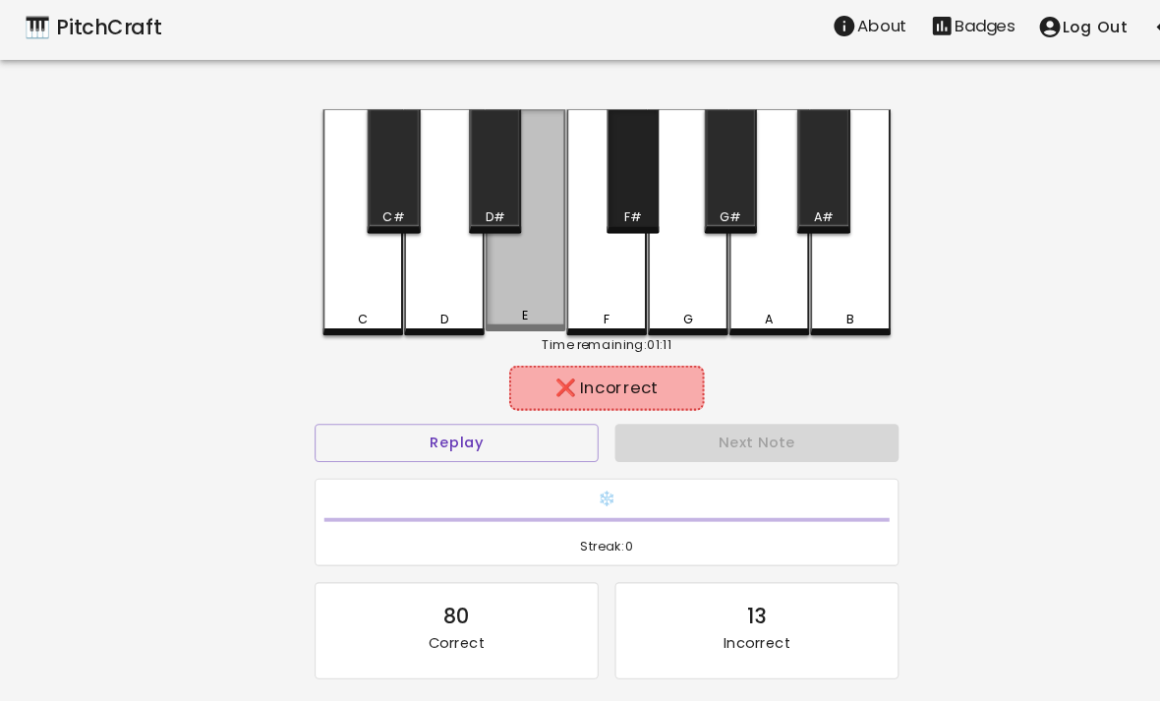
click at [568, 172] on div "F" at bounding box center [580, 212] width 77 height 216
click at [494, 273] on div "E" at bounding box center [502, 210] width 77 height 212
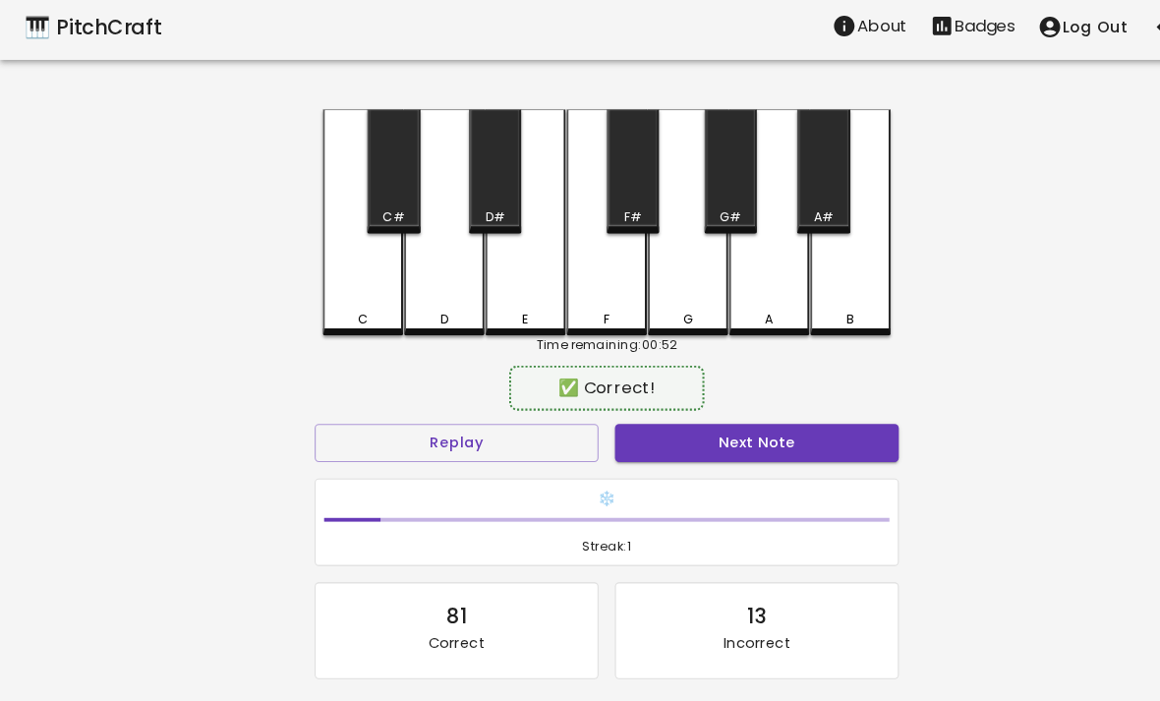
click at [329, 271] on div "C" at bounding box center [347, 212] width 77 height 216
click at [493, 174] on div "D#" at bounding box center [473, 163] width 50 height 119
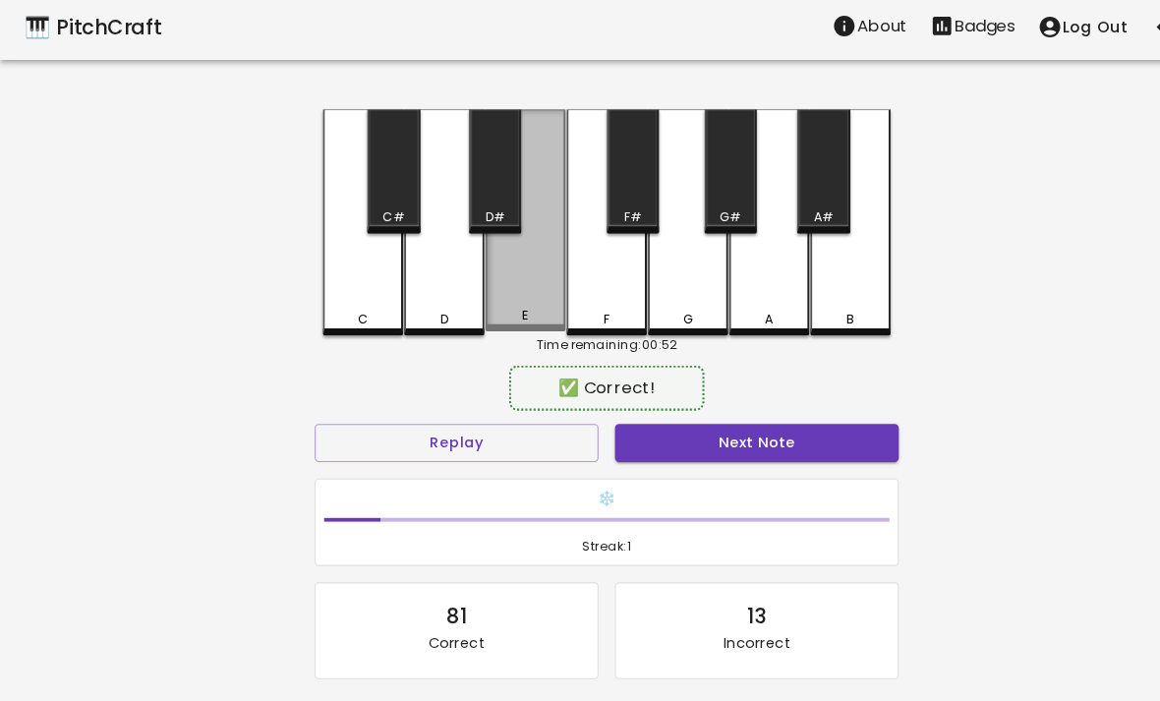
click at [499, 288] on div "E" at bounding box center [502, 210] width 77 height 212
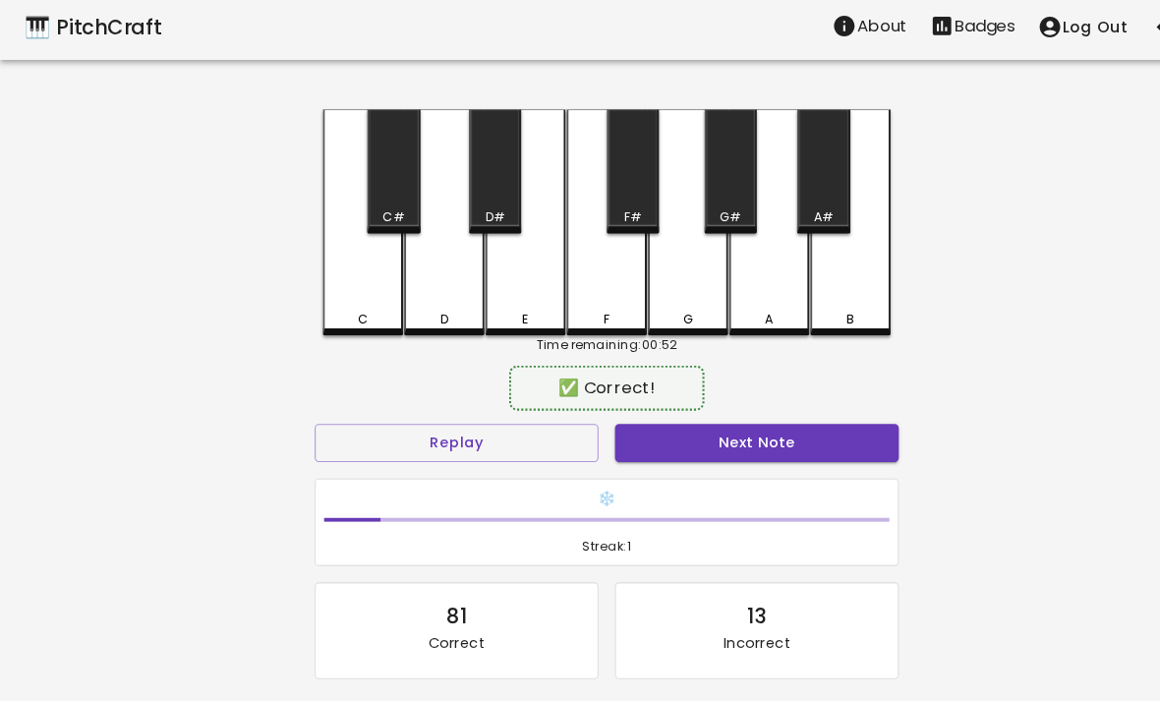
click at [465, 264] on div "E" at bounding box center [502, 212] width 77 height 216
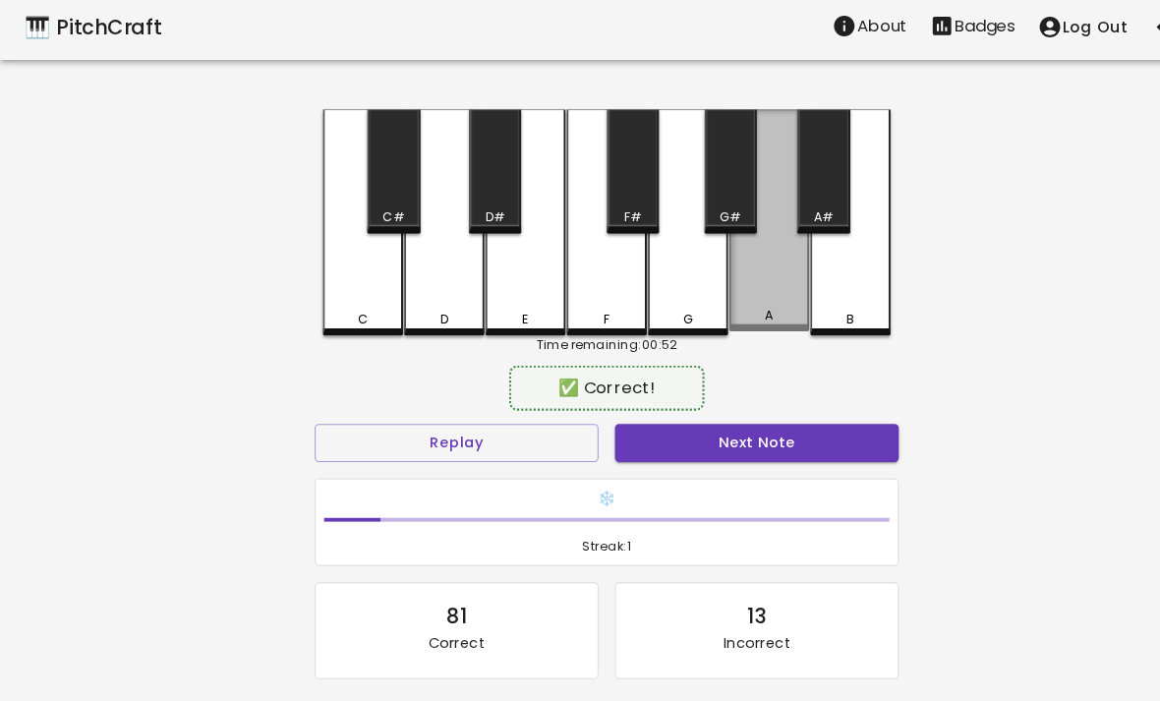
click at [728, 281] on div "A" at bounding box center [735, 210] width 77 height 212
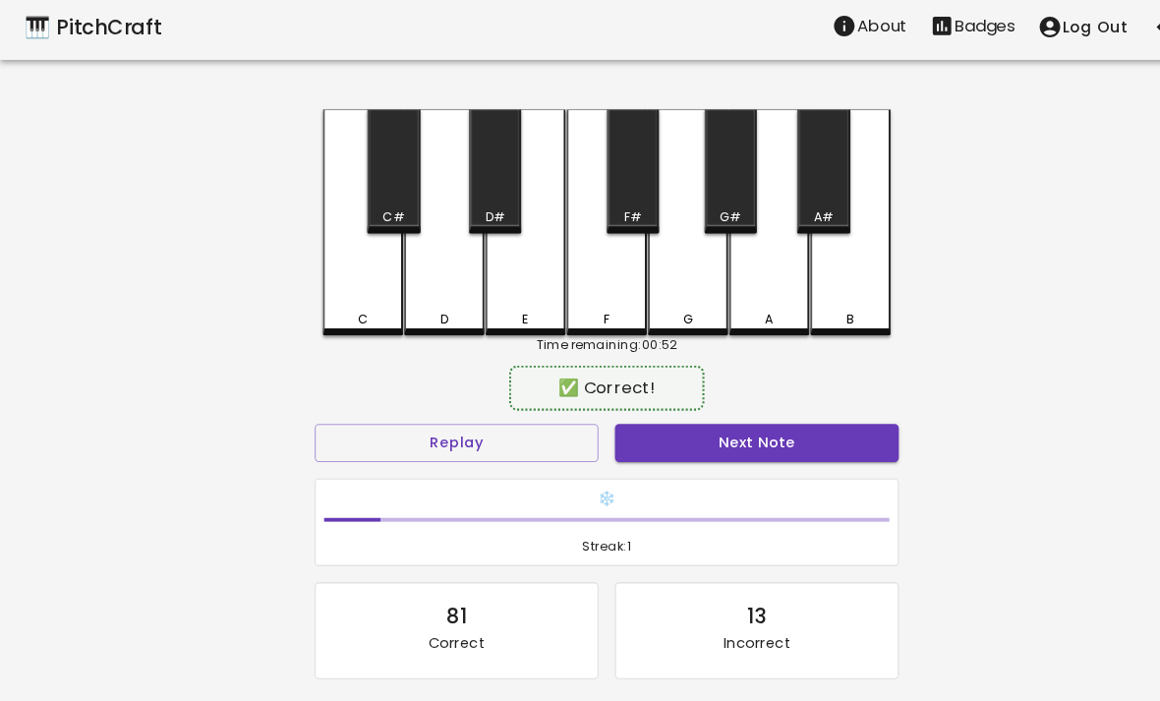
click at [792, 276] on div "B" at bounding box center [813, 212] width 77 height 216
click at [735, 294] on div "A" at bounding box center [735, 212] width 77 height 216
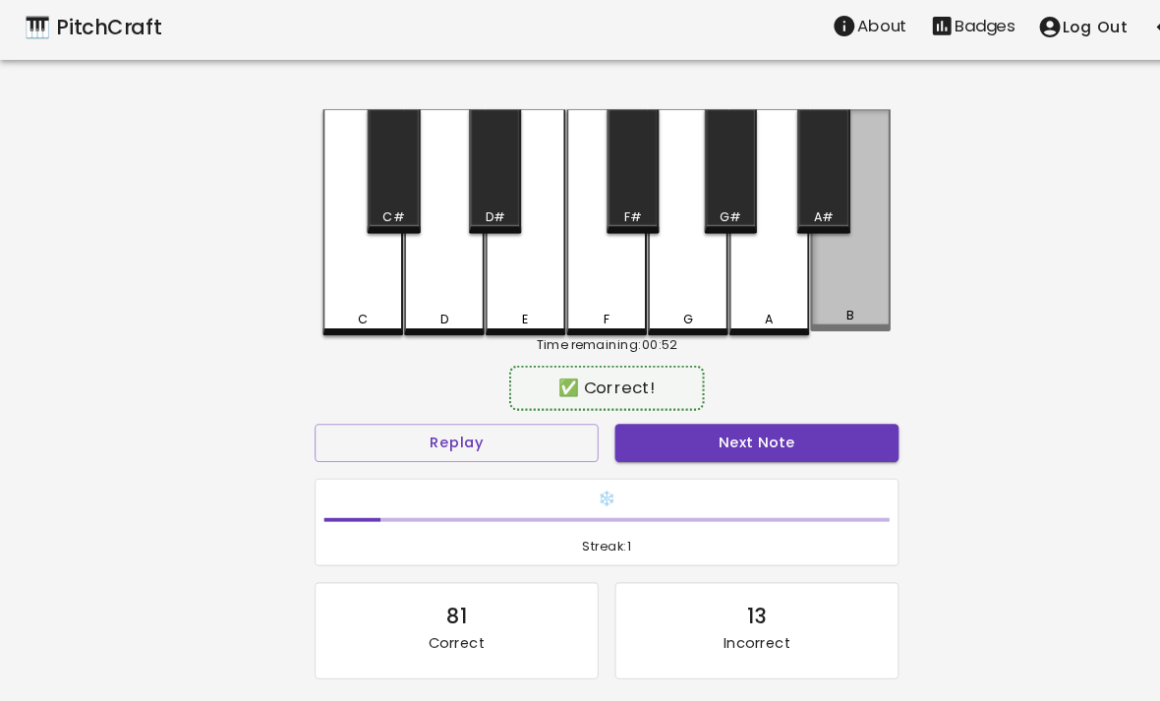
click at [816, 285] on div "B" at bounding box center [813, 210] width 77 height 212
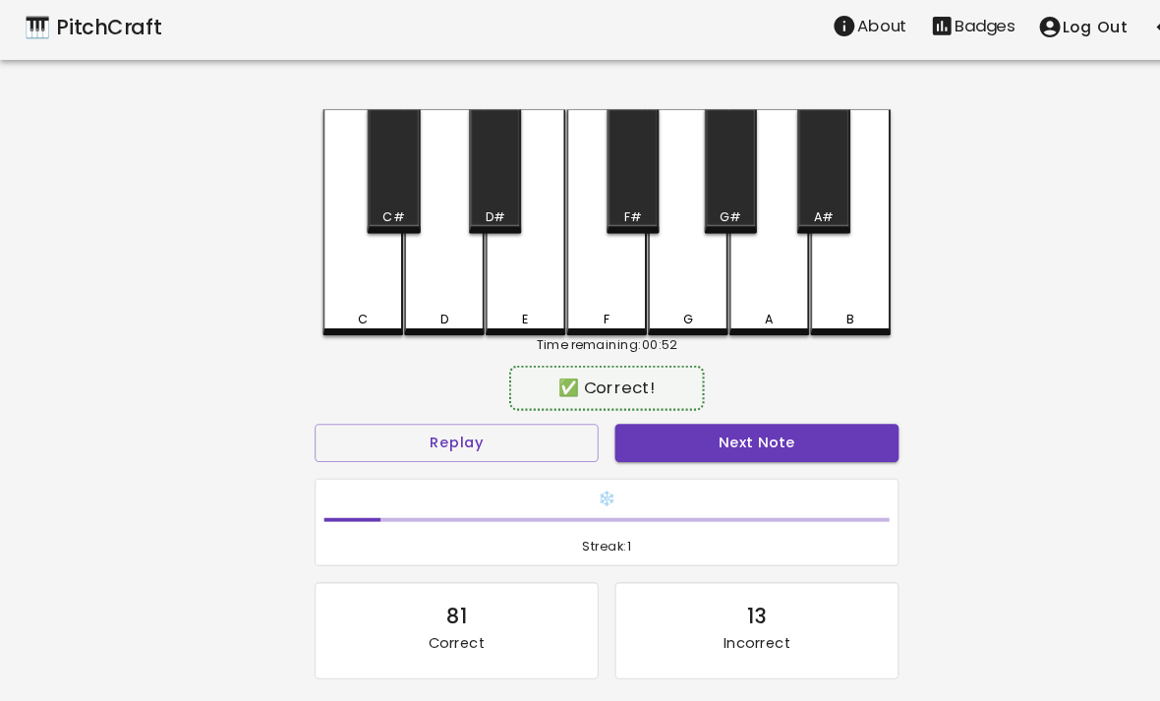
click at [736, 286] on div "A" at bounding box center [735, 212] width 77 height 216
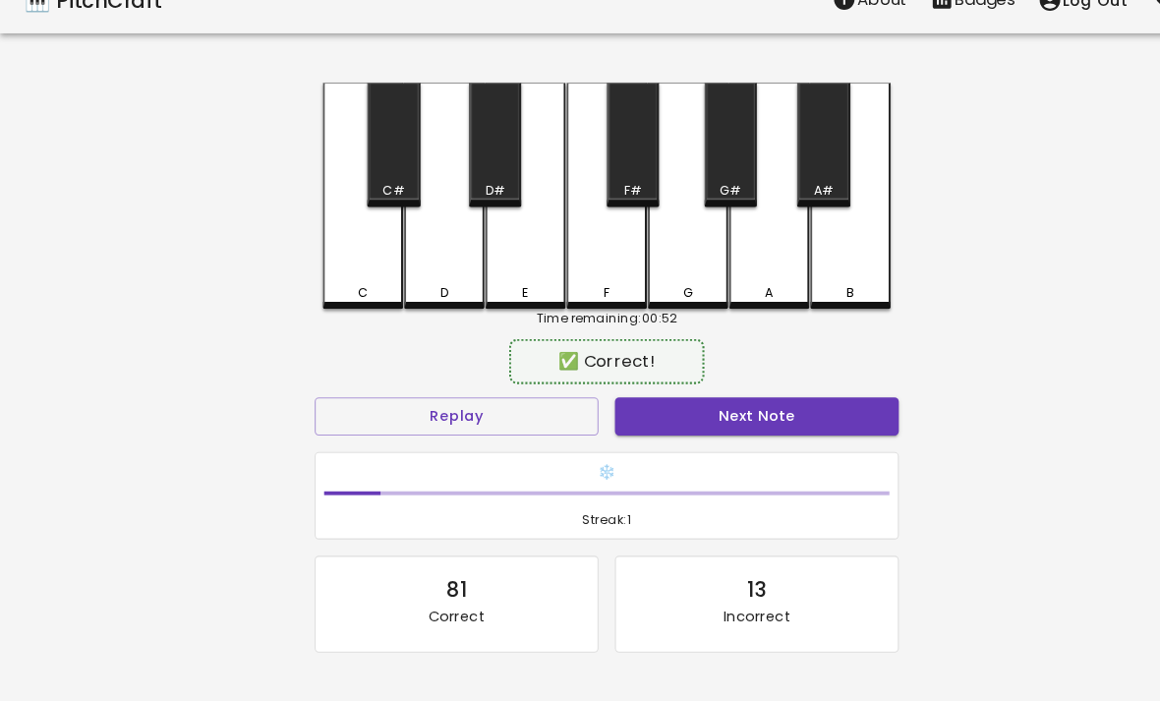
scroll to position [0, 0]
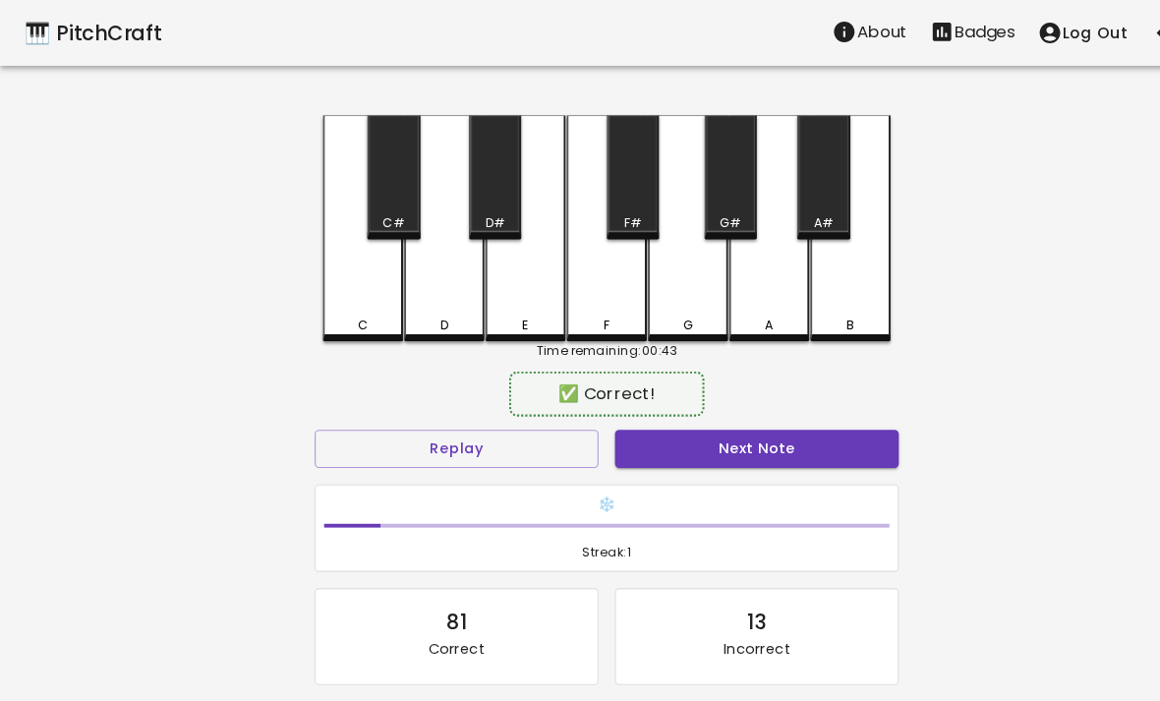
click at [705, 289] on div "A" at bounding box center [735, 218] width 77 height 216
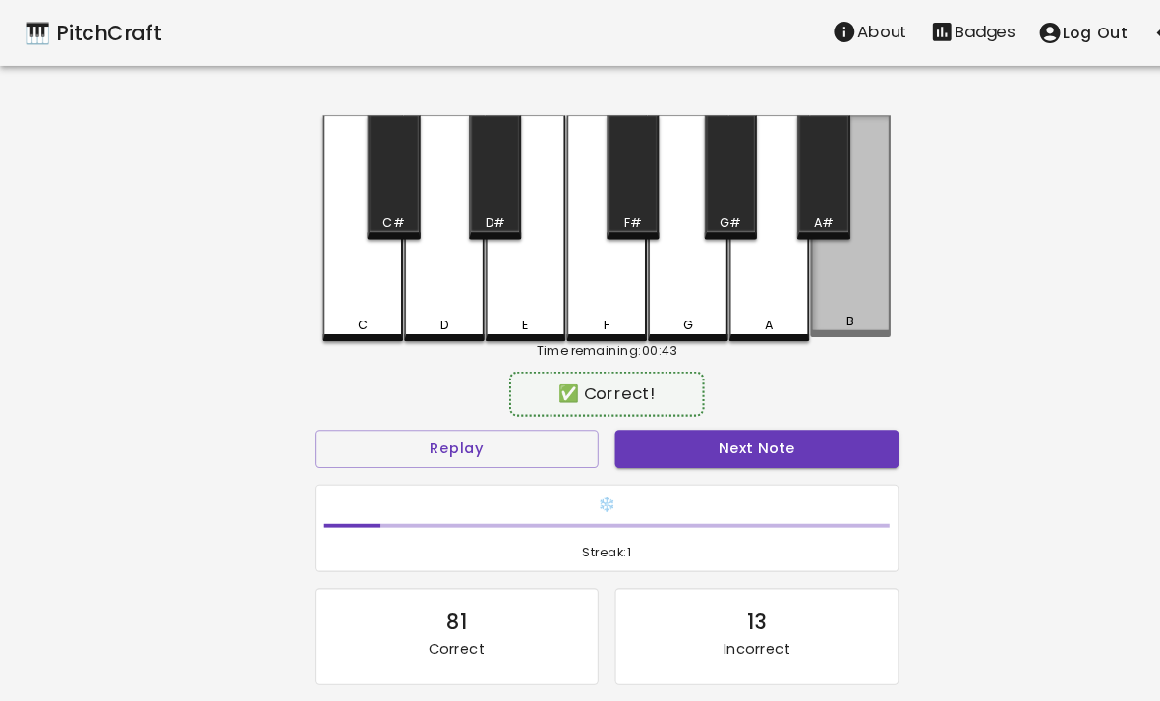
click at [833, 282] on div "B" at bounding box center [813, 216] width 77 height 212
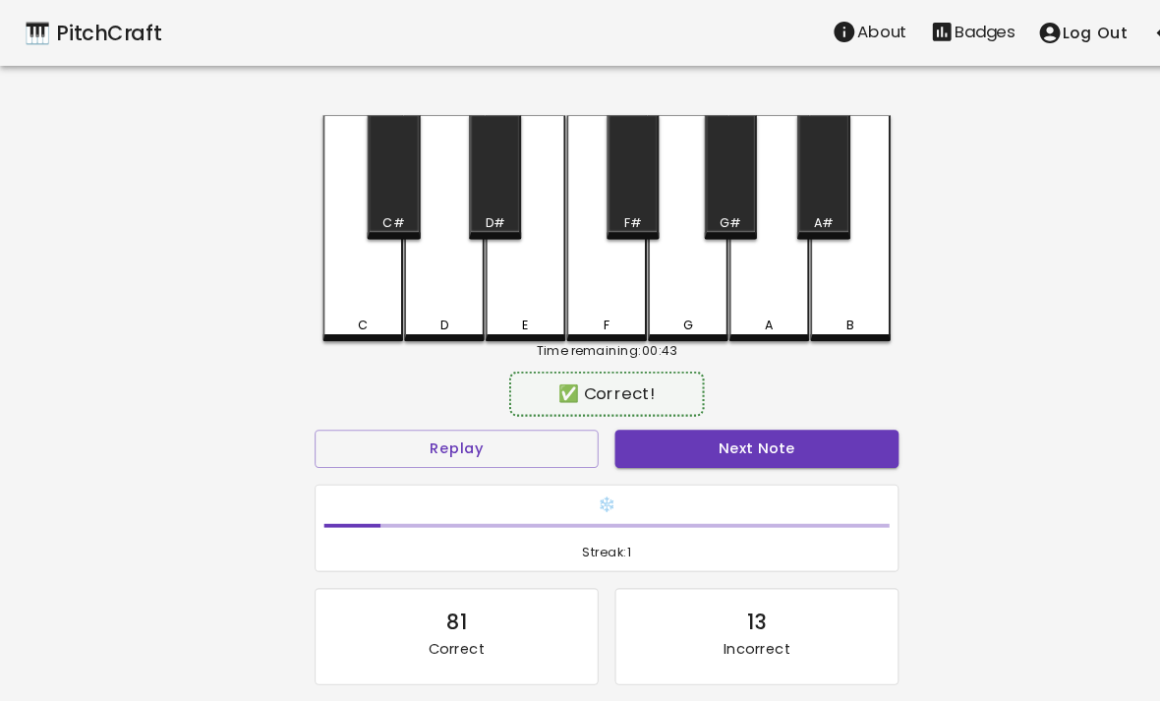
click at [718, 284] on div "A" at bounding box center [735, 218] width 77 height 216
click at [656, 210] on div "G" at bounding box center [657, 218] width 77 height 216
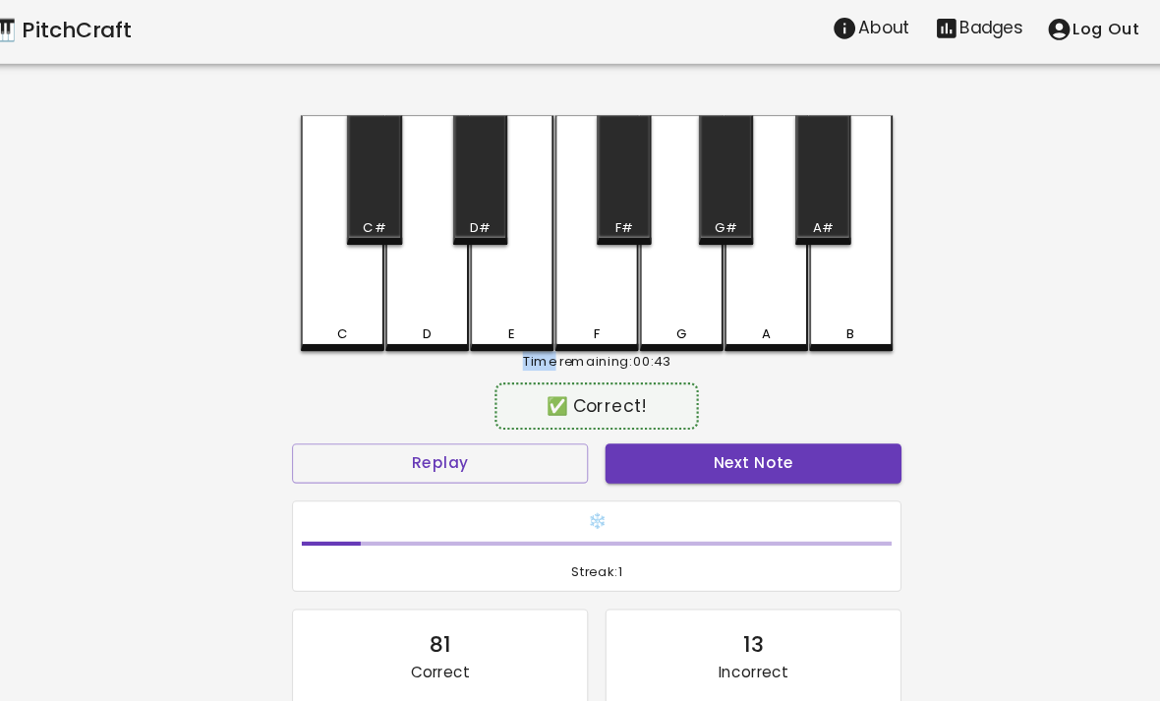
click at [687, 439] on button "Next Note" at bounding box center [723, 429] width 271 height 36
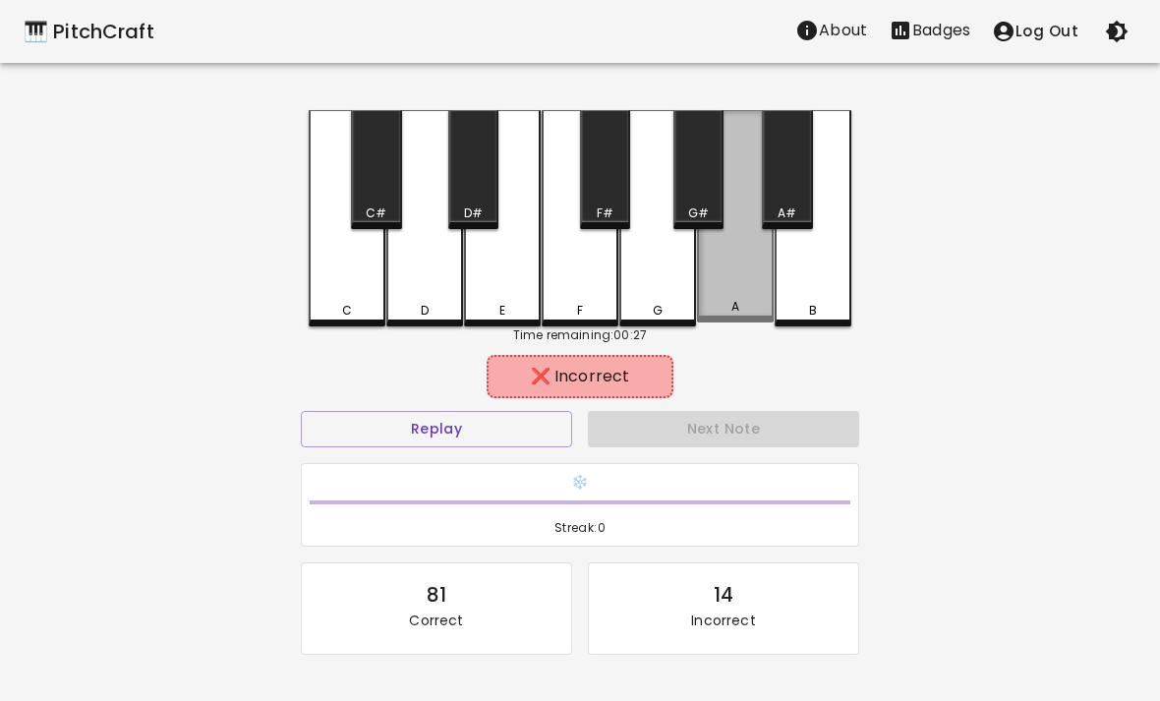
click at [729, 295] on div "A" at bounding box center [735, 216] width 77 height 212
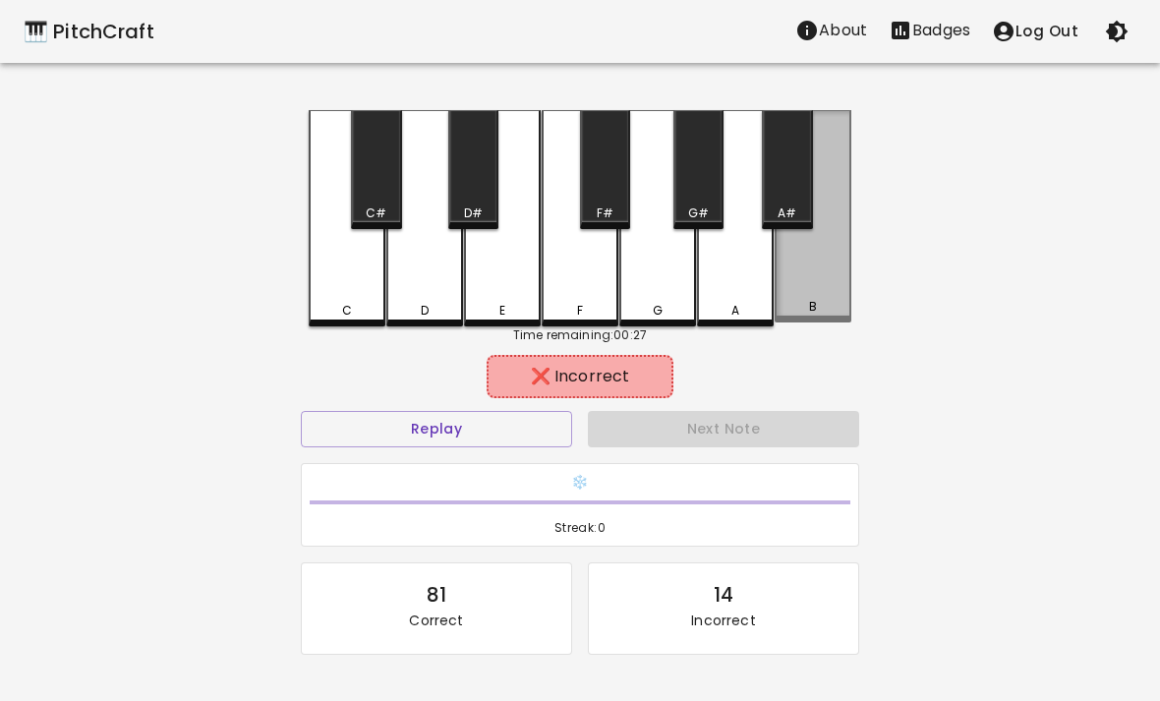
click at [835, 275] on div "B" at bounding box center [813, 216] width 77 height 212
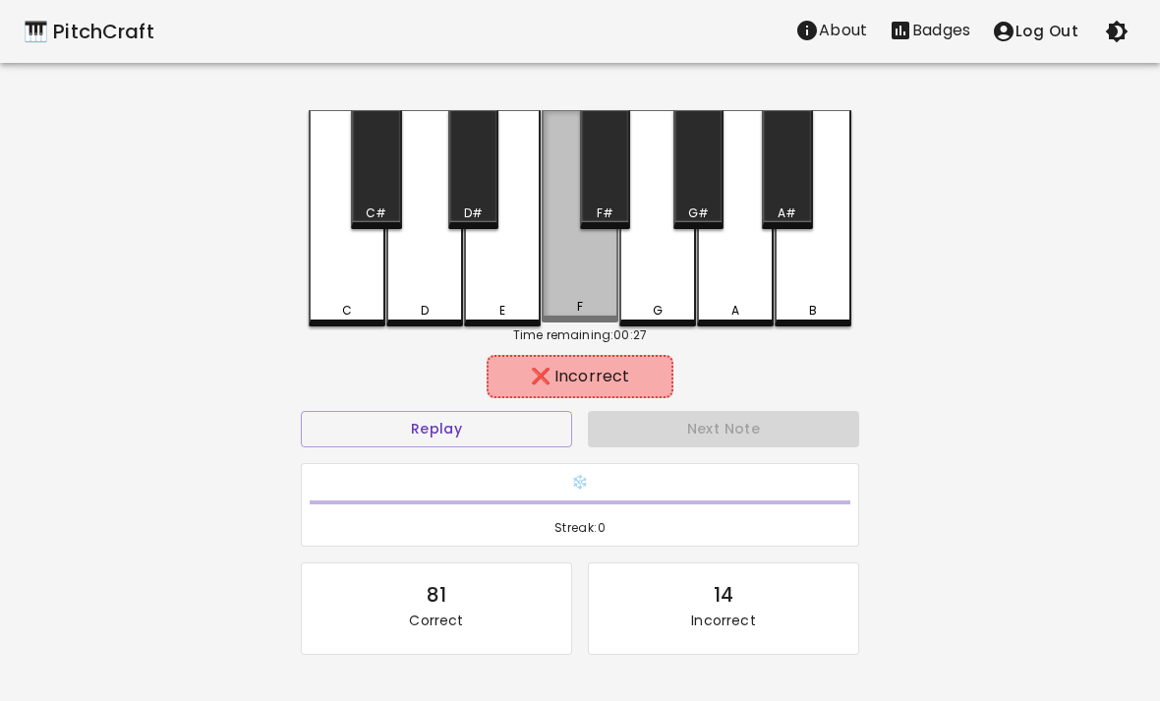
click at [596, 294] on div "F" at bounding box center [580, 216] width 77 height 212
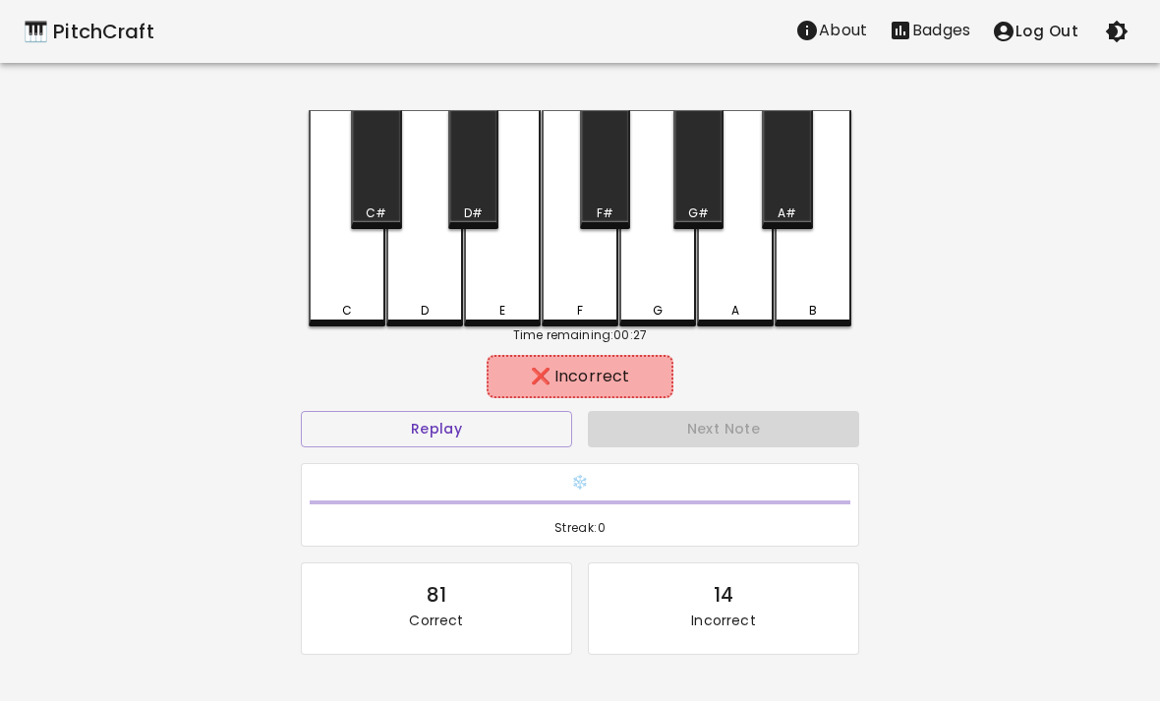
click at [514, 288] on div "E" at bounding box center [502, 218] width 77 height 216
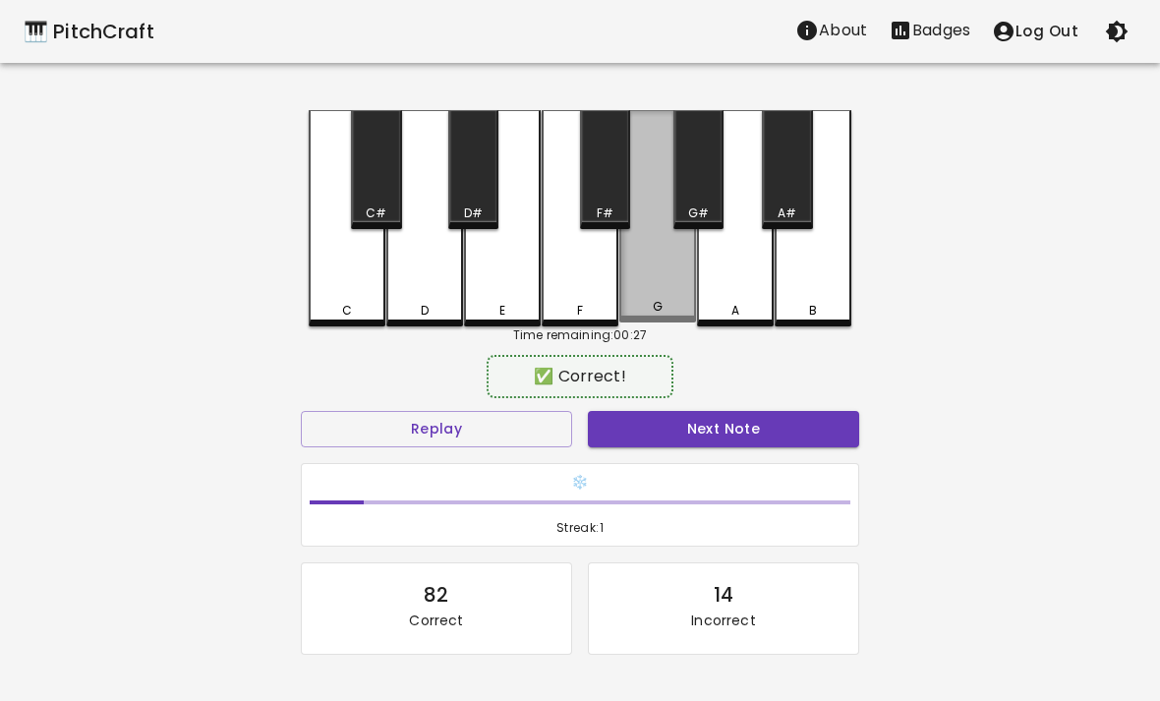
click at [652, 276] on div "G" at bounding box center [657, 216] width 77 height 212
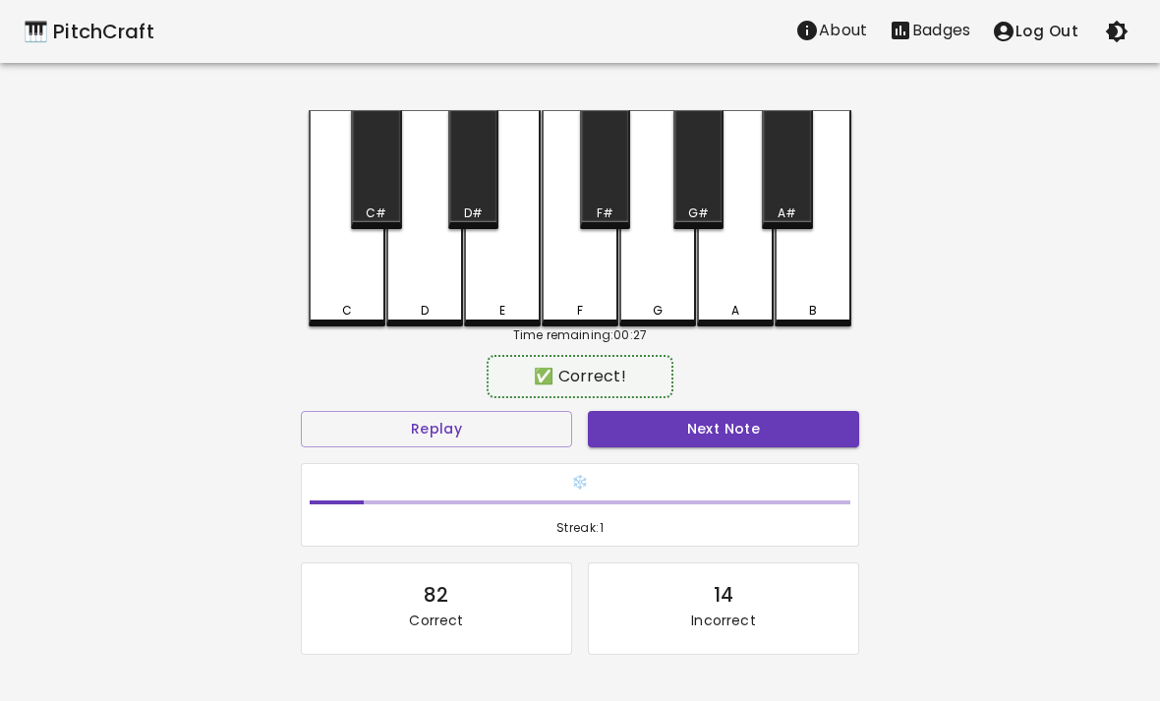
click at [757, 445] on button "Next Note" at bounding box center [723, 429] width 271 height 36
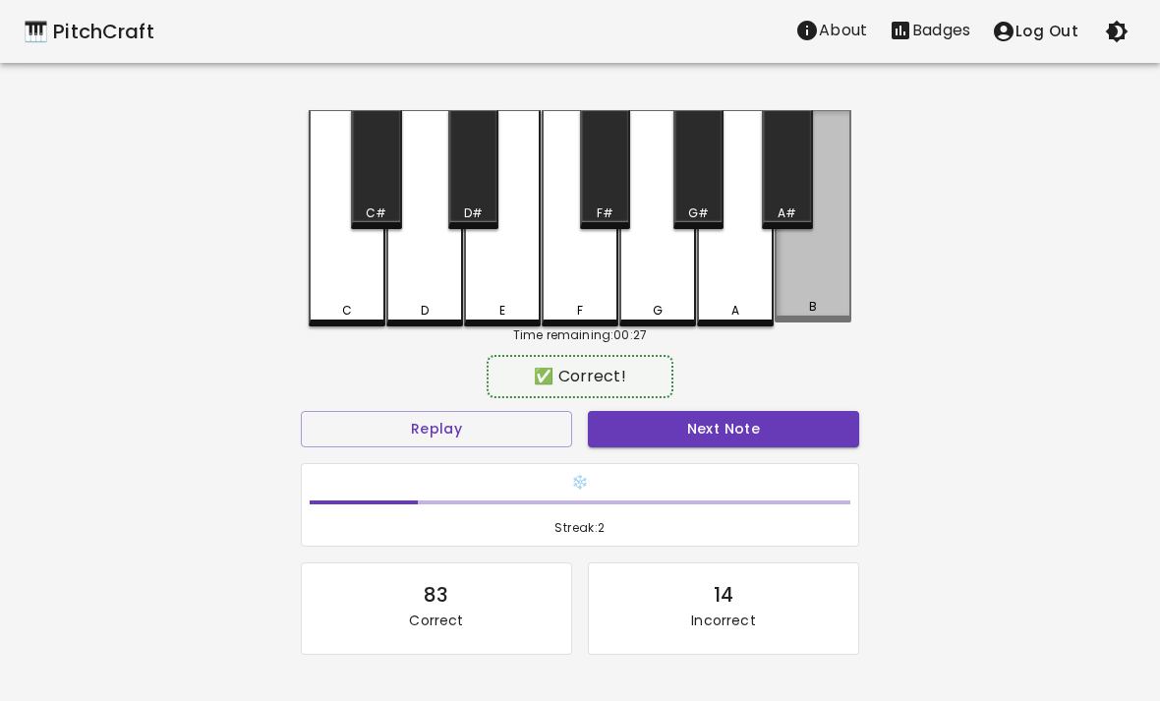
click at [829, 301] on div "B" at bounding box center [813, 216] width 77 height 212
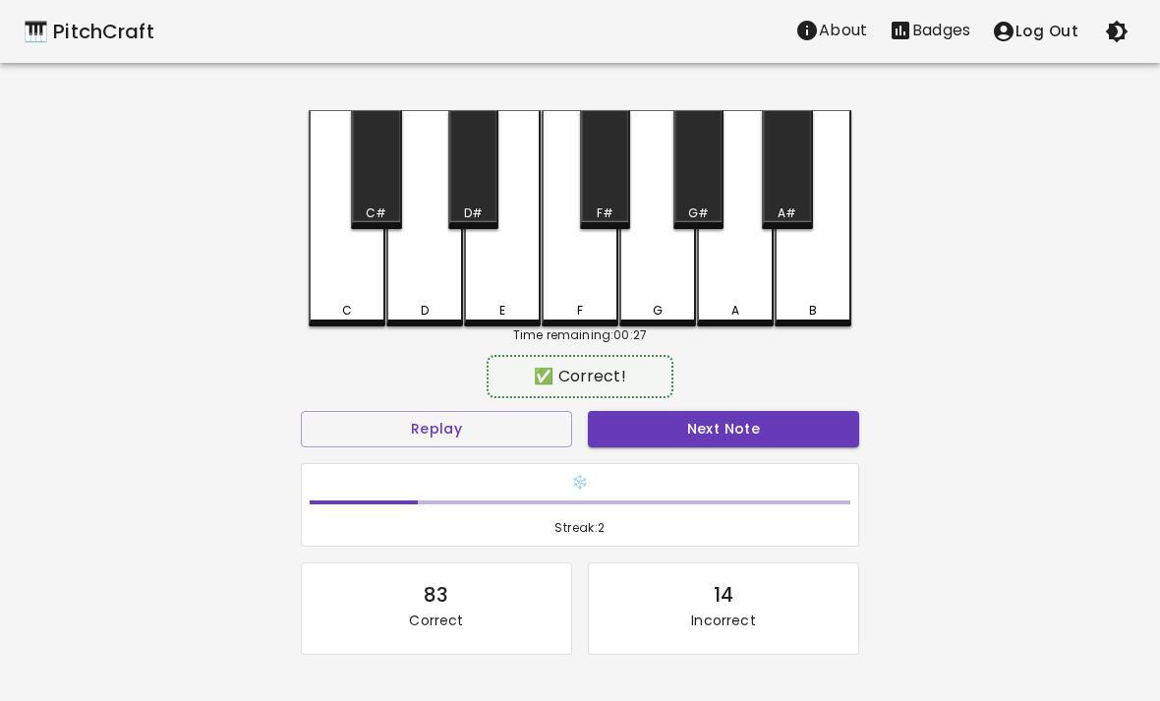
click at [803, 460] on div "❄️ Streak: 2" at bounding box center [580, 505] width 574 height 100
click at [777, 460] on div "❄️ Streak: 2" at bounding box center [580, 505] width 574 height 100
click at [777, 459] on div "❄️ Streak: 2" at bounding box center [580, 505] width 574 height 100
click at [772, 422] on button "Next Note" at bounding box center [723, 429] width 271 height 36
click at [434, 298] on div "D" at bounding box center [424, 218] width 77 height 216
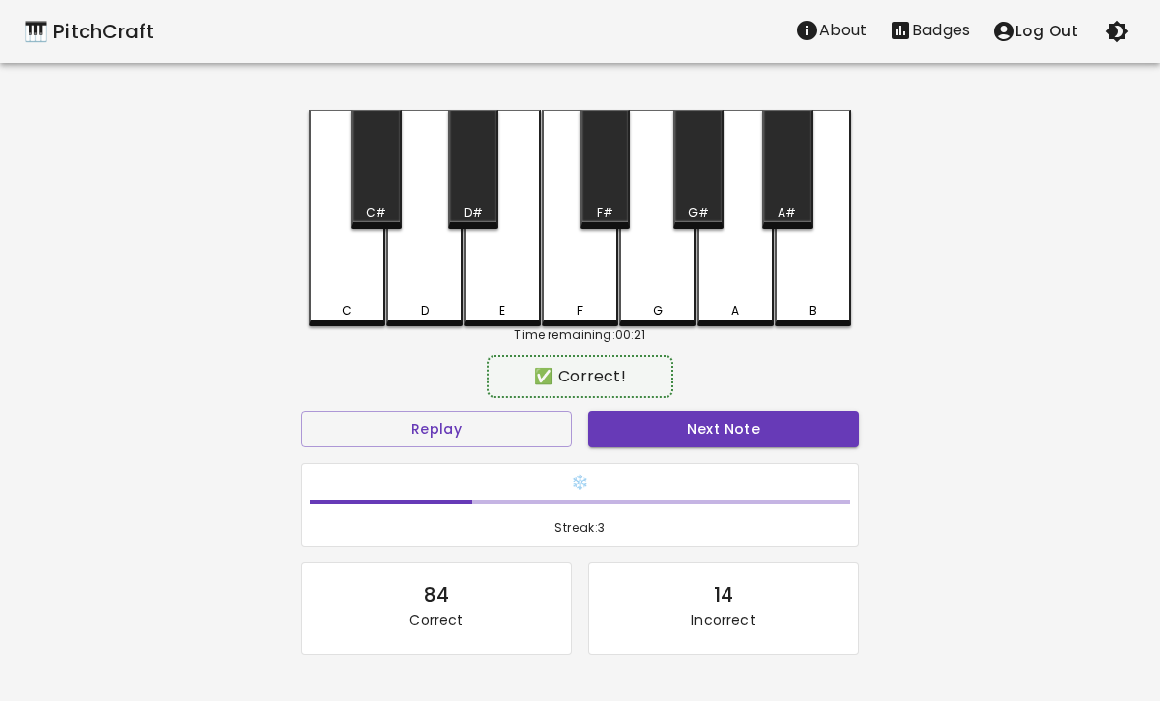
click at [746, 443] on button "Next Note" at bounding box center [723, 429] width 271 height 36
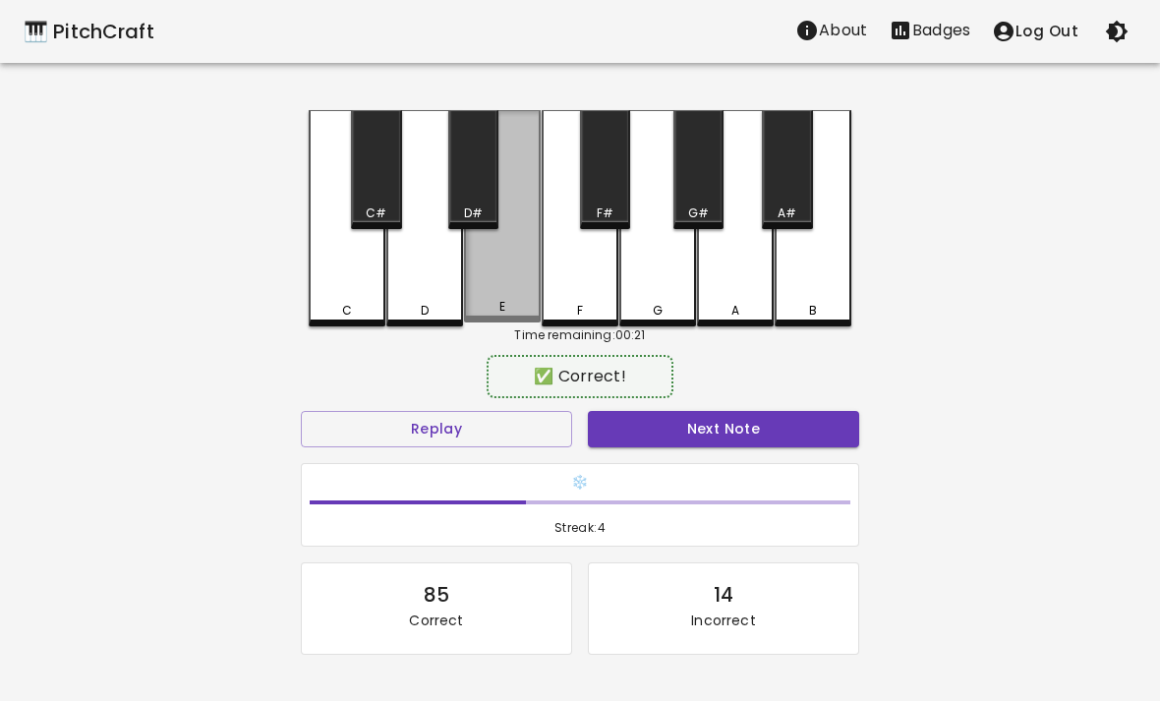
click at [507, 295] on div "E" at bounding box center [502, 216] width 77 height 212
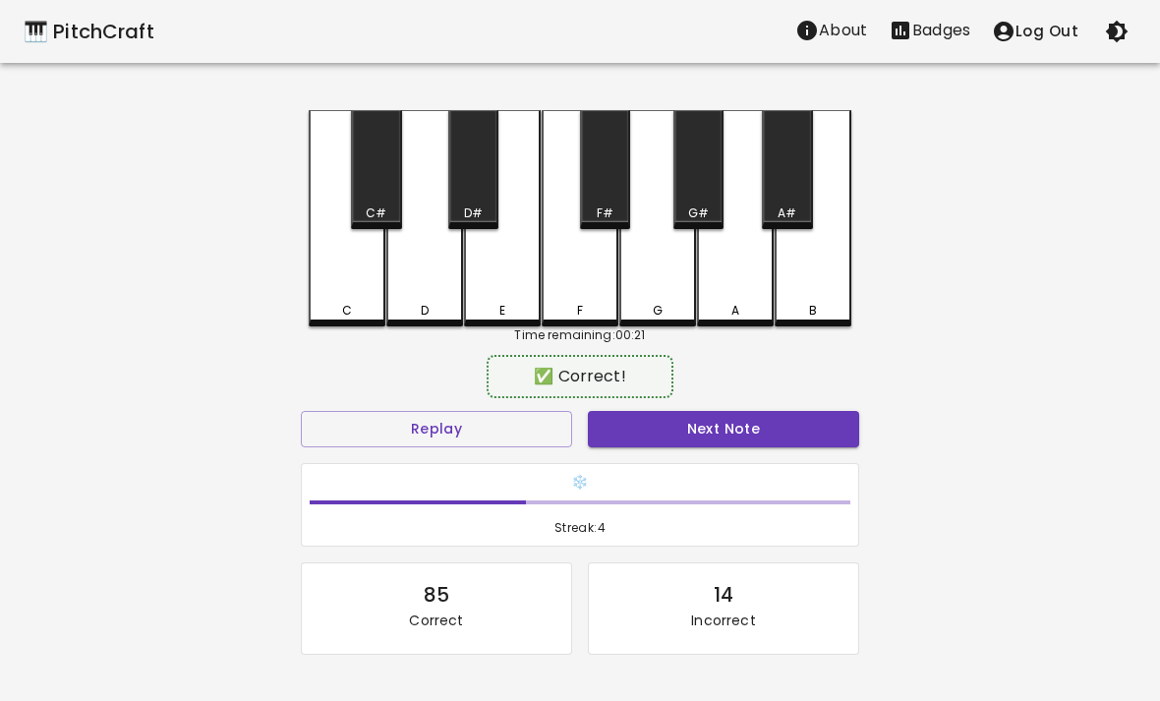
click at [673, 457] on div "❄️ Streak: 4" at bounding box center [580, 505] width 574 height 100
click at [695, 431] on button "Next Note" at bounding box center [723, 429] width 271 height 36
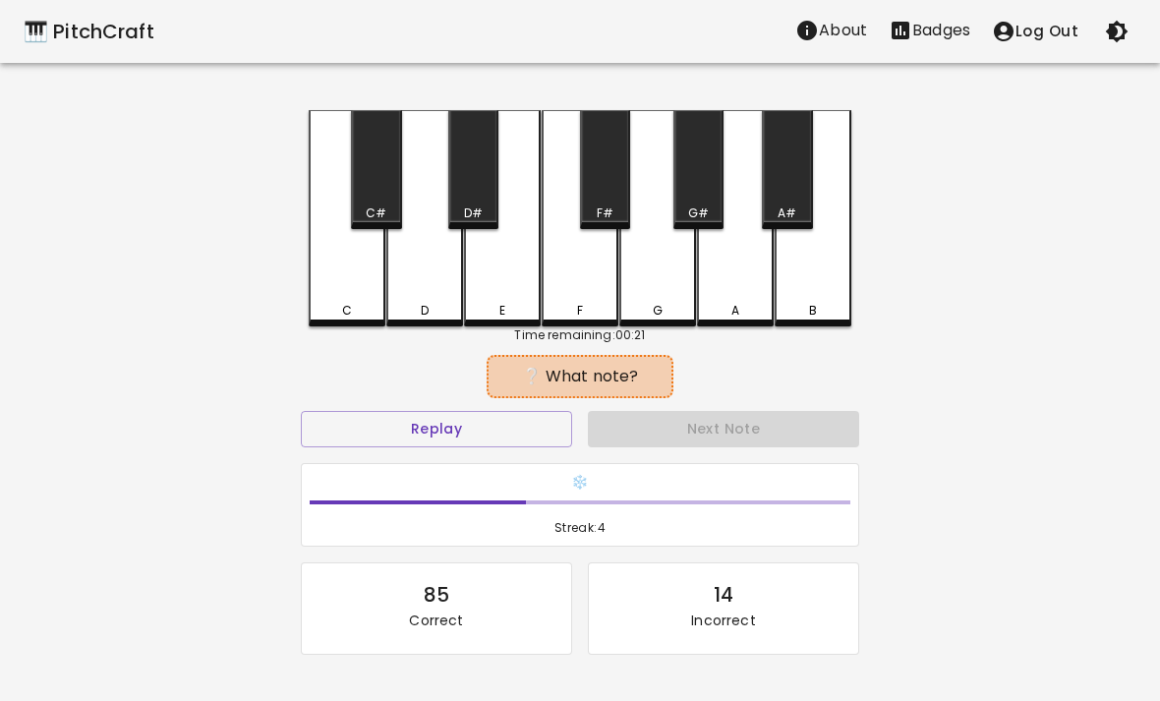
click at [515, 271] on div "E" at bounding box center [502, 218] width 77 height 216
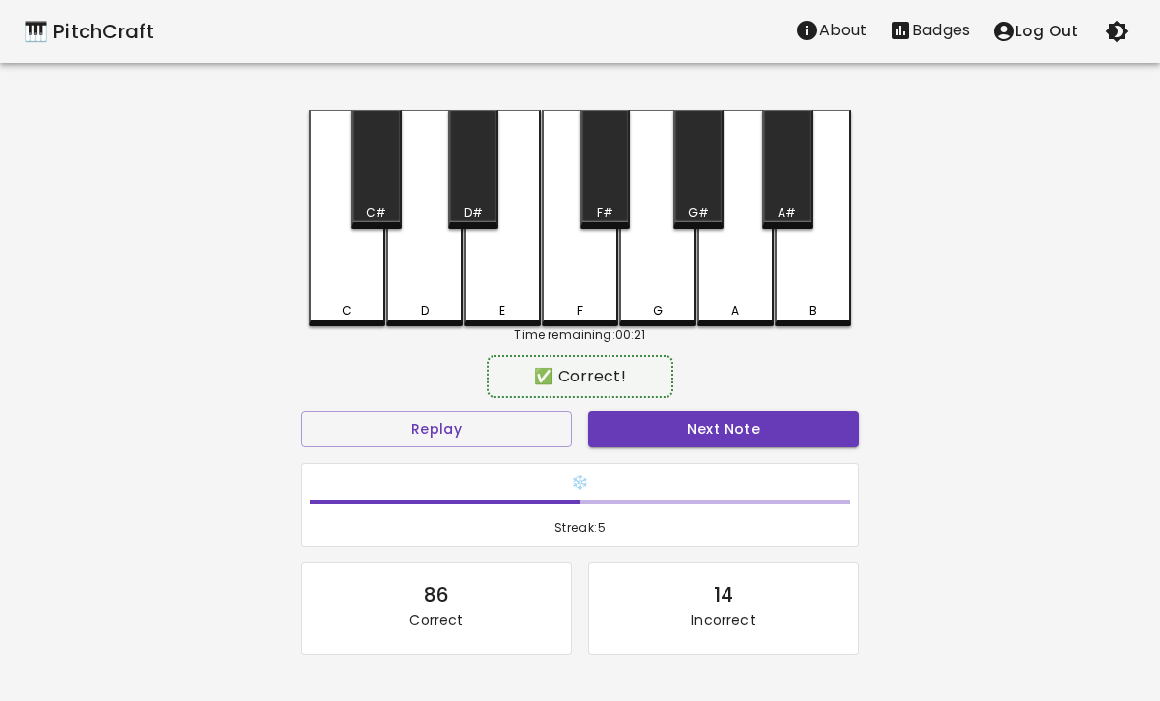
click at [699, 443] on button "Next Note" at bounding box center [723, 429] width 271 height 36
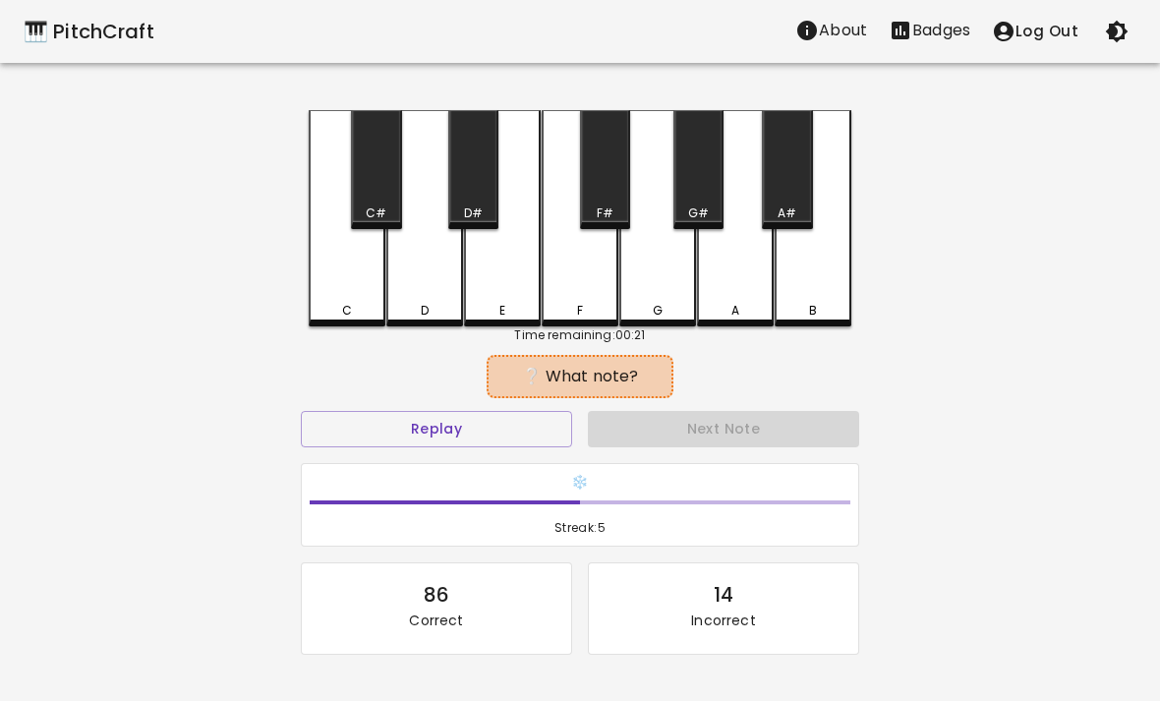
click at [596, 292] on div "F" at bounding box center [580, 218] width 77 height 216
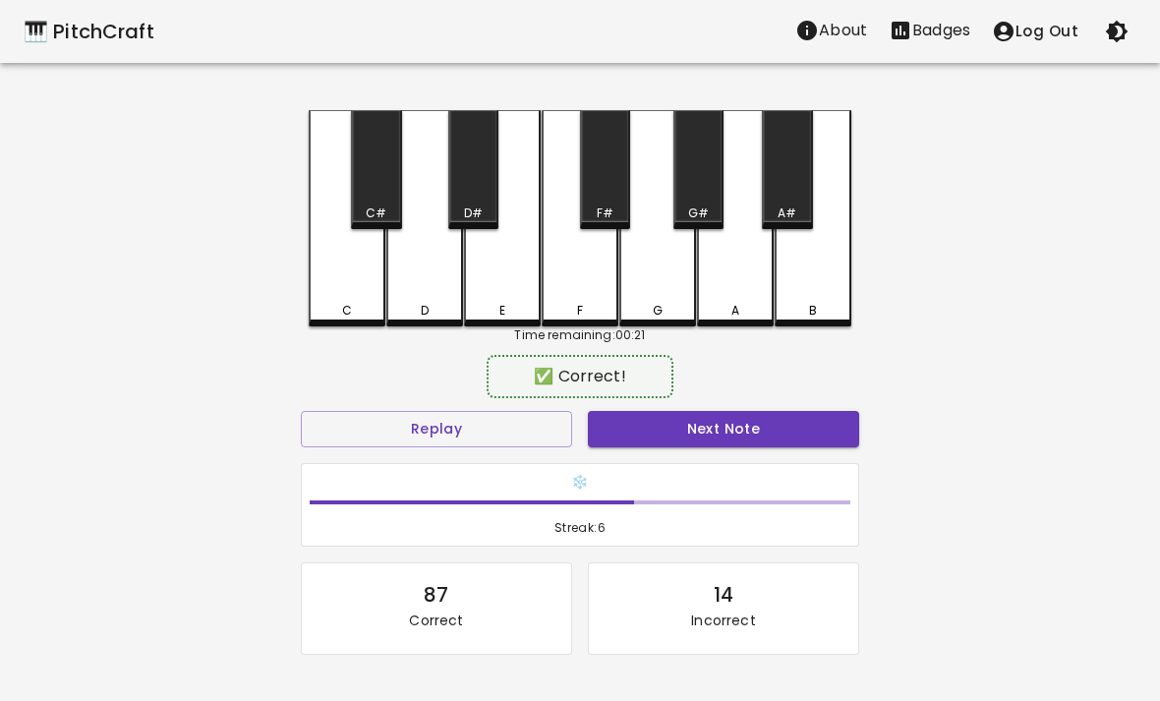
click at [756, 445] on button "Next Note" at bounding box center [723, 429] width 271 height 36
click at [675, 288] on div "G" at bounding box center [657, 218] width 77 height 216
click at [719, 444] on button "Next Note" at bounding box center [723, 429] width 271 height 36
click at [656, 298] on div "G" at bounding box center [657, 218] width 77 height 216
click at [709, 444] on button "Next Note" at bounding box center [723, 429] width 271 height 36
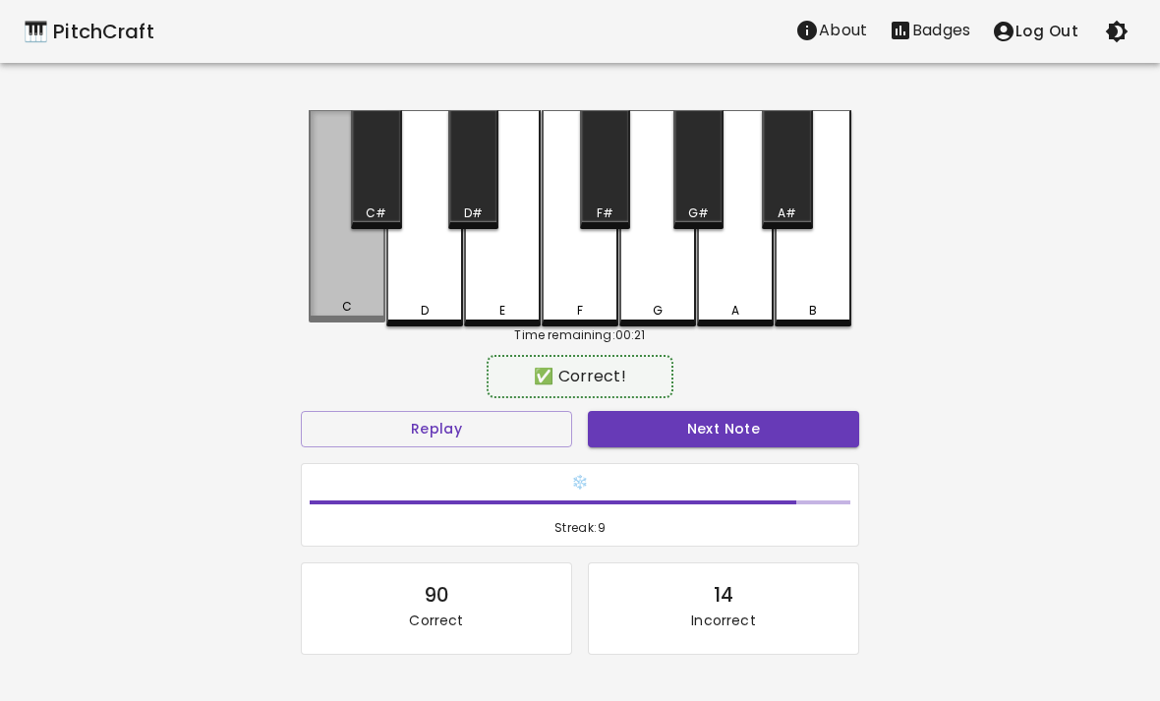
click at [332, 294] on div "C" at bounding box center [347, 216] width 77 height 212
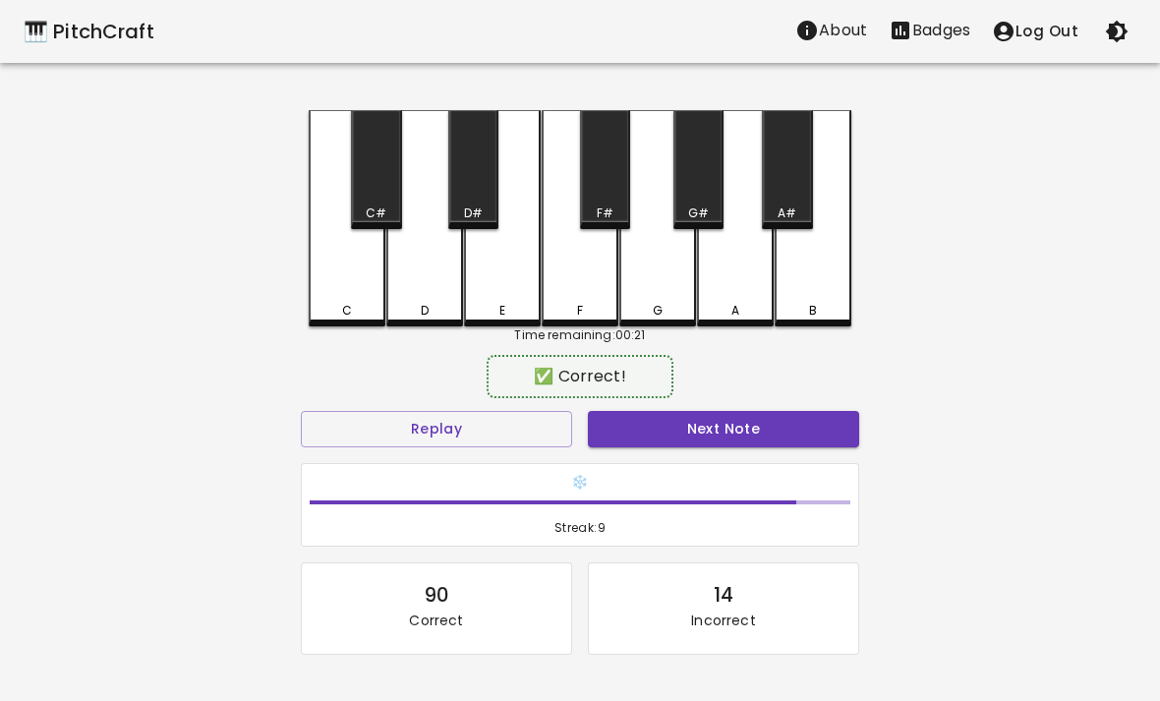
click at [641, 423] on button "Next Note" at bounding box center [723, 429] width 271 height 36
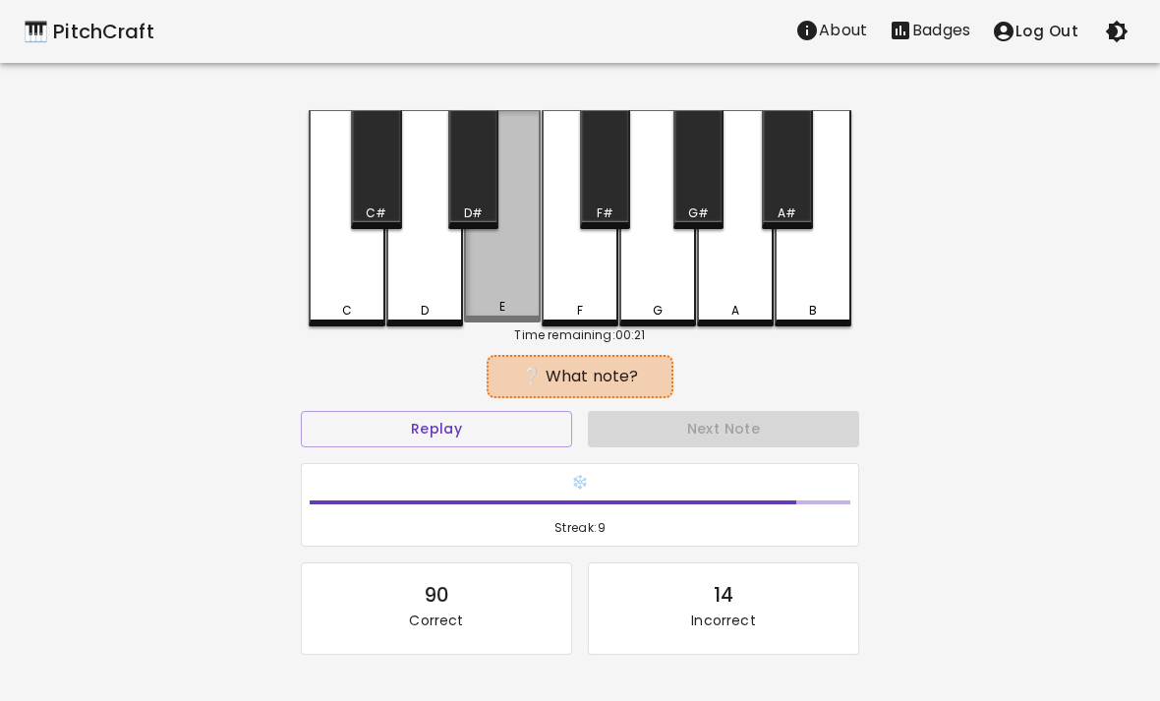
click at [505, 272] on div "E" at bounding box center [502, 216] width 77 height 212
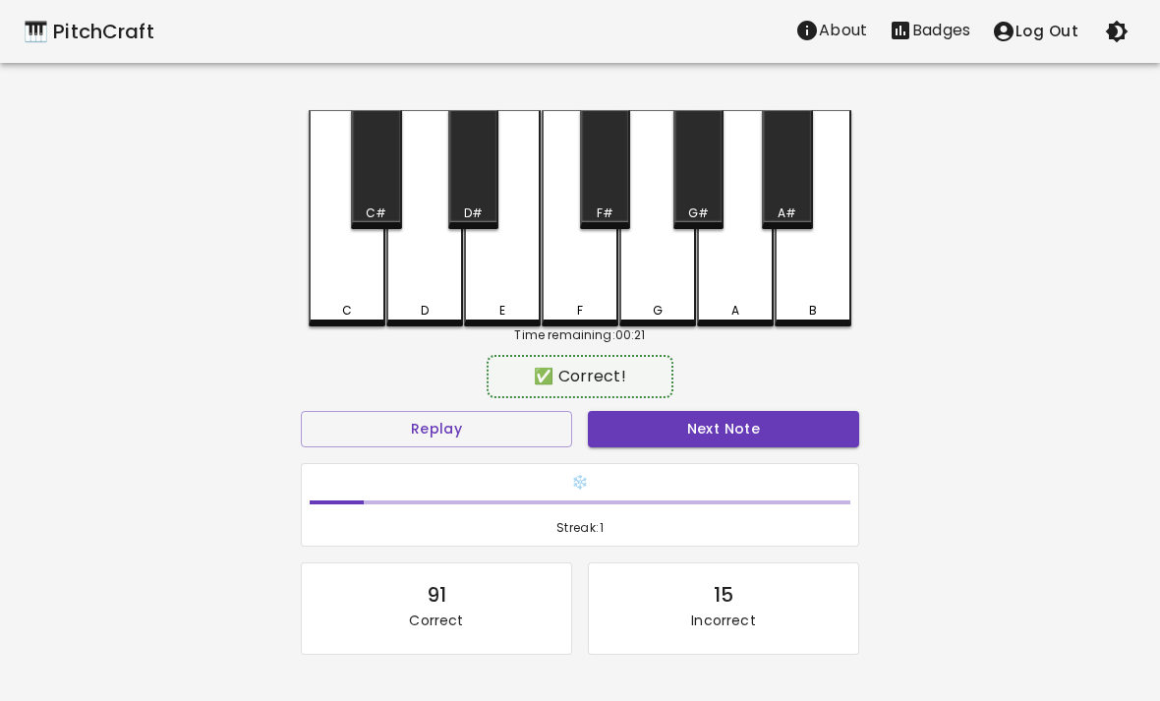
click at [591, 322] on div "F" at bounding box center [580, 218] width 77 height 216
click at [575, 304] on div "F" at bounding box center [580, 311] width 73 height 18
click at [575, 303] on div "F" at bounding box center [580, 311] width 73 height 18
click at [796, 282] on div "B" at bounding box center [813, 218] width 77 height 216
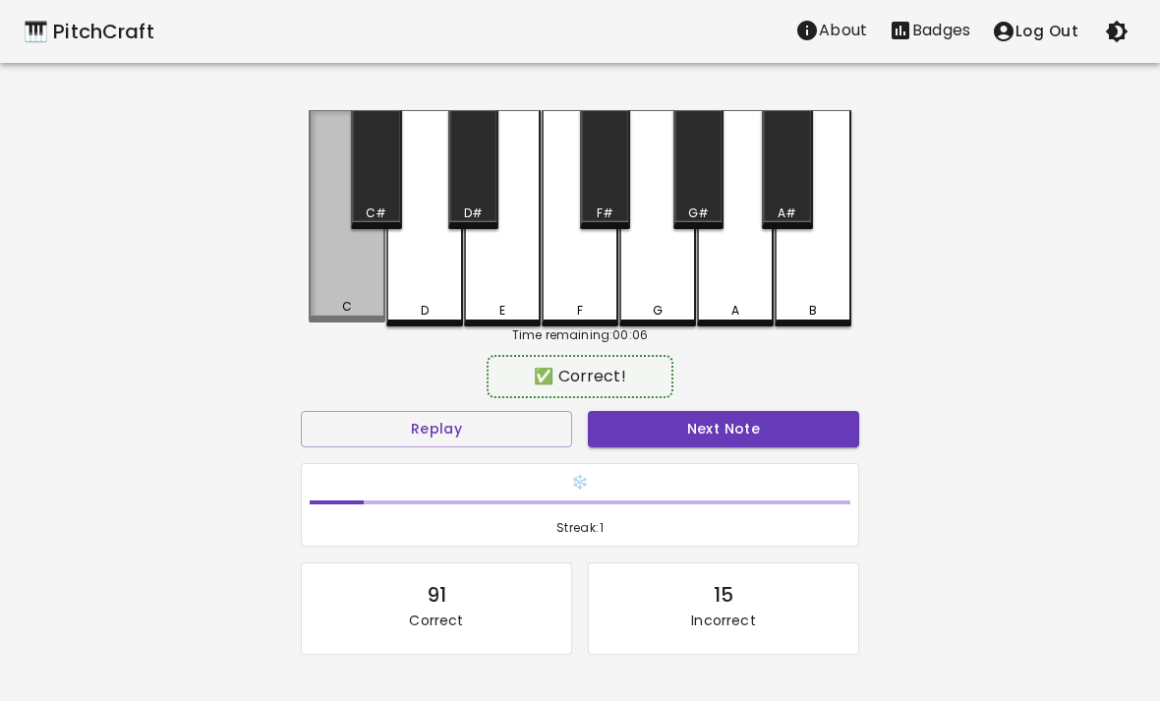
click at [360, 293] on div "C" at bounding box center [347, 216] width 77 height 212
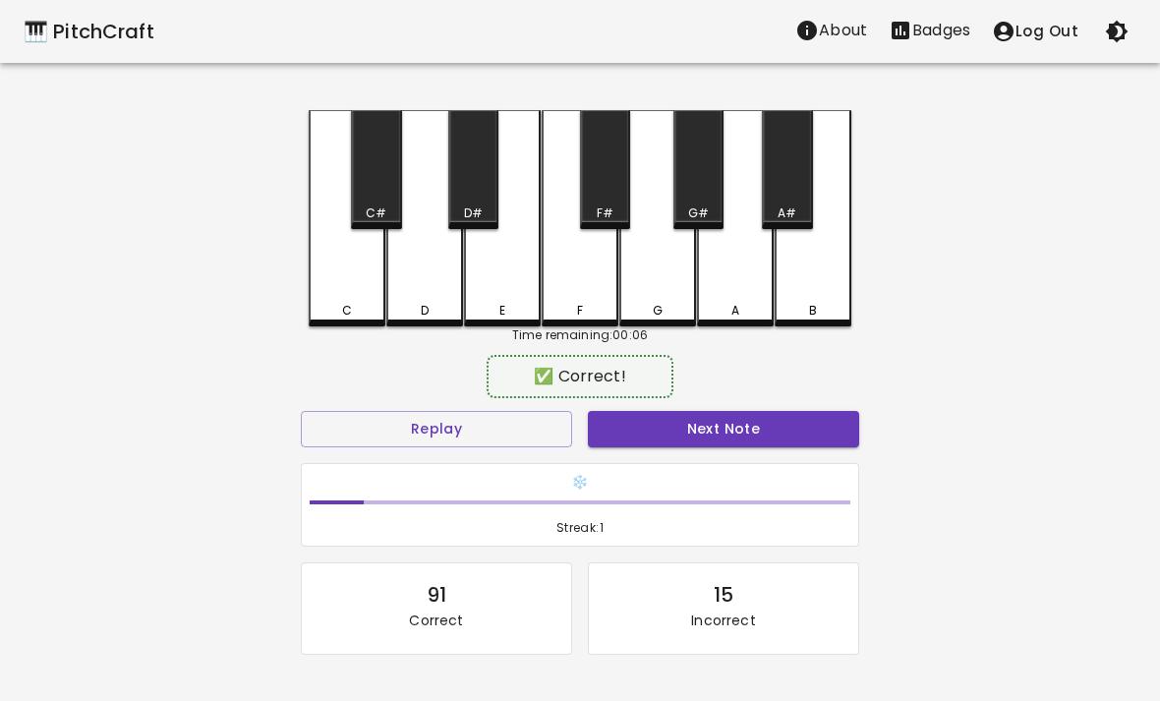
click at [428, 290] on div "D" at bounding box center [424, 218] width 77 height 216
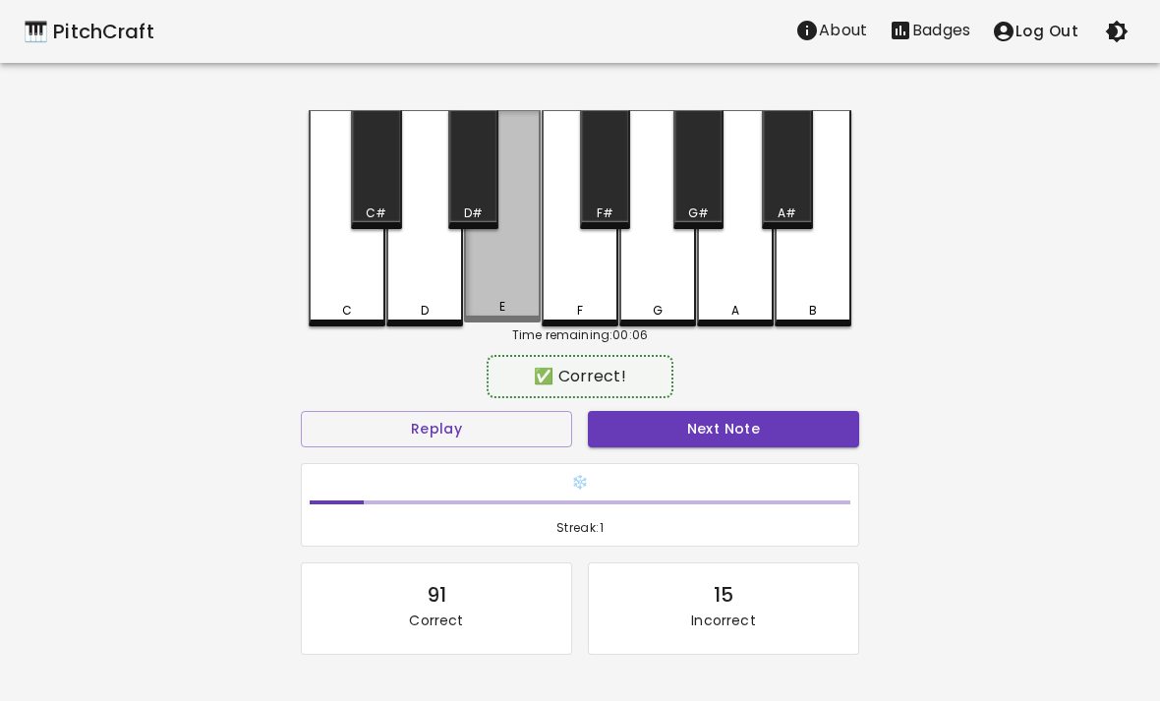
click at [518, 278] on div "E" at bounding box center [502, 216] width 77 height 212
click at [520, 164] on div "E" at bounding box center [502, 216] width 77 height 212
click at [479, 283] on div "E" at bounding box center [502, 216] width 77 height 212
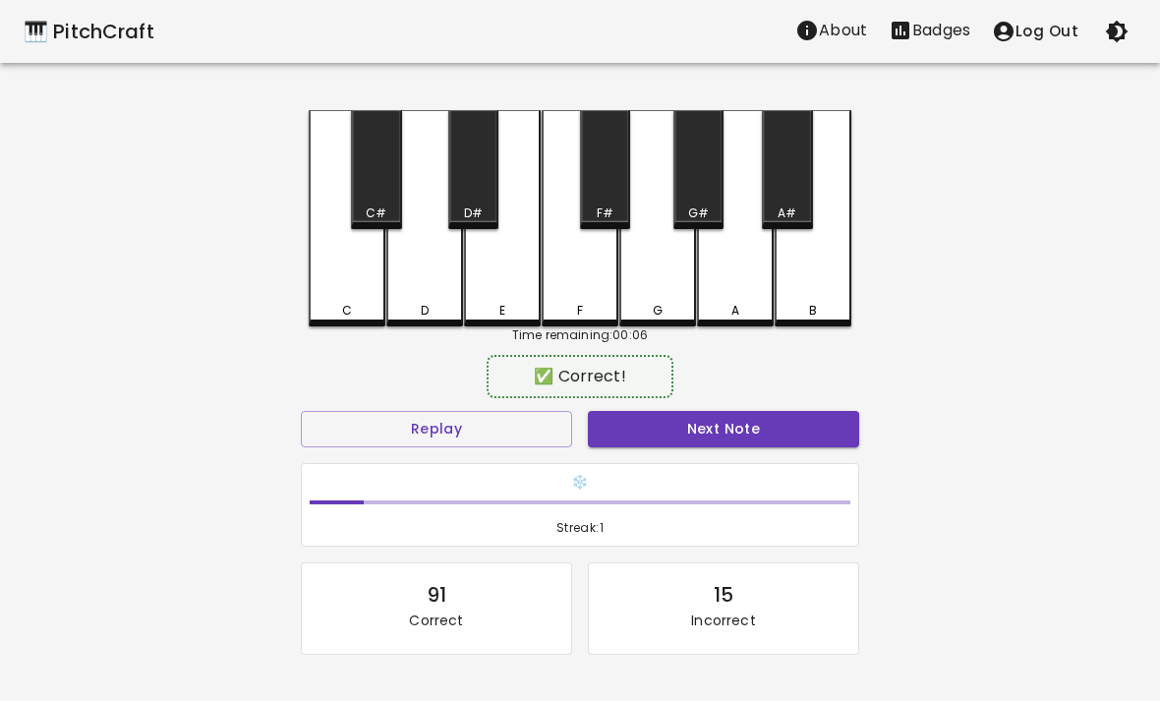
click at [611, 289] on div "F" at bounding box center [580, 218] width 77 height 216
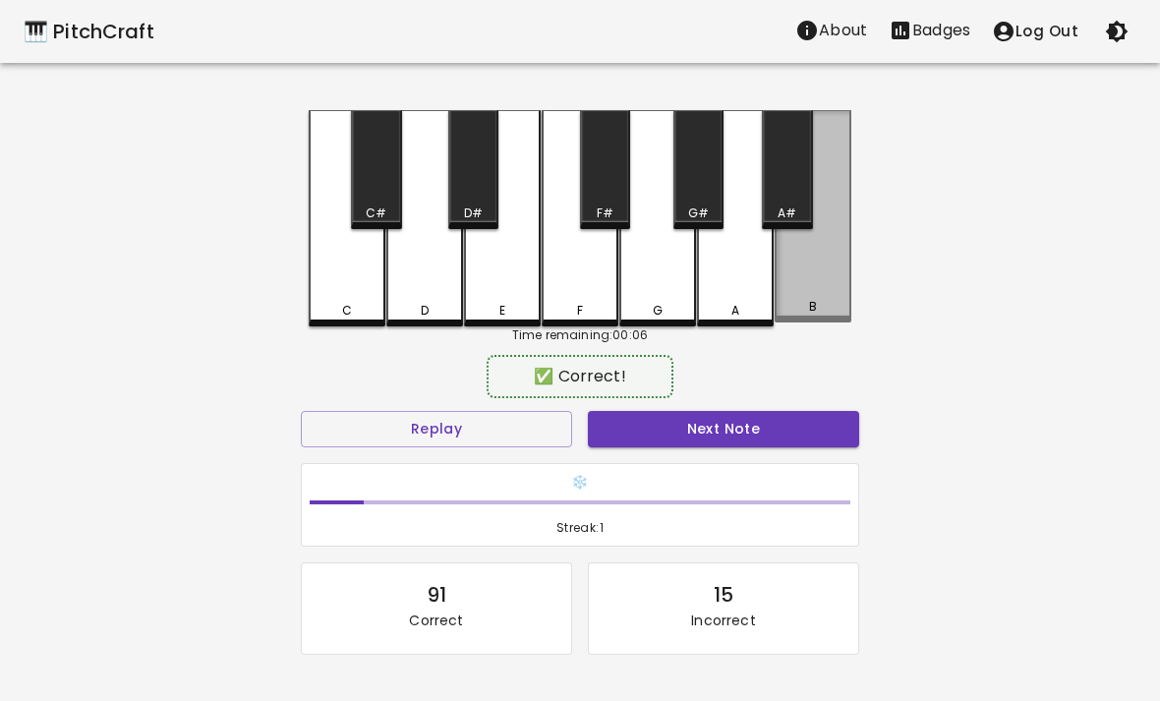
click at [816, 284] on div "B" at bounding box center [813, 216] width 77 height 212
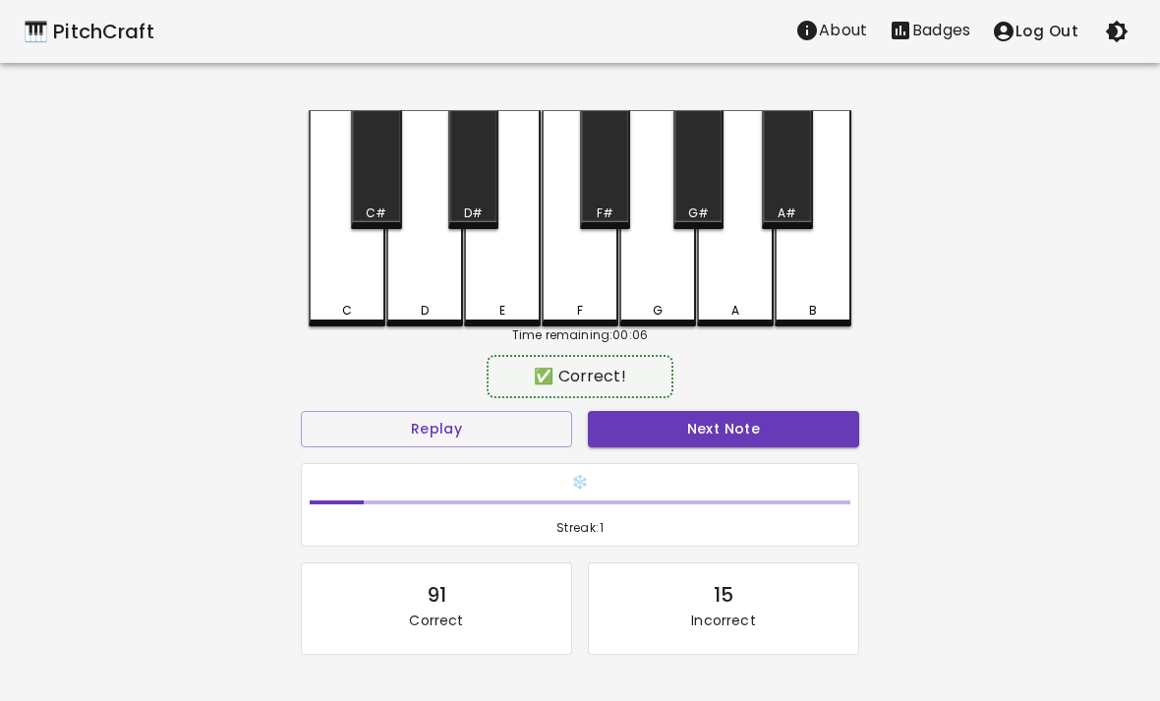
click at [815, 283] on div "B" at bounding box center [813, 218] width 77 height 216
click at [697, 179] on div "G#" at bounding box center [698, 169] width 50 height 119
click at [711, 267] on div "A" at bounding box center [735, 218] width 77 height 216
click at [711, 185] on div "G#" at bounding box center [698, 169] width 50 height 119
click at [701, 291] on div "A" at bounding box center [735, 218] width 77 height 216
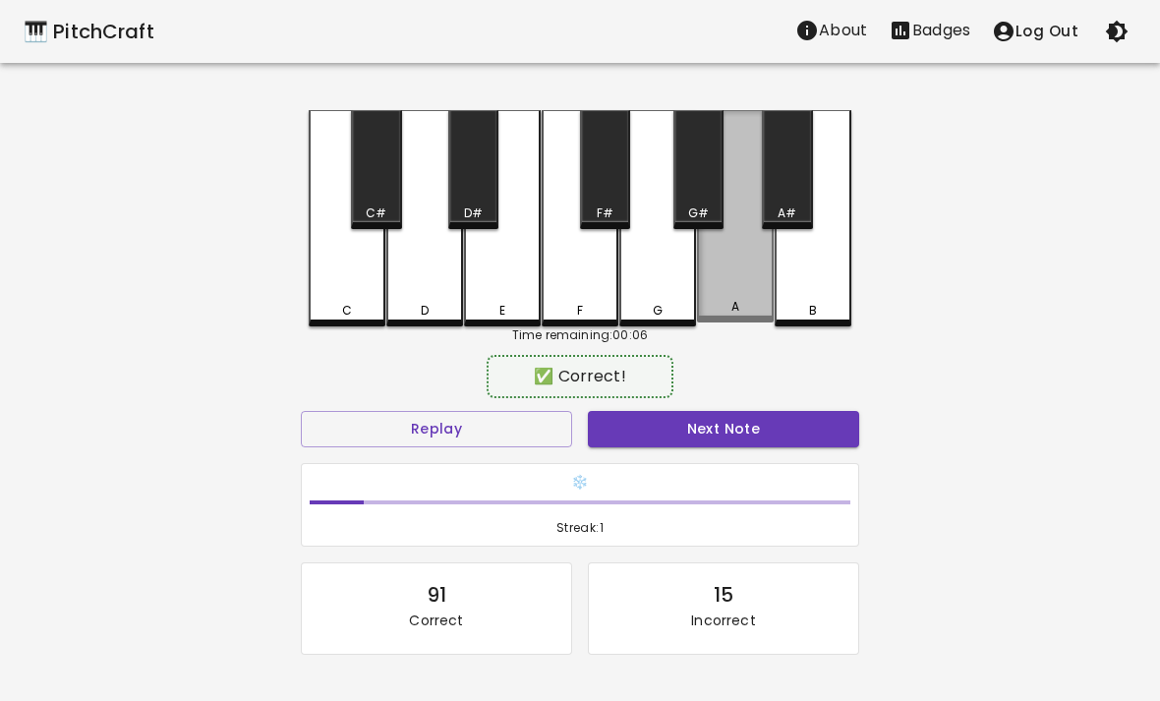
click at [726, 175] on div "A" at bounding box center [735, 216] width 77 height 212
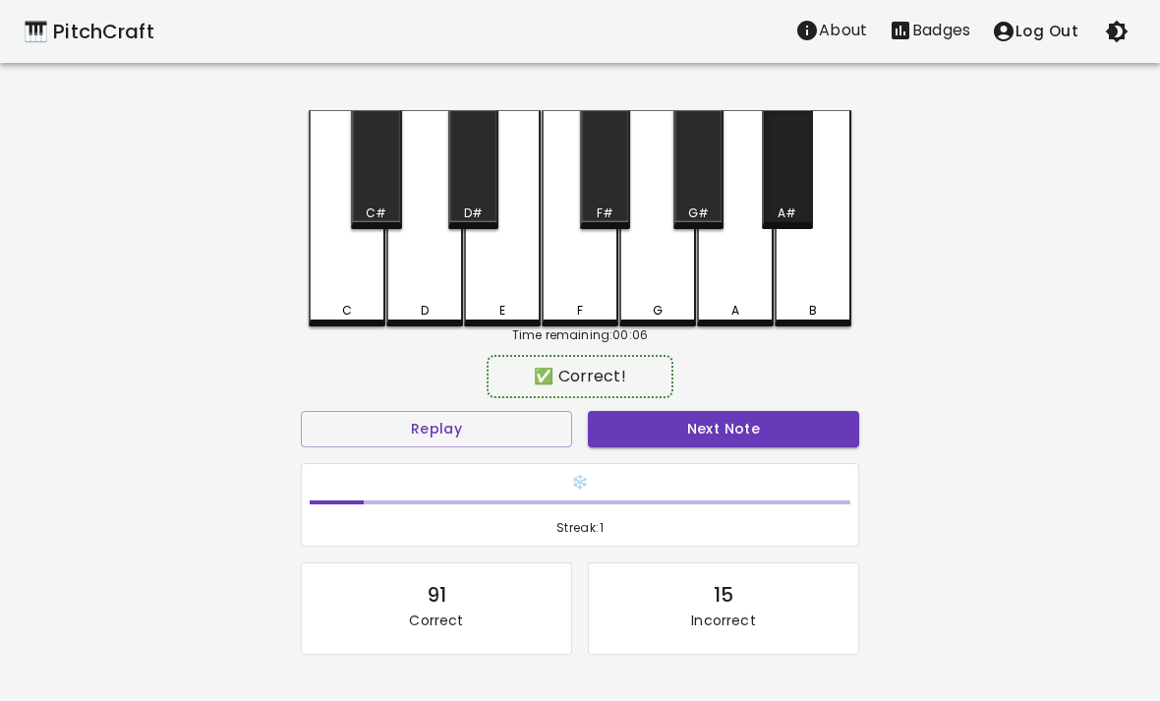
click at [792, 197] on div "A#" at bounding box center [787, 169] width 50 height 119
click at [624, 159] on div "F#" at bounding box center [605, 169] width 50 height 119
click at [723, 311] on div "A" at bounding box center [735, 311] width 73 height 18
click at [752, 299] on div "A" at bounding box center [735, 218] width 77 height 216
click at [611, 170] on div "F#" at bounding box center [605, 169] width 50 height 119
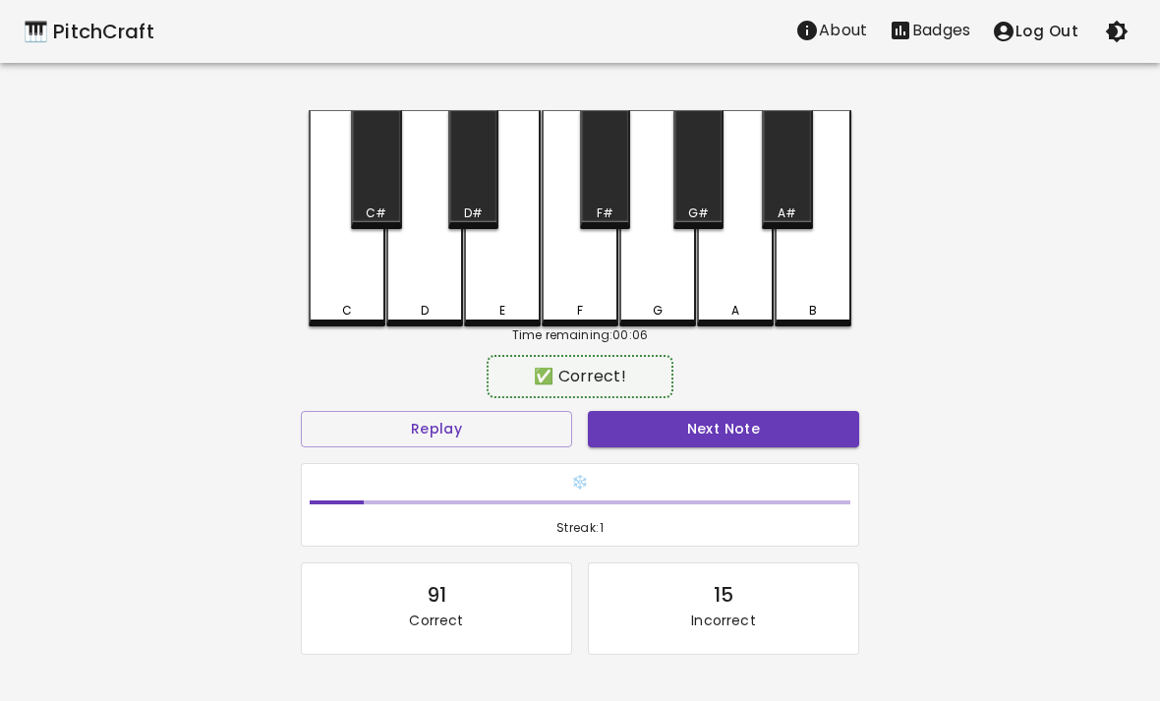
click at [634, 255] on div "G" at bounding box center [657, 218] width 77 height 216
click at [733, 277] on div "A" at bounding box center [735, 218] width 77 height 216
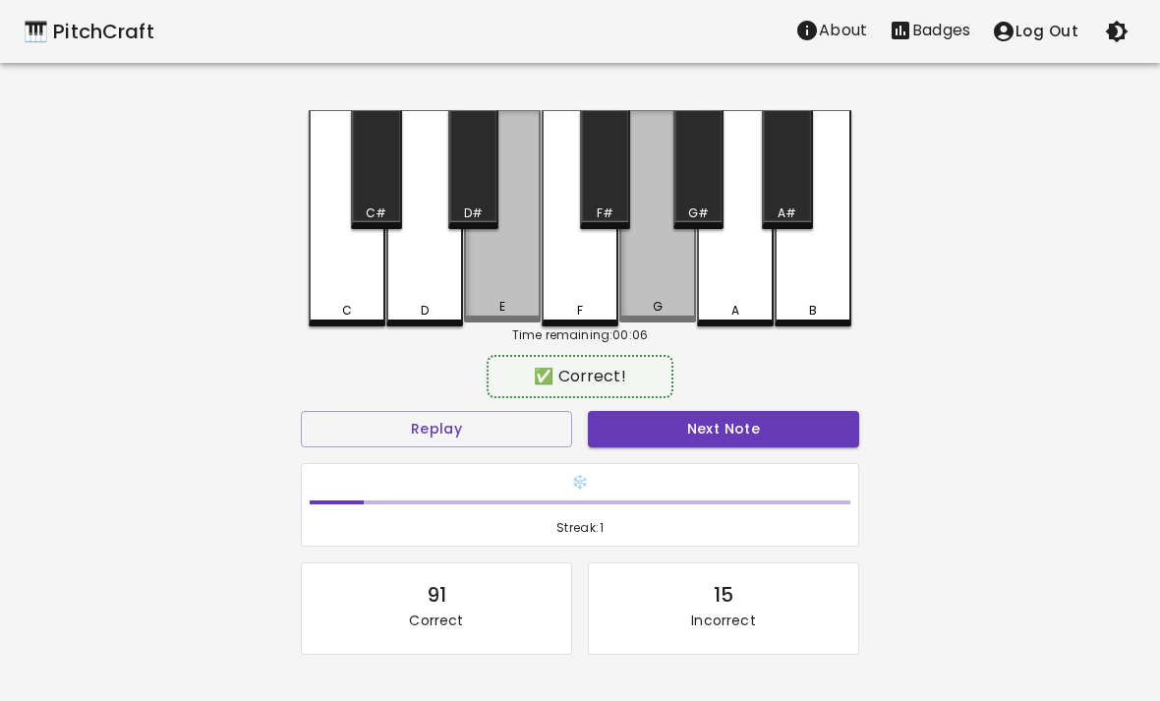
click at [566, 282] on div "F" at bounding box center [580, 218] width 77 height 216
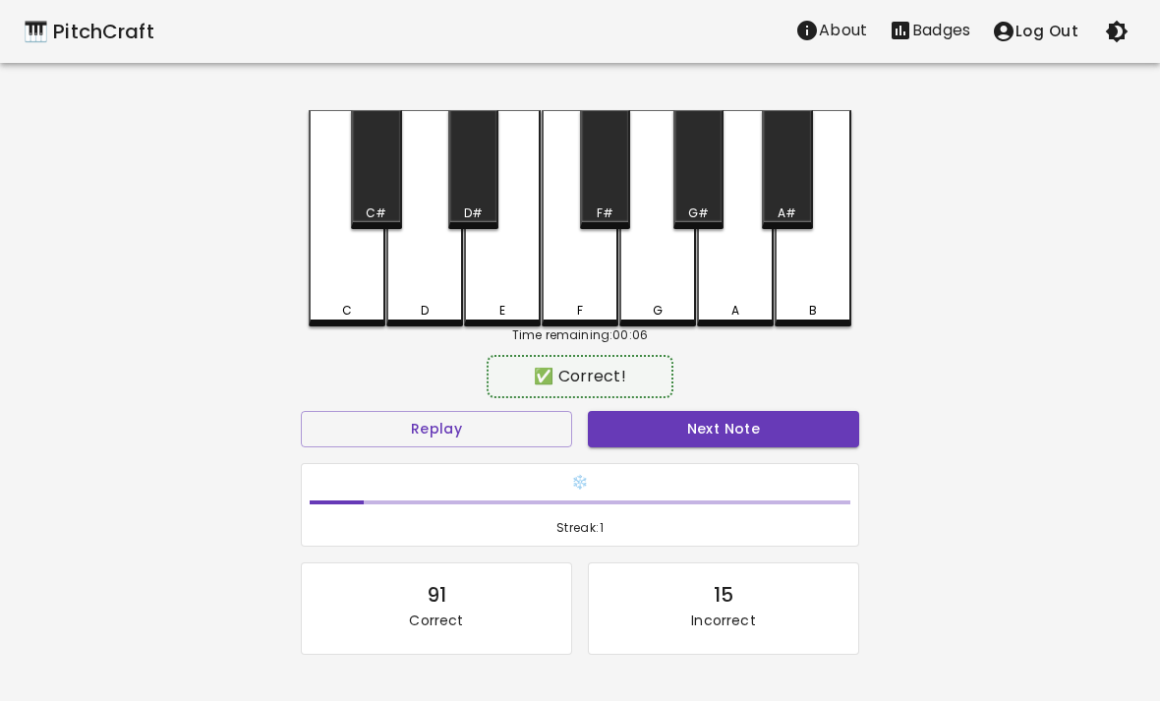
click at [747, 269] on div "A" at bounding box center [735, 218] width 77 height 216
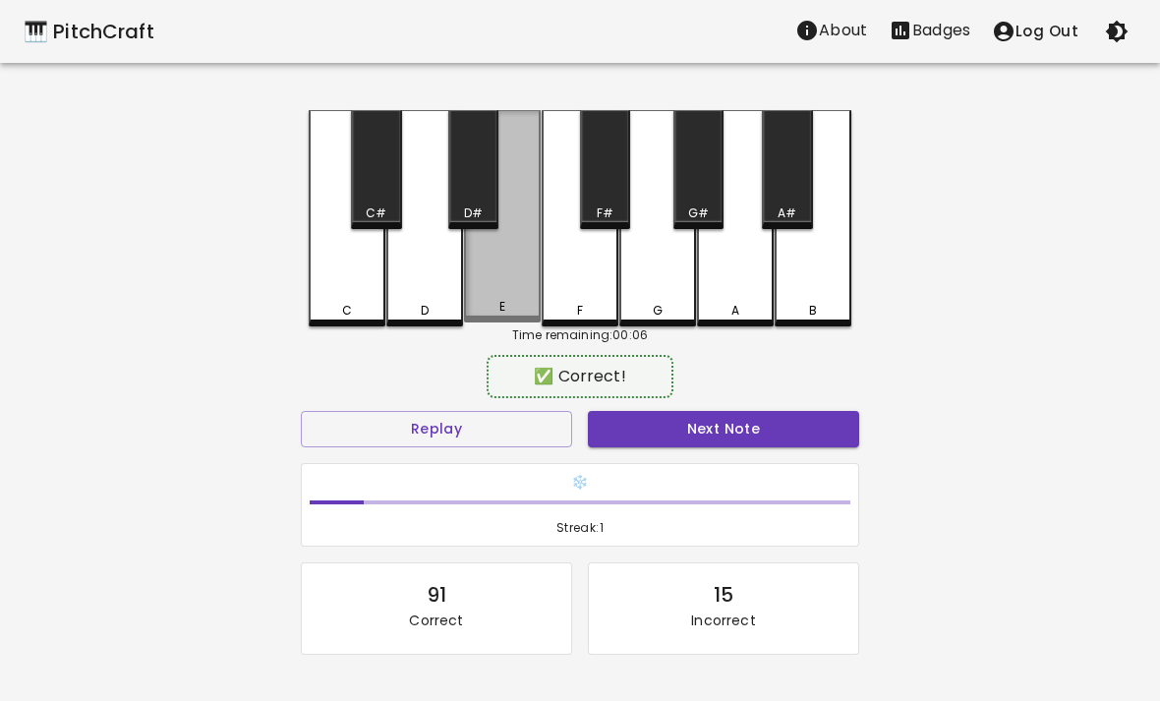
click at [570, 263] on div "F" at bounding box center [580, 218] width 77 height 216
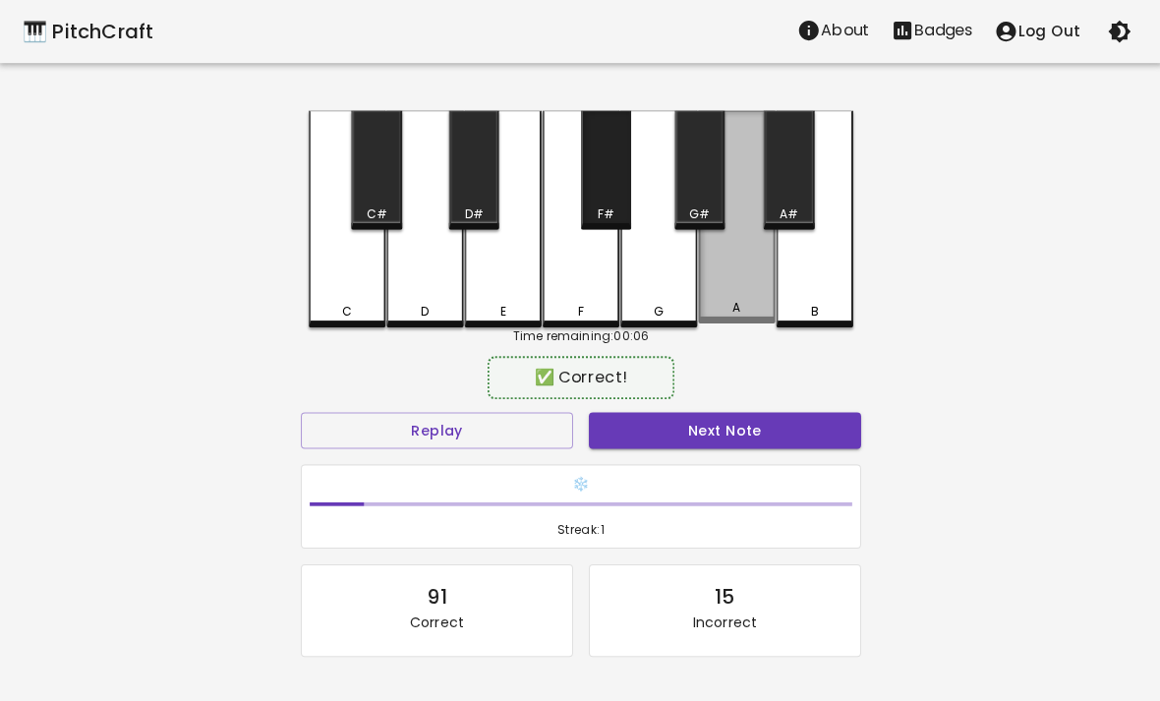
click at [690, 165] on div "G#" at bounding box center [698, 169] width 50 height 119
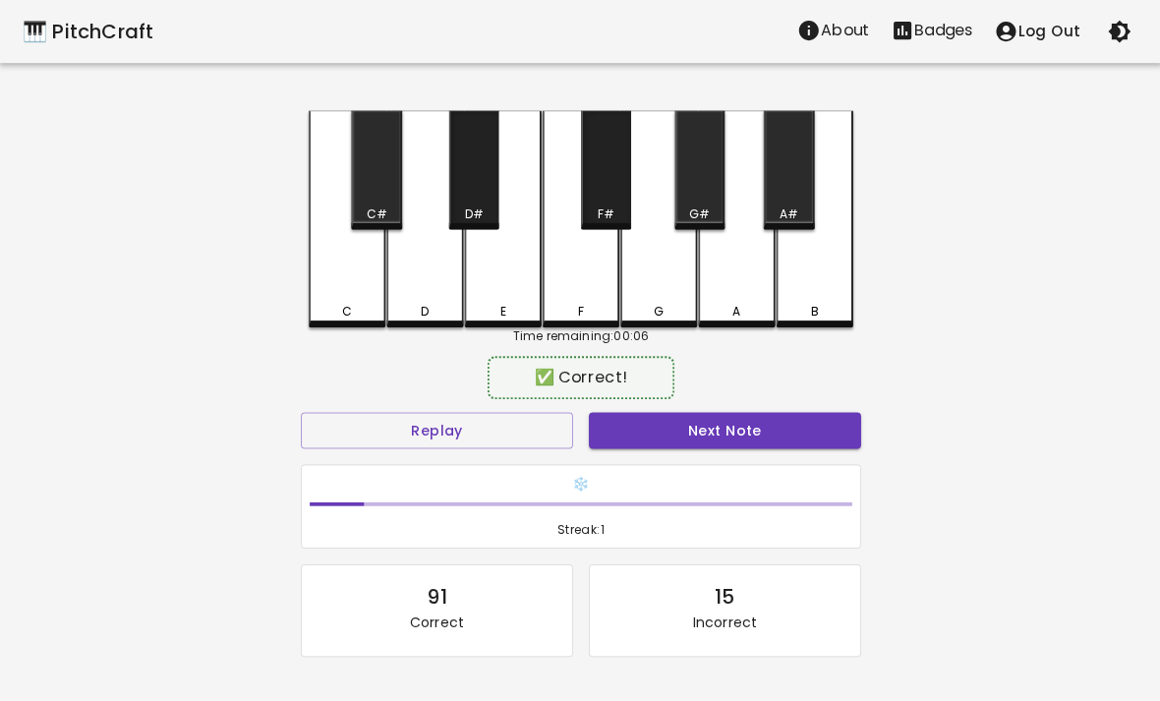
click at [547, 144] on div "F" at bounding box center [580, 218] width 77 height 216
click at [745, 421] on button "Next Note" at bounding box center [723, 429] width 271 height 36
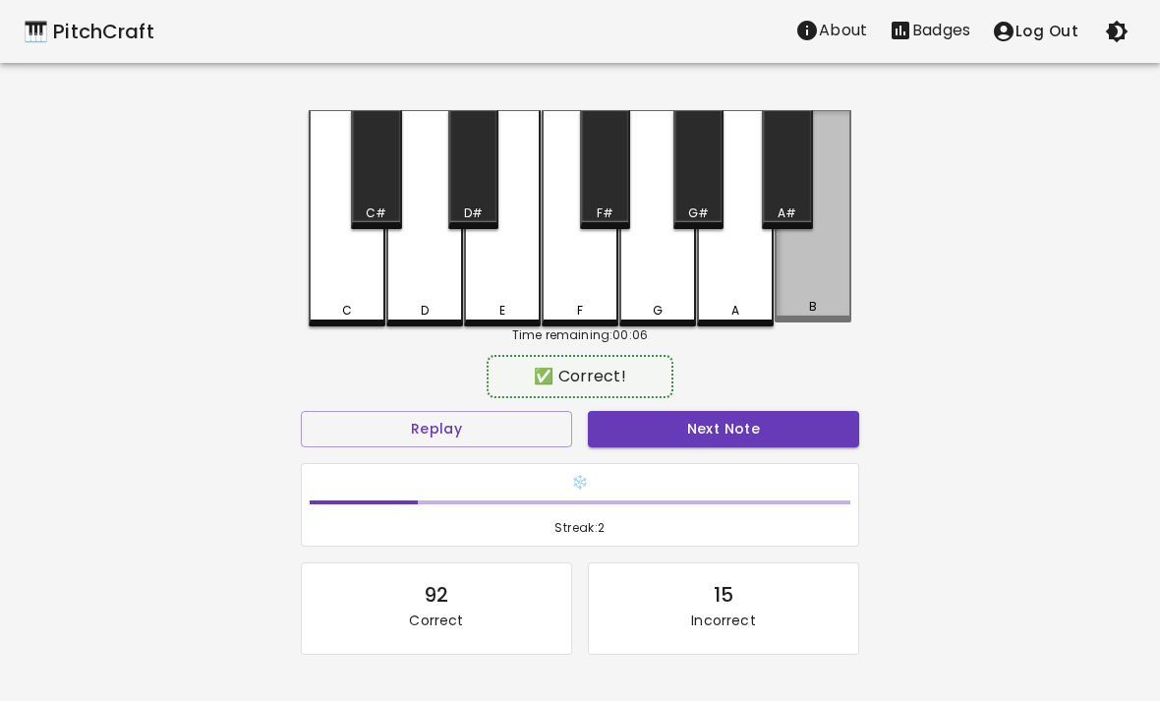
click at [804, 257] on div "B" at bounding box center [813, 216] width 77 height 212
click at [804, 256] on div "B" at bounding box center [813, 216] width 77 height 212
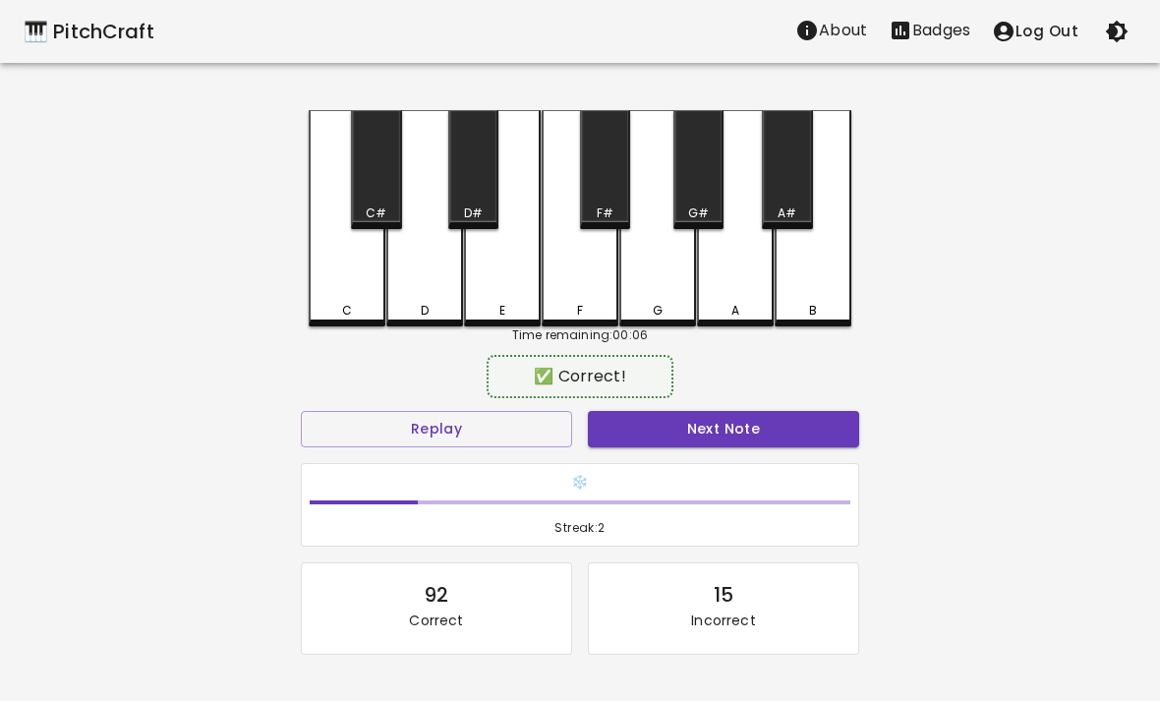
click at [830, 291] on div "B" at bounding box center [813, 218] width 77 height 216
click at [829, 291] on div "B" at bounding box center [813, 218] width 77 height 216
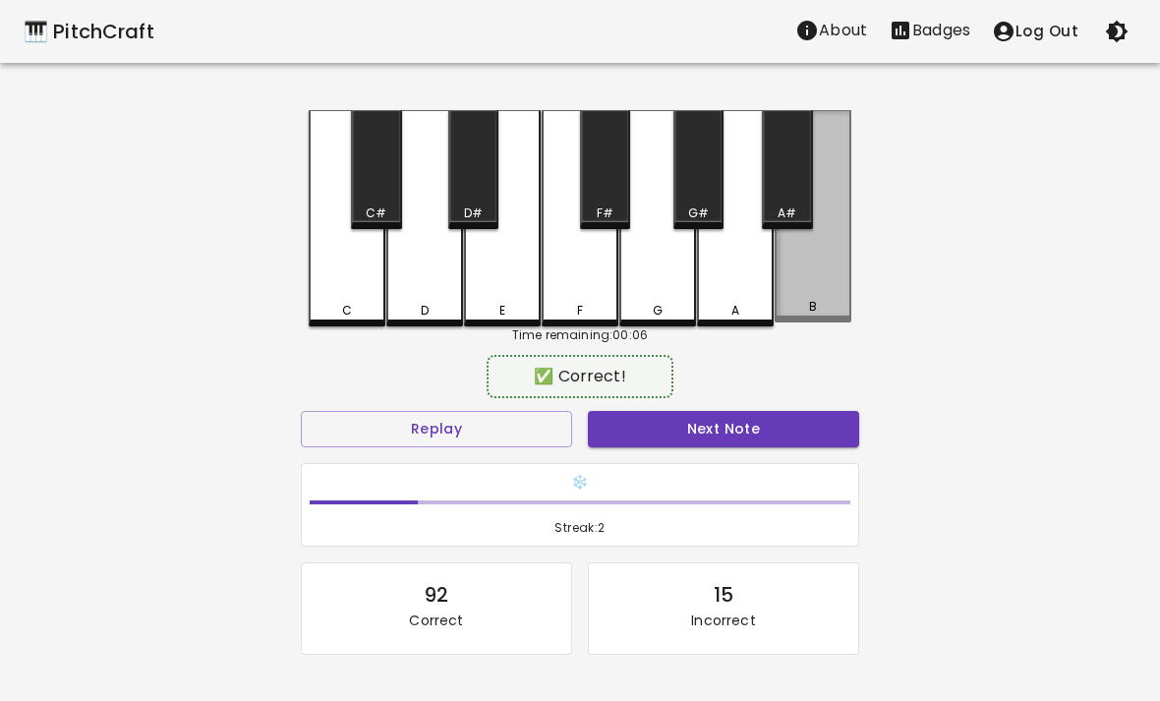
click at [807, 301] on div "B" at bounding box center [813, 216] width 77 height 212
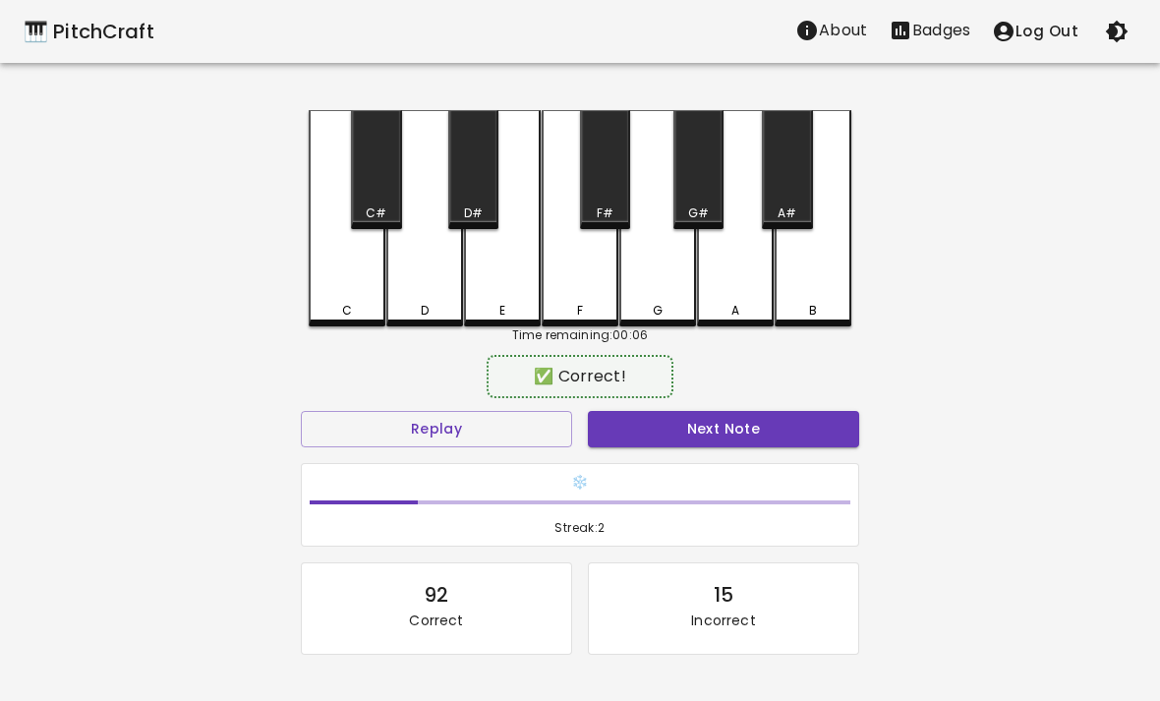
click at [513, 271] on div "E" at bounding box center [502, 218] width 77 height 216
click at [508, 259] on div "E" at bounding box center [502, 218] width 77 height 216
click at [508, 250] on div "E" at bounding box center [502, 218] width 77 height 216
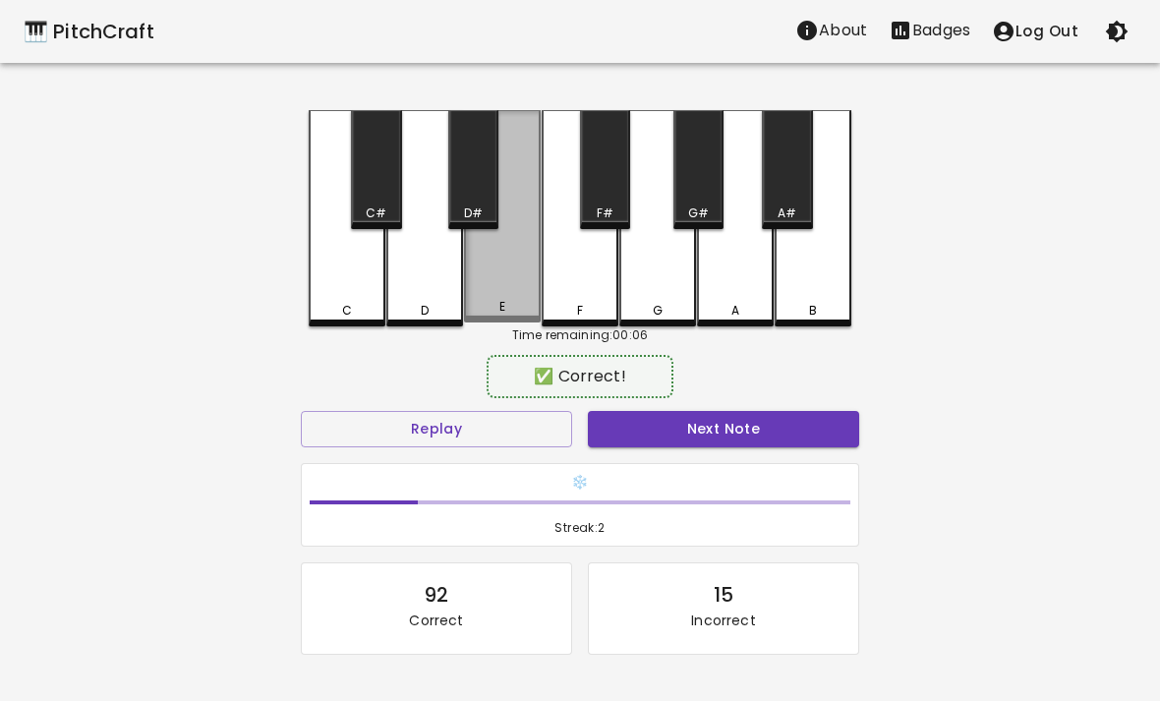
click at [508, 249] on div "E" at bounding box center [502, 216] width 77 height 212
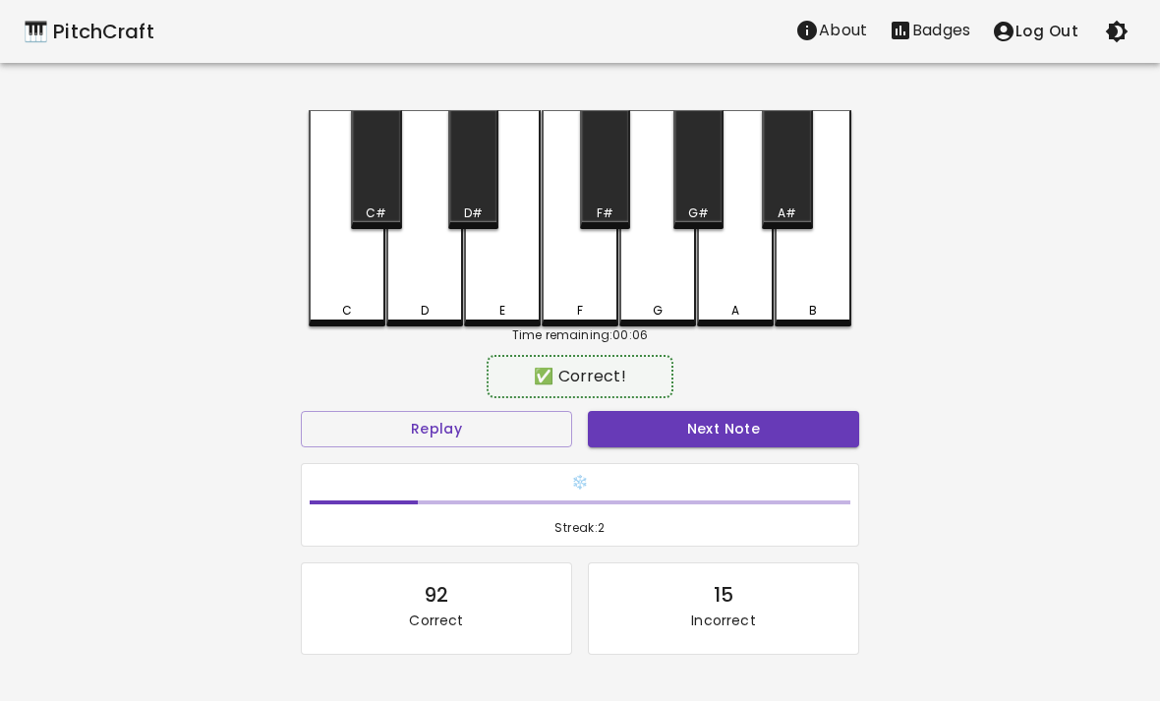
click at [692, 440] on button "Next Note" at bounding box center [723, 429] width 271 height 36
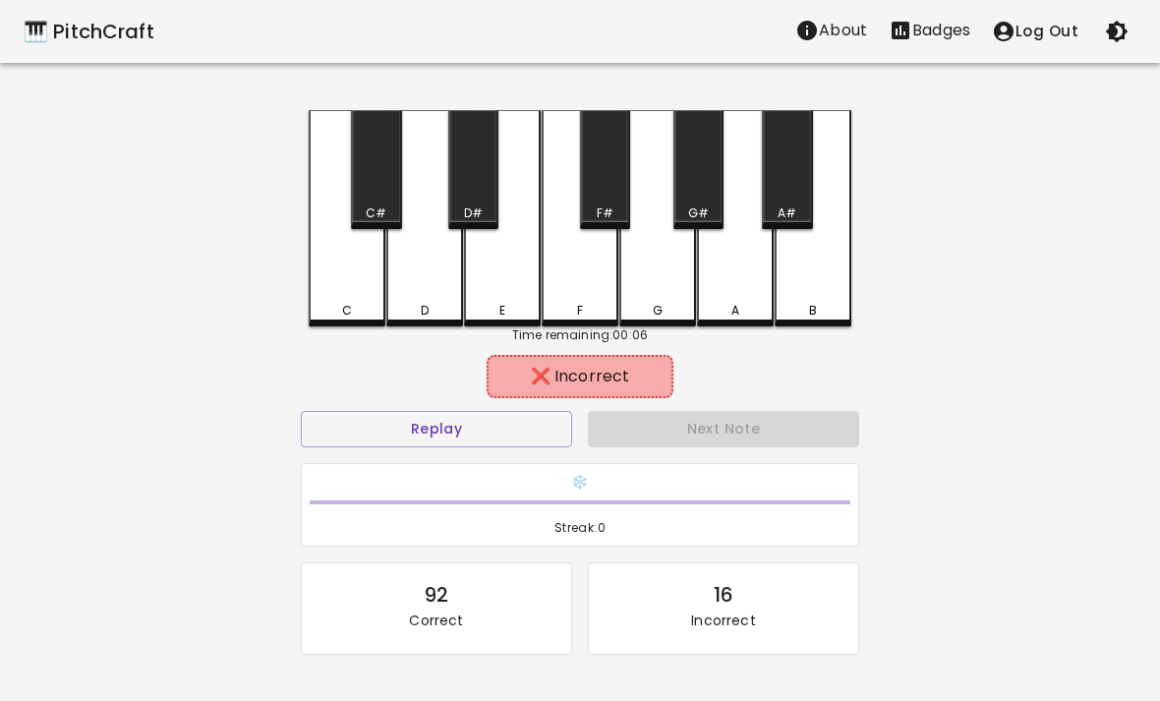
click at [679, 313] on div "G" at bounding box center [657, 311] width 73 height 18
click at [766, 301] on div "A" at bounding box center [735, 218] width 77 height 216
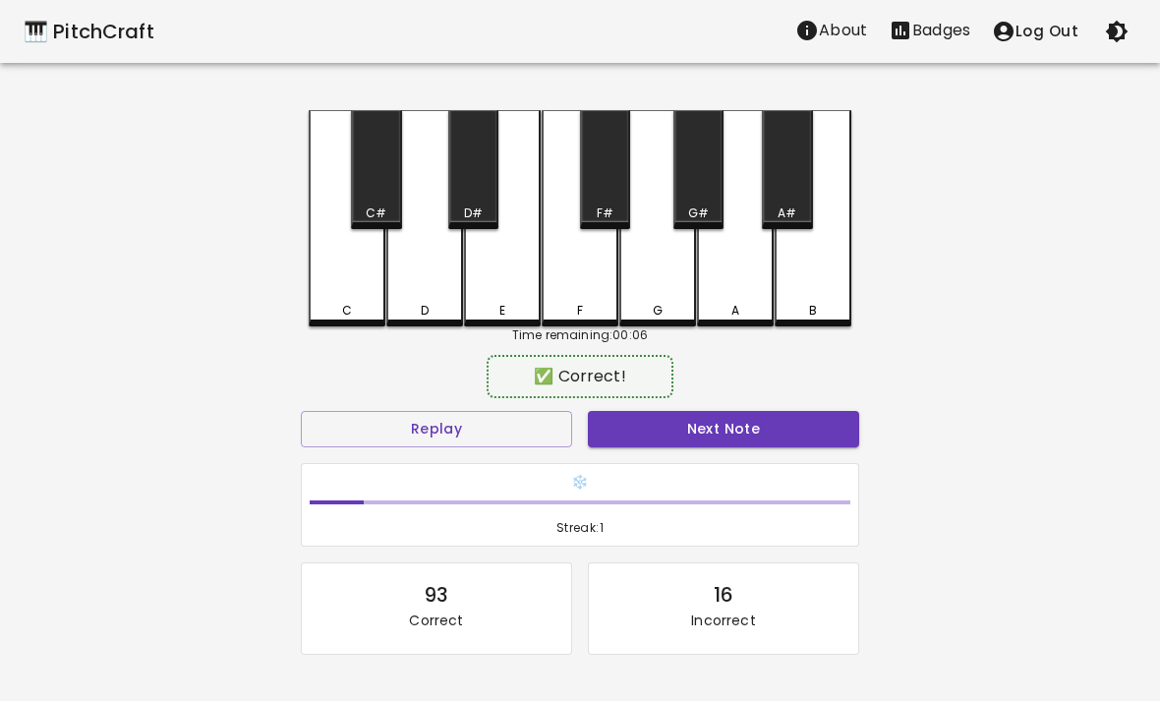
click at [607, 290] on div "F" at bounding box center [580, 218] width 77 height 216
click at [727, 461] on div "❄️ Streak: 1" at bounding box center [580, 505] width 574 height 100
click at [710, 443] on button "Next Note" at bounding box center [723, 429] width 271 height 36
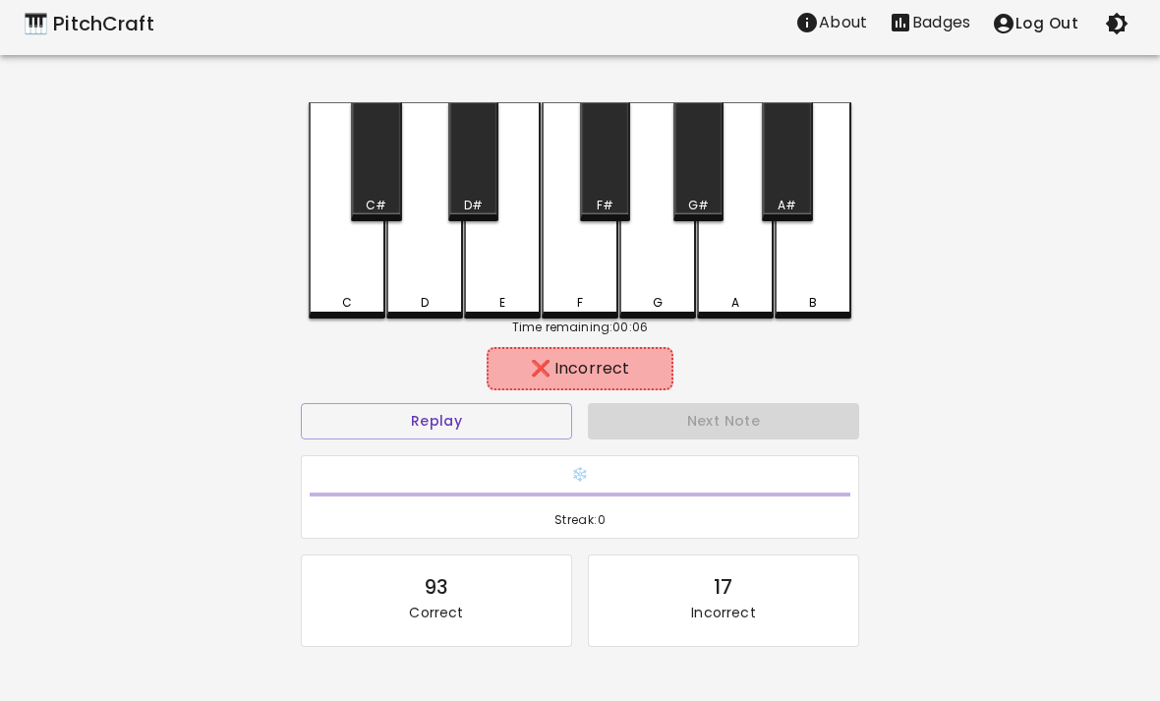
scroll to position [9, 0]
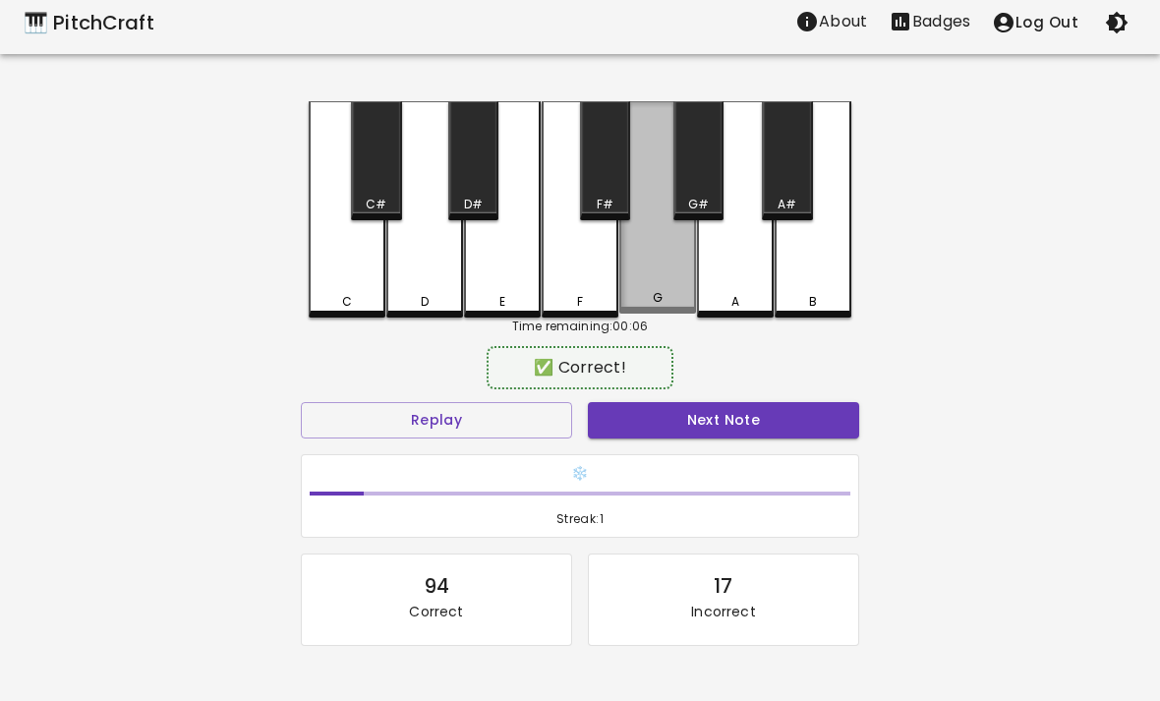
click at [661, 274] on div "G" at bounding box center [657, 207] width 77 height 212
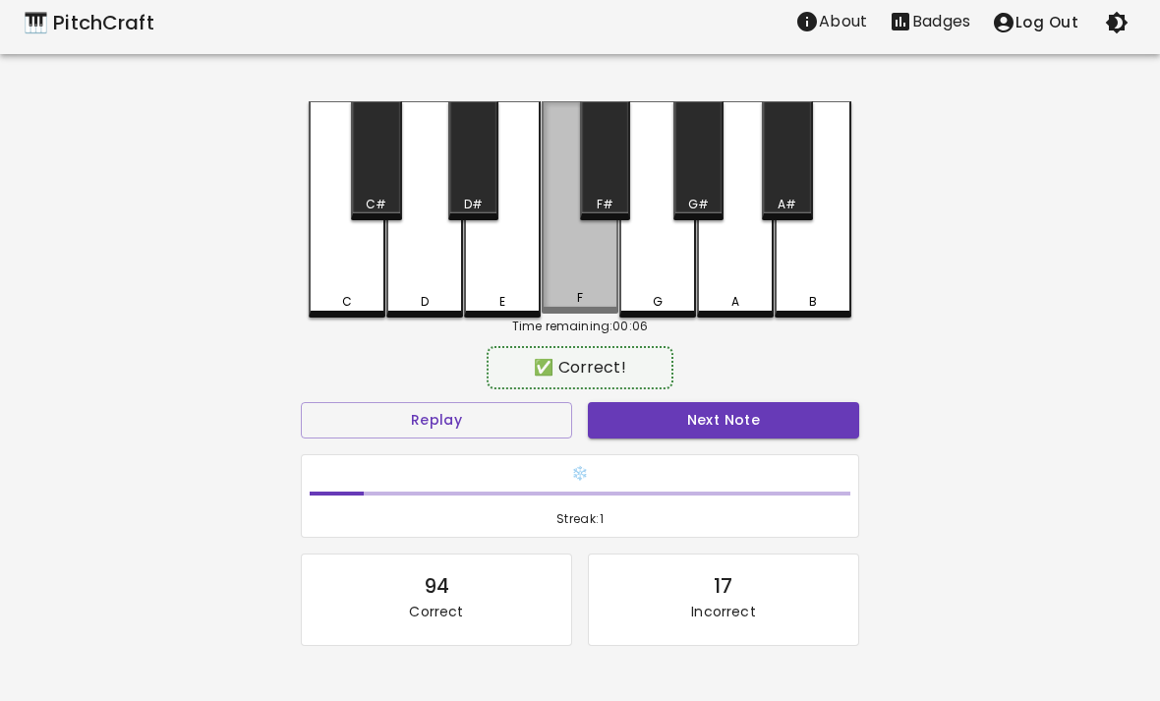
click at [603, 281] on div "F" at bounding box center [580, 207] width 77 height 212
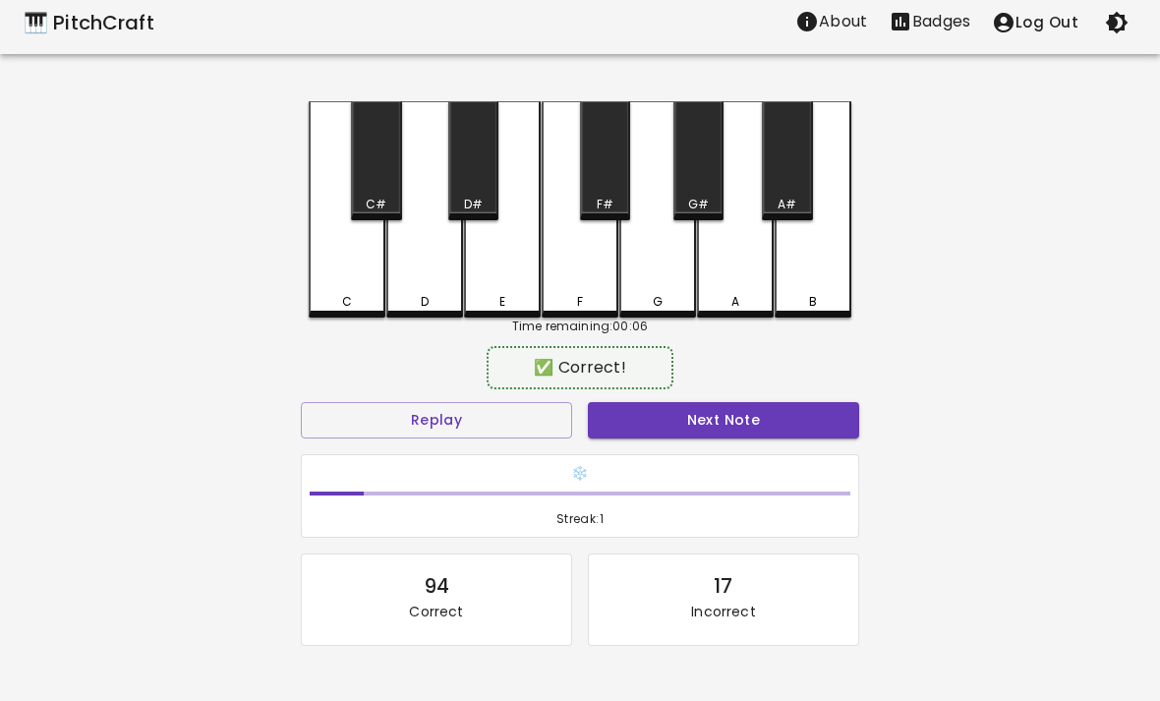
click at [723, 435] on button "Next Note" at bounding box center [723, 420] width 271 height 36
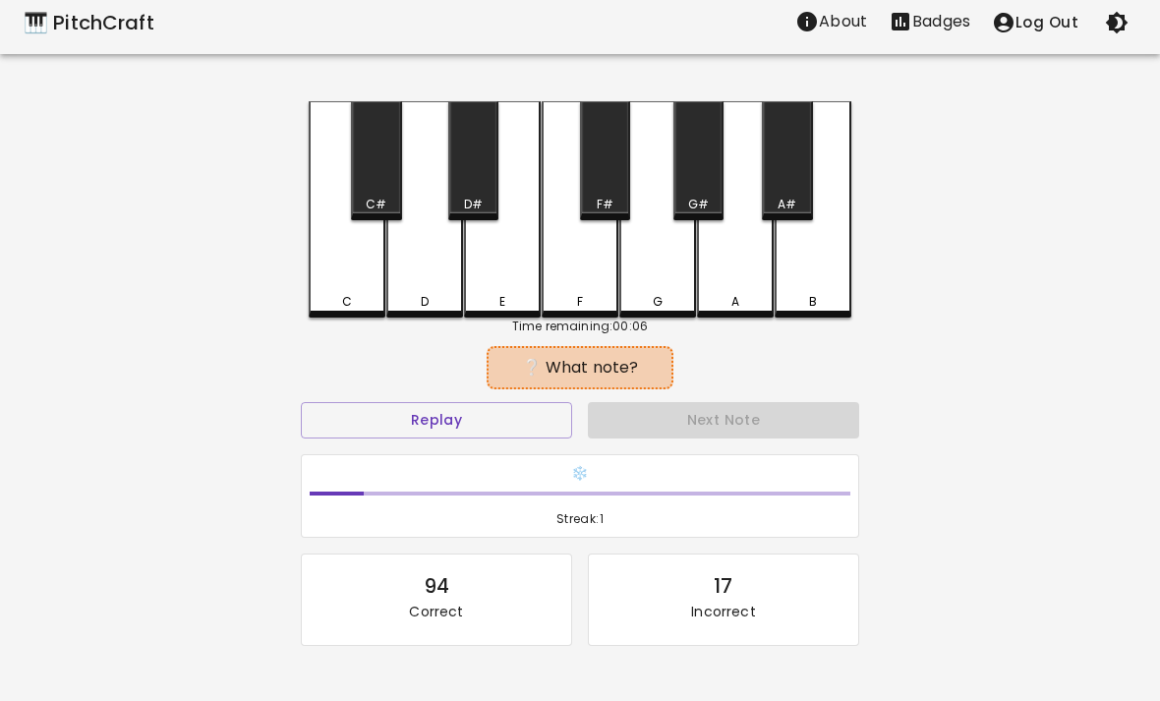
click at [363, 255] on div "C" at bounding box center [347, 209] width 77 height 216
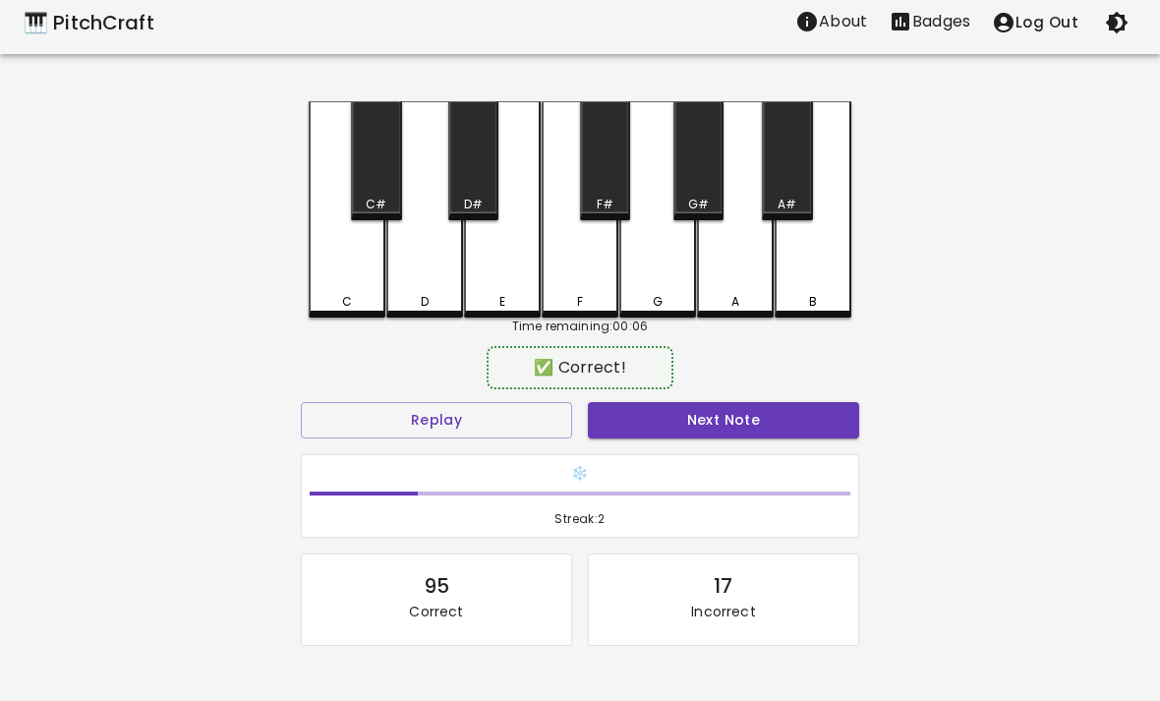
click at [663, 481] on h6 "❄️" at bounding box center [580, 474] width 541 height 22
click at [700, 427] on button "Next Note" at bounding box center [723, 420] width 271 height 36
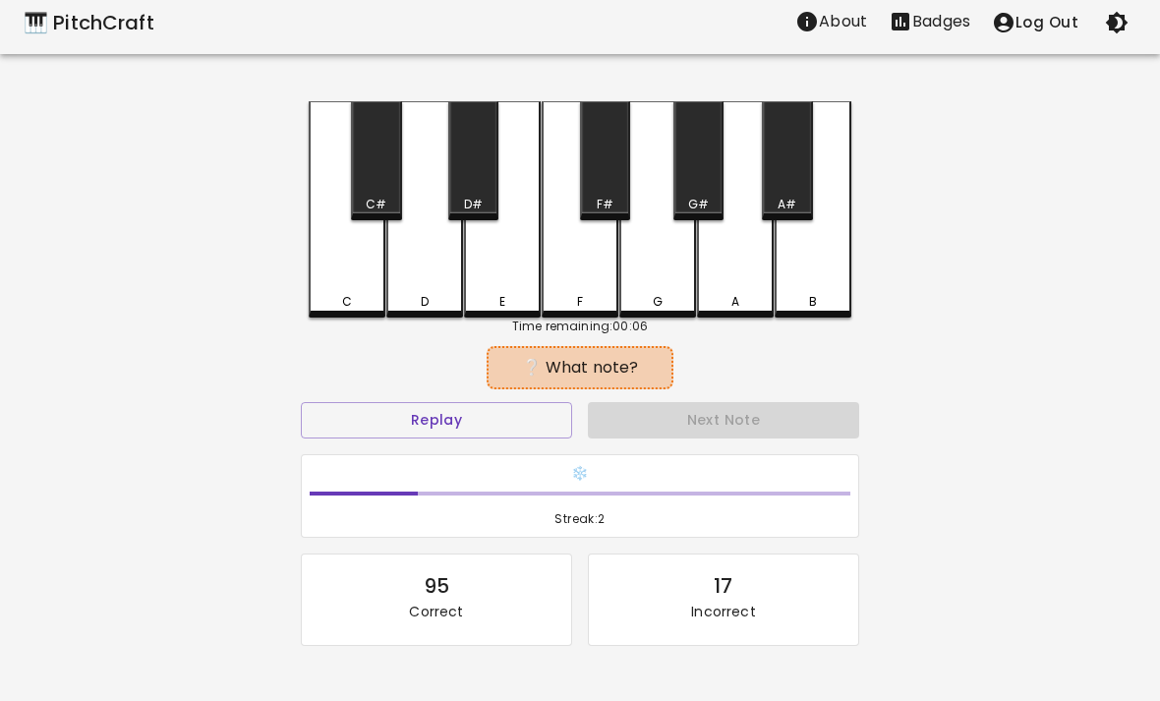
click at [453, 261] on div "D" at bounding box center [424, 209] width 77 height 216
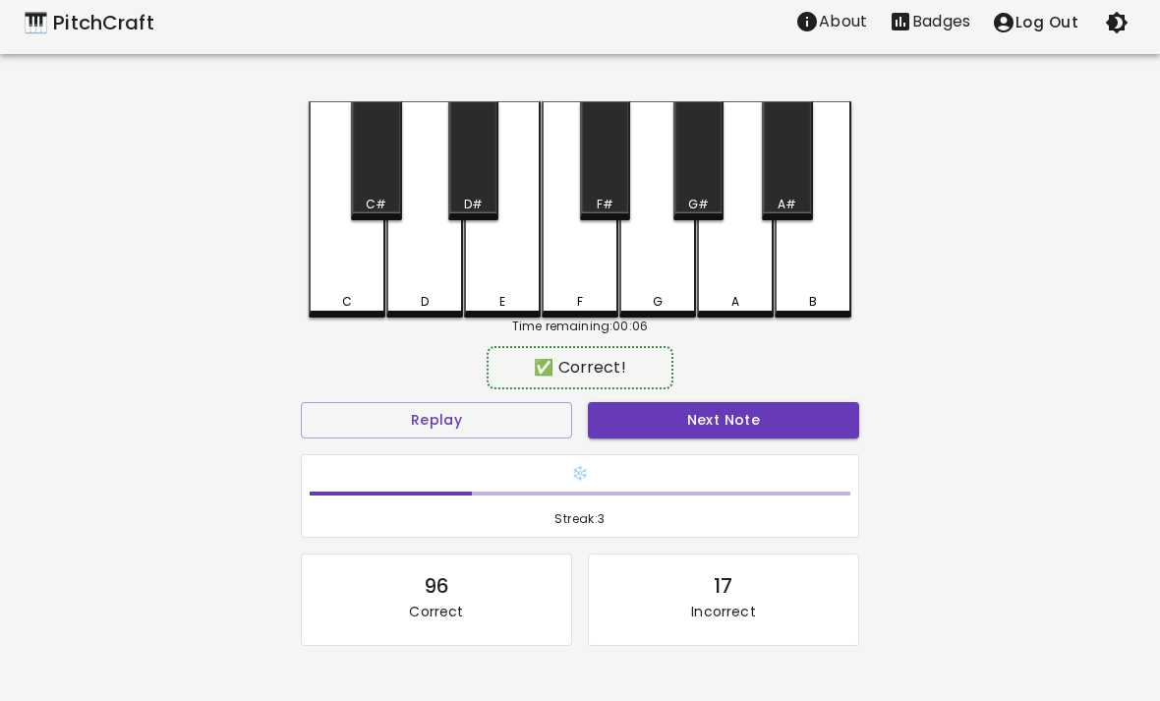
click at [689, 436] on button "Next Note" at bounding box center [723, 420] width 271 height 36
click at [663, 423] on button "Next Note" at bounding box center [723, 420] width 271 height 36
click at [442, 233] on div "D" at bounding box center [424, 209] width 77 height 216
click at [653, 433] on button "Next Note" at bounding box center [723, 420] width 271 height 36
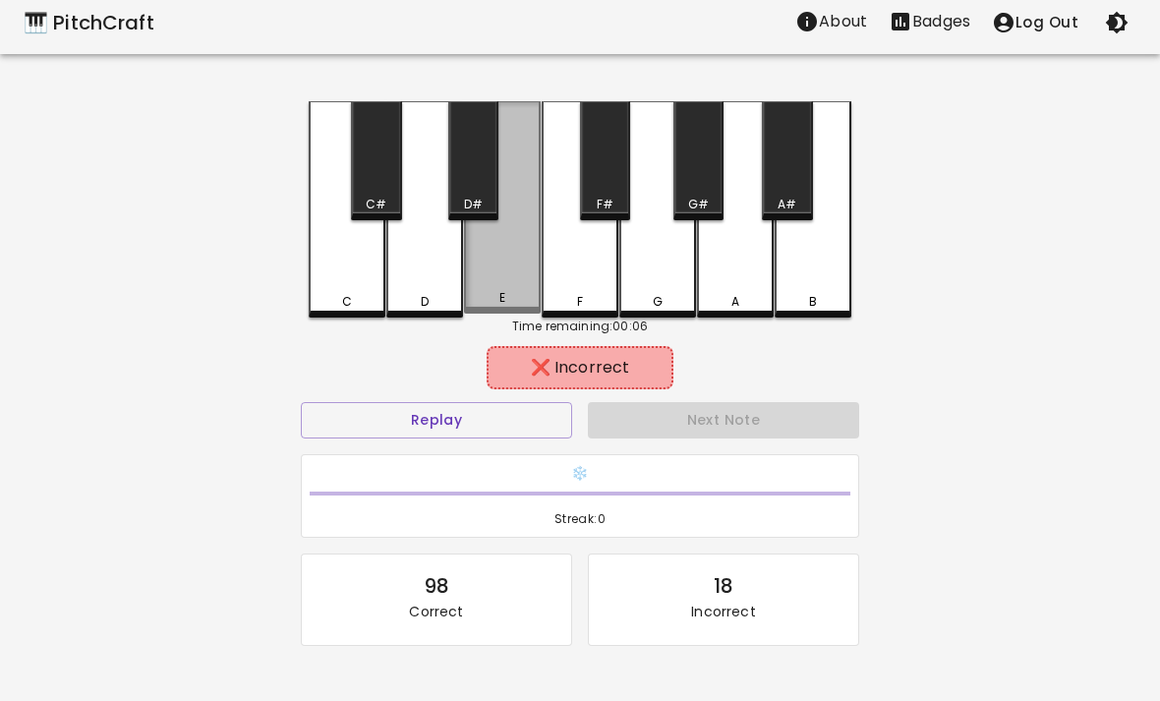
click at [534, 244] on div "E" at bounding box center [502, 207] width 77 height 212
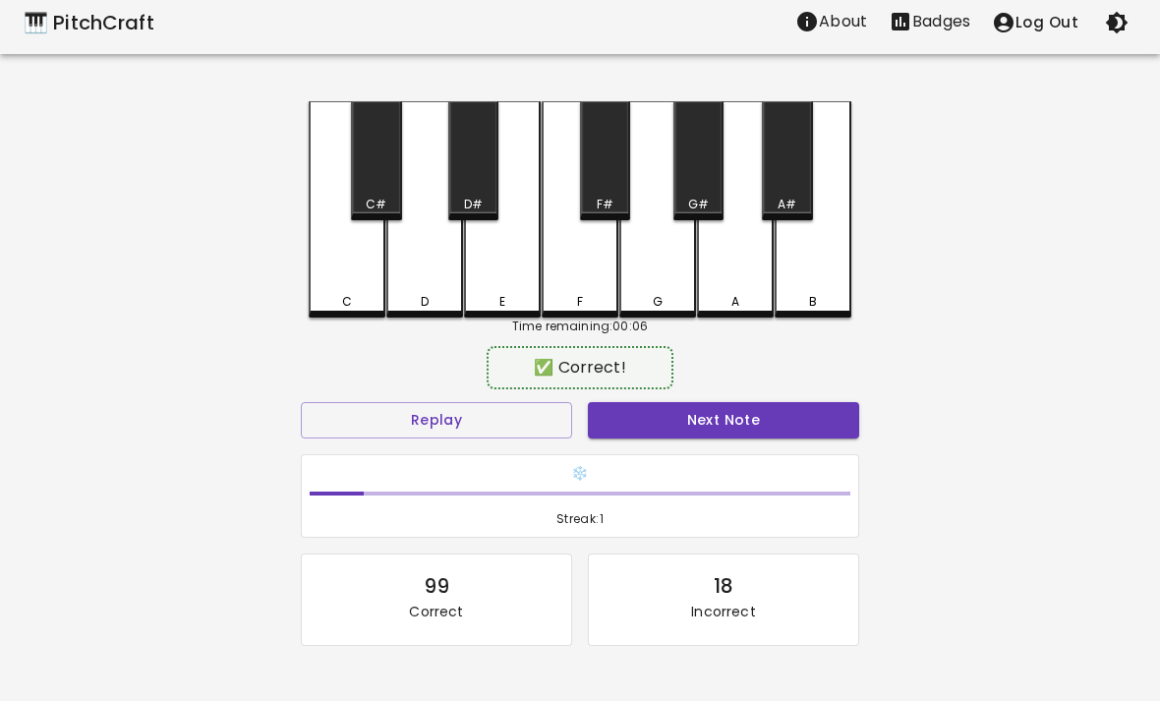
click at [597, 244] on div "F" at bounding box center [580, 209] width 77 height 216
click at [722, 424] on button "Next Note" at bounding box center [723, 420] width 271 height 36
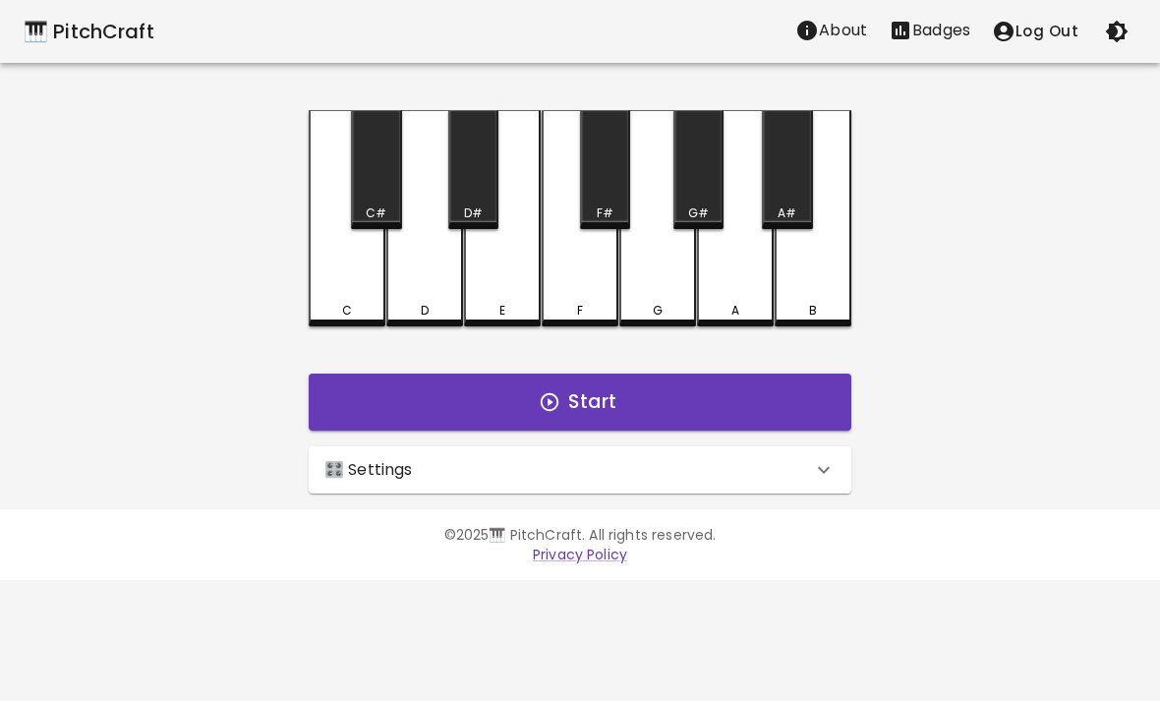
scroll to position [0, 0]
